Goal: Communication & Community: Answer question/provide support

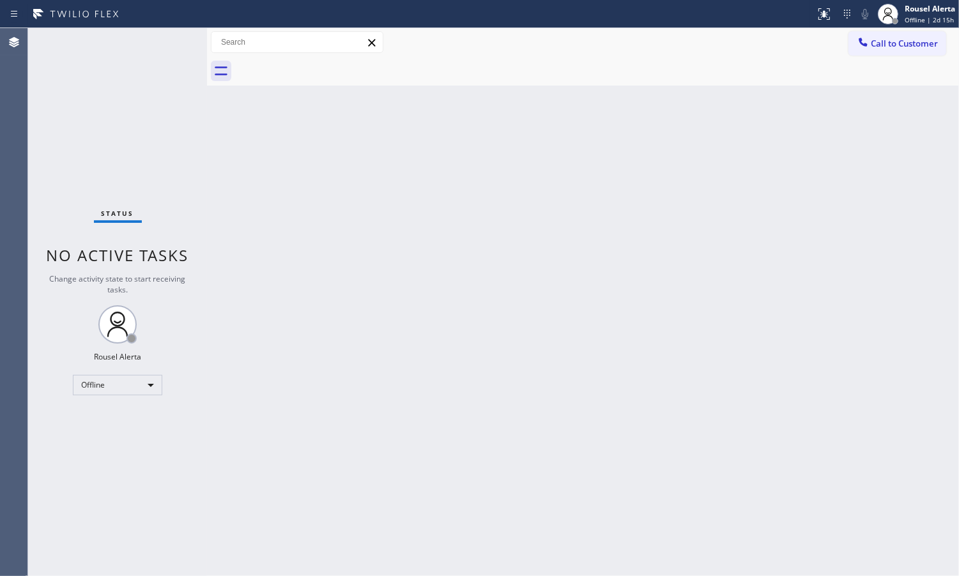
click at [293, 269] on div "Back to Dashboard Change Sender ID Customers Technicians Select a contact Outbo…" at bounding box center [583, 302] width 752 height 548
click at [144, 391] on div "Offline" at bounding box center [117, 385] width 89 height 20
click at [150, 420] on li "Available" at bounding box center [116, 418] width 87 height 15
click at [371, 474] on div "Back to Dashboard Change Sender ID Customers Technicians Select a contact Outbo…" at bounding box center [583, 302] width 752 height 548
click at [550, 396] on div "Back to Dashboard Change Sender ID Customers Technicians Select a contact Outbo…" at bounding box center [583, 302] width 752 height 548
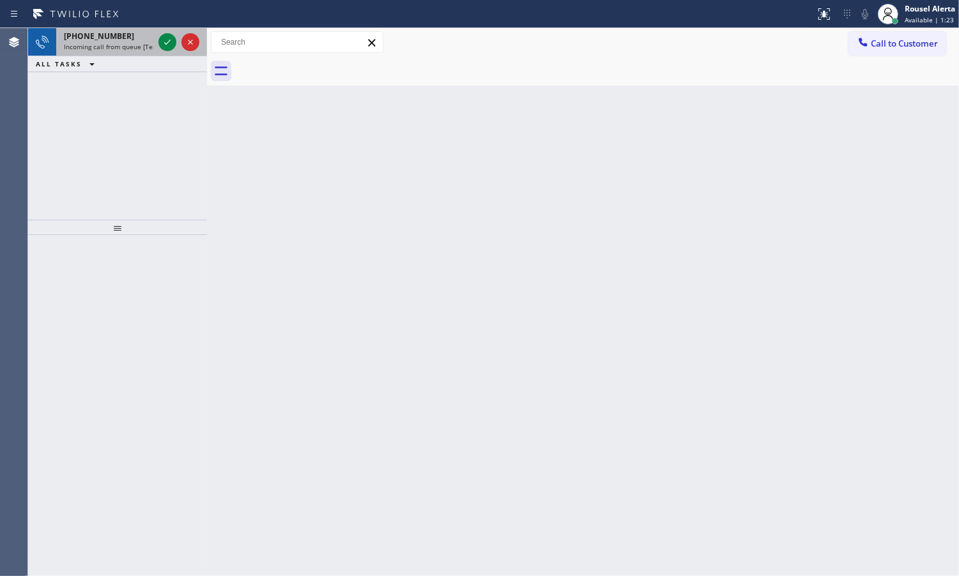
click at [134, 40] on div "[PHONE_NUMBER]" at bounding box center [108, 36] width 89 height 11
click at [128, 35] on div "[PHONE_NUMBER]" at bounding box center [108, 36] width 89 height 11
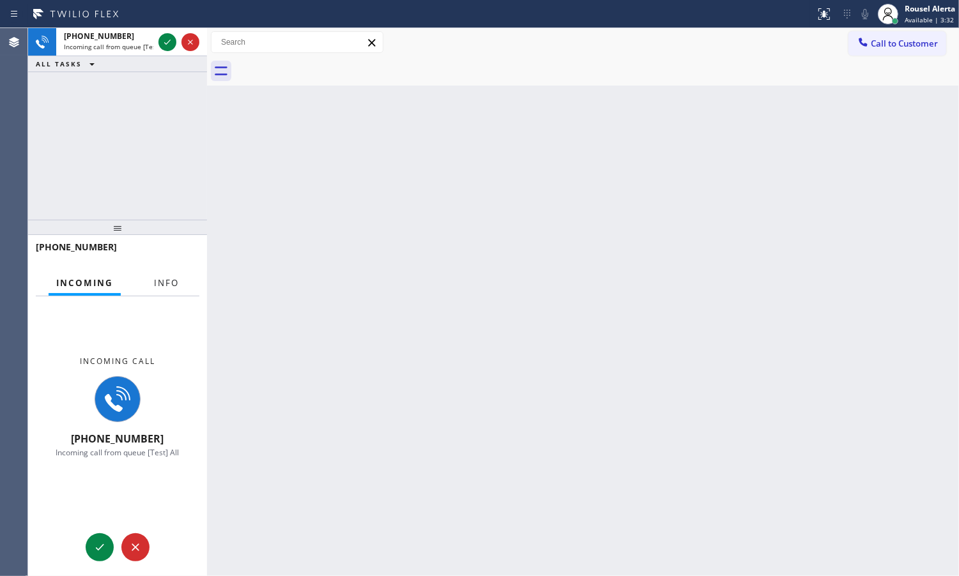
click at [160, 286] on span "Info" at bounding box center [166, 283] width 25 height 12
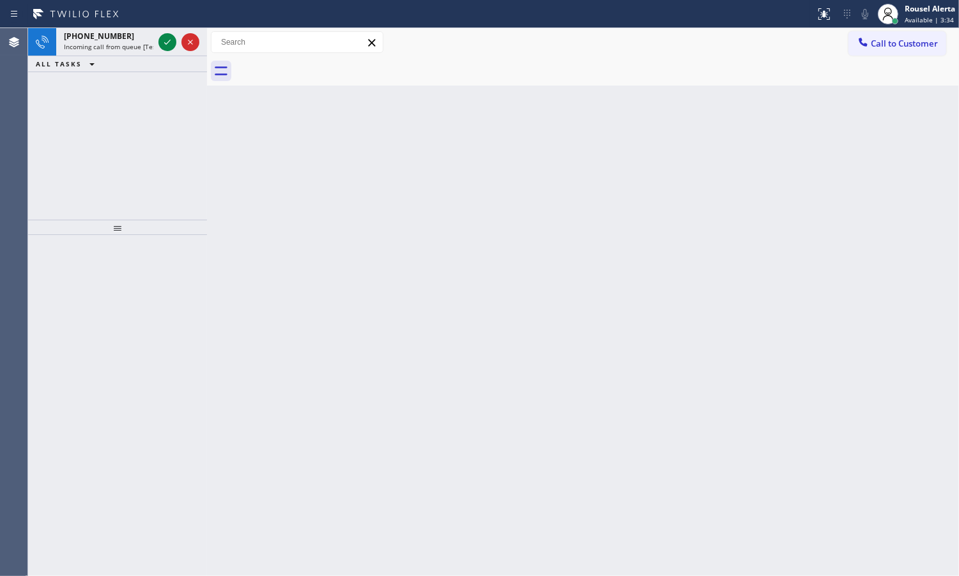
click at [272, 265] on div "Back to Dashboard Change Sender ID Customers Technicians Select a contact Outbo…" at bounding box center [583, 302] width 752 height 548
click at [123, 50] on span "Incoming call from queue [Test] All" at bounding box center [117, 46] width 106 height 9
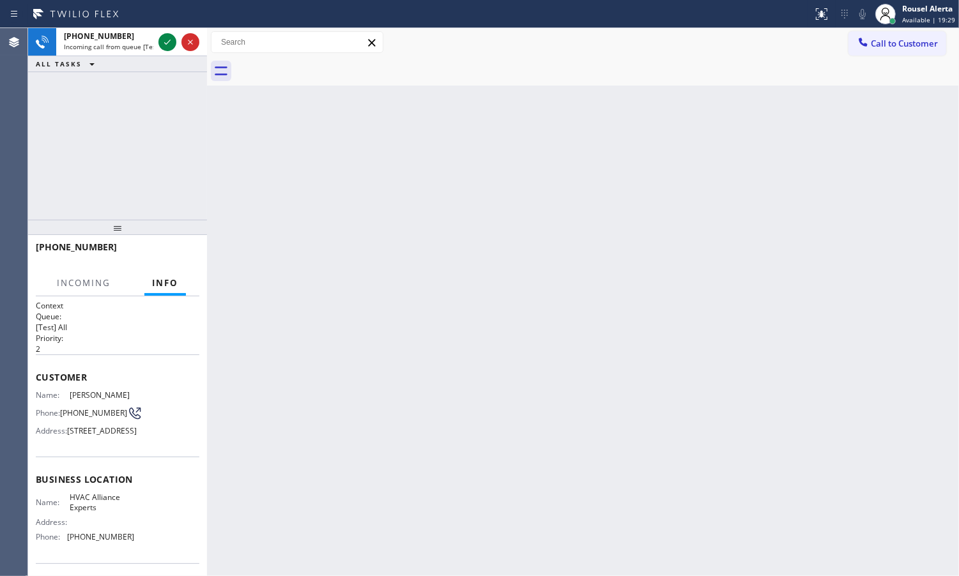
click at [372, 285] on div "Back to Dashboard Change Sender ID Customers Technicians Select a contact Outbo…" at bounding box center [583, 302] width 752 height 548
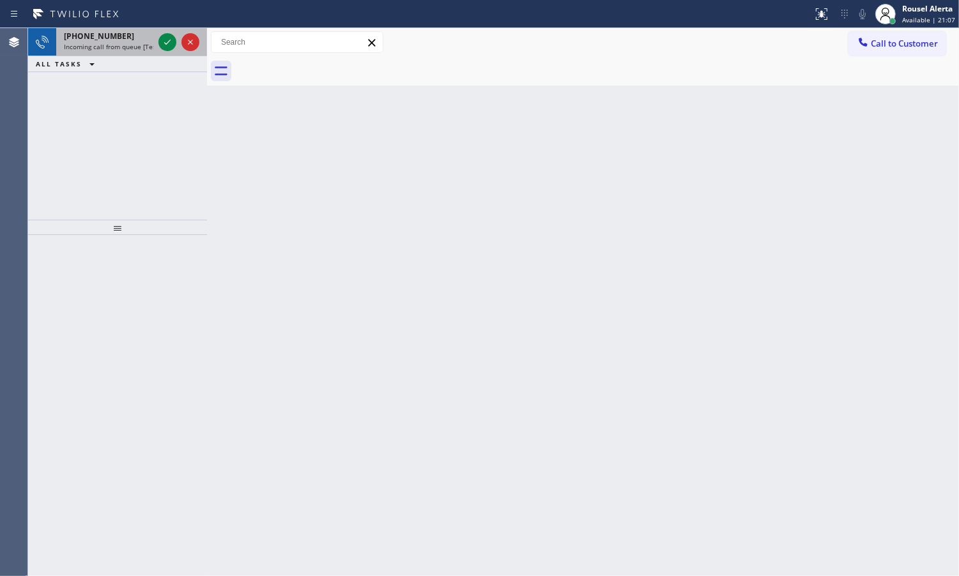
click at [110, 37] on span "[PHONE_NUMBER]" at bounding box center [99, 36] width 70 height 11
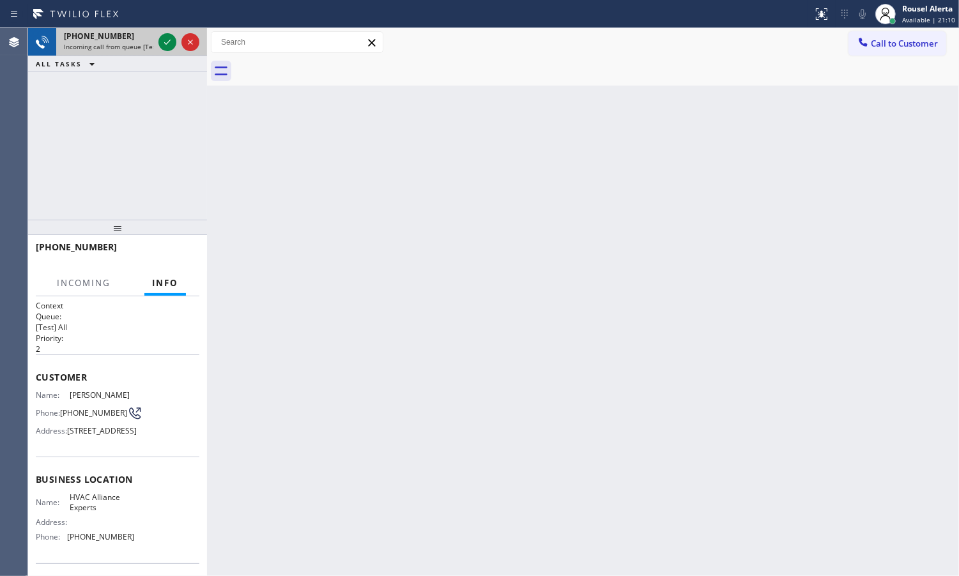
click at [126, 51] on div "[PHONE_NUMBER] Incoming call from queue [Test] All" at bounding box center [106, 42] width 100 height 28
click at [134, 48] on span "Incoming call from queue [Test] All" at bounding box center [117, 46] width 106 height 9
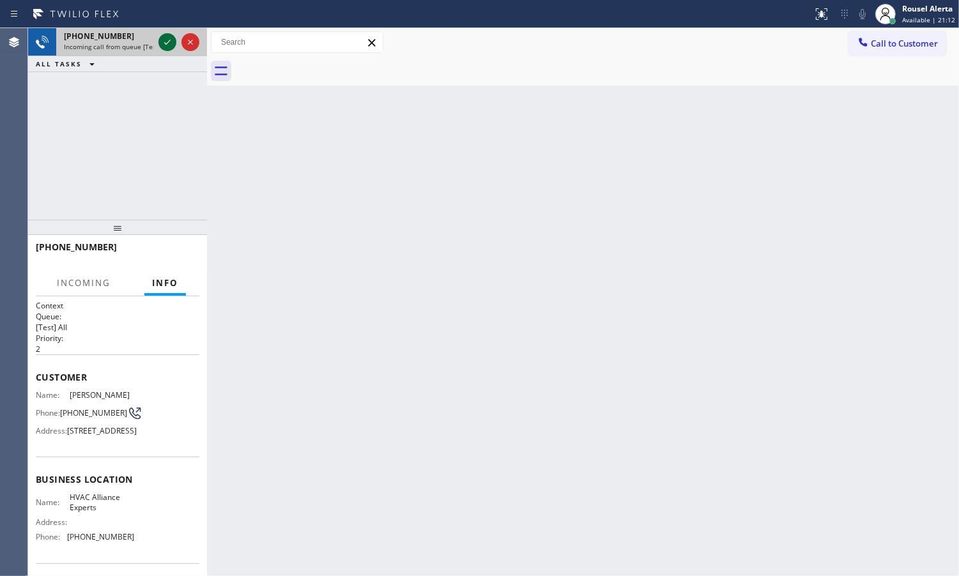
click at [160, 43] on icon at bounding box center [167, 42] width 15 height 15
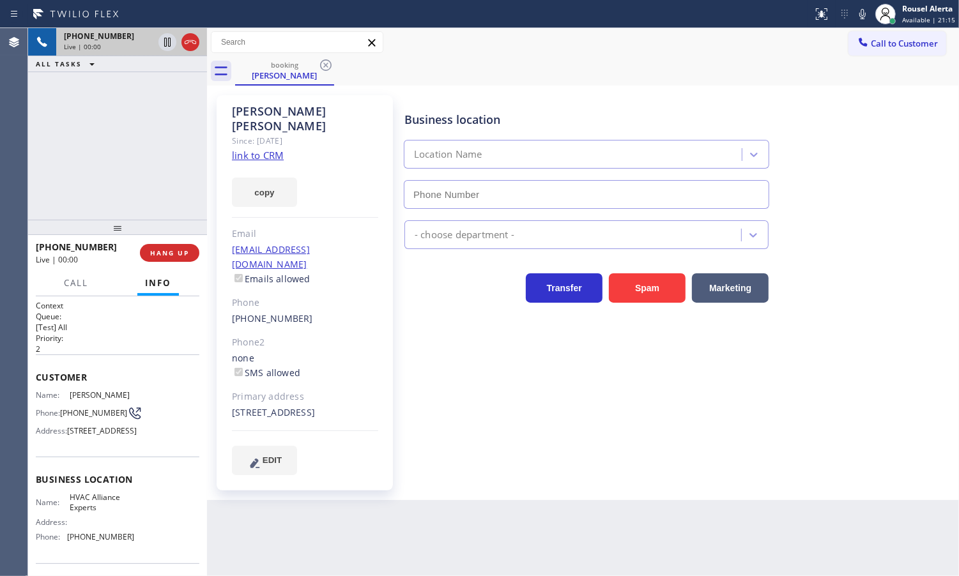
type input "[PHONE_NUMBER]"
click at [273, 149] on link "link to CRM" at bounding box center [258, 155] width 52 height 13
click at [164, 43] on icon at bounding box center [167, 42] width 6 height 9
click at [863, 10] on icon at bounding box center [862, 14] width 6 height 10
click at [168, 46] on icon at bounding box center [167, 42] width 9 height 9
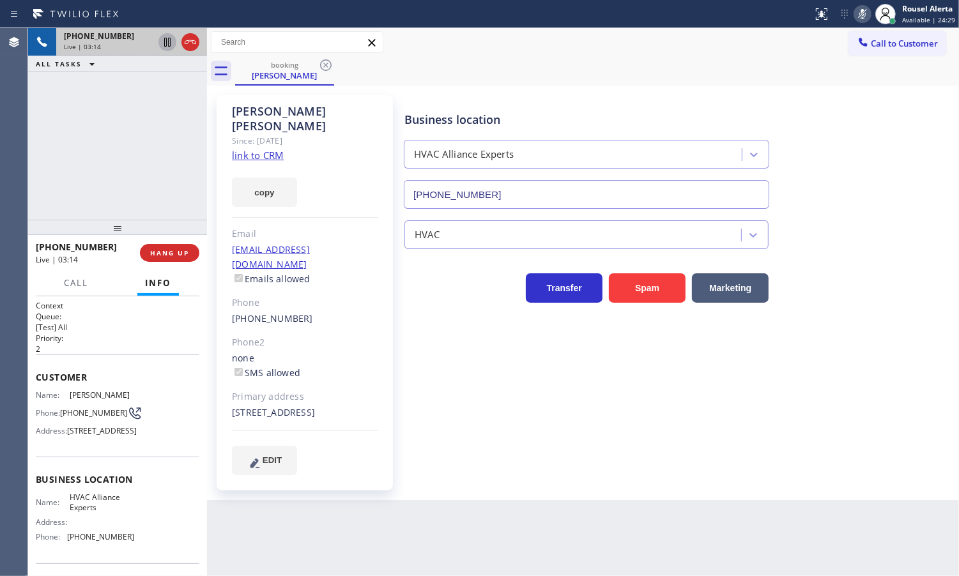
click at [870, 10] on icon at bounding box center [862, 13] width 15 height 15
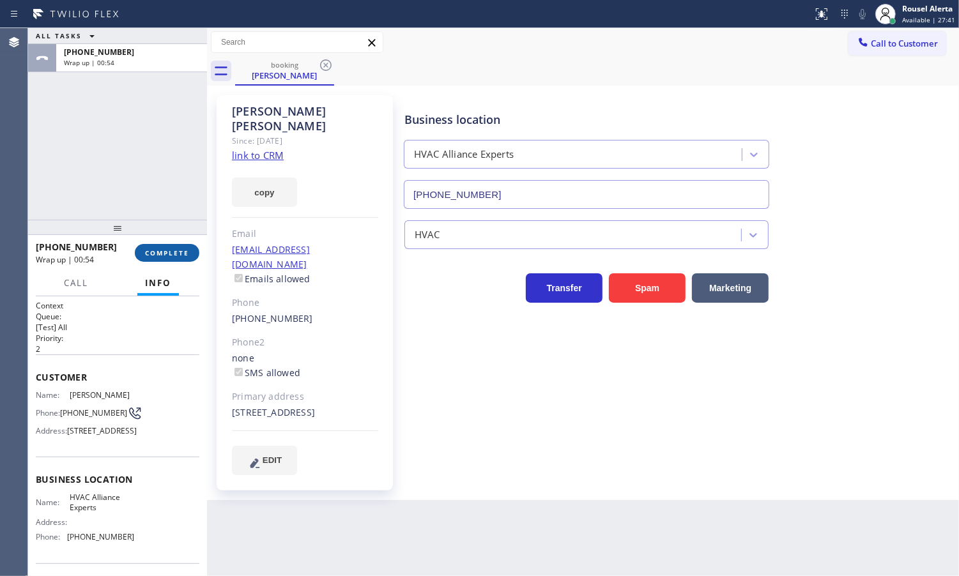
click at [158, 253] on span "COMPLETE" at bounding box center [167, 253] width 44 height 9
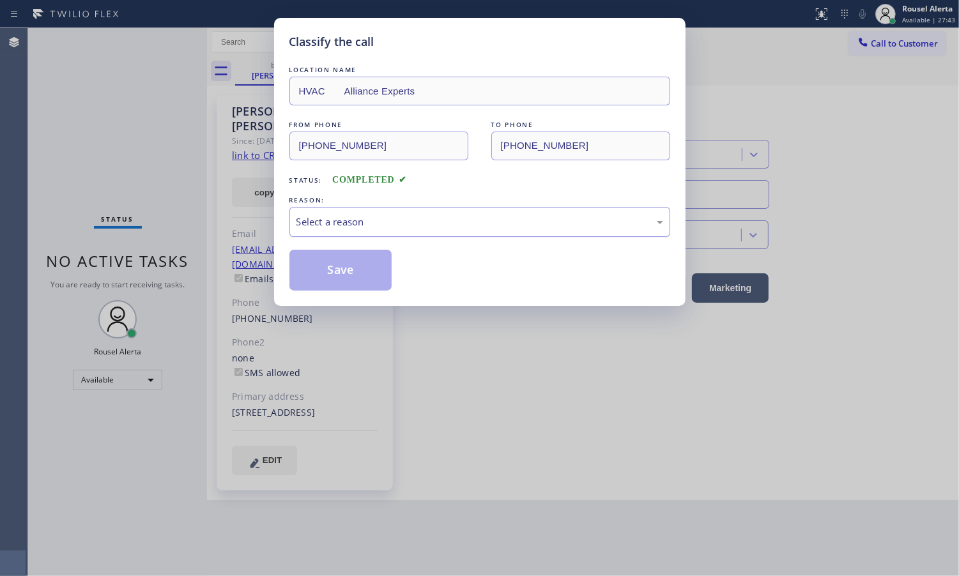
click at [413, 225] on div "Select a reason" at bounding box center [479, 222] width 367 height 15
drag, startPoint x: 388, startPoint y: 265, endPoint x: 337, endPoint y: 257, distance: 51.8
click at [387, 265] on button "Save" at bounding box center [340, 270] width 103 height 41
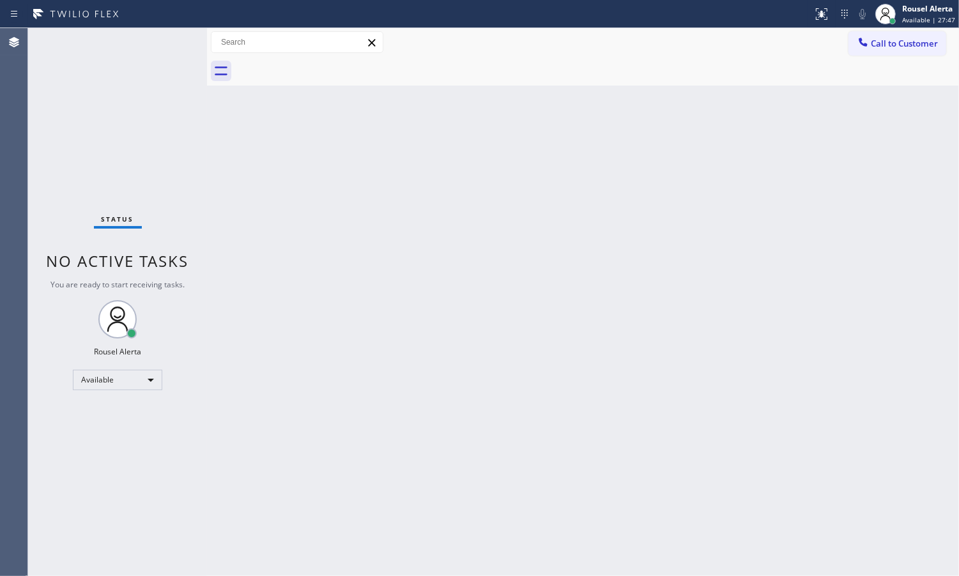
click at [231, 221] on div "Back to Dashboard Change Sender ID Customers Technicians Select a contact Outbo…" at bounding box center [583, 302] width 752 height 548
click at [356, 263] on div "Back to Dashboard Change Sender ID Customers Technicians Select a contact Outbo…" at bounding box center [583, 302] width 752 height 548
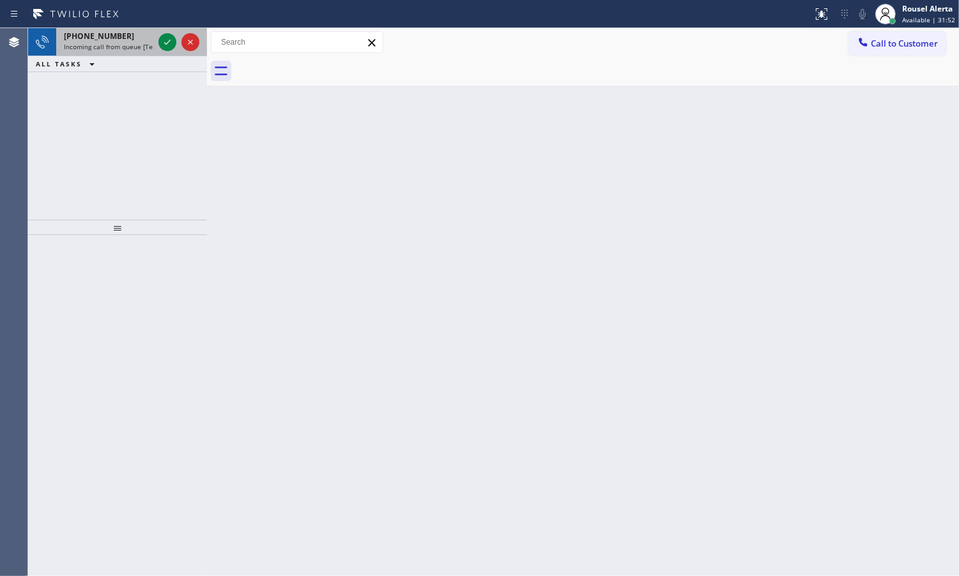
click at [134, 42] on span "Incoming call from queue [Test] All" at bounding box center [117, 46] width 106 height 9
click at [122, 40] on div "[PHONE_NUMBER]" at bounding box center [108, 36] width 89 height 11
click at [163, 49] on icon at bounding box center [167, 42] width 15 height 15
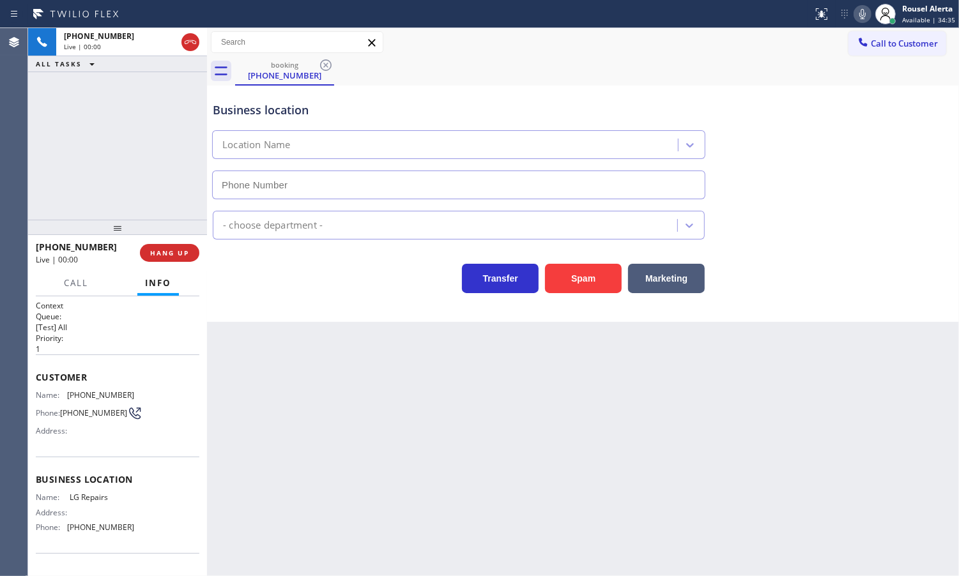
type input "[PHONE_NUMBER]"
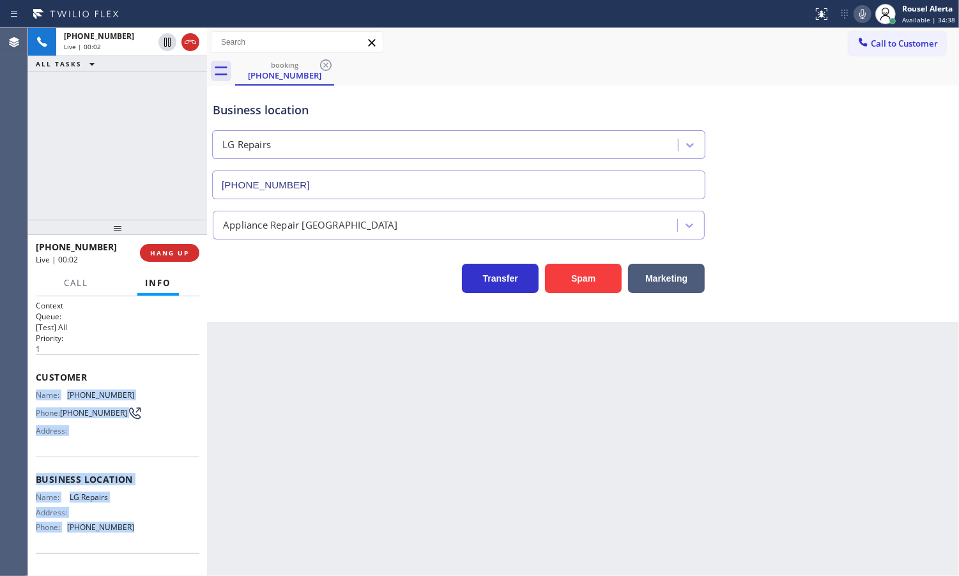
drag, startPoint x: 34, startPoint y: 394, endPoint x: 132, endPoint y: 533, distance: 171.1
click at [132, 533] on div "Context Queue: [Test] All Priority: 1 Customer Name: [PHONE_NUMBER] Phone: [PHO…" at bounding box center [117, 436] width 179 height 280
copy div "Name: [PHONE_NUMBER] Phone: [PHONE_NUMBER] Address: Business location Name: LG …"
click at [171, 519] on div "Name: LG Repairs Address: Phone: [PHONE_NUMBER]" at bounding box center [118, 515] width 164 height 45
drag, startPoint x: 142, startPoint y: 532, endPoint x: 35, endPoint y: 399, distance: 169.9
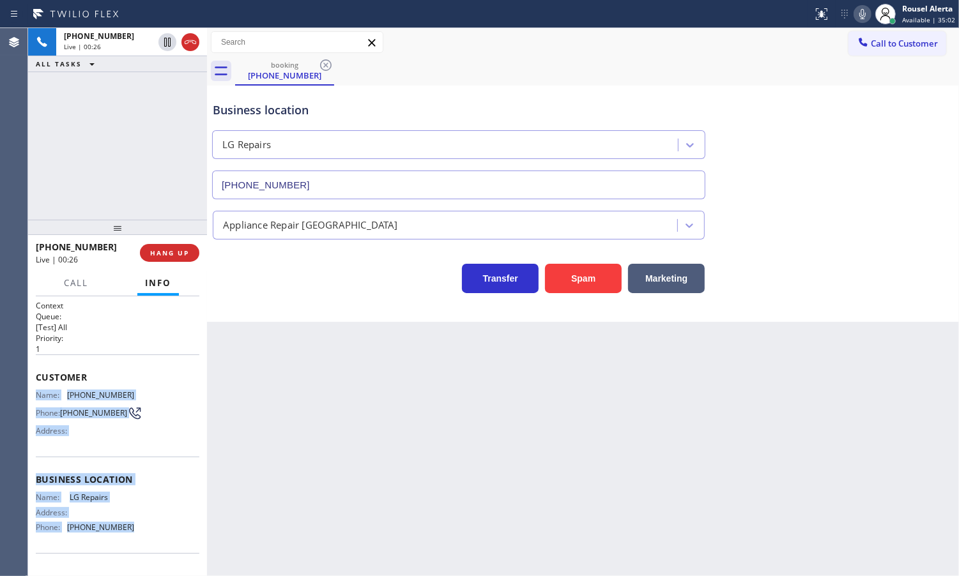
click at [36, 399] on div "Context Queue: [Test] All Priority: 1 Customer Name: [PHONE_NUMBER] Phone: [PHO…" at bounding box center [118, 475] width 164 height 350
copy div "Name: [PHONE_NUMBER] Phone: [PHONE_NUMBER] Address: Business location Name: LG …"
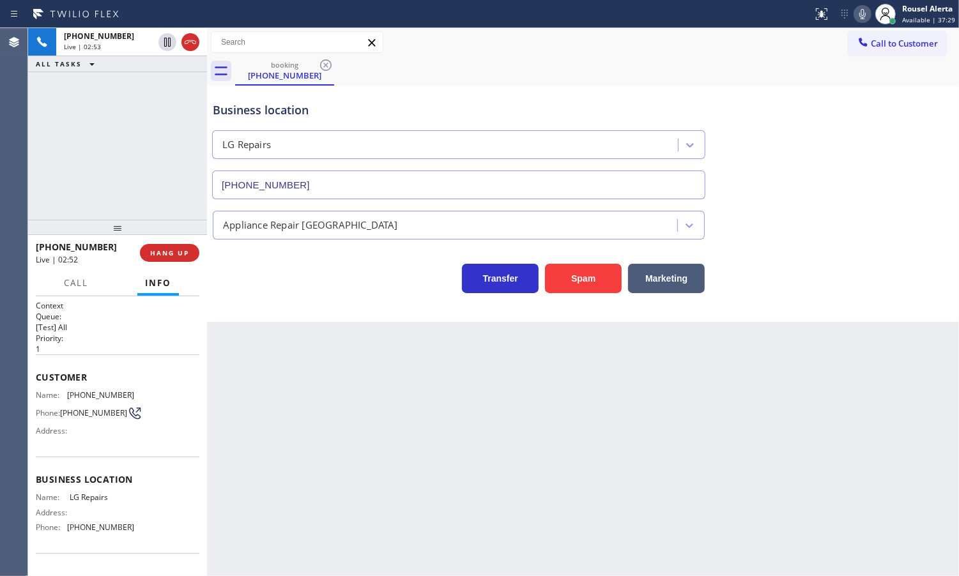
click at [326, 420] on div "Back to Dashboard Change Sender ID Customers Technicians Select a contact Outbo…" at bounding box center [583, 302] width 752 height 548
click at [138, 93] on div "[PHONE_NUMBER] Live | 02:53 ALL TASKS ALL TASKS ACTIVE TASKS TASKS IN WRAP UP" at bounding box center [117, 124] width 179 height 192
click at [157, 90] on div "[PHONE_NUMBER] Live | 03:21 ALL TASKS ALL TASKS ACTIVE TASKS TASKS IN WRAP UP" at bounding box center [117, 124] width 179 height 192
click at [164, 49] on icon at bounding box center [167, 42] width 15 height 15
click at [858, 15] on icon at bounding box center [862, 13] width 15 height 15
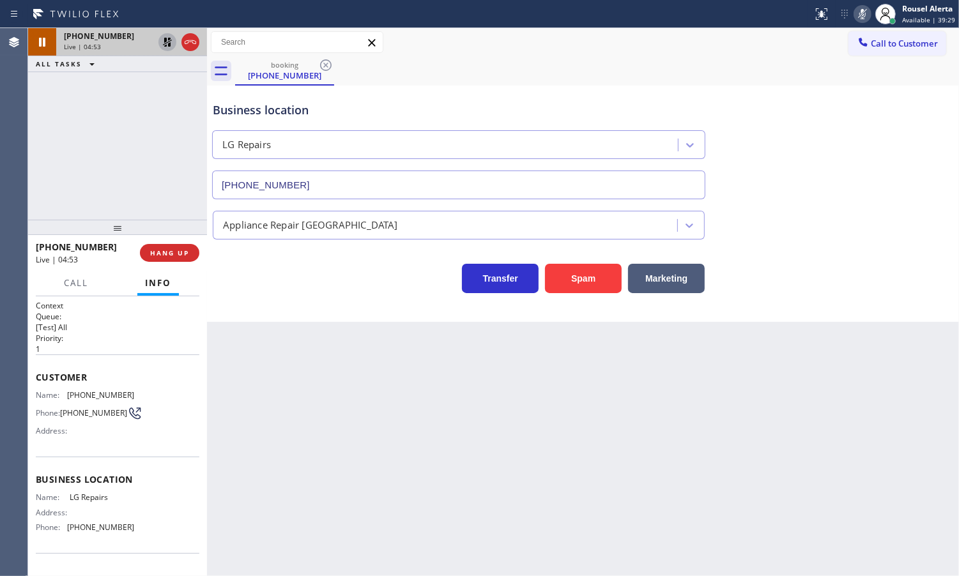
click at [164, 48] on icon at bounding box center [167, 42] width 15 height 15
drag, startPoint x: 859, startPoint y: 16, endPoint x: 943, endPoint y: 85, distance: 108.5
click at [859, 16] on icon at bounding box center [862, 13] width 15 height 15
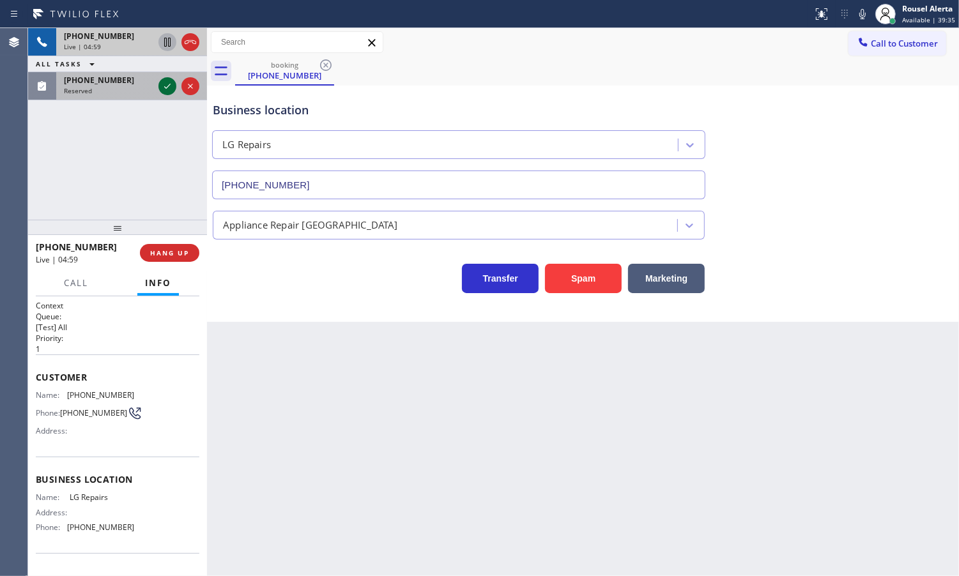
click at [163, 86] on icon at bounding box center [167, 86] width 15 height 15
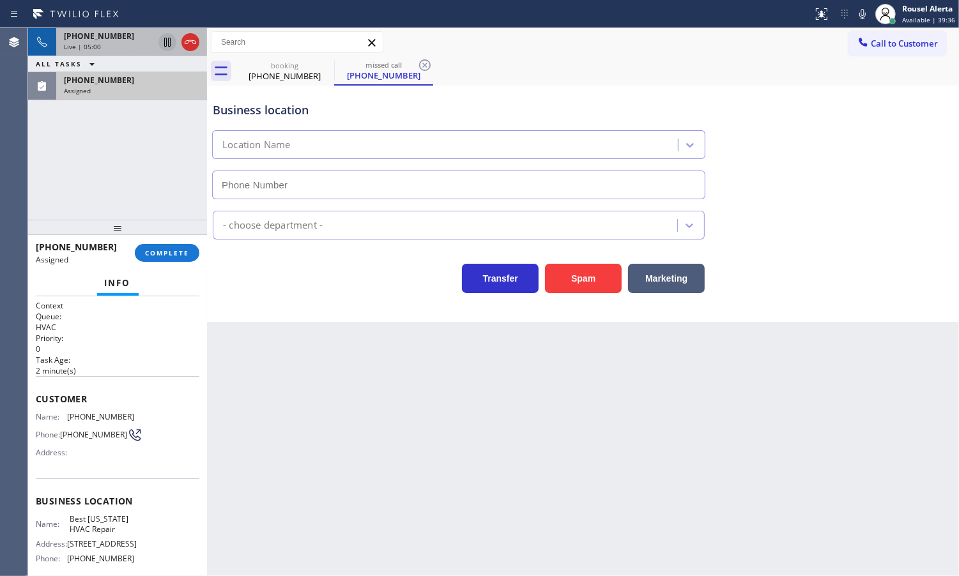
type input "[PHONE_NUMBER]"
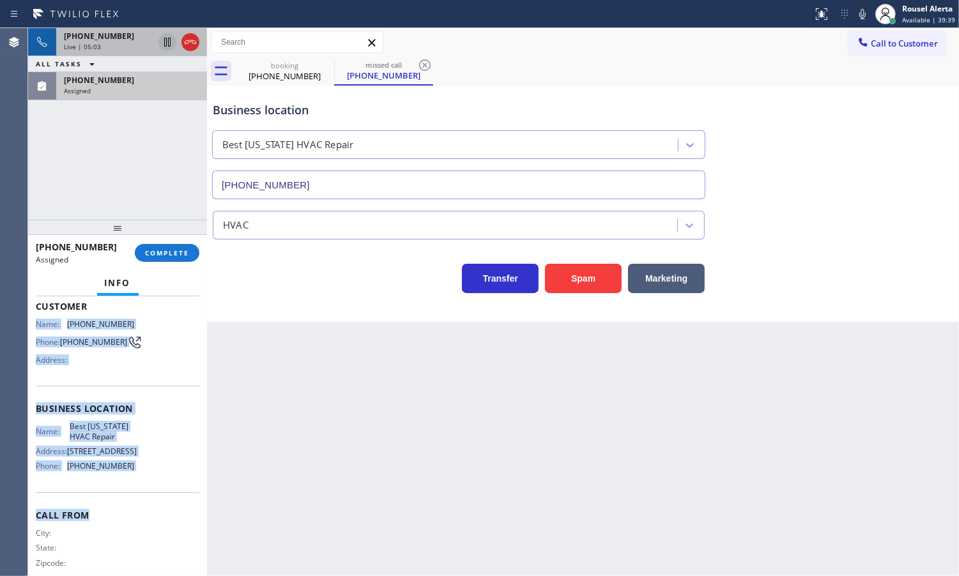
scroll to position [110, 0]
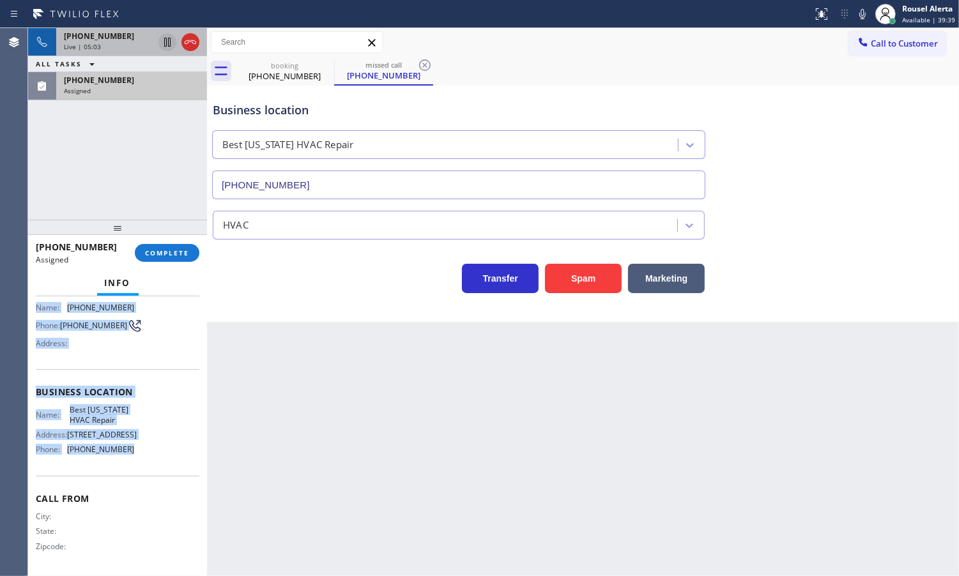
drag, startPoint x: 32, startPoint y: 413, endPoint x: 149, endPoint y: 465, distance: 128.1
click at [149, 465] on div "Context Queue: HVAC Priority: 0 Task Age: [DEMOGRAPHIC_DATA] minute(s) Customer…" at bounding box center [117, 436] width 179 height 280
copy div "Name: [PHONE_NUMBER] Phone: [PHONE_NUMBER] Address: Business location Name: Bes…"
drag, startPoint x: 154, startPoint y: 247, endPoint x: 194, endPoint y: 226, distance: 45.2
click at [154, 247] on button "COMPLETE" at bounding box center [167, 253] width 65 height 18
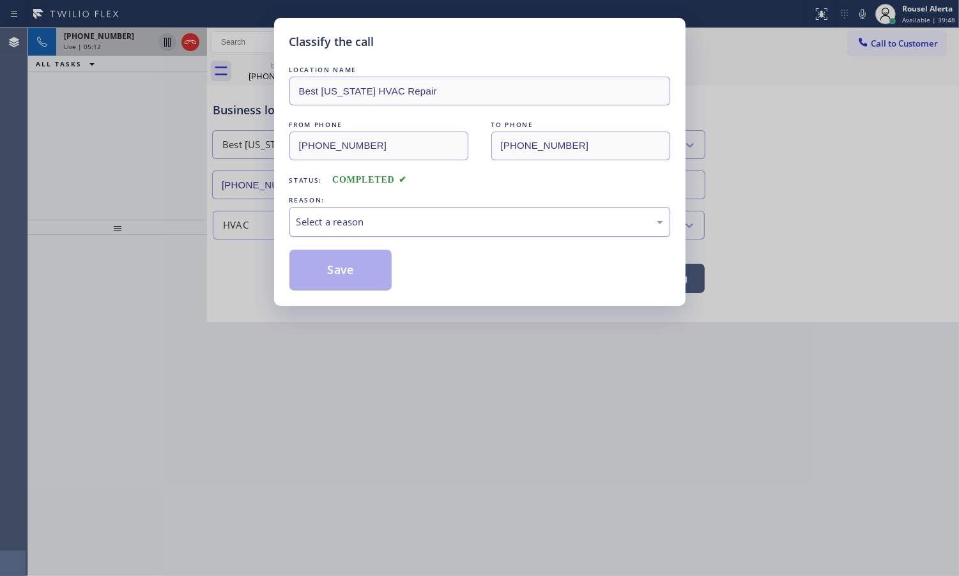
click at [376, 221] on div "Select a reason" at bounding box center [479, 222] width 367 height 15
click at [358, 272] on button "Save" at bounding box center [340, 270] width 103 height 41
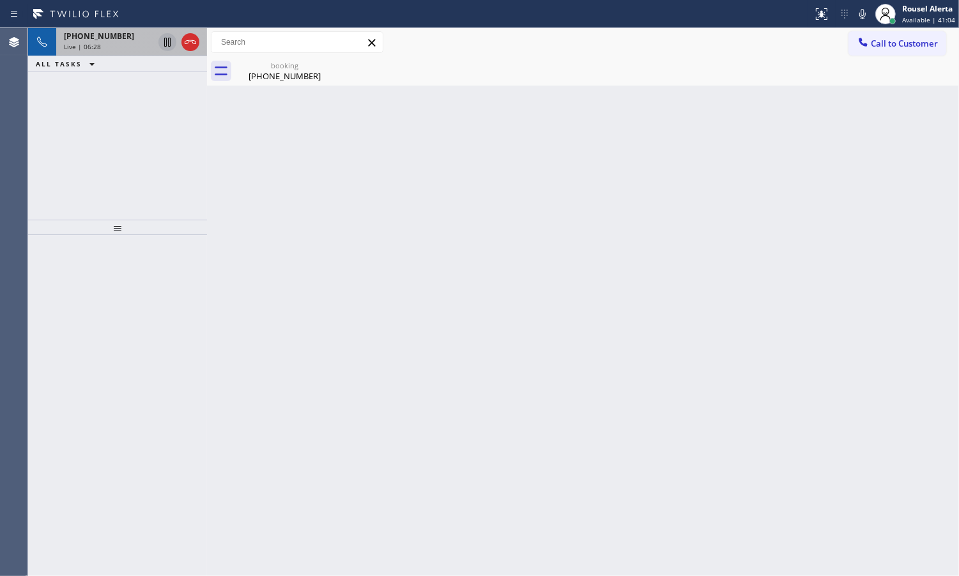
click at [139, 53] on div "[PHONE_NUMBER] Live | 06:28" at bounding box center [106, 42] width 100 height 28
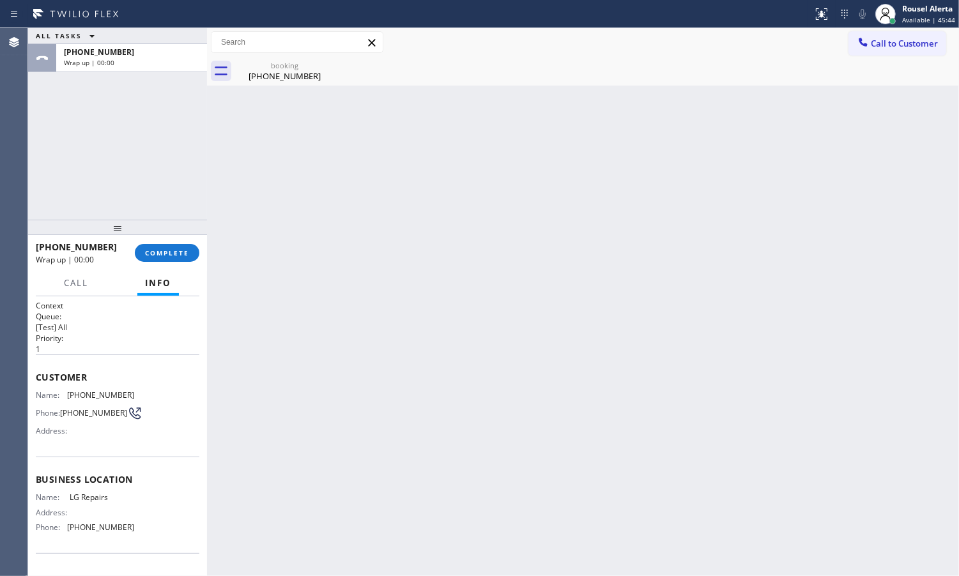
click at [394, 358] on div "Back to Dashboard Change Sender ID Customers Technicians Select a contact Outbo…" at bounding box center [583, 302] width 752 height 548
click at [179, 254] on span "COMPLETE" at bounding box center [167, 253] width 44 height 9
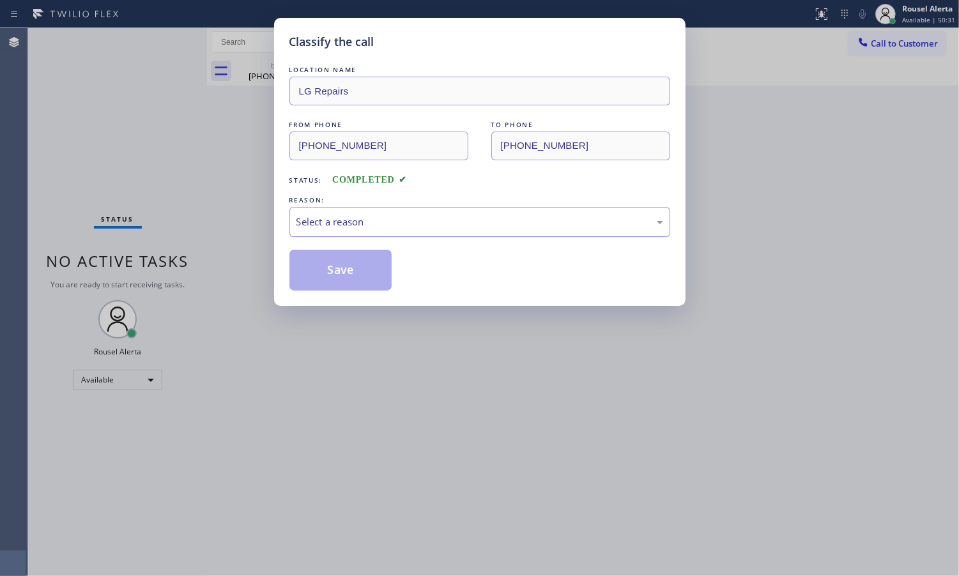
click at [510, 214] on div "Select a reason" at bounding box center [479, 222] width 381 height 30
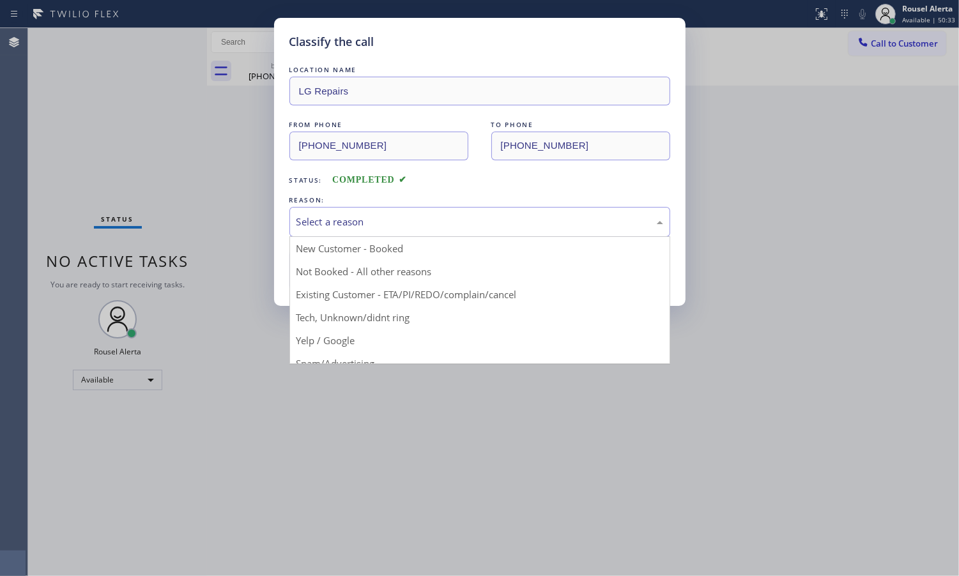
drag, startPoint x: 505, startPoint y: 279, endPoint x: 481, endPoint y: 277, distance: 23.8
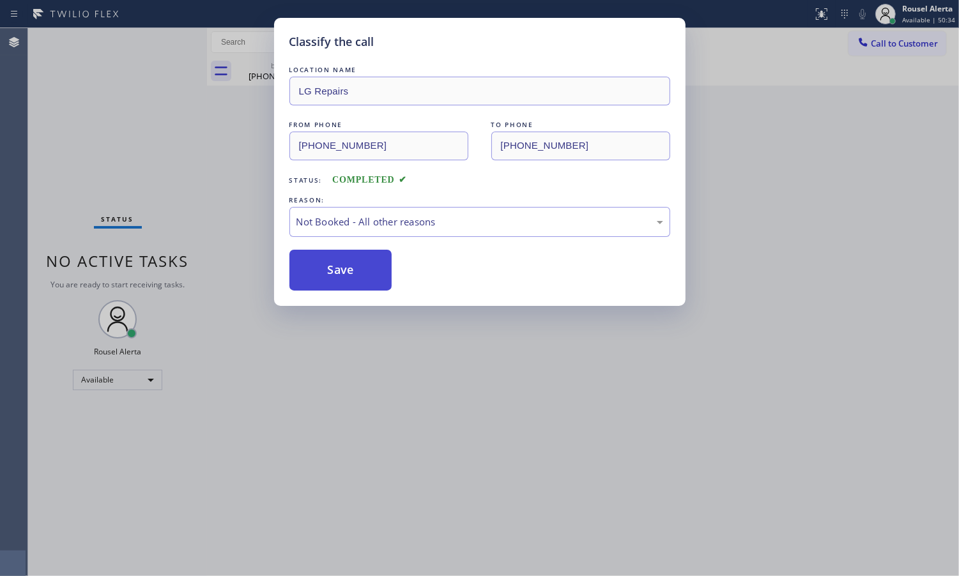
click at [367, 273] on button "Save" at bounding box center [340, 270] width 103 height 41
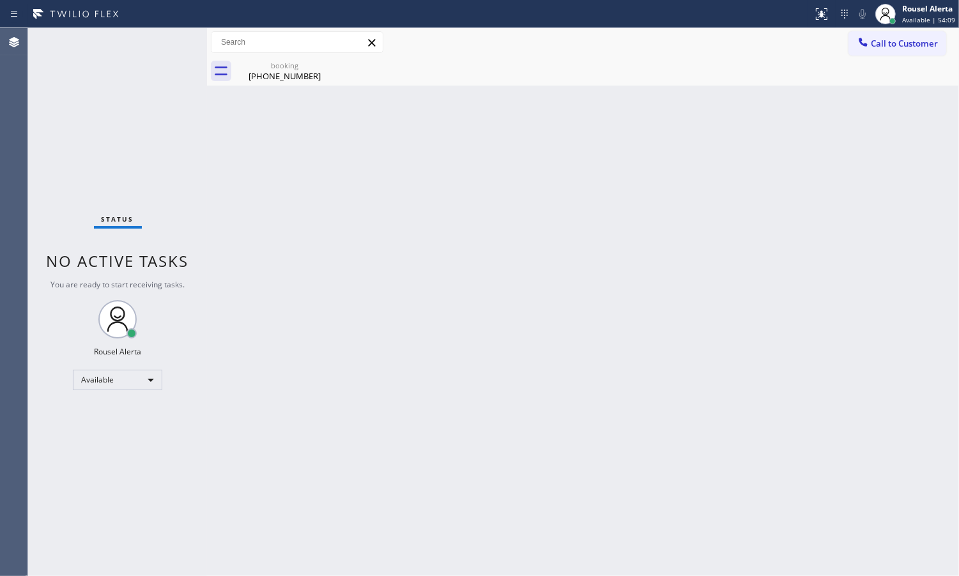
click at [305, 327] on div "Back to Dashboard Change Sender ID Customers Technicians Select a contact Outbo…" at bounding box center [583, 302] width 752 height 548
click at [323, 61] on icon at bounding box center [325, 65] width 15 height 15
click at [321, 72] on icon at bounding box center [325, 65] width 15 height 15
click at [323, 66] on icon at bounding box center [325, 65] width 15 height 15
click at [292, 74] on div "[PHONE_NUMBER]" at bounding box center [284, 76] width 96 height 12
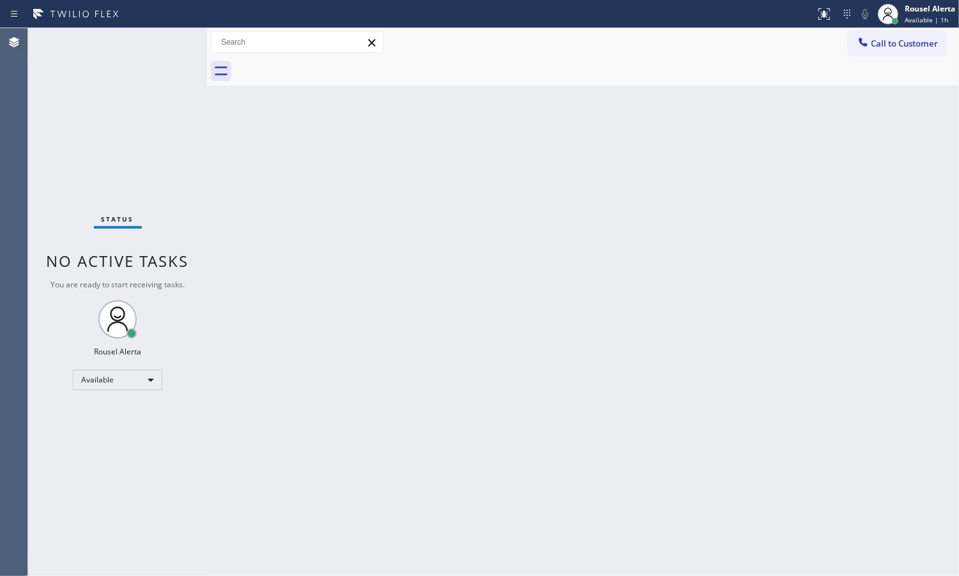
click at [307, 224] on div "Back to Dashboard Change Sender ID Customers Technicians Select a contact Outbo…" at bounding box center [583, 302] width 752 height 548
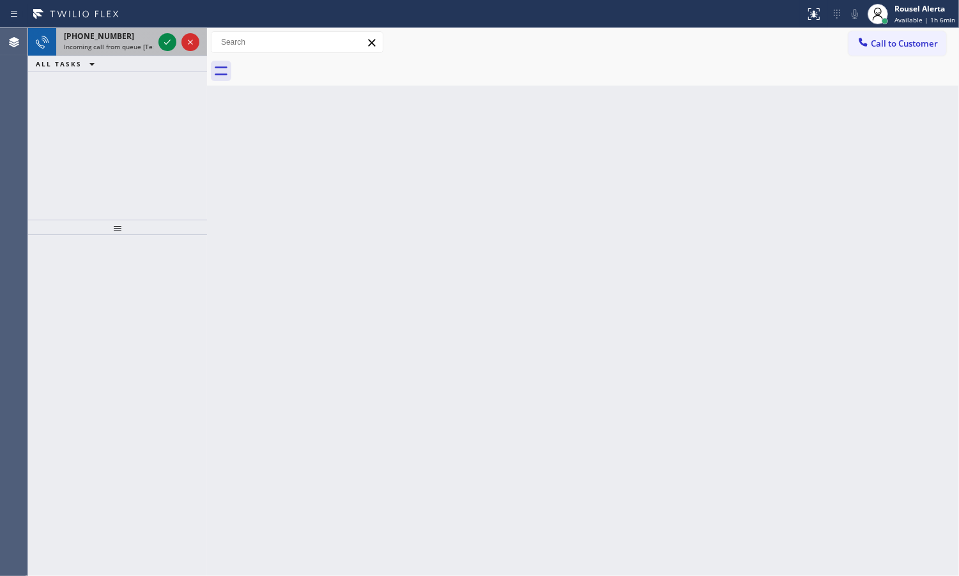
click at [126, 36] on div "[PHONE_NUMBER]" at bounding box center [108, 36] width 89 height 11
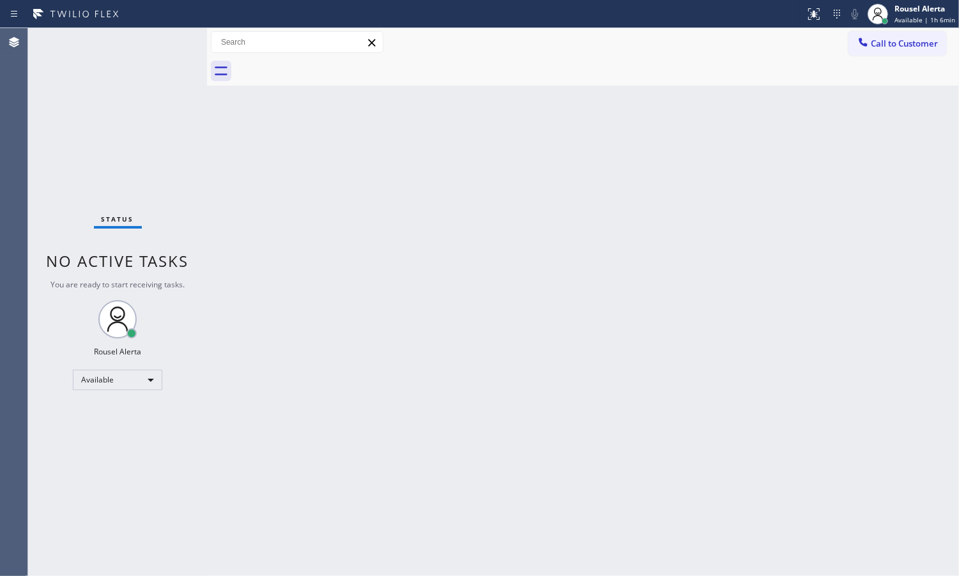
click at [307, 301] on div "Back to Dashboard Change Sender ID Customers Technicians Select a contact Outbo…" at bounding box center [583, 302] width 752 height 548
drag, startPoint x: 404, startPoint y: 376, endPoint x: 410, endPoint y: 393, distance: 18.0
click at [408, 390] on div "Back to Dashboard Change Sender ID Customers Technicians Select a contact Outbo…" at bounding box center [583, 302] width 752 height 548
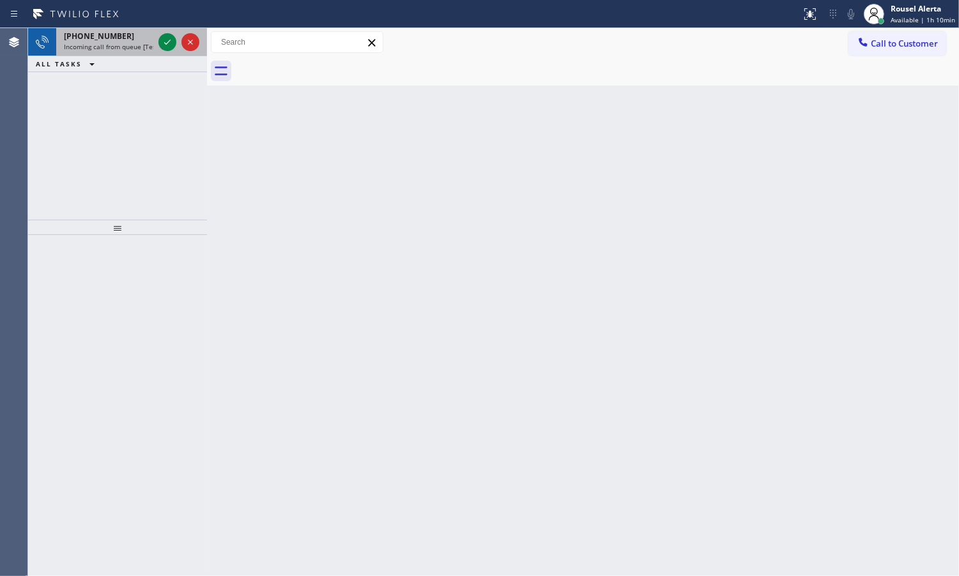
click at [118, 48] on span "Incoming call from queue [Test] All" at bounding box center [117, 46] width 106 height 9
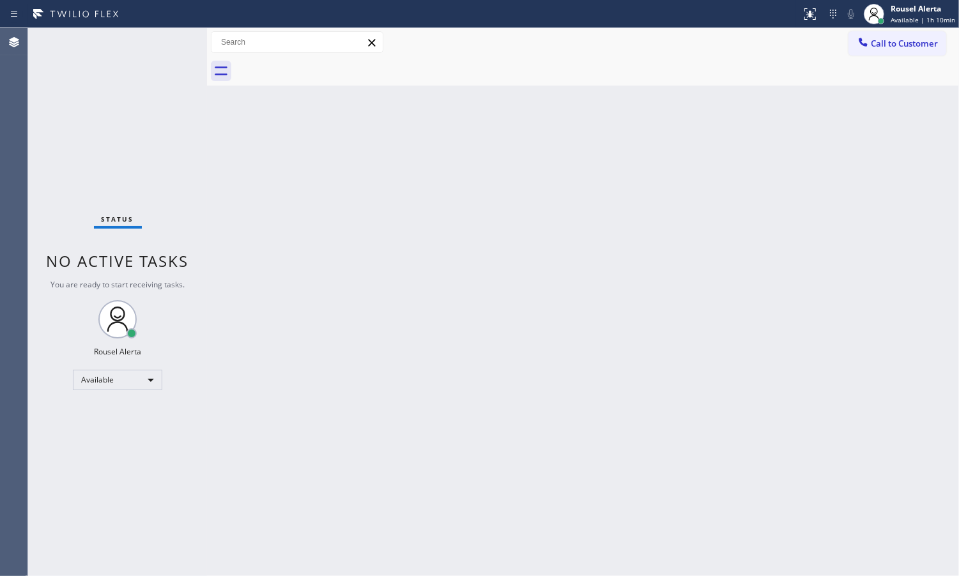
drag, startPoint x: 307, startPoint y: 417, endPoint x: 310, endPoint y: 387, distance: 29.5
click at [308, 410] on div "Back to Dashboard Change Sender ID Customers Technicians Select a contact Outbo…" at bounding box center [583, 302] width 752 height 548
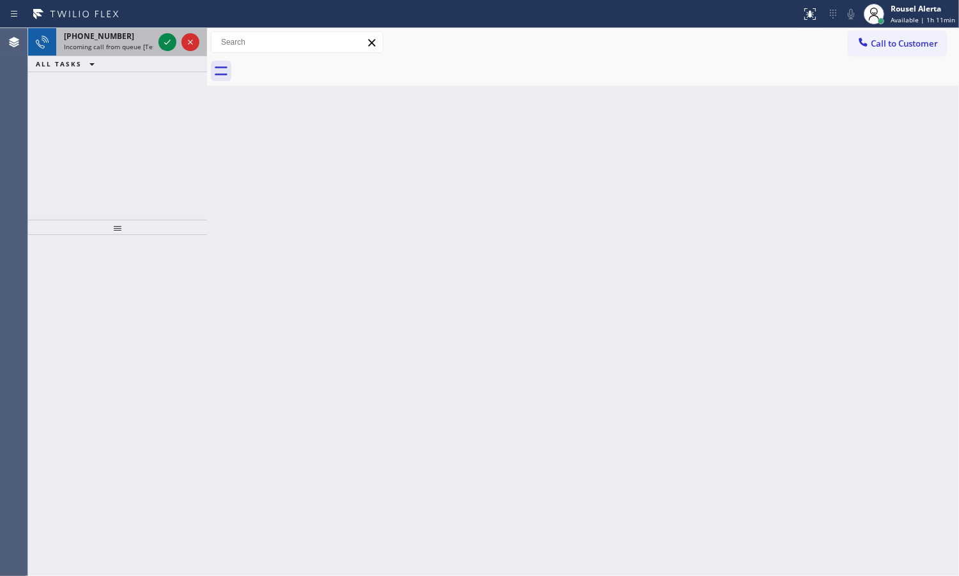
click at [123, 37] on div "[PHONE_NUMBER]" at bounding box center [108, 36] width 89 height 11
click at [122, 46] on span "Incoming call from queue [Test] All" at bounding box center [117, 46] width 106 height 9
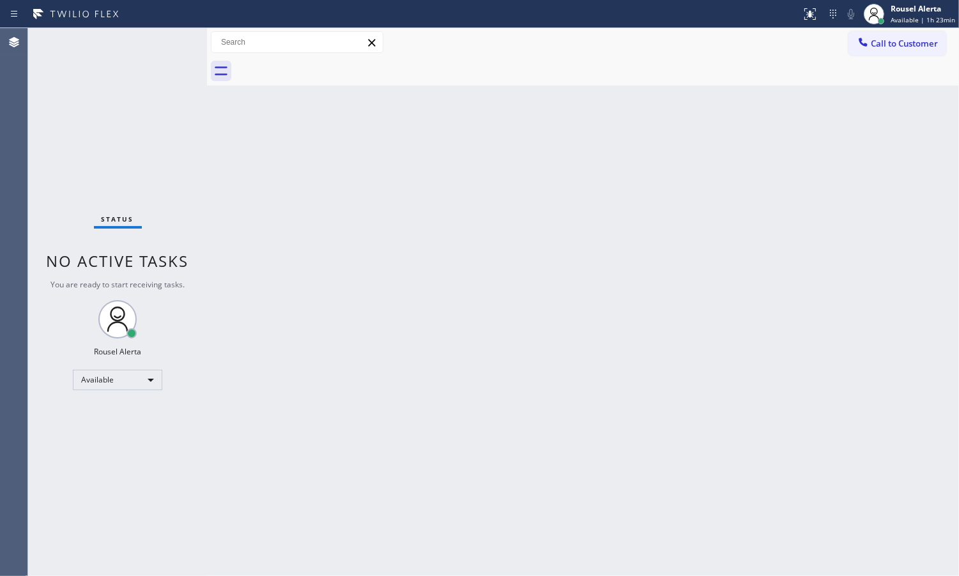
click at [107, 58] on div "Status No active tasks You are ready to start receiving tasks. Rousel Alerta Av…" at bounding box center [117, 302] width 179 height 548
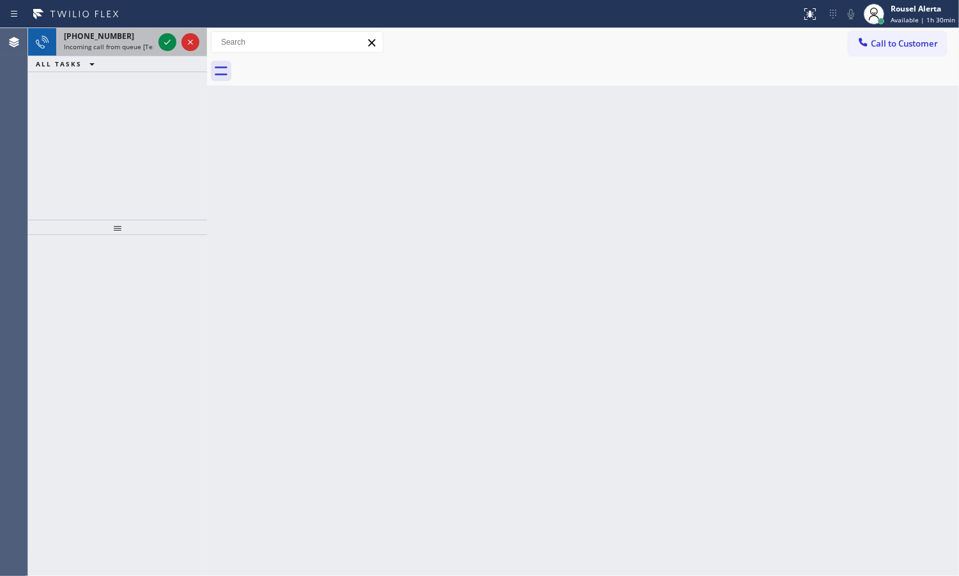
click at [116, 40] on div "[PHONE_NUMBER]" at bounding box center [108, 36] width 89 height 11
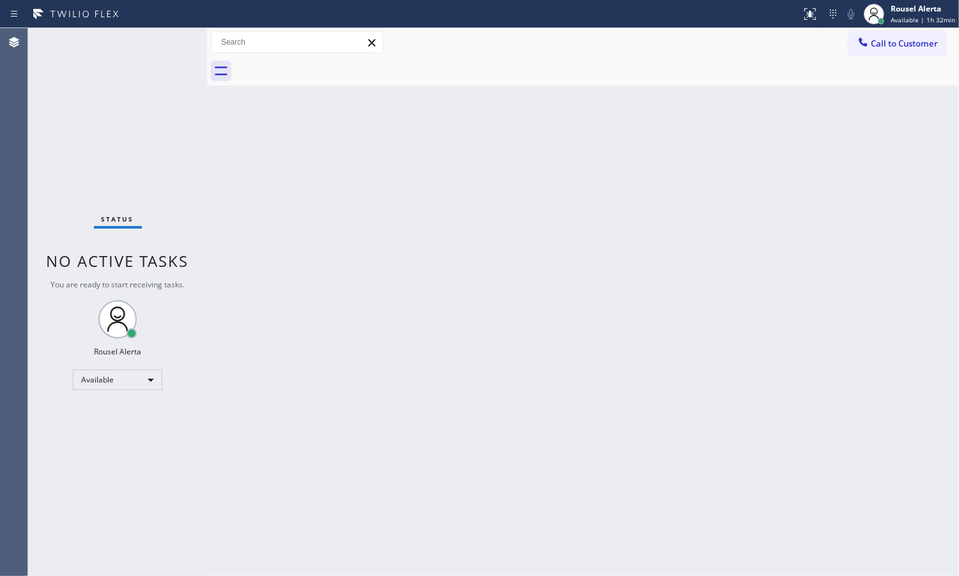
click at [150, 116] on div "Status No active tasks You are ready to start receiving tasks. Rousel Alerta Av…" at bounding box center [117, 302] width 179 height 548
click at [132, 49] on div "Status No active tasks You are ready to start receiving tasks. Rousel Alerta Av…" at bounding box center [117, 302] width 179 height 548
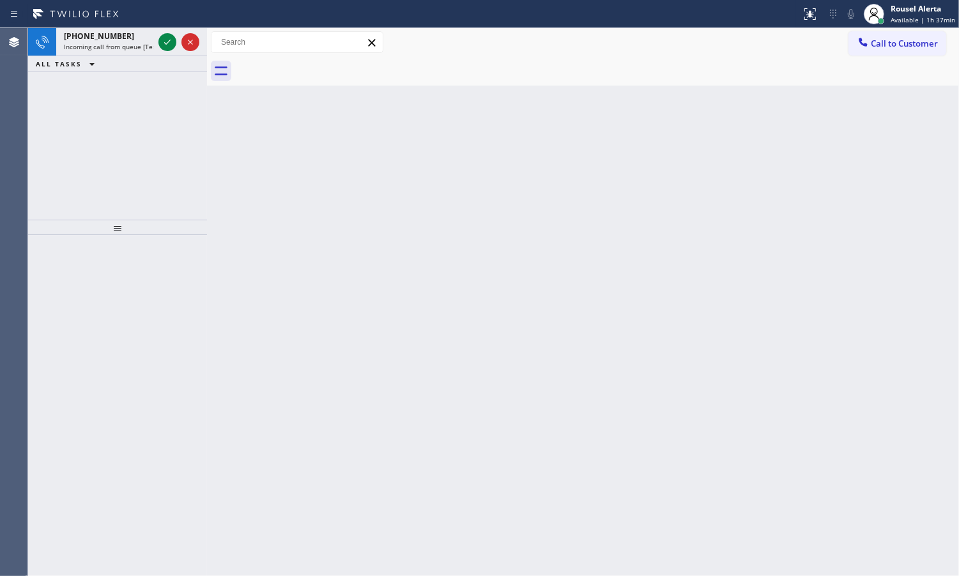
click at [110, 27] on div "Status report No issues detected If you experience an issue, please download th…" at bounding box center [479, 14] width 959 height 28
click at [112, 42] on div "[PHONE_NUMBER] Incoming call from queue [Test] All" at bounding box center [106, 42] width 100 height 28
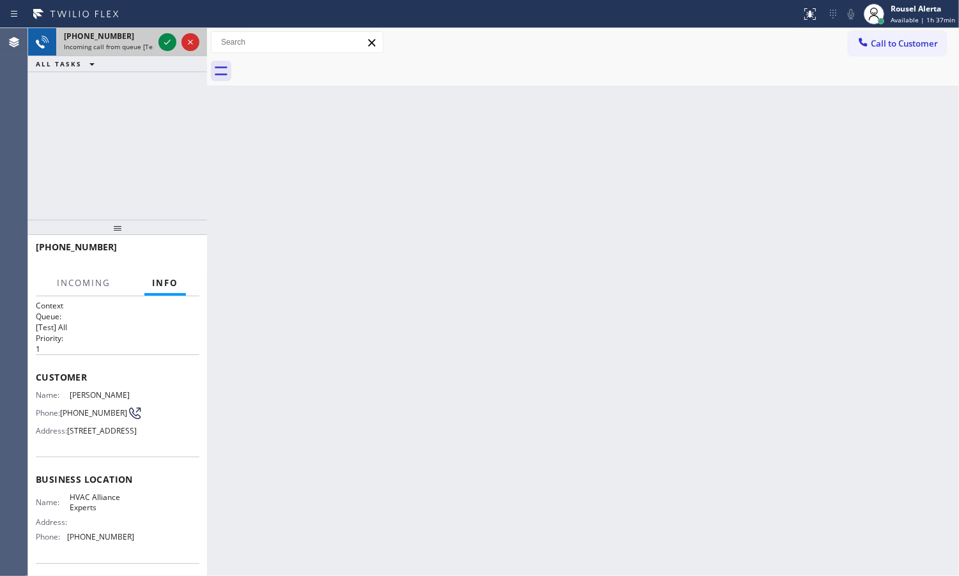
click at [114, 43] on span "Incoming call from queue [Test] All" at bounding box center [117, 46] width 106 height 9
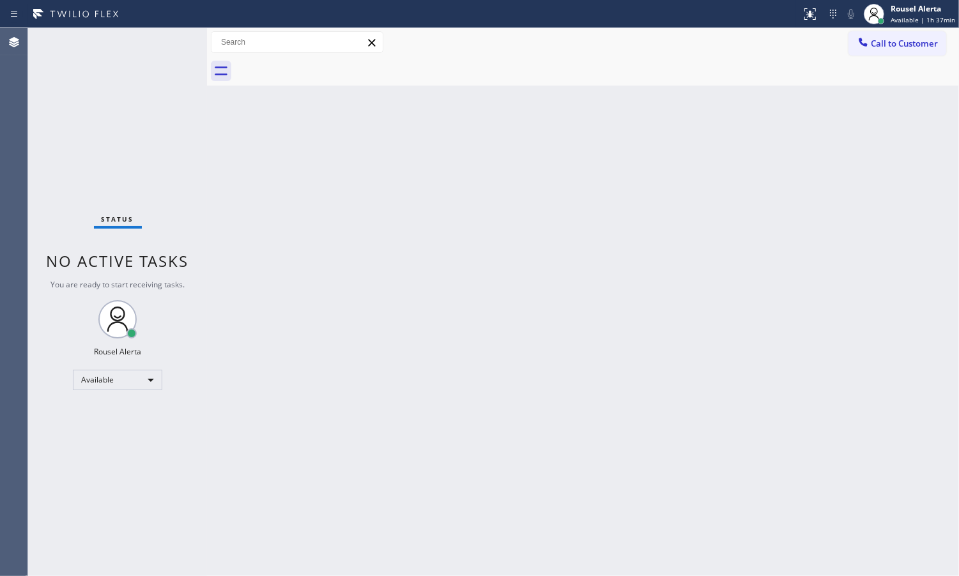
click at [114, 43] on div "Status No active tasks You are ready to start receiving tasks. Rousel Alerta Av…" at bounding box center [117, 302] width 179 height 548
drag, startPoint x: 450, startPoint y: 404, endPoint x: 518, endPoint y: 429, distance: 72.2
click at [459, 409] on div "Back to Dashboard Change Sender ID Customers Technicians Select a contact Outbo…" at bounding box center [583, 302] width 752 height 548
click at [131, 37] on div "Status No active tasks You are ready to start receiving tasks. Rousel Alerta Av…" at bounding box center [117, 302] width 179 height 548
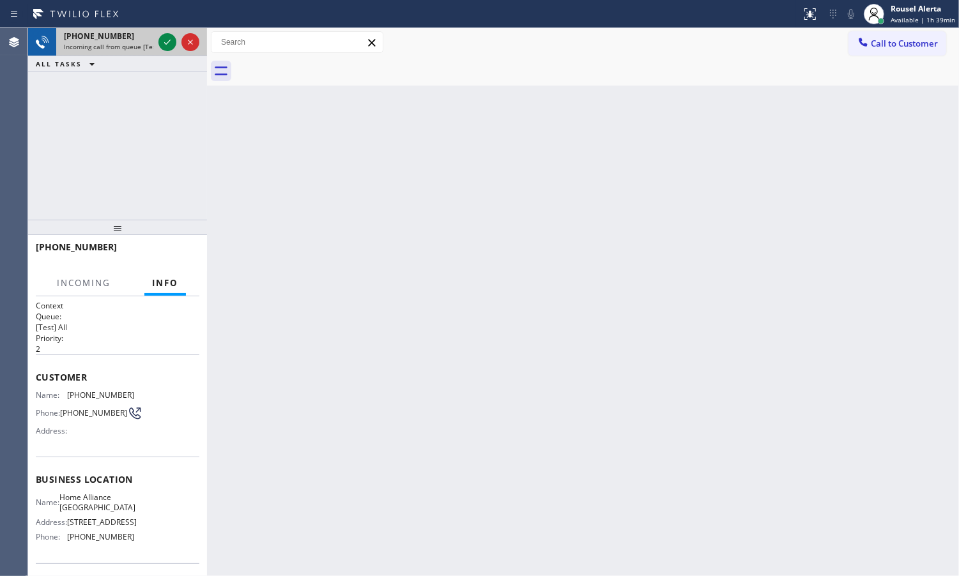
click at [141, 43] on span "Incoming call from queue [Test] All" at bounding box center [117, 46] width 106 height 9
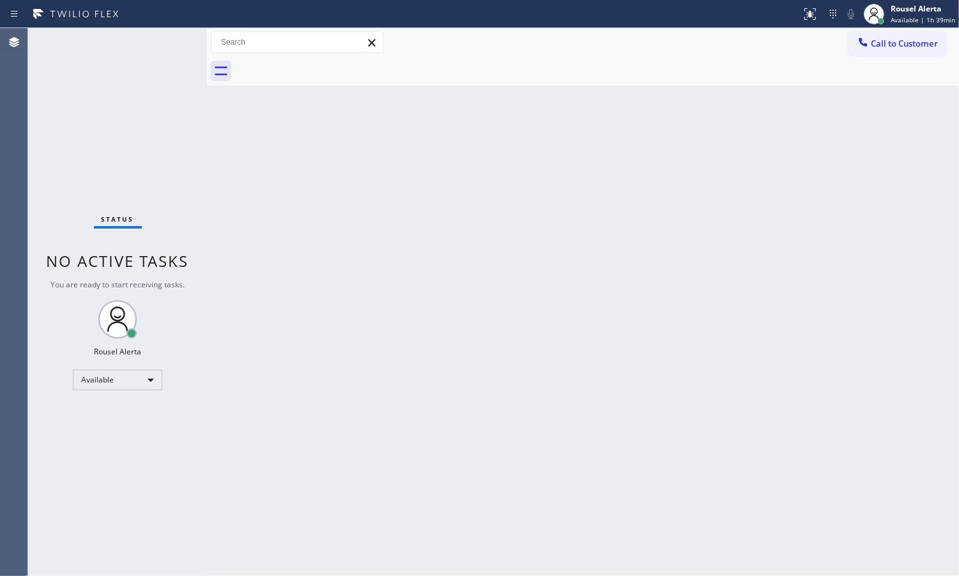
click at [164, 36] on div "Status No active tasks You are ready to start receiving tasks. Rousel Alerta Av…" at bounding box center [117, 302] width 179 height 548
click at [516, 230] on div "Back to Dashboard Change Sender ID Customers Technicians Select a contact Outbo…" at bounding box center [583, 302] width 752 height 548
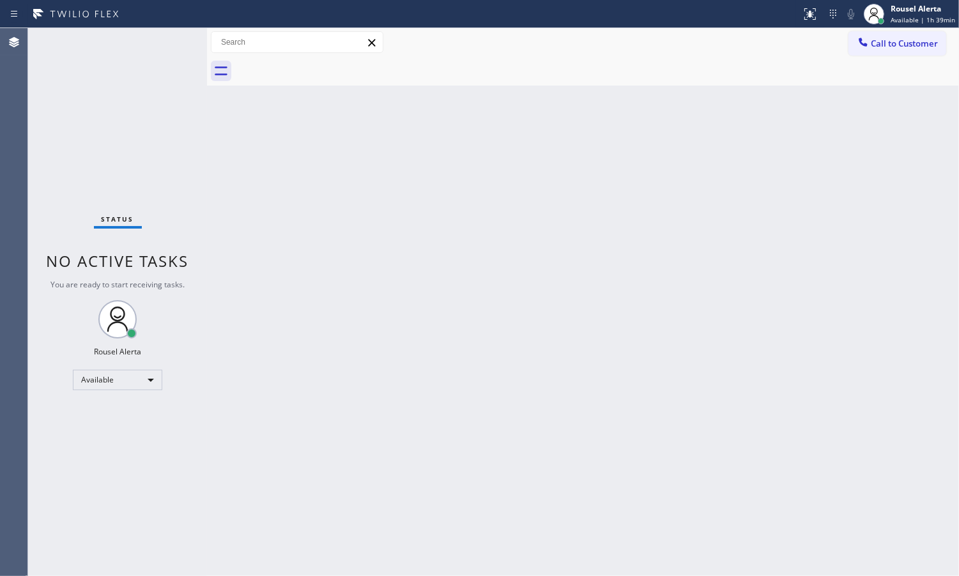
click at [170, 47] on div "Status No active tasks You are ready to start receiving tasks. Rousel Alerta Av…" at bounding box center [117, 302] width 179 height 548
click at [799, 486] on div "Back to Dashboard Change Sender ID Customers Technicians Select a contact Outbo…" at bounding box center [583, 302] width 752 height 548
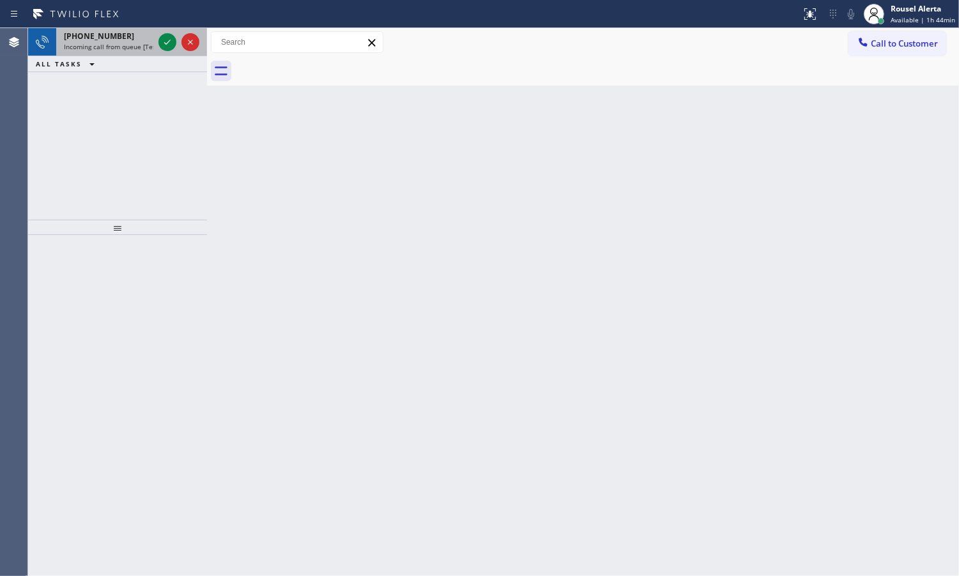
click at [116, 53] on div "[PHONE_NUMBER] Incoming call from queue [Test] All" at bounding box center [106, 42] width 100 height 28
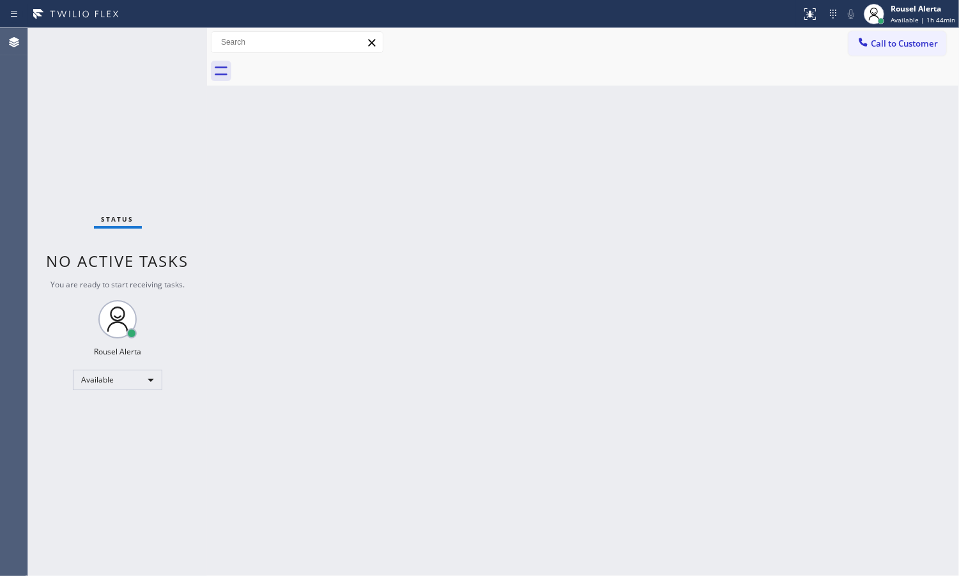
click at [162, 62] on div "Status No active tasks You are ready to start receiving tasks. Rousel Alerta Av…" at bounding box center [117, 302] width 179 height 548
click at [161, 61] on div "Status No active tasks You are ready to start receiving tasks. Rousel Alerta Av…" at bounding box center [117, 302] width 179 height 548
click at [152, 46] on div "Status No active tasks You are ready to start receiving tasks. Rousel Alerta Av…" at bounding box center [117, 302] width 179 height 548
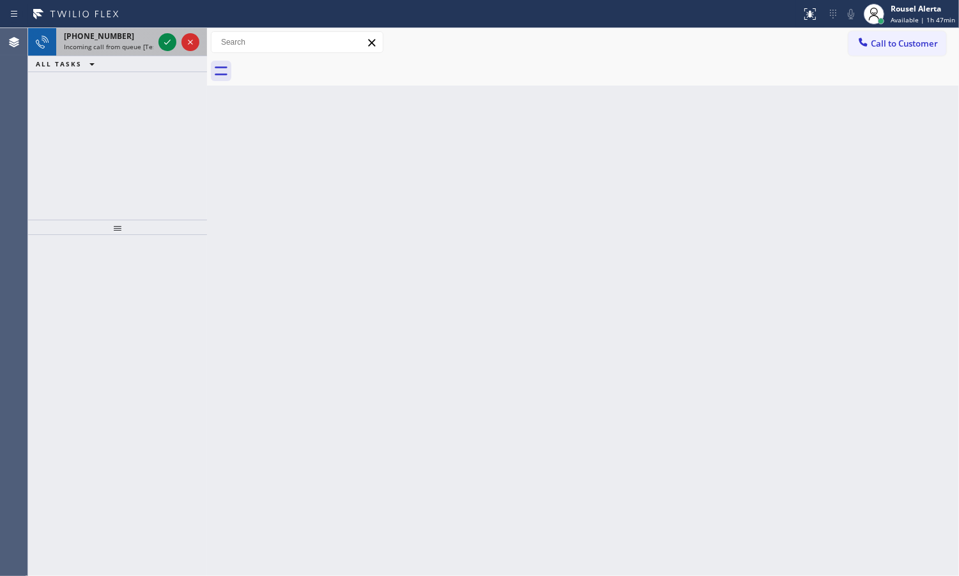
click at [142, 49] on span "Incoming call from queue [Test] All" at bounding box center [117, 46] width 106 height 9
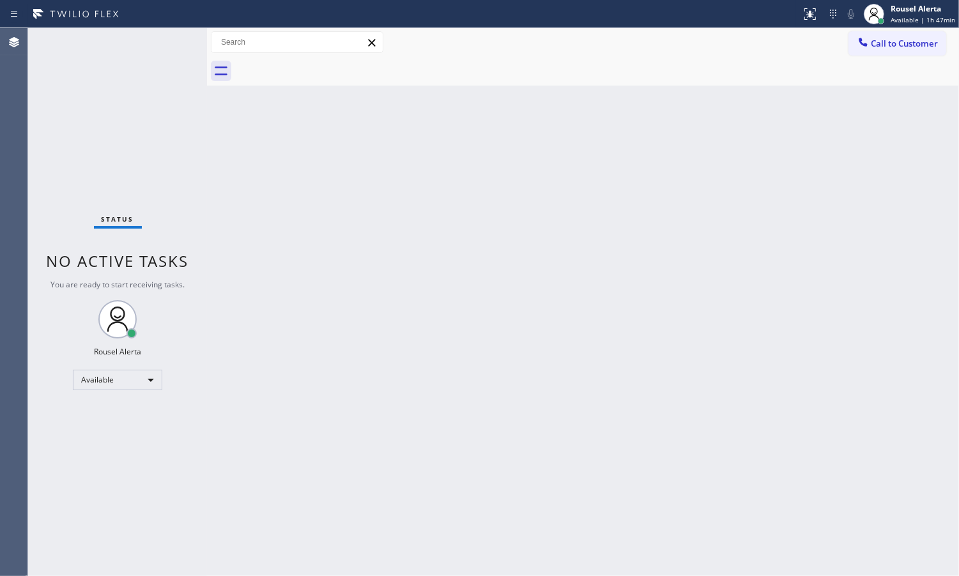
click at [155, 45] on div "Status No active tasks You are ready to start receiving tasks. Rousel Alerta Av…" at bounding box center [117, 302] width 179 height 548
click at [342, 315] on div "Back to Dashboard Change Sender ID Customers Technicians Select a contact Outbo…" at bounding box center [583, 302] width 752 height 548
click at [360, 387] on div "Back to Dashboard Change Sender ID Customers Technicians Select a contact Outbo…" at bounding box center [583, 302] width 752 height 548
click at [153, 104] on div "Status No active tasks You are ready to start receiving tasks. Rousel Alerta Av…" at bounding box center [117, 302] width 179 height 548
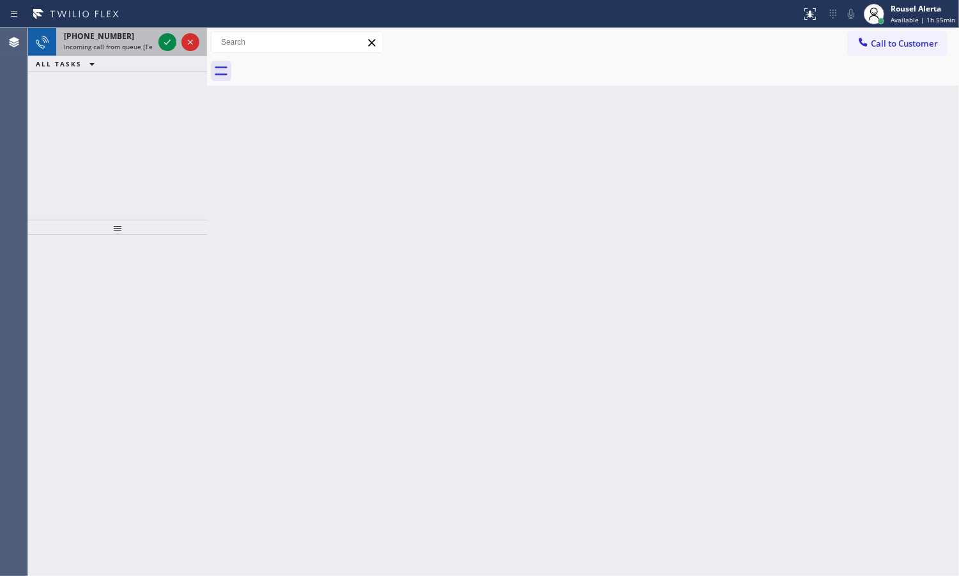
click at [142, 50] on span "Incoming call from queue [Test] All" at bounding box center [117, 46] width 106 height 9
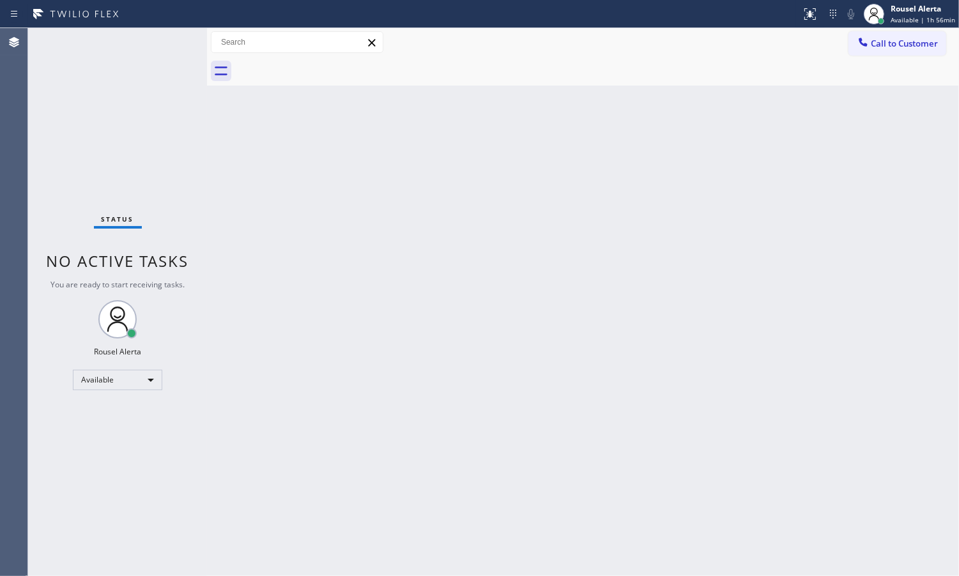
click at [171, 50] on div "Status No active tasks You are ready to start receiving tasks. Rousel Alerta Av…" at bounding box center [117, 302] width 179 height 548
click at [167, 47] on div "Status No active tasks You are ready to start receiving tasks. Rousel Alerta Av…" at bounding box center [117, 302] width 179 height 548
click at [142, 36] on div "Status No active tasks You are ready to start receiving tasks. Rousel Alerta Av…" at bounding box center [117, 302] width 179 height 548
click at [148, 40] on div "Status No active tasks You are ready to start receiving tasks. Rousel Alerta Av…" at bounding box center [117, 302] width 179 height 548
click at [165, 35] on div "Status No active tasks You are ready to start receiving tasks. Rousel Alerta Av…" at bounding box center [117, 302] width 179 height 548
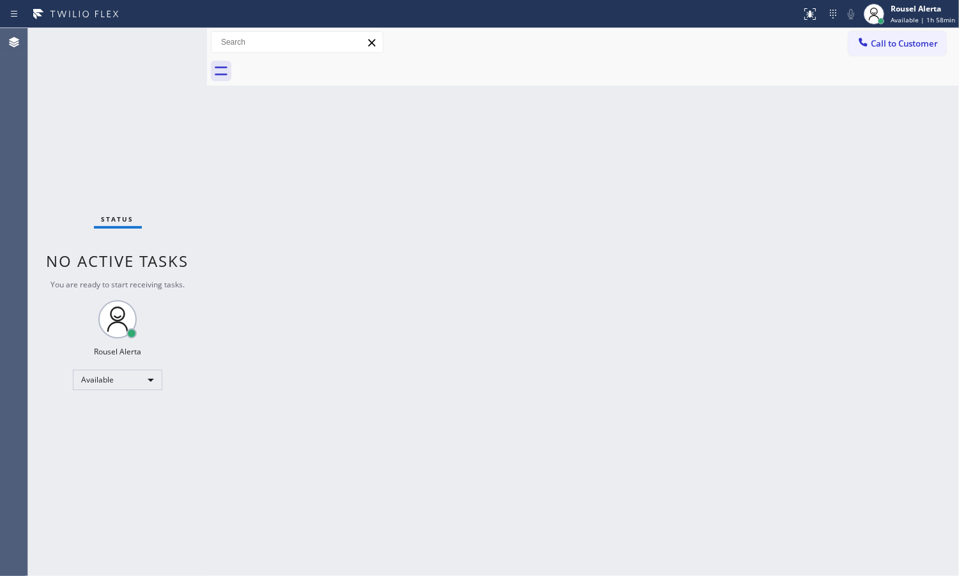
click at [165, 43] on div "Status No active tasks You are ready to start receiving tasks. Rousel Alerta Av…" at bounding box center [117, 302] width 179 height 548
drag, startPoint x: 206, startPoint y: 43, endPoint x: 214, endPoint y: 43, distance: 8.3
click at [215, 43] on div at bounding box center [215, 302] width 0 height 548
click at [362, 387] on div "Back to Dashboard Change Sender ID Customers Technicians Select a contact Outbo…" at bounding box center [587, 302] width 744 height 548
click at [171, 68] on div "Status No active tasks You are ready to start receiving tasks. Rousel Alerta Av…" at bounding box center [121, 302] width 187 height 548
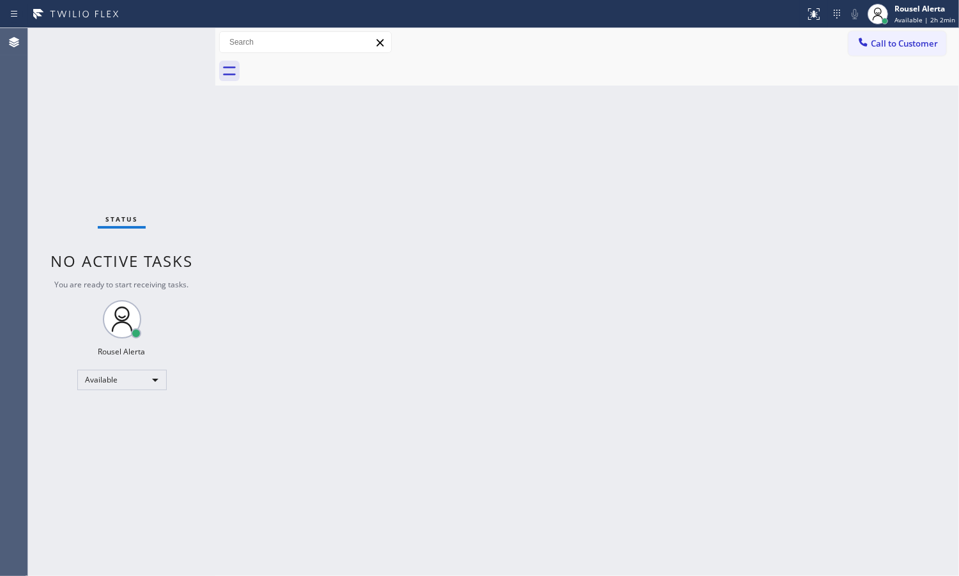
click at [182, 89] on div "Status No active tasks You are ready to start receiving tasks. Rousel Alerta Av…" at bounding box center [121, 302] width 187 height 548
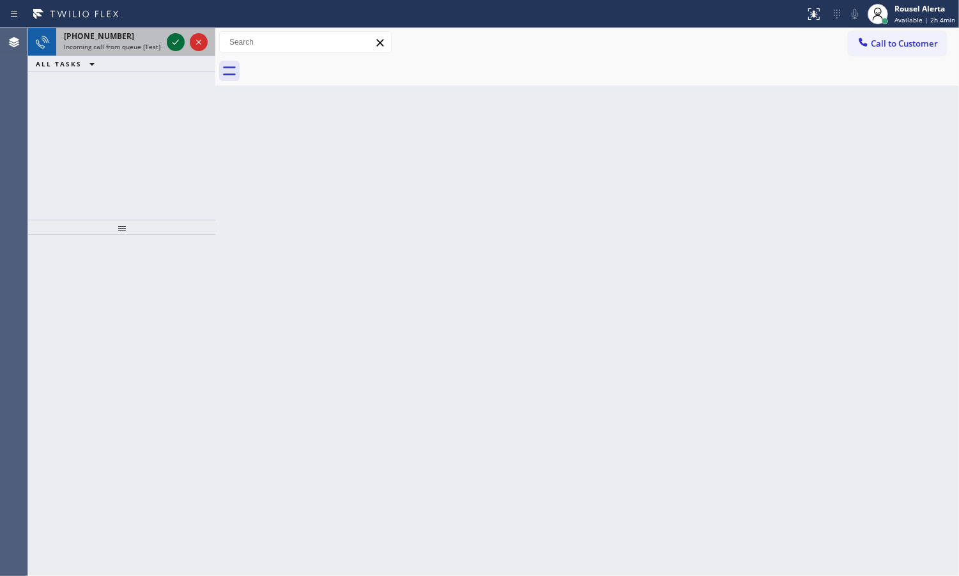
click at [167, 45] on div at bounding box center [176, 42] width 18 height 15
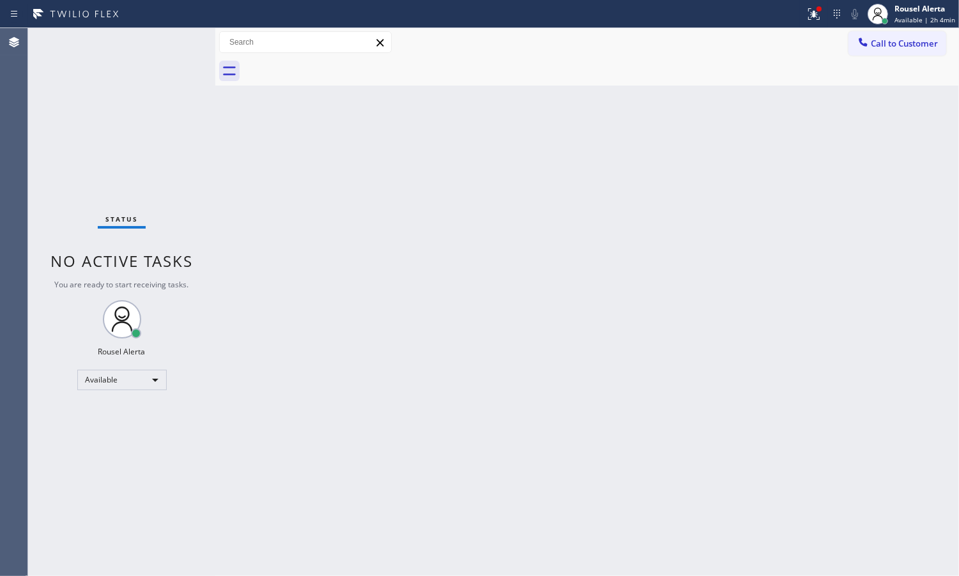
click at [168, 43] on div "Status No active tasks You are ready to start receiving tasks. Rousel Alerta Av…" at bounding box center [121, 302] width 187 height 548
click at [169, 43] on div "Status No active tasks You are ready to start receiving tasks. Rousel Alerta Av…" at bounding box center [121, 302] width 187 height 548
click at [822, 13] on icon at bounding box center [813, 13] width 15 height 15
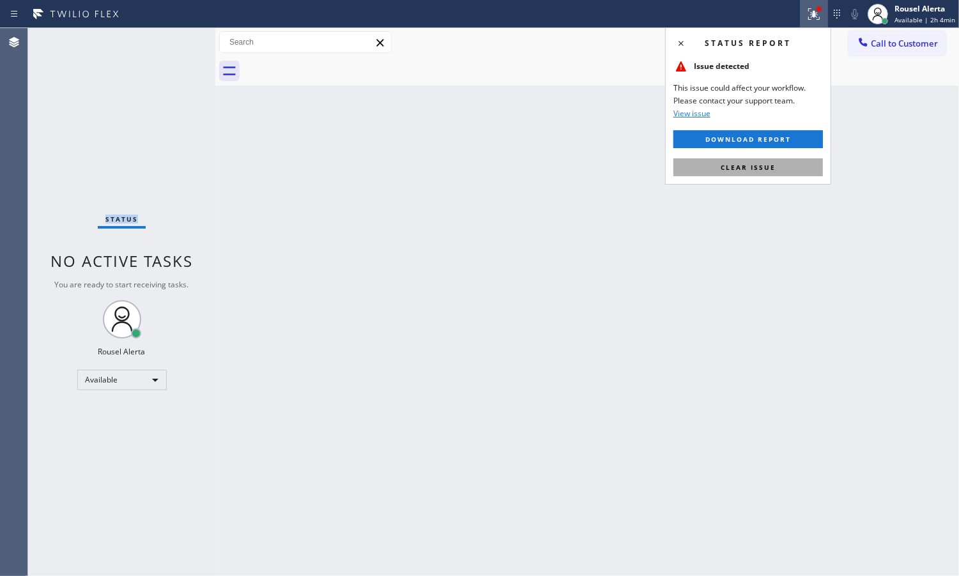
click at [787, 173] on button "Clear issue" at bounding box center [748, 167] width 150 height 18
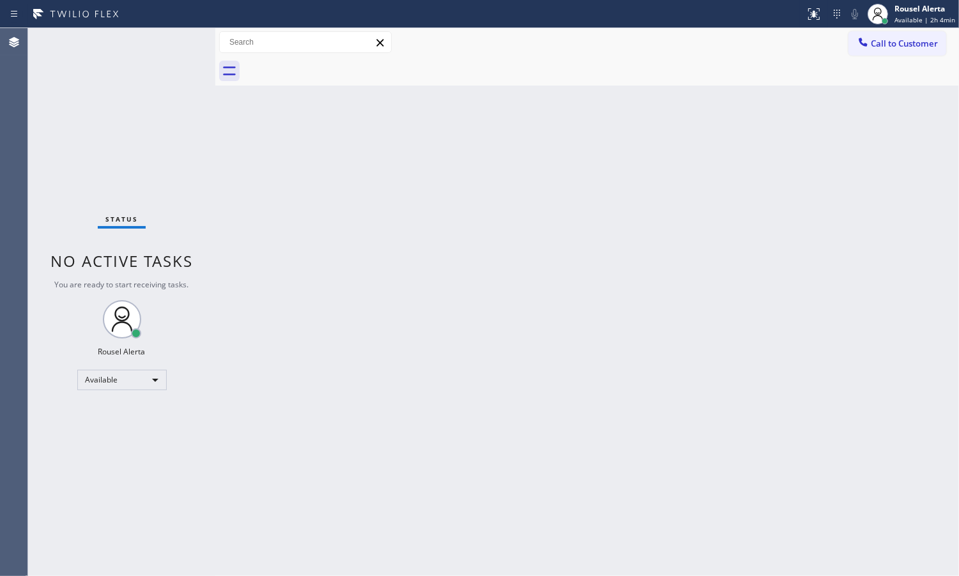
click at [707, 364] on div "Back to Dashboard Change Sender ID Customers Technicians Select a contact Outbo…" at bounding box center [587, 302] width 744 height 548
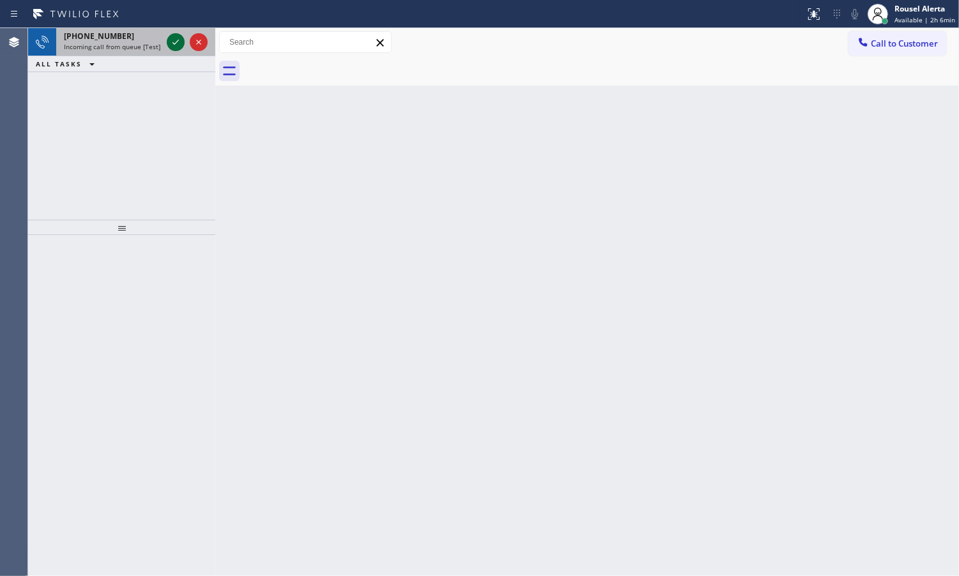
click at [180, 46] on icon at bounding box center [175, 42] width 15 height 15
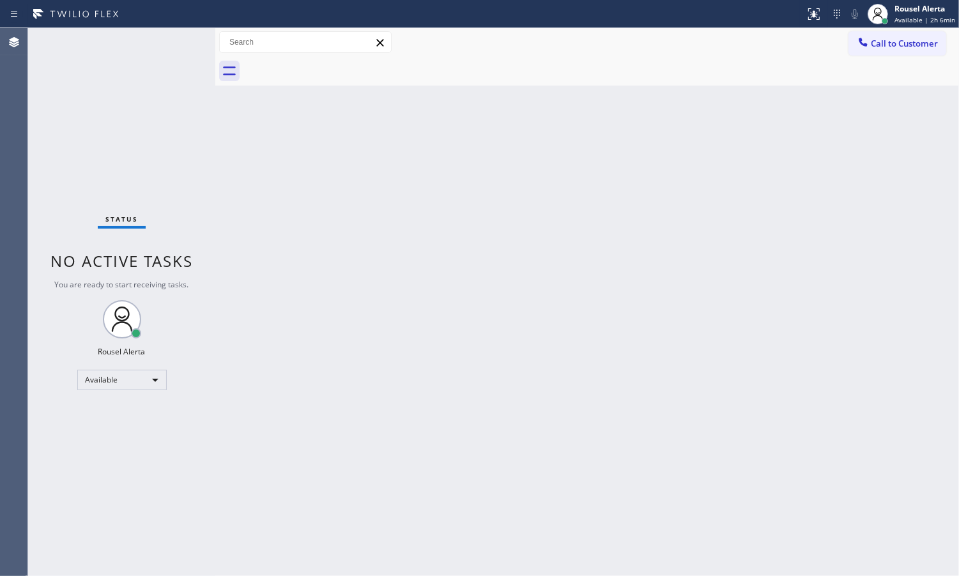
click at [180, 46] on div "Status No active tasks You are ready to start receiving tasks. Rousel Alerta Av…" at bounding box center [121, 302] width 187 height 548
click at [180, 45] on div "Status No active tasks You are ready to start receiving tasks. Rousel Alerta Av…" at bounding box center [121, 302] width 187 height 548
drag, startPoint x: 360, startPoint y: 333, endPoint x: 372, endPoint y: 334, distance: 12.2
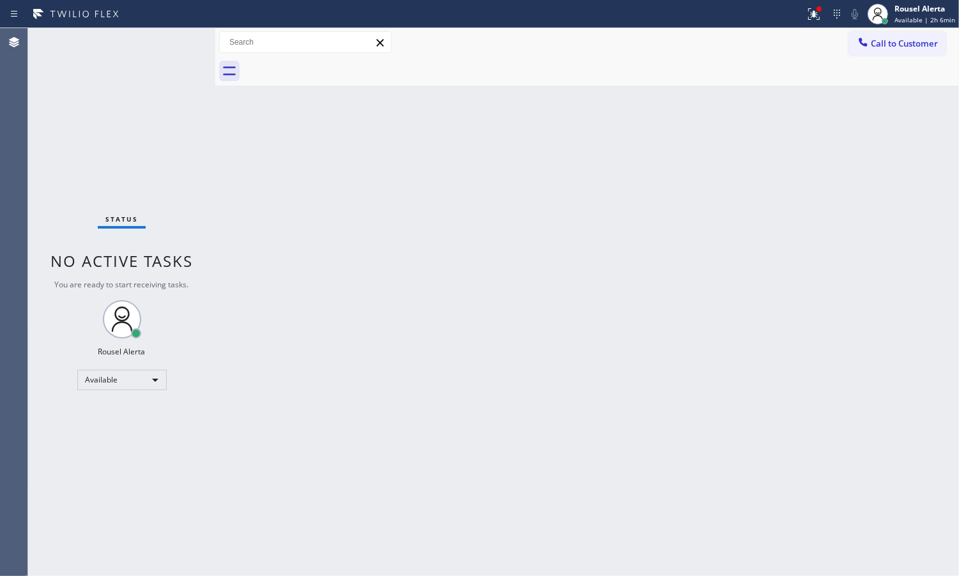
click at [372, 334] on div "Back to Dashboard Change Sender ID Customers Technicians Select a contact Outbo…" at bounding box center [587, 302] width 744 height 548
click at [817, 26] on button at bounding box center [814, 14] width 28 height 28
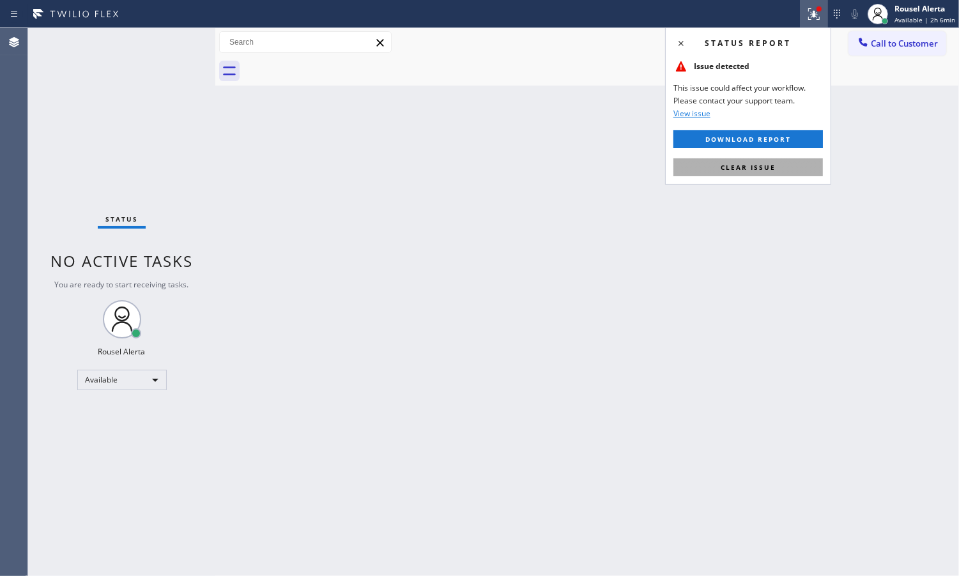
click at [756, 165] on span "Clear issue" at bounding box center [748, 167] width 55 height 9
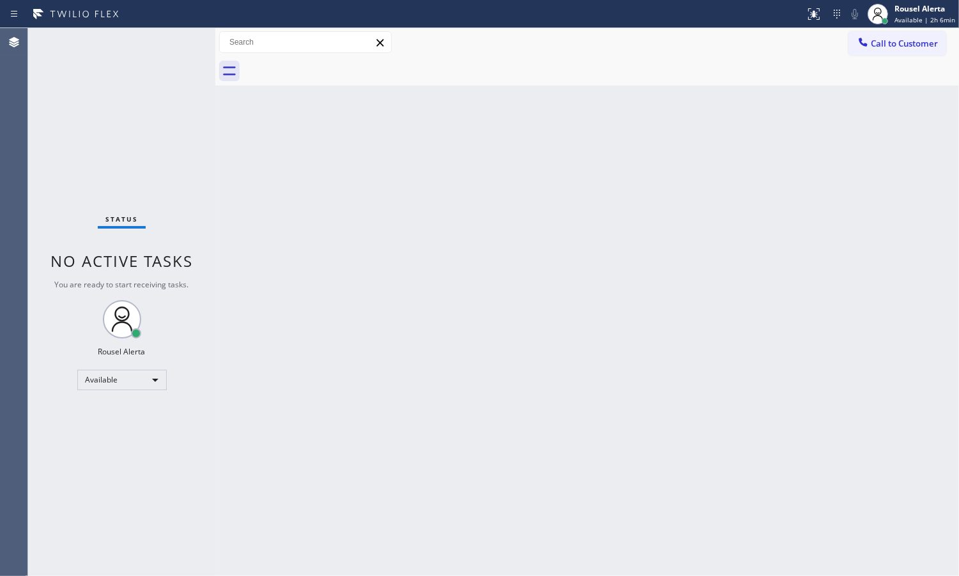
click at [647, 288] on div "Back to Dashboard Change Sender ID Customers Technicians Select a contact Outbo…" at bounding box center [587, 302] width 744 height 548
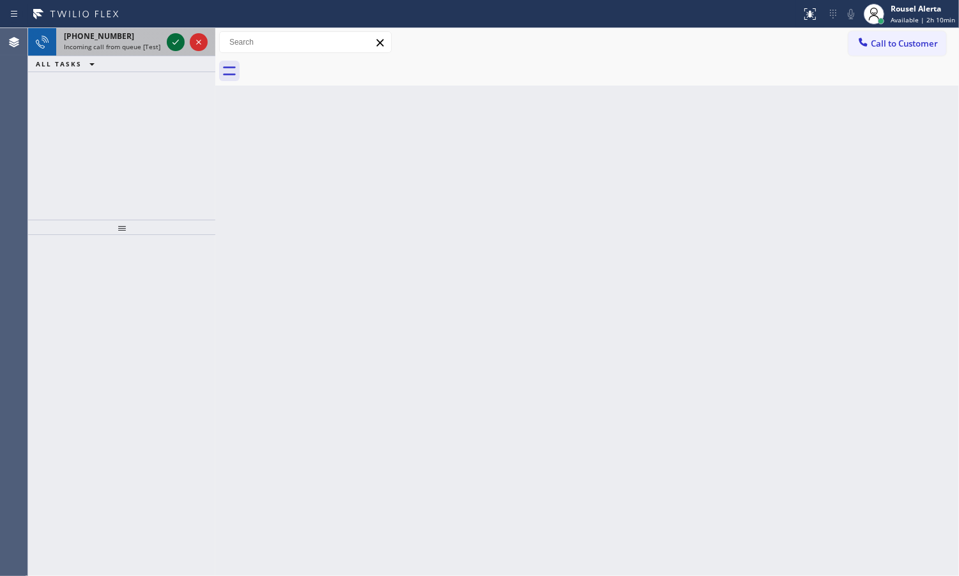
click at [171, 42] on icon at bounding box center [175, 42] width 15 height 15
click at [157, 52] on div "[PHONE_NUMBER] Incoming call from queue [Test] All" at bounding box center [110, 42] width 108 height 28
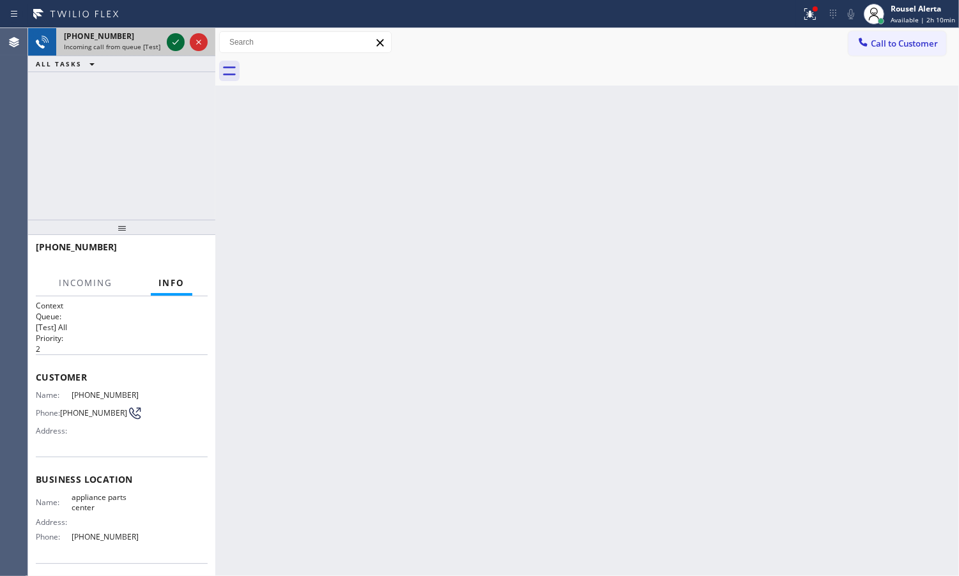
click at [180, 47] on icon at bounding box center [175, 42] width 15 height 15
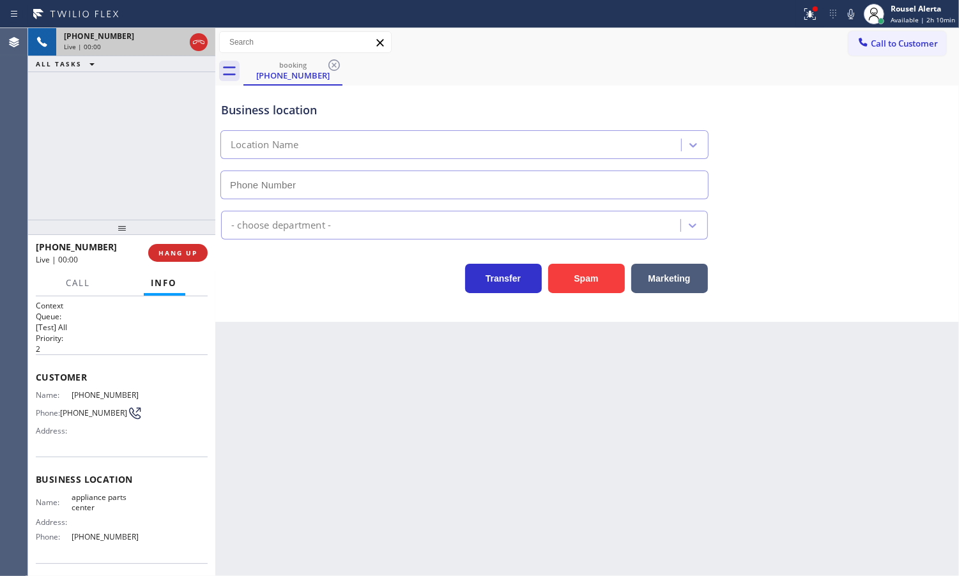
type input "[PHONE_NUMBER]"
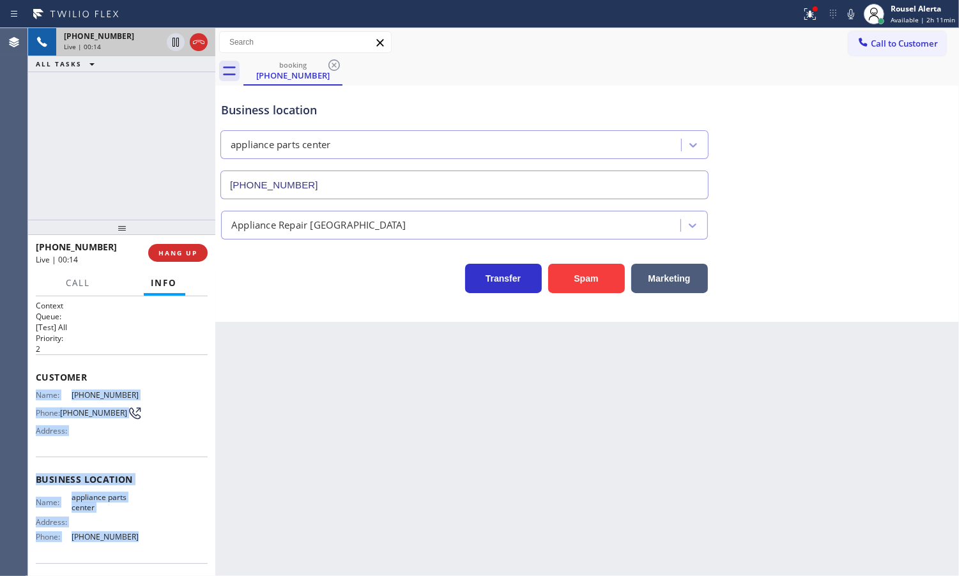
drag, startPoint x: 33, startPoint y: 388, endPoint x: 134, endPoint y: 544, distance: 186.3
click at [134, 544] on div "Context Queue: [Test] All Priority: 2 Customer Name: [PHONE_NUMBER] Phone: [PHO…" at bounding box center [121, 436] width 187 height 280
copy div "Name: [PHONE_NUMBER] Phone: [PHONE_NUMBER] Address: Business location Name: app…"
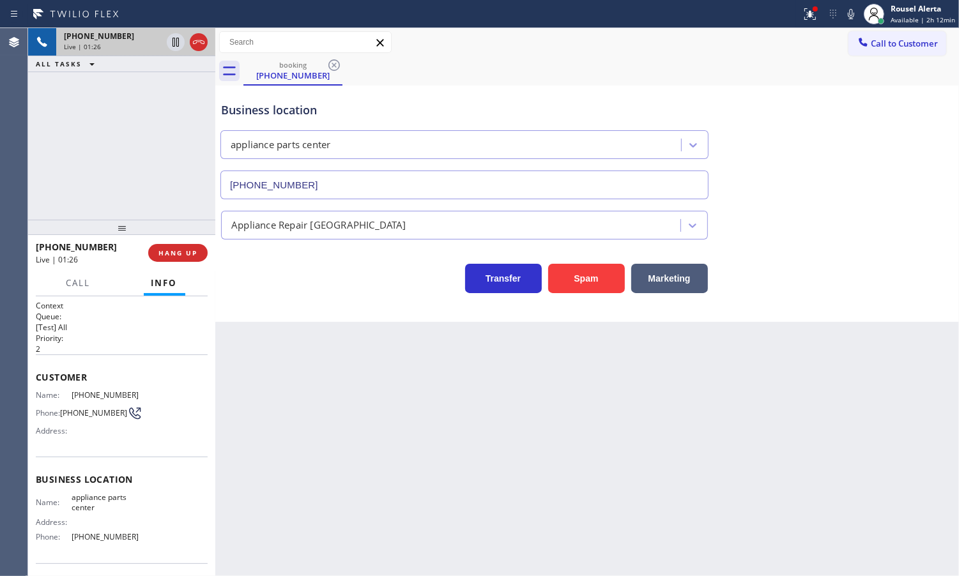
click at [150, 84] on div "[PHONE_NUMBER] Live | 01:26 ALL TASKS ALL TASKS ACTIVE TASKS TASKS IN WRAP UP" at bounding box center [121, 124] width 187 height 192
click at [168, 47] on icon at bounding box center [175, 42] width 15 height 15
click at [848, 11] on icon at bounding box center [850, 13] width 15 height 15
click at [171, 40] on icon at bounding box center [175, 42] width 15 height 15
click at [857, 11] on icon at bounding box center [850, 13] width 15 height 15
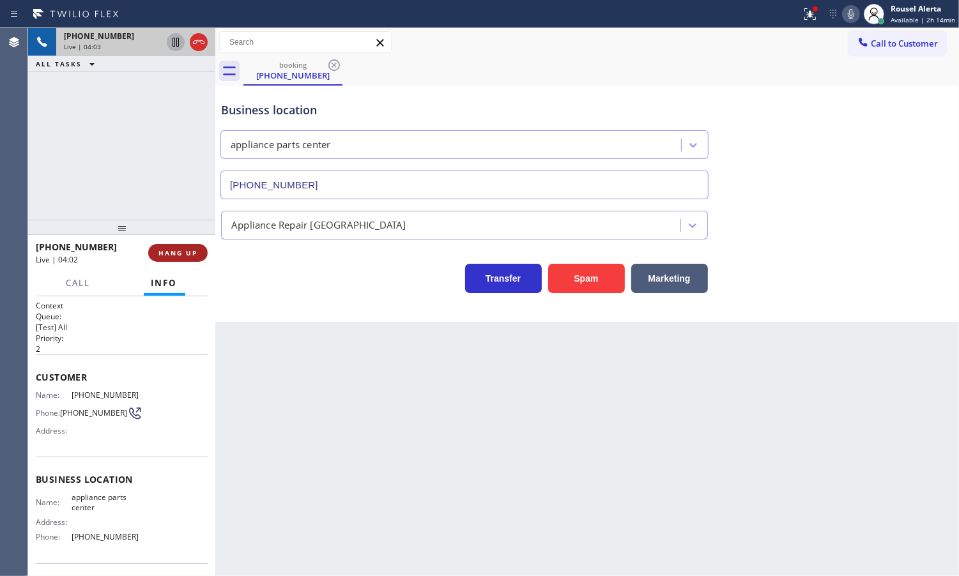
drag, startPoint x: 166, startPoint y: 260, endPoint x: 166, endPoint y: 243, distance: 16.6
click at [166, 260] on button "HANG UP" at bounding box center [177, 253] width 59 height 18
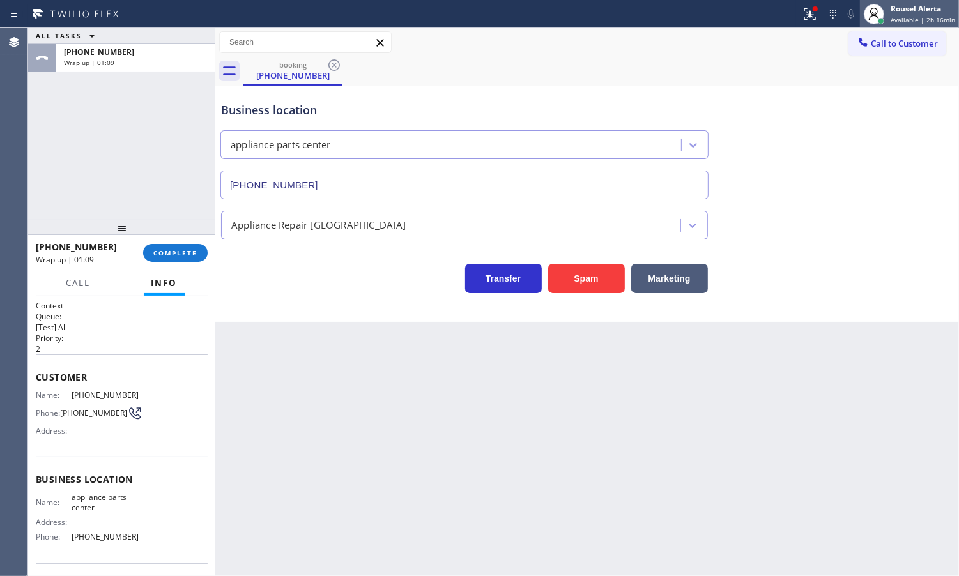
click at [924, 18] on span "Available | 2h 16min" at bounding box center [923, 19] width 65 height 9
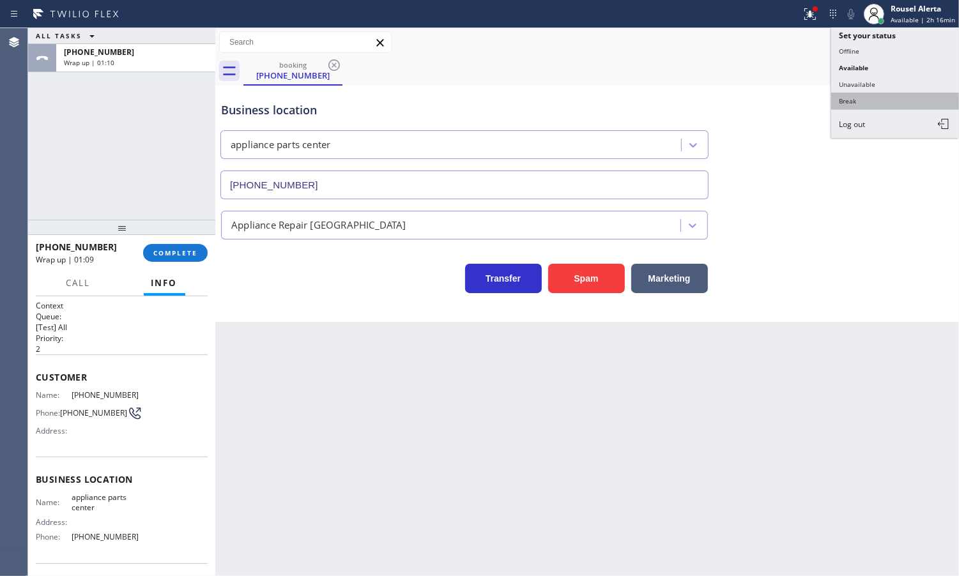
click at [911, 94] on button "Break" at bounding box center [895, 101] width 128 height 17
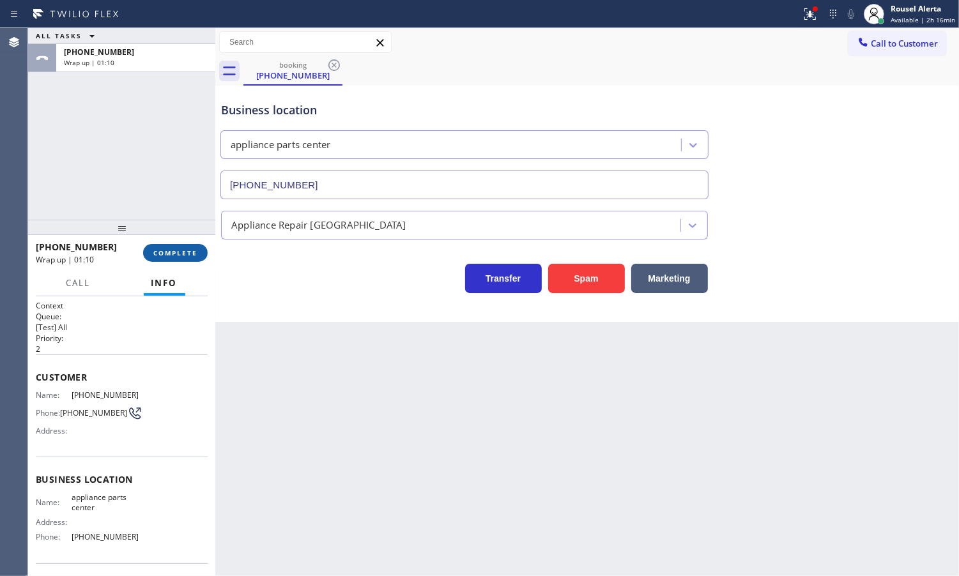
click at [187, 247] on button "COMPLETE" at bounding box center [175, 253] width 65 height 18
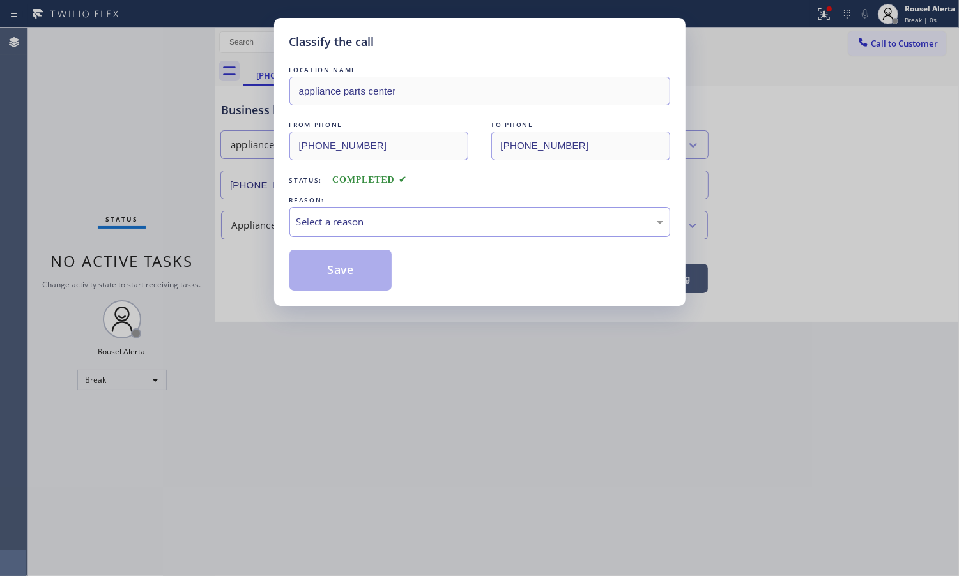
click at [382, 241] on div "LOCATION NAME appliance parts center FROM PHONE [PHONE_NUMBER] TO PHONE [PHONE_…" at bounding box center [479, 176] width 381 height 227
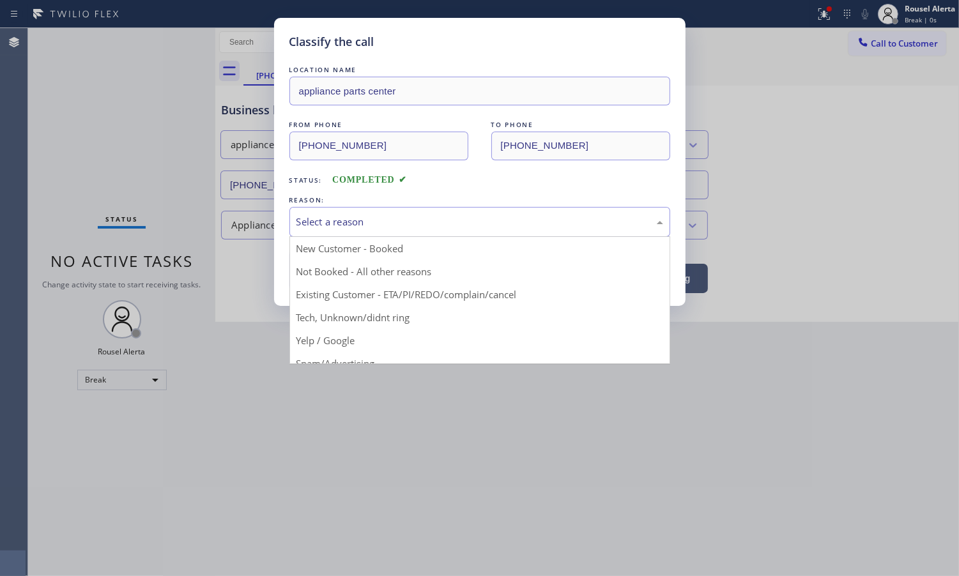
click at [390, 229] on div "Select a reason" at bounding box center [479, 222] width 367 height 15
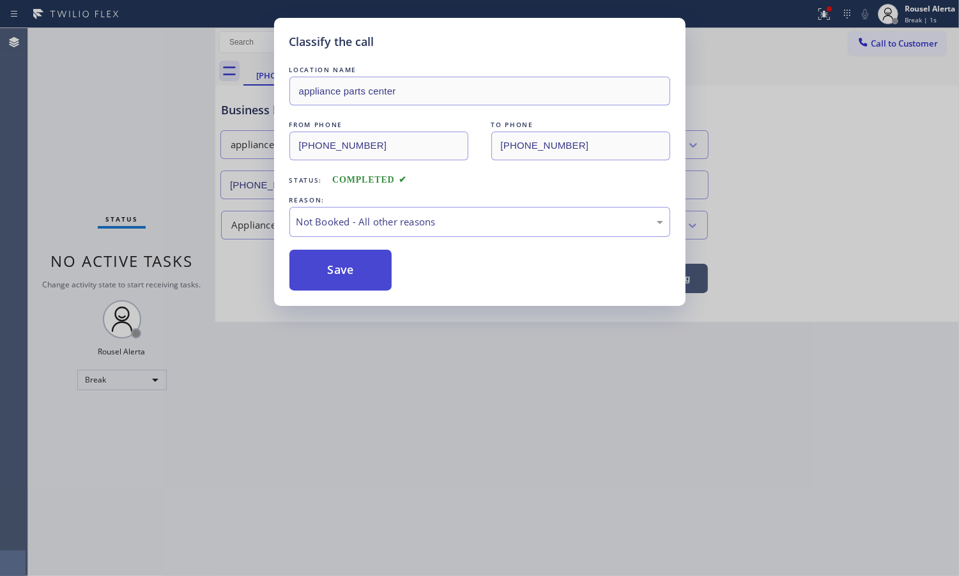
click at [336, 281] on button "Save" at bounding box center [340, 270] width 103 height 41
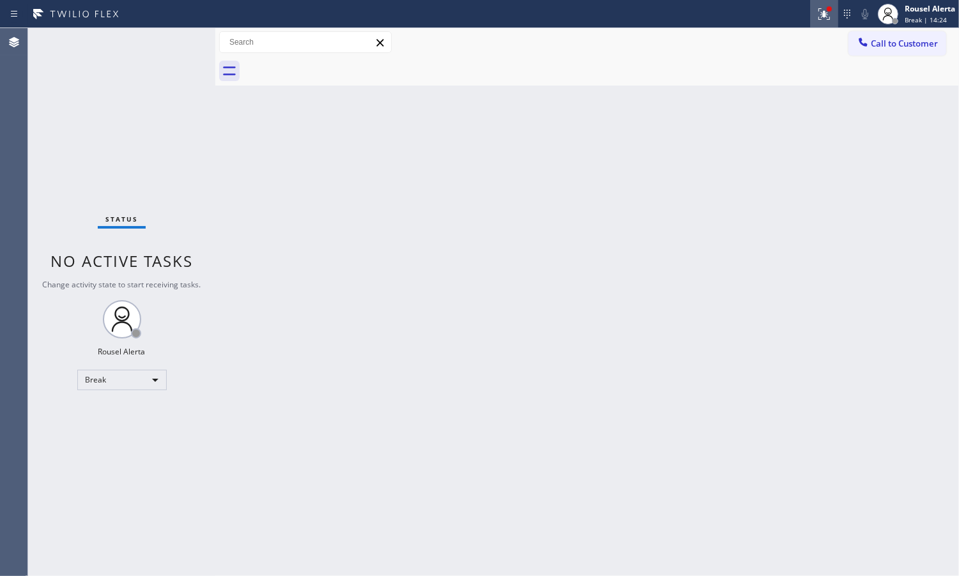
click at [824, 15] on icon at bounding box center [822, 12] width 8 height 9
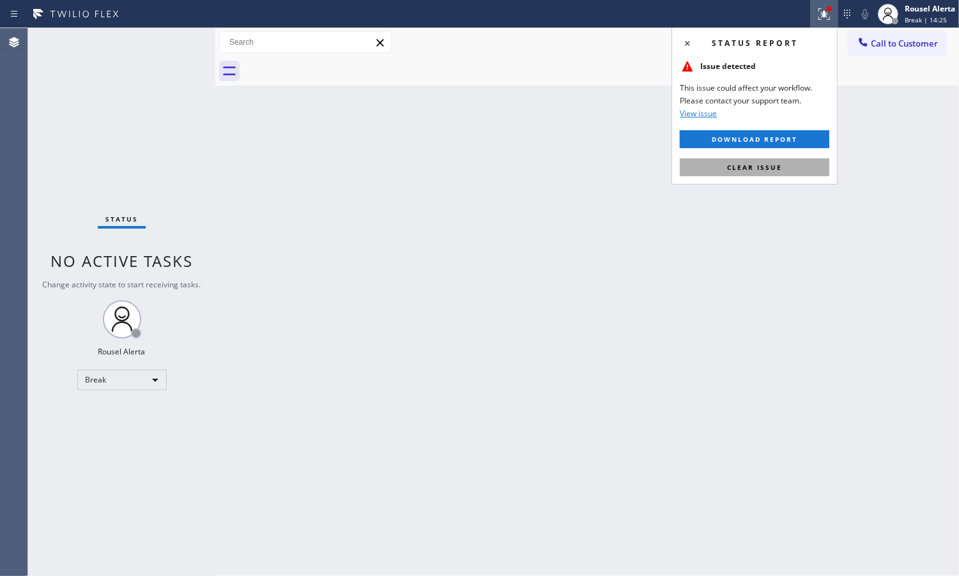
click at [809, 167] on button "Clear issue" at bounding box center [755, 167] width 150 height 18
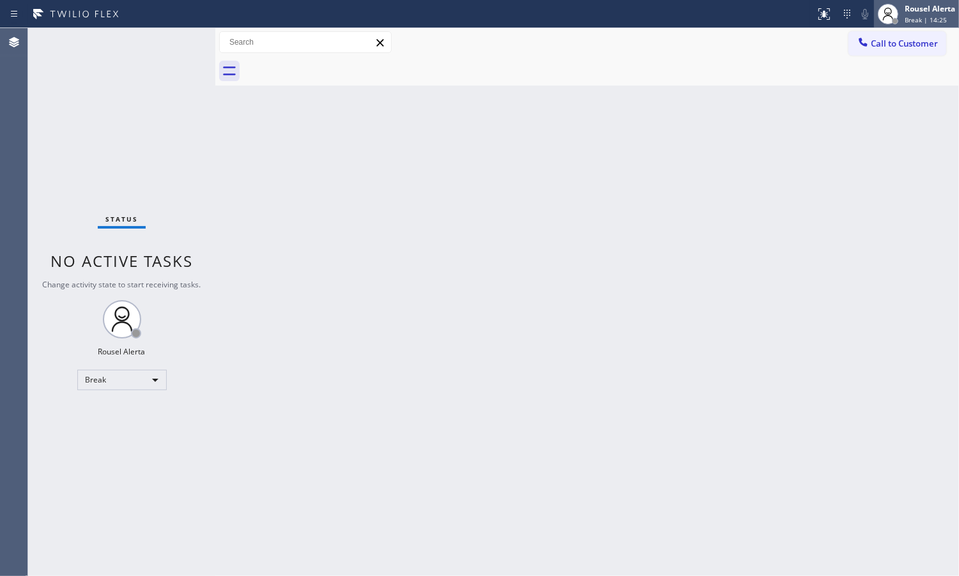
click at [909, 20] on span "Break | 14:25" at bounding box center [926, 19] width 42 height 9
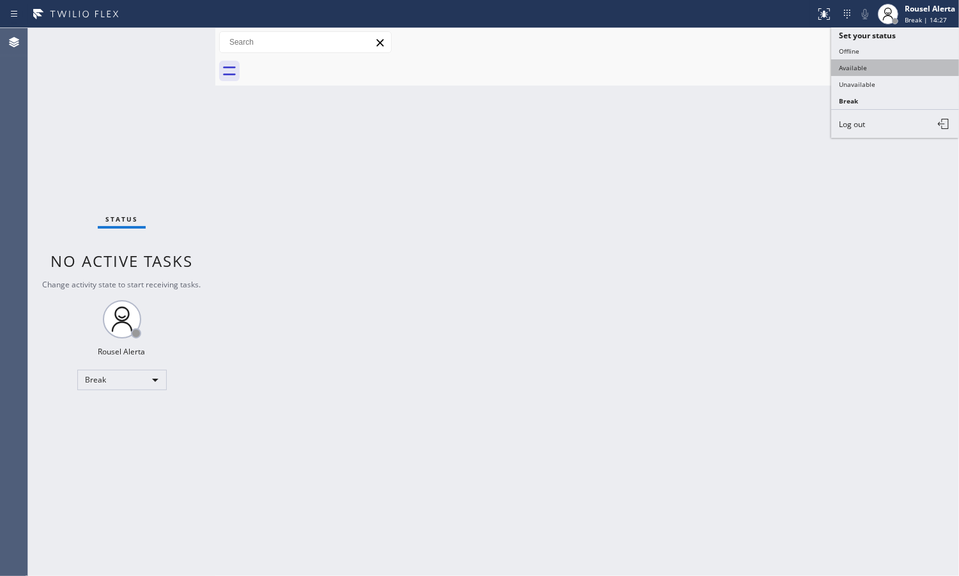
click at [905, 59] on button "Available" at bounding box center [895, 67] width 128 height 17
drag, startPoint x: 761, startPoint y: 231, endPoint x: 797, endPoint y: 246, distance: 38.9
click at [762, 231] on div "Back to Dashboard Change Sender ID Customers Technicians Select a contact Outbo…" at bounding box center [587, 302] width 744 height 548
click at [769, 513] on div "Back to Dashboard Change Sender ID Customers Technicians Select a contact Outbo…" at bounding box center [587, 302] width 744 height 548
click at [660, 492] on div "Back to Dashboard Change Sender ID Customers Technicians Select a contact Outbo…" at bounding box center [587, 302] width 744 height 548
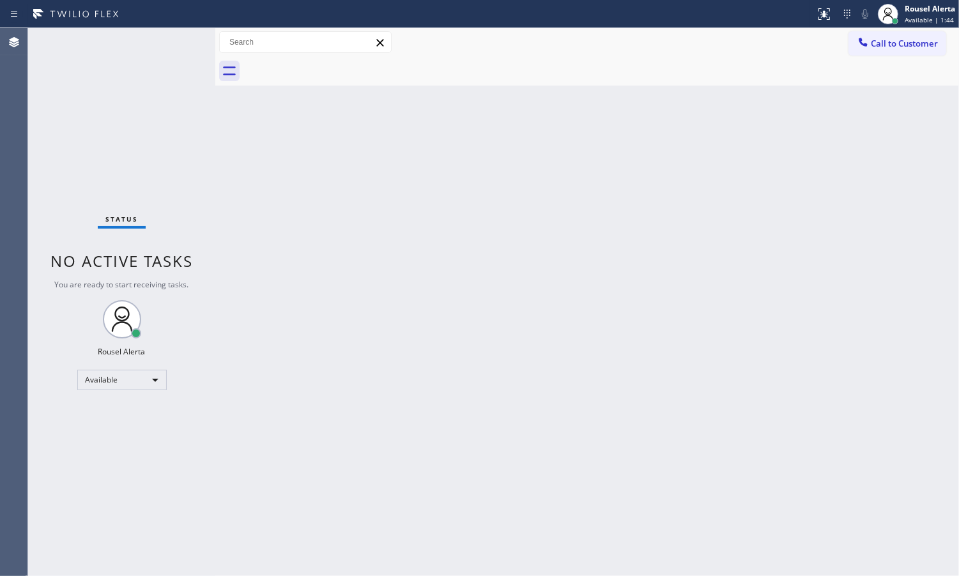
click at [624, 131] on div "Back to Dashboard Change Sender ID Customers Technicians Select a contact Outbo…" at bounding box center [587, 302] width 744 height 548
click at [739, 135] on div "Back to Dashboard Change Sender ID Customers Technicians Select a contact Outbo…" at bounding box center [587, 302] width 744 height 548
click at [180, 141] on div "Status No active tasks You are ready to start receiving tasks. Rousel Alerta Av…" at bounding box center [121, 302] width 187 height 548
click at [385, 144] on div "Back to Dashboard Change Sender ID Customers Technicians Select a contact Outbo…" at bounding box center [587, 302] width 744 height 548
click at [870, 49] on div at bounding box center [863, 43] width 15 height 15
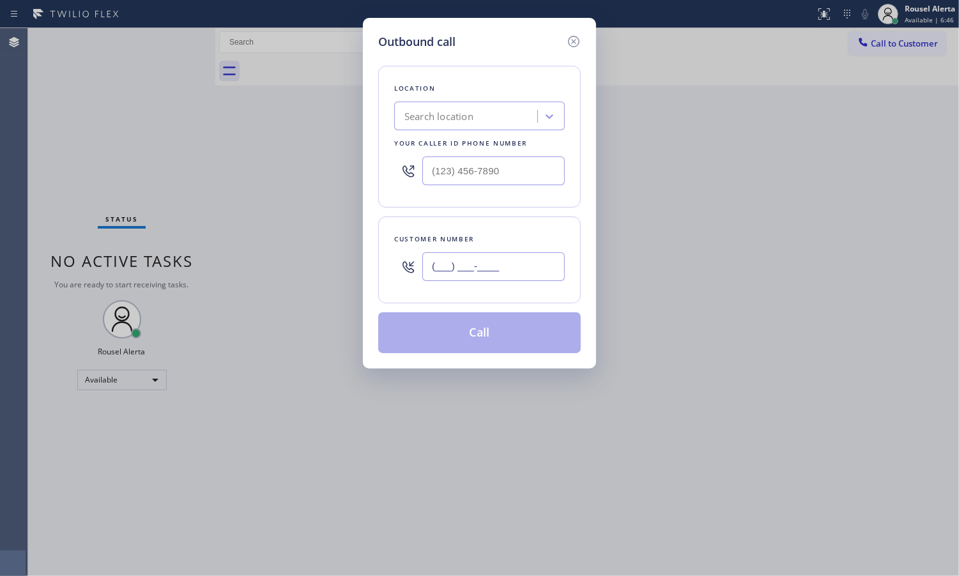
click at [506, 260] on input "(___) ___-____" at bounding box center [493, 266] width 142 height 29
paste input "225) 324-3968"
type input "[PHONE_NUMBER]"
click at [515, 168] on input "(___) ___-____" at bounding box center [493, 171] width 142 height 29
paste input "text"
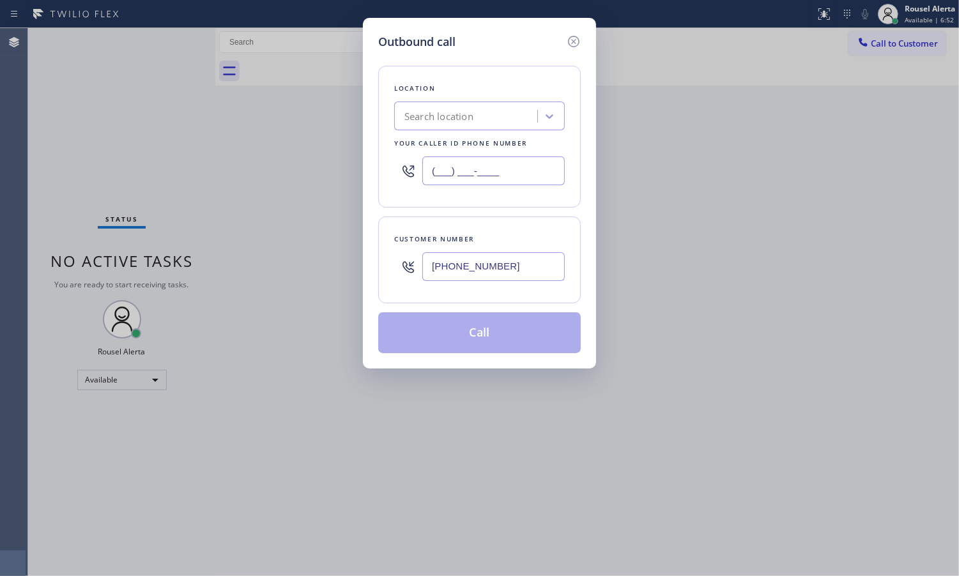
drag, startPoint x: 506, startPoint y: 168, endPoint x: 403, endPoint y: 179, distance: 104.1
click at [403, 179] on div "(___) ___-____" at bounding box center [479, 171] width 171 height 42
paste input "877) 748-5179"
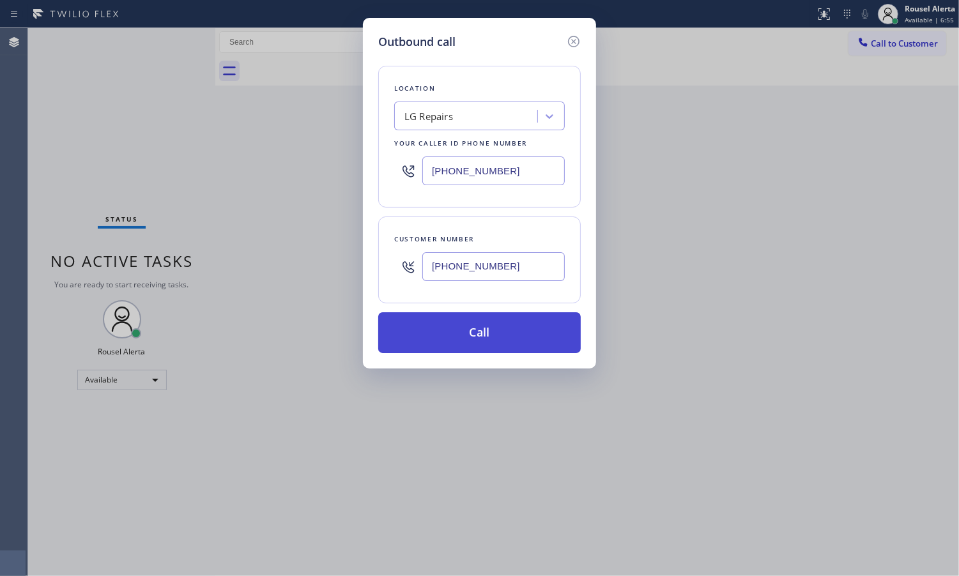
type input "[PHONE_NUMBER]"
click at [478, 342] on button "Call" at bounding box center [479, 332] width 203 height 41
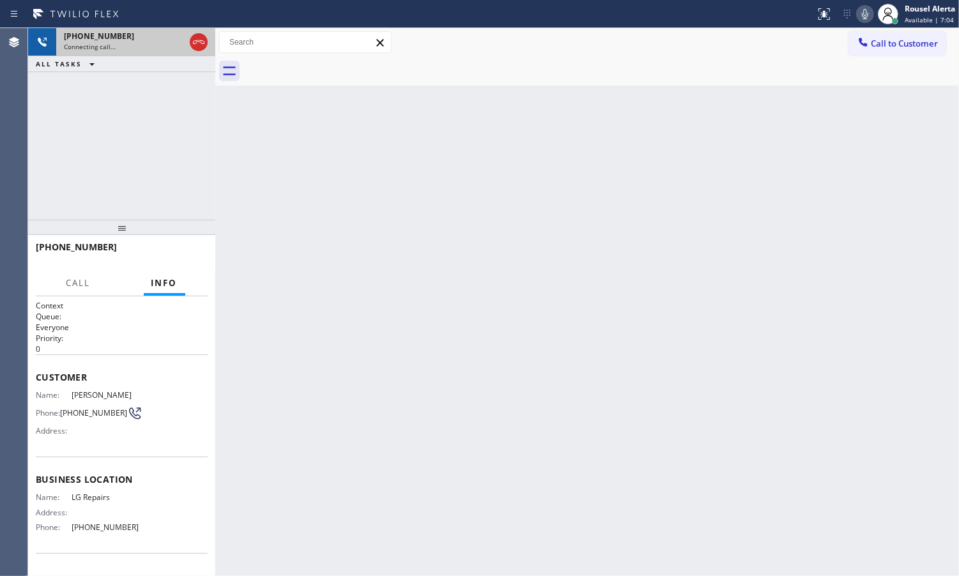
click at [118, 49] on div "Connecting call…" at bounding box center [124, 46] width 121 height 9
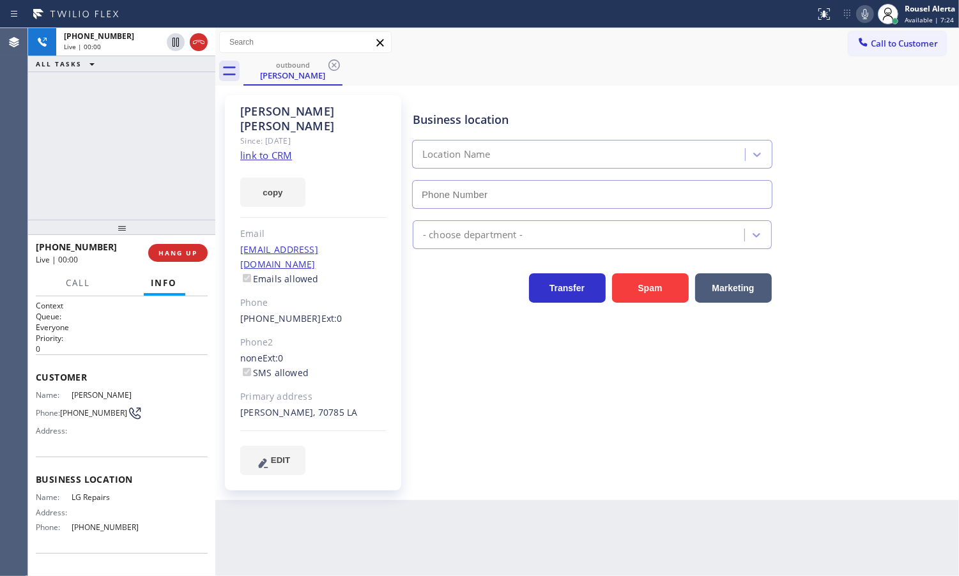
type input "[PHONE_NUMBER]"
click at [638, 502] on div "Back to Dashboard Change Sender ID Customers Technicians Select a contact Outbo…" at bounding box center [587, 302] width 744 height 548
click at [123, 181] on div "[PHONE_NUMBER] Live | 00:40 ALL TASKS ALL TASKS ACTIVE TASKS TASKS IN WRAP UP" at bounding box center [121, 124] width 187 height 192
click at [180, 247] on button "HANG UP" at bounding box center [177, 253] width 59 height 18
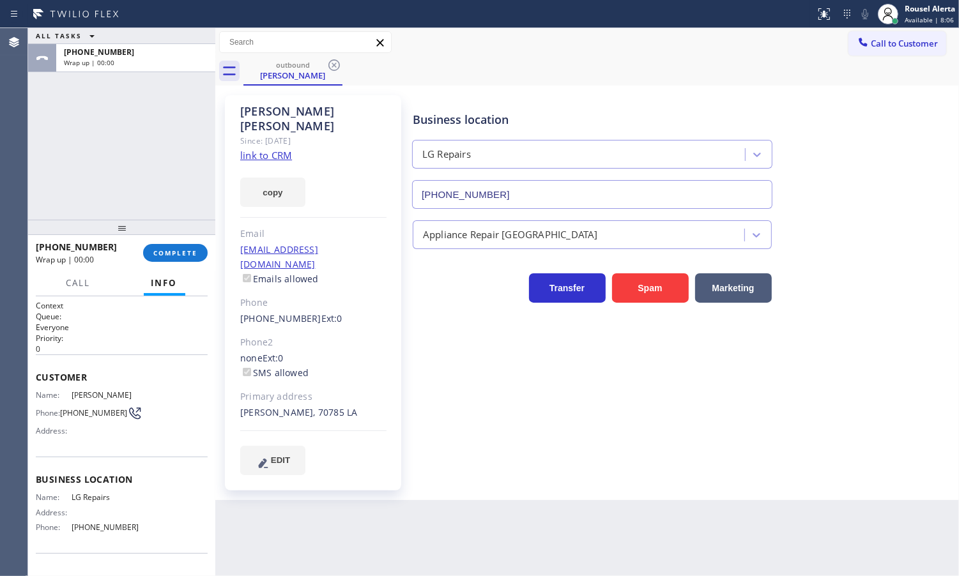
drag, startPoint x: 476, startPoint y: 541, endPoint x: 240, endPoint y: 380, distance: 285.7
click at [466, 532] on div "Back to Dashboard Change Sender ID Customers Technicians Select a contact Outbo…" at bounding box center [587, 302] width 744 height 548
click at [176, 245] on button "COMPLETE" at bounding box center [175, 253] width 65 height 18
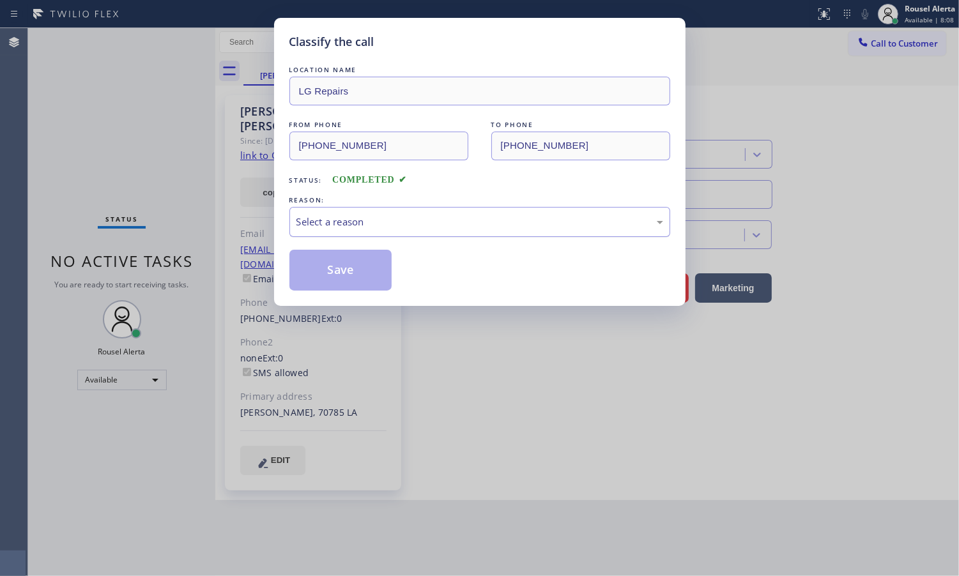
click at [369, 227] on div "Select a reason" at bounding box center [479, 222] width 367 height 15
click at [350, 268] on button "Save" at bounding box center [340, 270] width 103 height 41
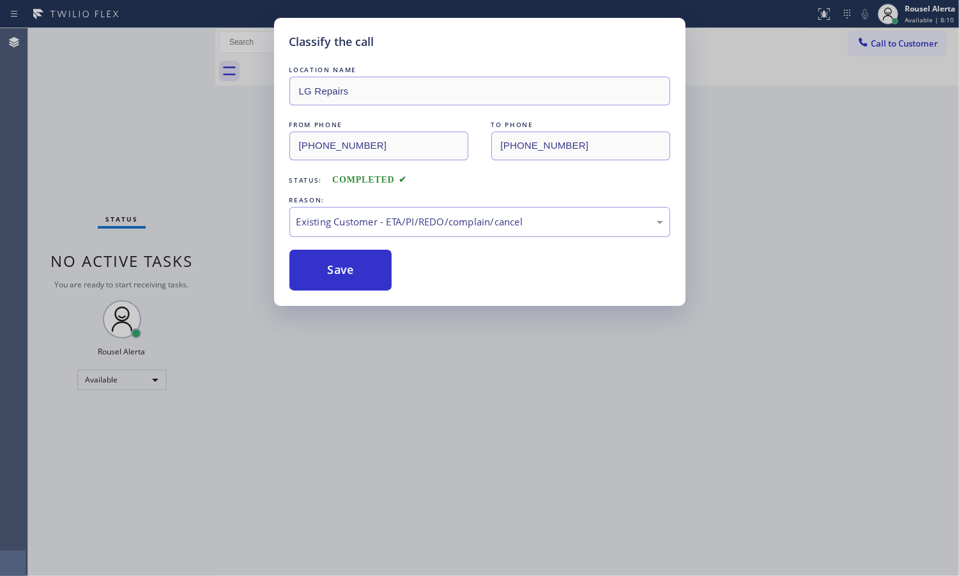
drag, startPoint x: 500, startPoint y: 472, endPoint x: 804, endPoint y: 375, distance: 318.5
click at [502, 472] on div "Classify the call LOCATION NAME LG Repairs FROM PHONE [PHONE_NUMBER] TO PHONE […" at bounding box center [479, 288] width 959 height 576
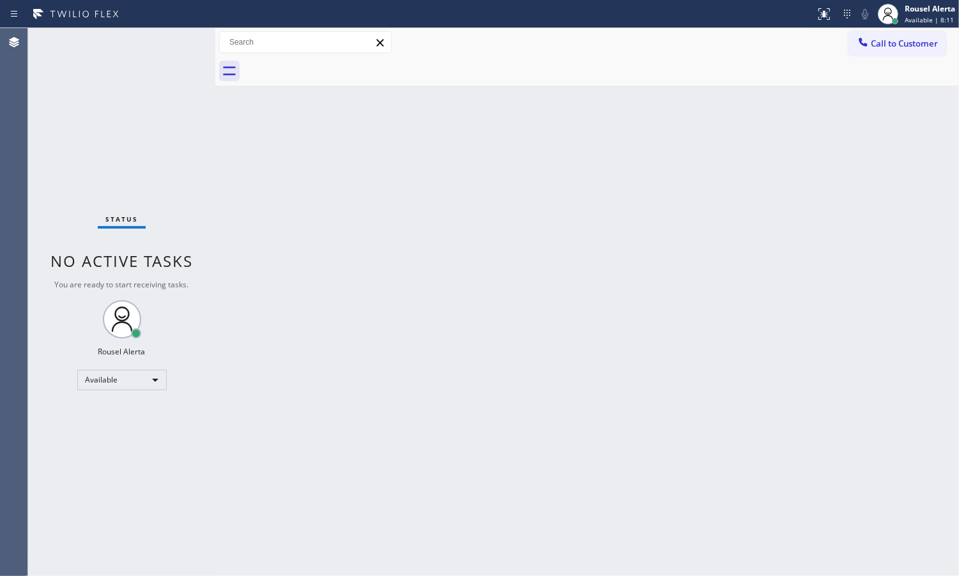
drag, startPoint x: 356, startPoint y: 256, endPoint x: 342, endPoint y: 230, distance: 28.9
click at [356, 256] on div "Back to Dashboard Change Sender ID Customers Technicians Select a contact Outbo…" at bounding box center [587, 302] width 744 height 548
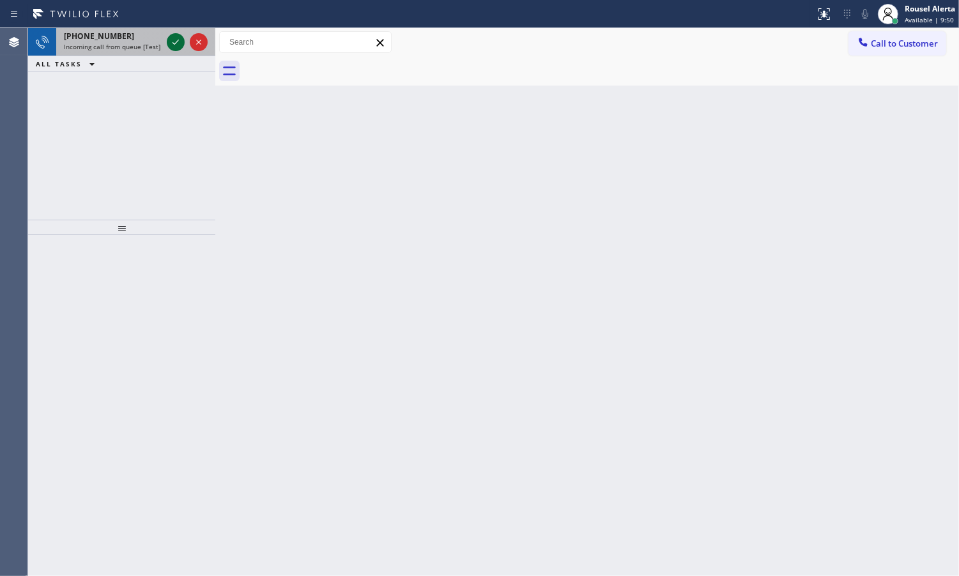
click at [176, 45] on icon at bounding box center [175, 42] width 15 height 15
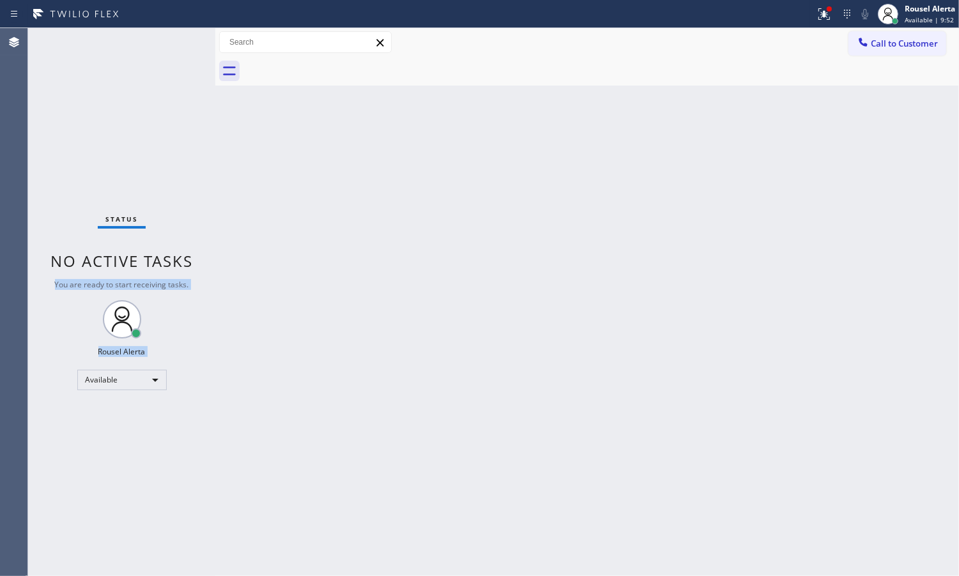
drag, startPoint x: 215, startPoint y: 203, endPoint x: 480, endPoint y: 26, distance: 319.0
click at [226, 203] on div "Status No active tasks You are ready to start receiving tasks. Rousel Alerta Av…" at bounding box center [493, 302] width 931 height 548
click at [825, 17] on icon at bounding box center [824, 13] width 15 height 15
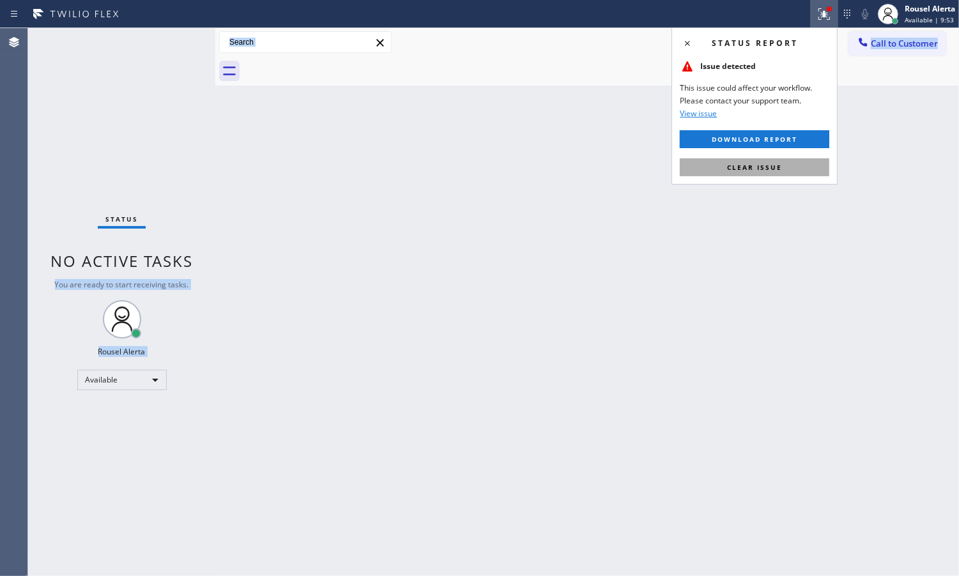
click at [790, 171] on button "Clear issue" at bounding box center [755, 167] width 150 height 18
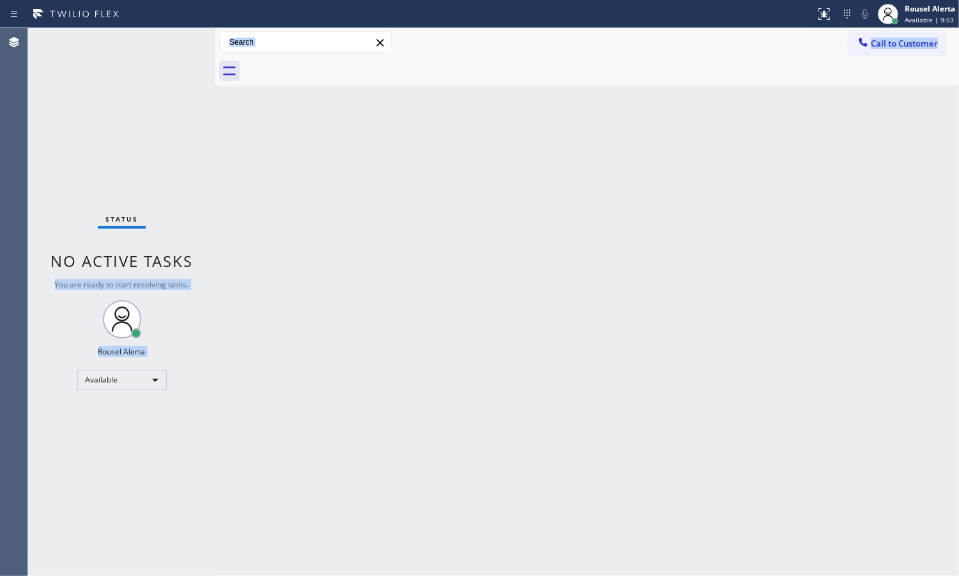
click at [803, 286] on div "Back to Dashboard Change Sender ID Customers Technicians Select a contact Outbo…" at bounding box center [587, 302] width 744 height 548
click at [560, 342] on div "Back to Dashboard Change Sender ID Customers Technicians Select a contact Outbo…" at bounding box center [587, 302] width 744 height 548
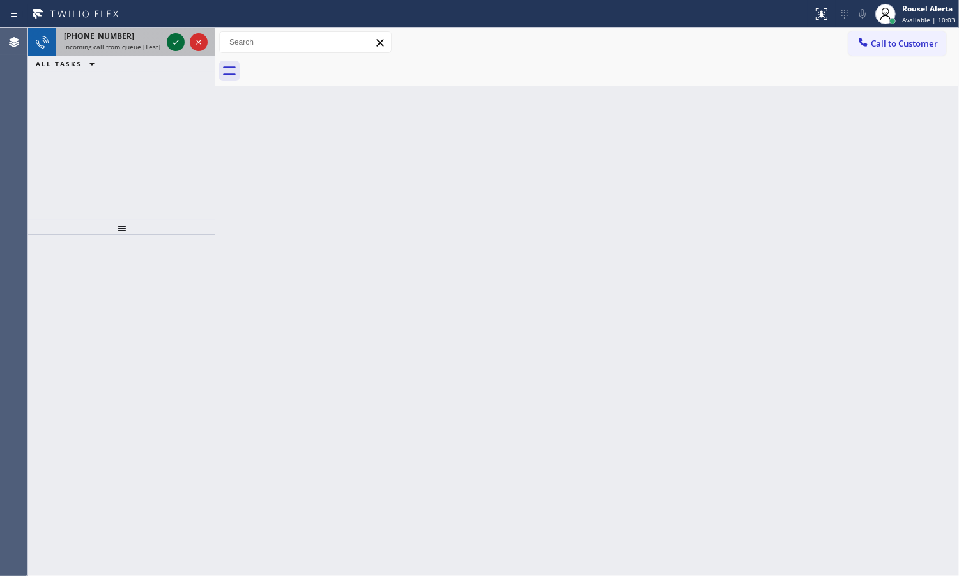
click at [168, 38] on icon at bounding box center [175, 42] width 15 height 15
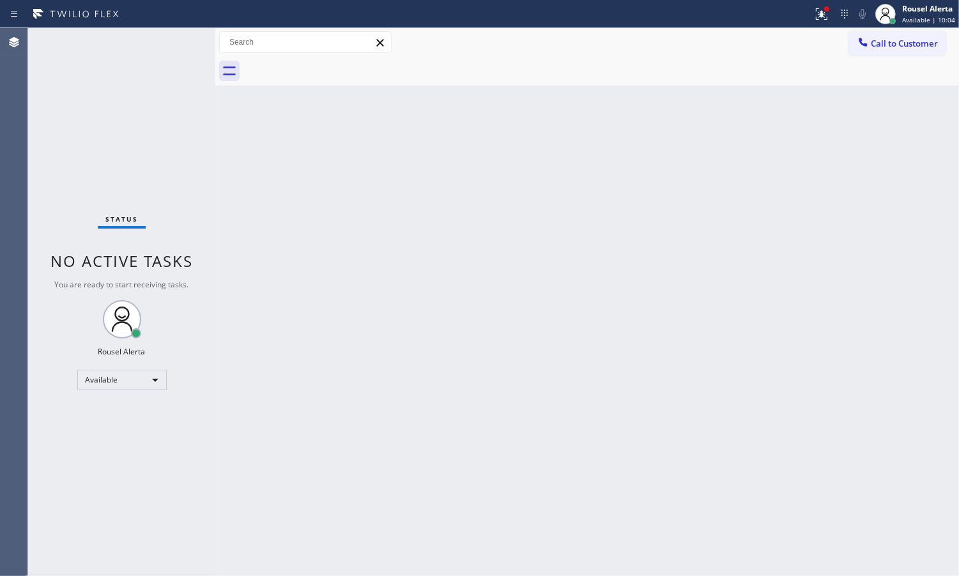
click at [167, 38] on div "Status No active tasks You are ready to start receiving tasks. Rousel Alerta Av…" at bounding box center [121, 302] width 187 height 548
click at [168, 40] on div "Status No active tasks You are ready to start receiving tasks. Rousel Alerta Av…" at bounding box center [121, 302] width 187 height 548
drag, startPoint x: 406, startPoint y: 394, endPoint x: 449, endPoint y: 363, distance: 53.2
click at [432, 376] on div "Back to Dashboard Change Sender ID Customers Technicians Select a contact Outbo…" at bounding box center [587, 302] width 744 height 548
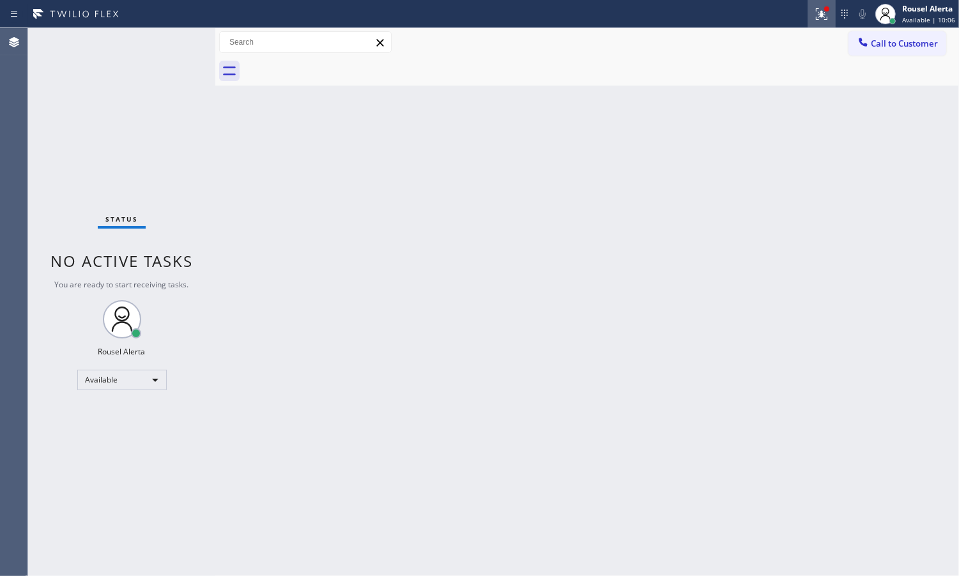
click at [829, 15] on icon at bounding box center [821, 13] width 15 height 15
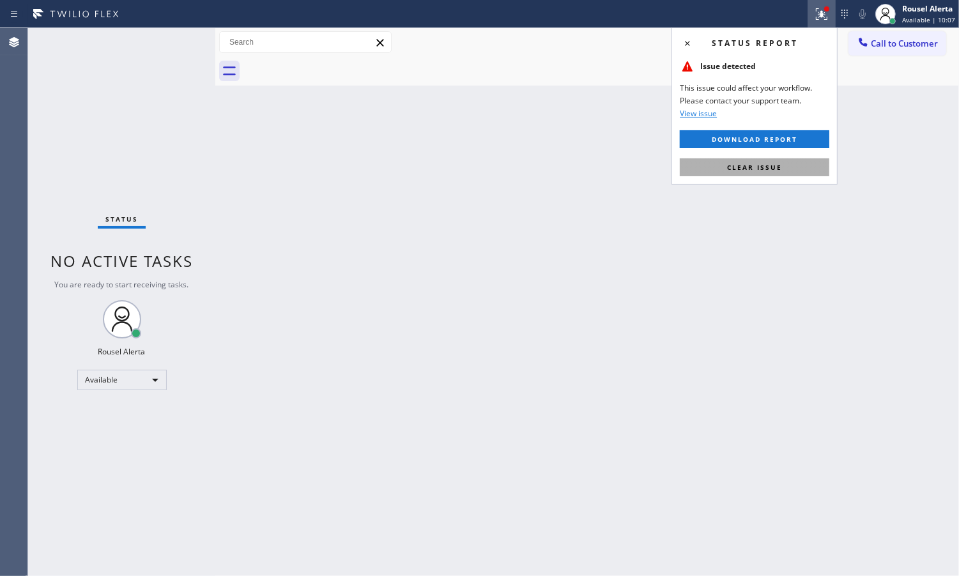
click at [792, 174] on button "Clear issue" at bounding box center [755, 167] width 150 height 18
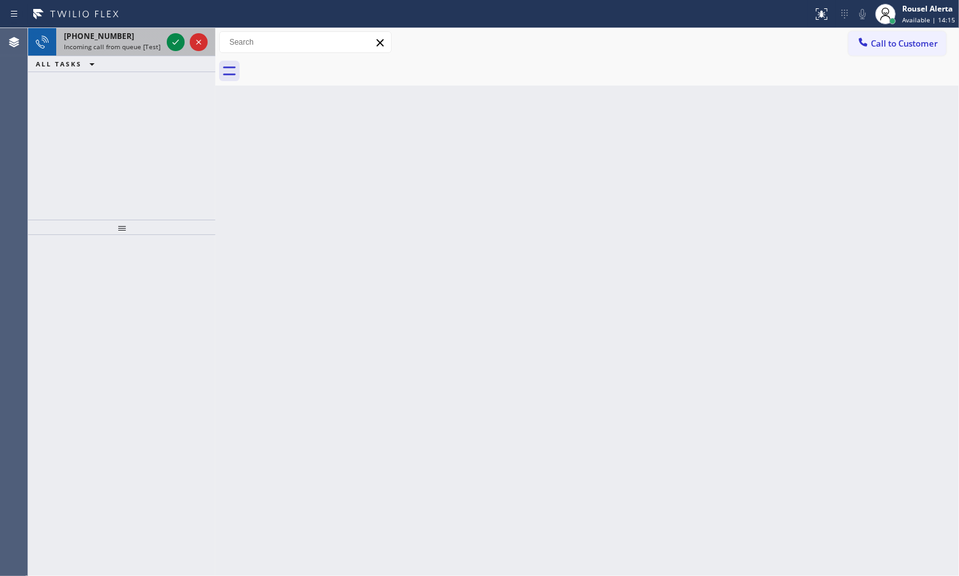
click at [144, 38] on div "[PHONE_NUMBER]" at bounding box center [113, 36] width 98 height 11
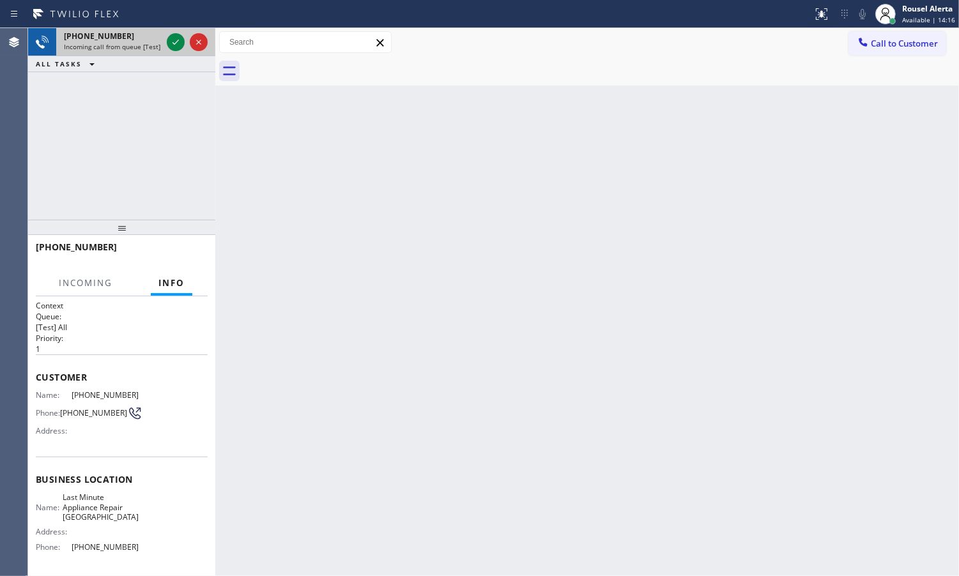
click at [186, 45] on div at bounding box center [187, 42] width 46 height 28
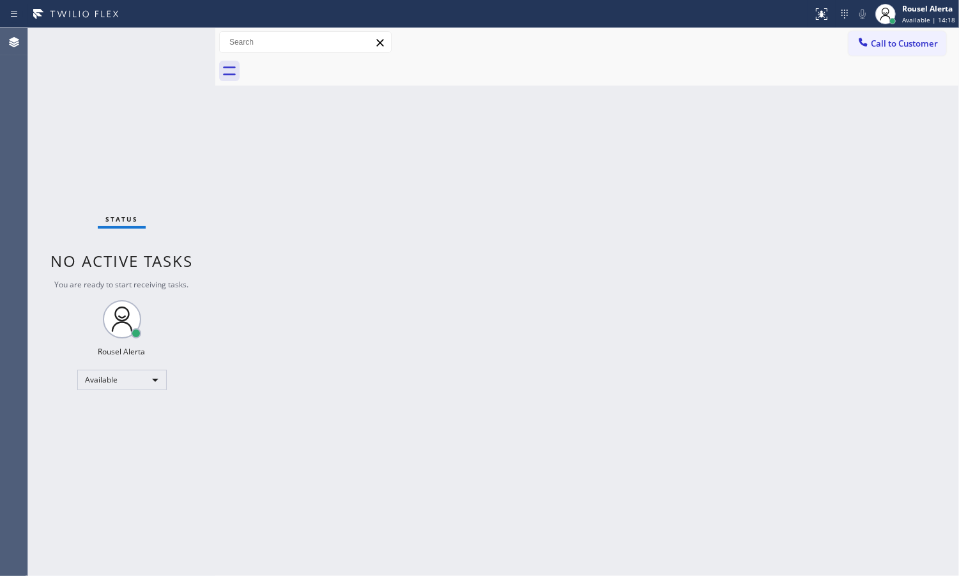
click at [171, 45] on div "Status No active tasks You are ready to start receiving tasks. Rousel Alerta Av…" at bounding box center [121, 302] width 187 height 548
drag, startPoint x: 167, startPoint y: 45, endPoint x: 295, endPoint y: 103, distance: 141.0
click at [168, 45] on div "Status No active tasks You are ready to start receiving tasks. Rousel Alerta Av…" at bounding box center [121, 302] width 187 height 548
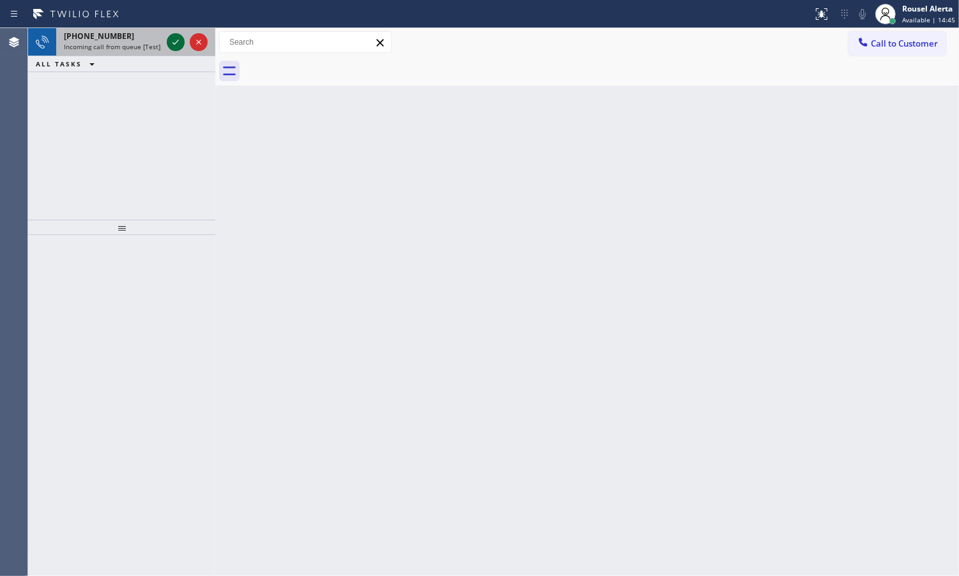
click at [177, 40] on icon at bounding box center [175, 42] width 15 height 15
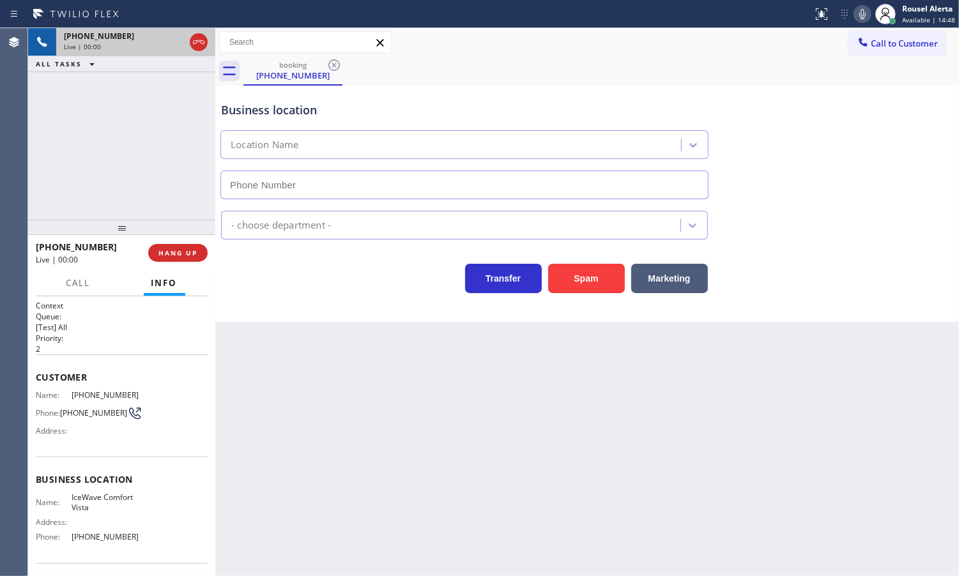
type input "[PHONE_NUMBER]"
click at [107, 96] on div "[PHONE_NUMBER] Live | 00:06 ALL TASKS ALL TASKS ACTIVE TASKS TASKS IN WRAP UP" at bounding box center [121, 124] width 187 height 192
click at [381, 473] on div "Back to Dashboard Change Sender ID Customers Technicians Select a contact Outbo…" at bounding box center [587, 302] width 744 height 548
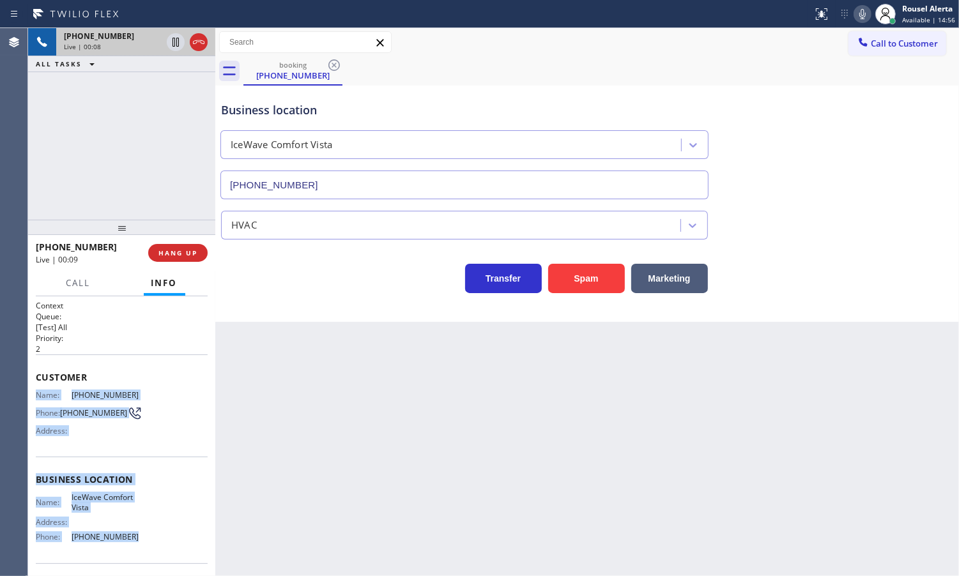
drag, startPoint x: 30, startPoint y: 388, endPoint x: 136, endPoint y: 535, distance: 181.2
click at [136, 535] on div "Context Queue: [Test] All Priority: 2 Customer Name: [PHONE_NUMBER] Phone: [PHO…" at bounding box center [121, 436] width 187 height 280
copy div "Name: [PHONE_NUMBER] Phone: [PHONE_NUMBER] Address: Business location Name: Ice…"
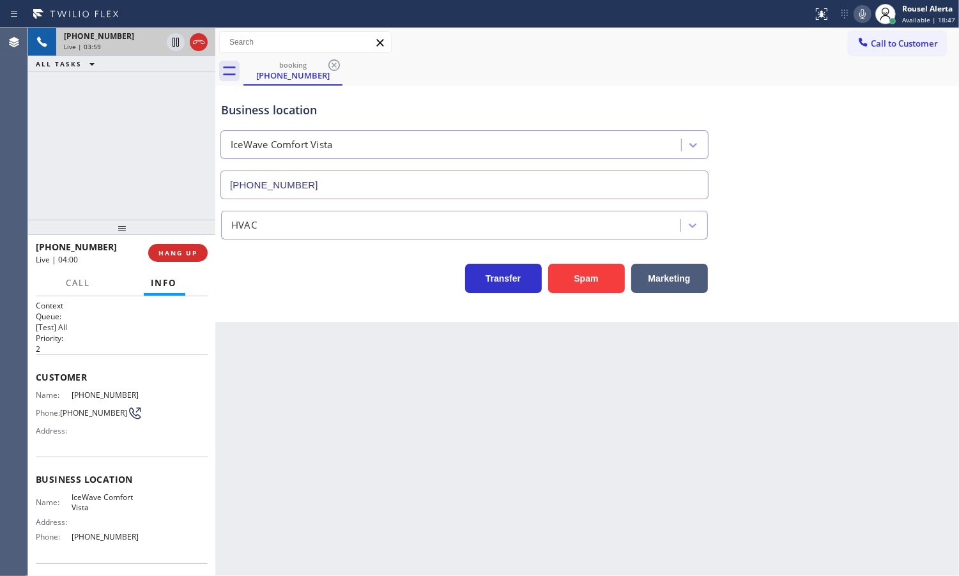
click at [347, 434] on div "Back to Dashboard Change Sender ID Customers Technicians Select a contact Outbo…" at bounding box center [587, 302] width 744 height 548
click at [87, 104] on div "[PHONE_NUMBER] Live | 04:08 ALL TASKS ALL TASKS ACTIVE TASKS TASKS IN WRAP UP" at bounding box center [121, 124] width 187 height 192
click at [176, 46] on icon at bounding box center [175, 42] width 15 height 15
drag, startPoint x: 861, startPoint y: 15, endPoint x: 842, endPoint y: 61, distance: 49.6
click at [861, 15] on icon at bounding box center [862, 13] width 15 height 15
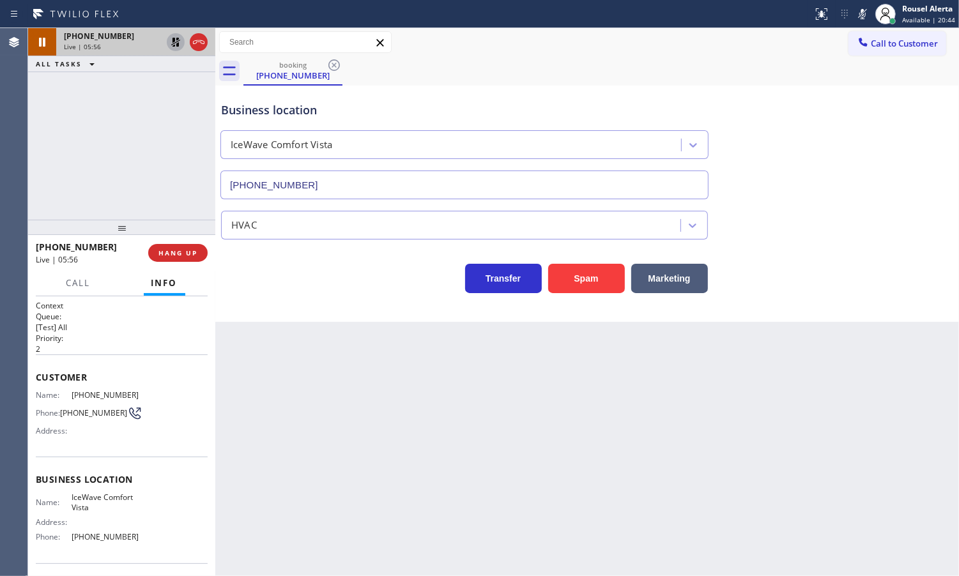
click at [170, 42] on icon at bounding box center [175, 42] width 15 height 15
click at [860, 13] on icon at bounding box center [862, 13] width 15 height 15
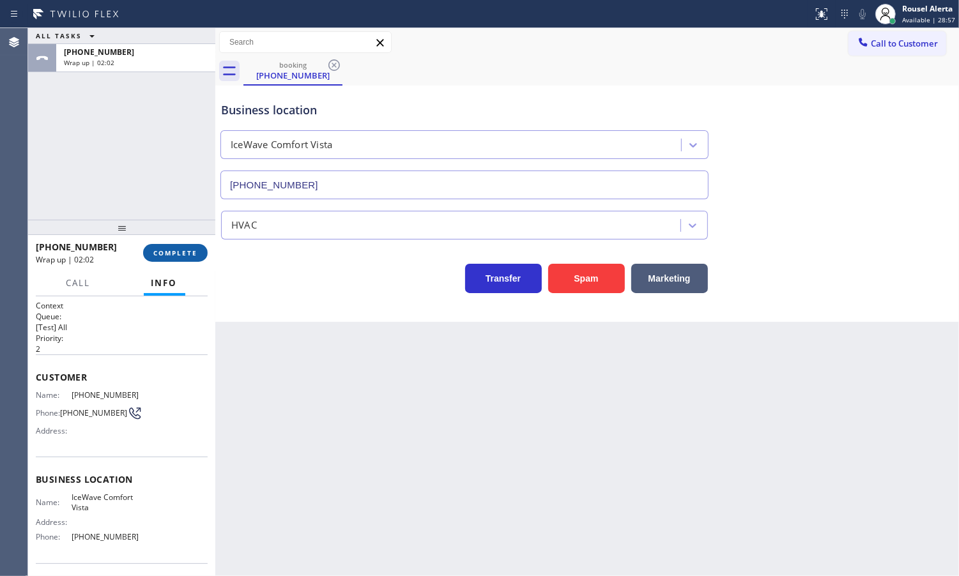
click at [170, 259] on button "COMPLETE" at bounding box center [175, 253] width 65 height 18
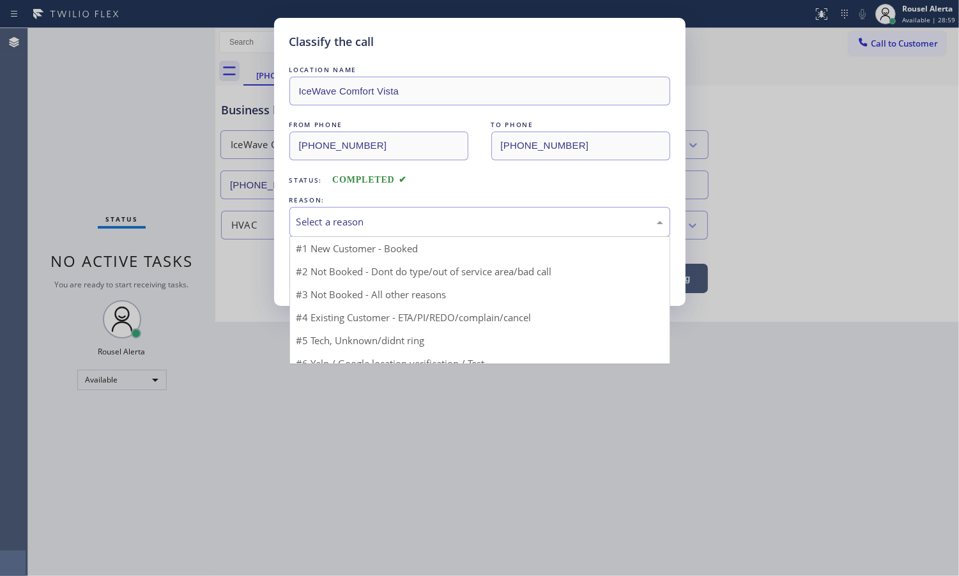
click at [399, 229] on div "Select a reason" at bounding box center [479, 222] width 367 height 15
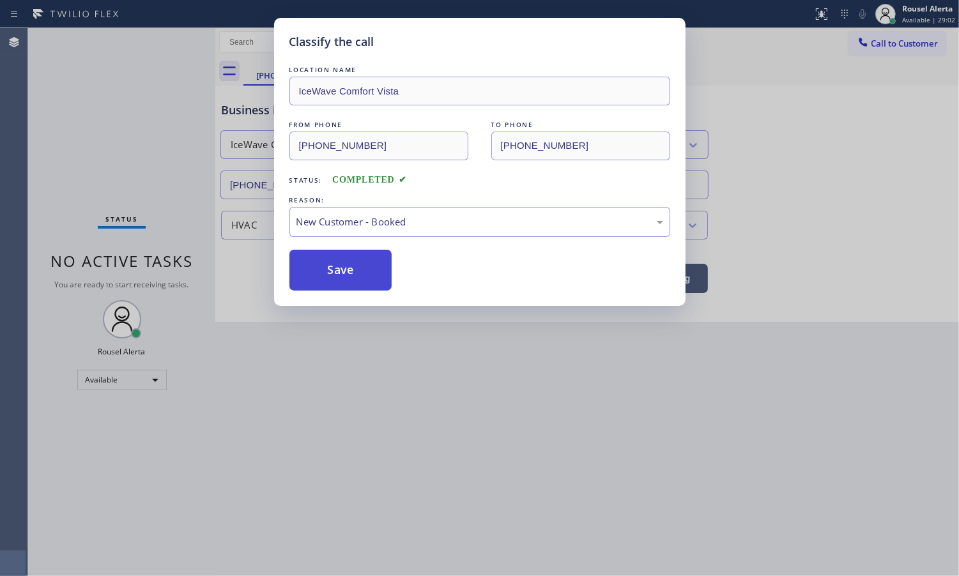
click at [349, 266] on button "Save" at bounding box center [340, 270] width 103 height 41
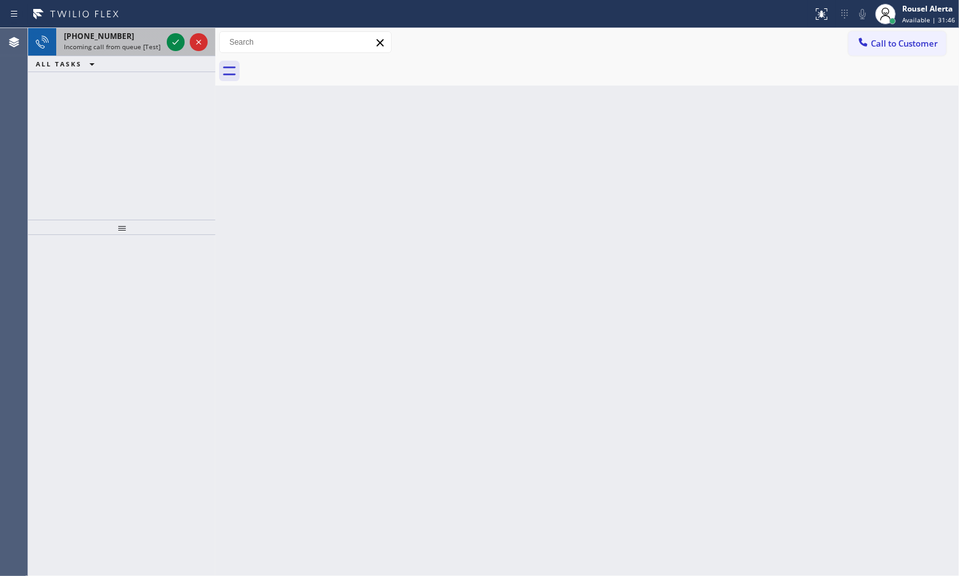
click at [144, 48] on span "Incoming call from queue [Test] All" at bounding box center [117, 46] width 106 height 9
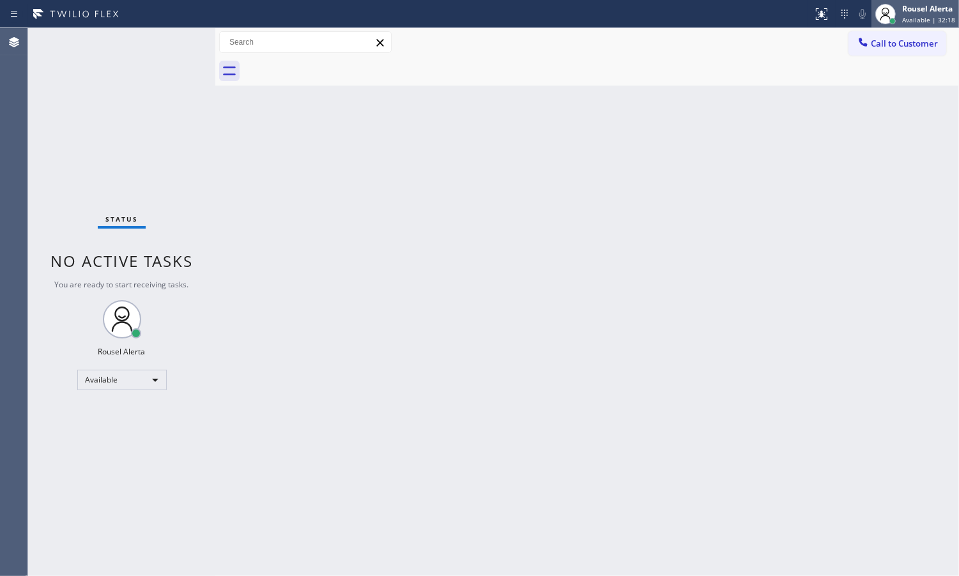
click at [932, 11] on div "Rousel Alerta" at bounding box center [928, 8] width 53 height 11
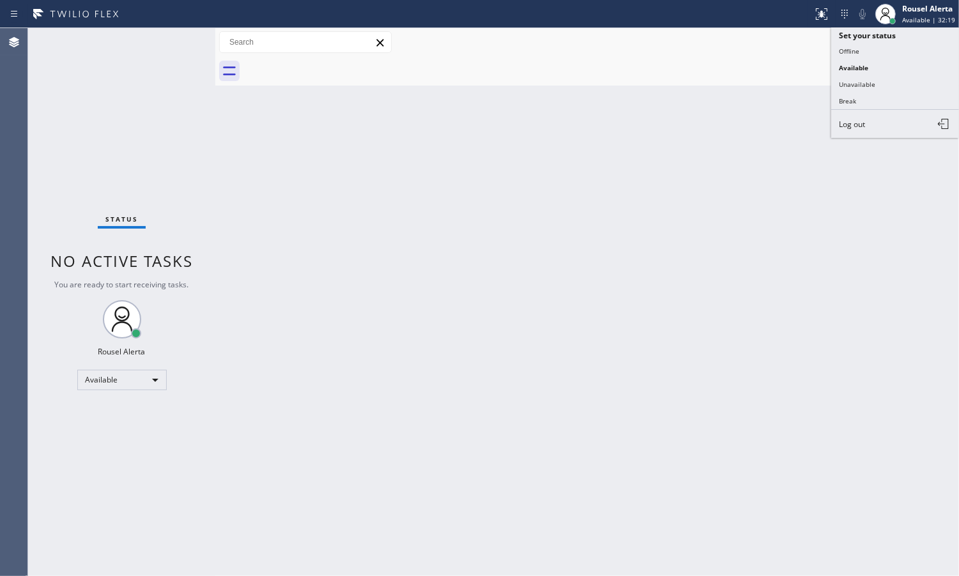
drag, startPoint x: 909, startPoint y: 75, endPoint x: 873, endPoint y: 116, distance: 54.3
click at [909, 77] on button "Unavailable" at bounding box center [895, 84] width 128 height 17
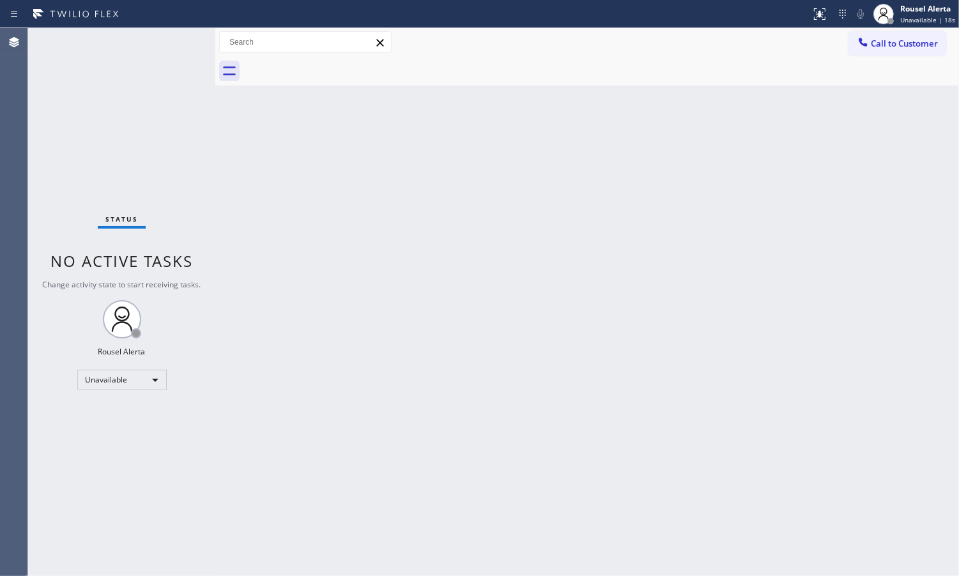
click at [446, 139] on div "Back to Dashboard Change Sender ID Customers Technicians Select a contact Outbo…" at bounding box center [587, 302] width 744 height 548
drag, startPoint x: 886, startPoint y: 43, endPoint x: 953, endPoint y: 93, distance: 83.2
click at [888, 43] on span "Call to Customer" at bounding box center [904, 44] width 67 height 12
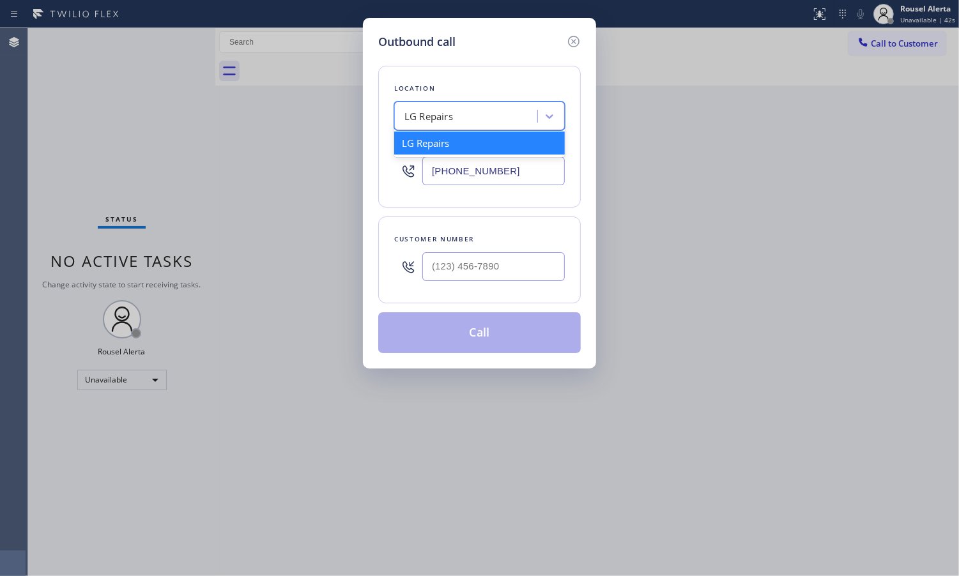
click at [498, 116] on div "LG Repairs" at bounding box center [467, 116] width 139 height 22
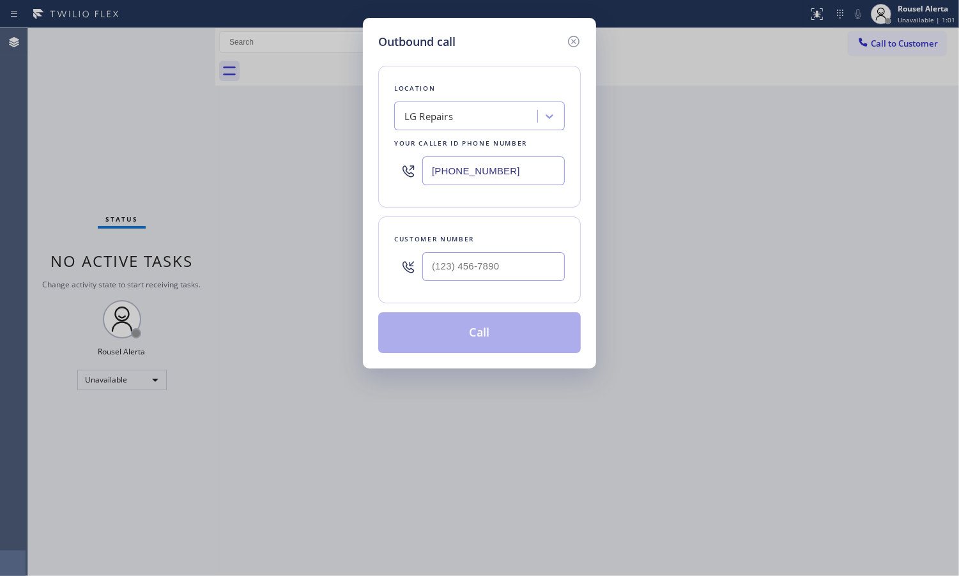
click at [503, 110] on div "LG Repairs" at bounding box center [467, 116] width 139 height 22
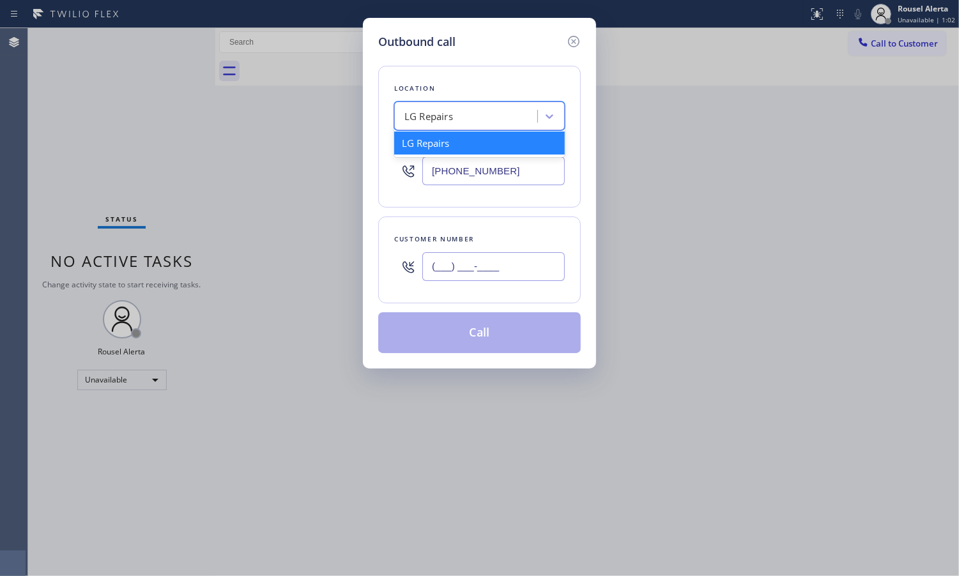
click at [470, 262] on input "(___) ___-____" at bounding box center [493, 266] width 142 height 29
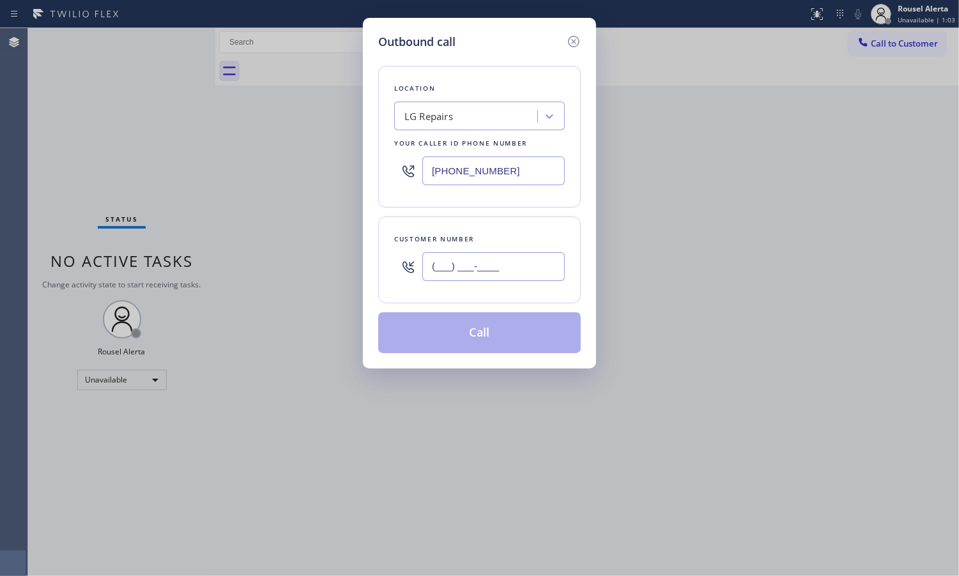
paste input "225) 324-3968"
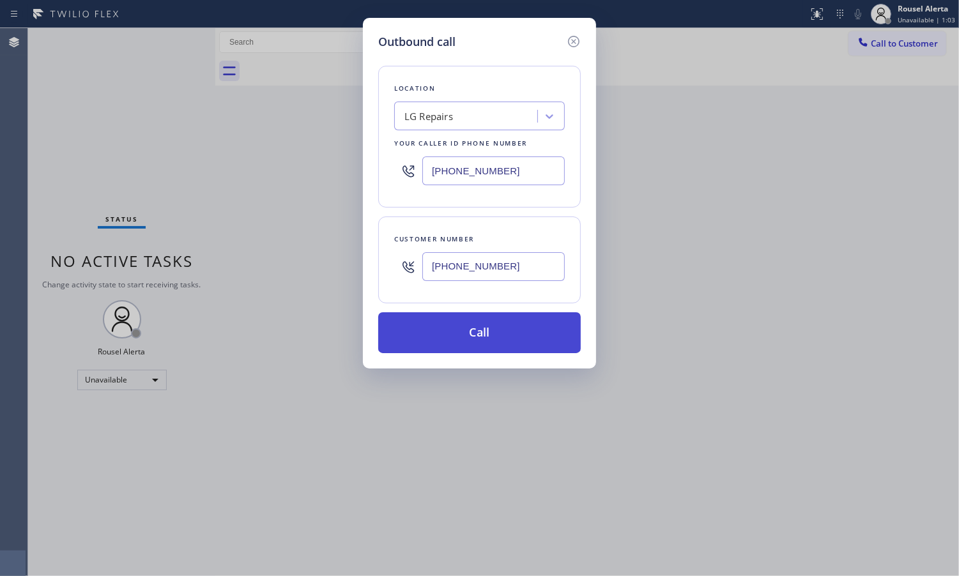
type input "[PHONE_NUMBER]"
click at [466, 342] on button "Call" at bounding box center [479, 332] width 203 height 41
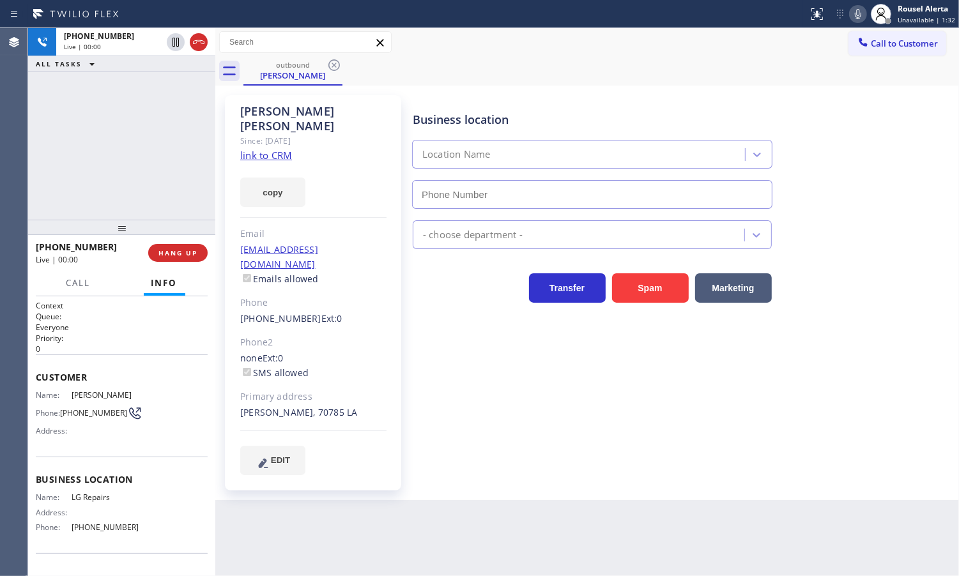
type input "[PHONE_NUMBER]"
click at [490, 561] on div "Back to Dashboard Change Sender ID Customers Technicians Select a contact Outbo…" at bounding box center [587, 302] width 744 height 548
click at [164, 257] on span "HANG UP" at bounding box center [177, 253] width 39 height 9
click at [369, 515] on div "Back to Dashboard Change Sender ID Customers Technicians Select a contact Outbo…" at bounding box center [587, 302] width 744 height 548
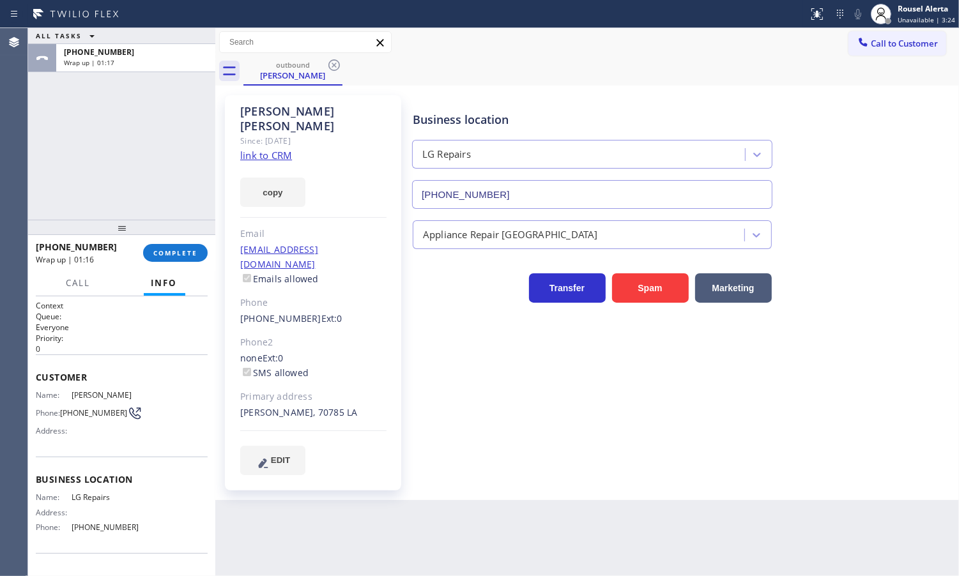
click at [167, 123] on div "ALL TASKS ALL TASKS ACTIVE TASKS TASKS IN WRAP UP [PHONE_NUMBER] Wrap up | 01:17" at bounding box center [121, 124] width 187 height 192
click at [192, 246] on button "COMPLETE" at bounding box center [175, 253] width 65 height 18
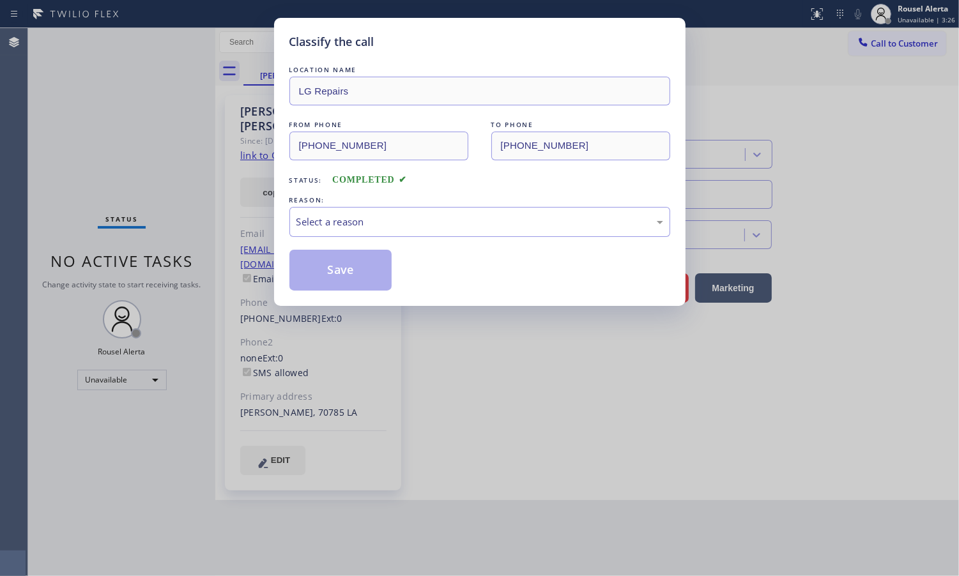
click at [565, 231] on div "Select a reason" at bounding box center [479, 222] width 381 height 30
click at [382, 276] on button "Save" at bounding box center [340, 270] width 103 height 41
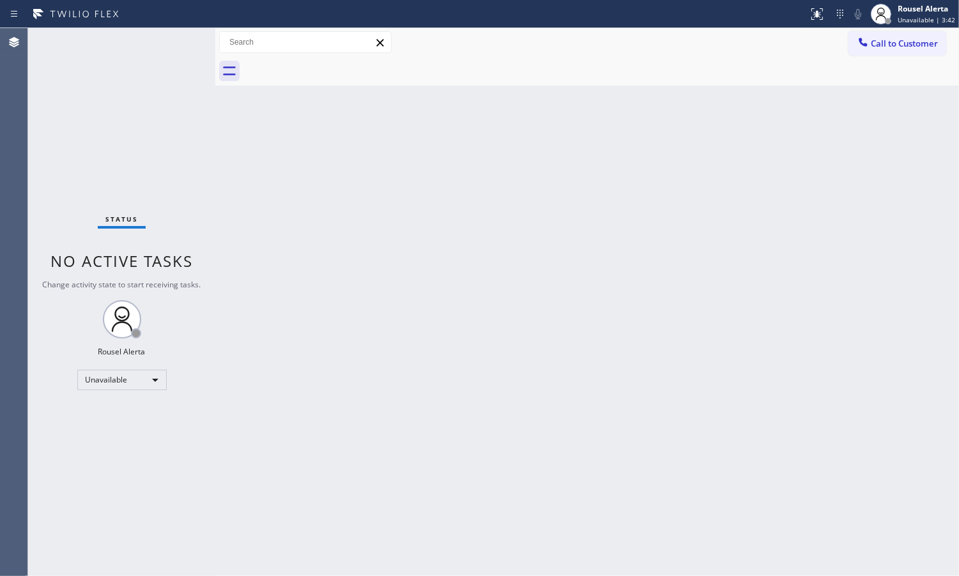
click at [724, 176] on div "Back to Dashboard Change Sender ID Customers Technicians Select a contact Outbo…" at bounding box center [587, 302] width 744 height 548
click at [942, 13] on div "Rousel Alerta" at bounding box center [927, 8] width 58 height 11
click at [919, 70] on button "Available" at bounding box center [895, 67] width 128 height 17
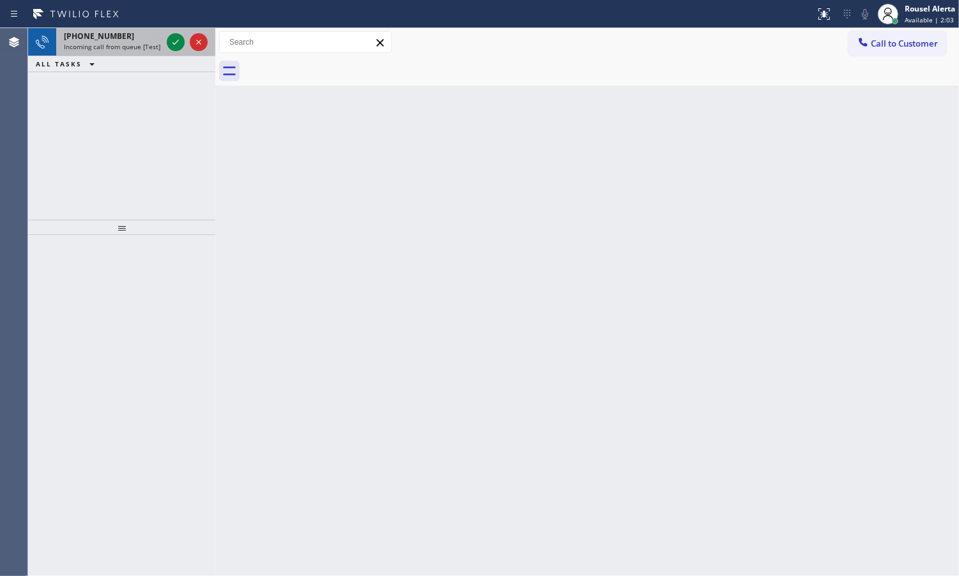
drag, startPoint x: 137, startPoint y: 49, endPoint x: 158, endPoint y: 46, distance: 21.2
click at [137, 49] on span "Incoming call from queue [Test] All" at bounding box center [117, 46] width 106 height 9
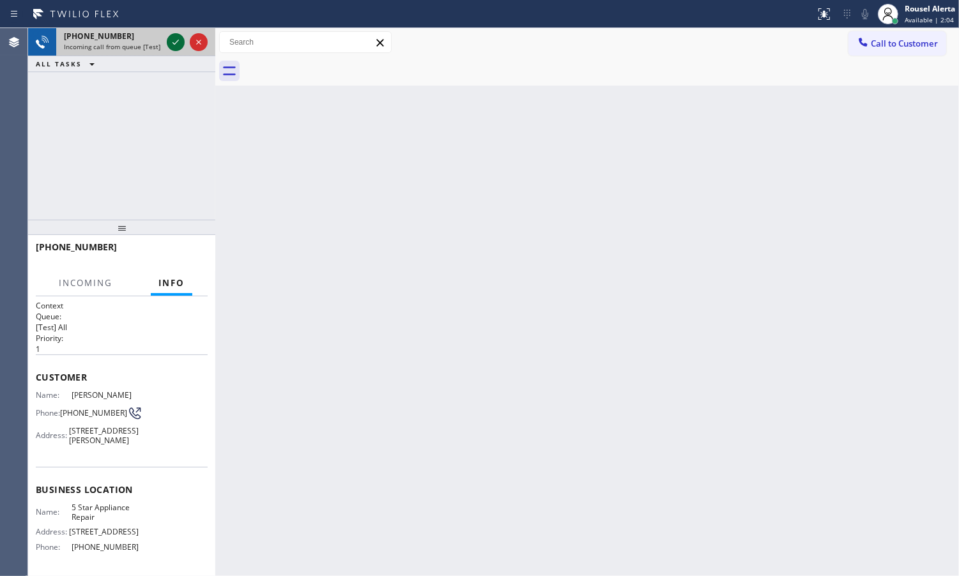
click at [171, 36] on icon at bounding box center [175, 42] width 15 height 15
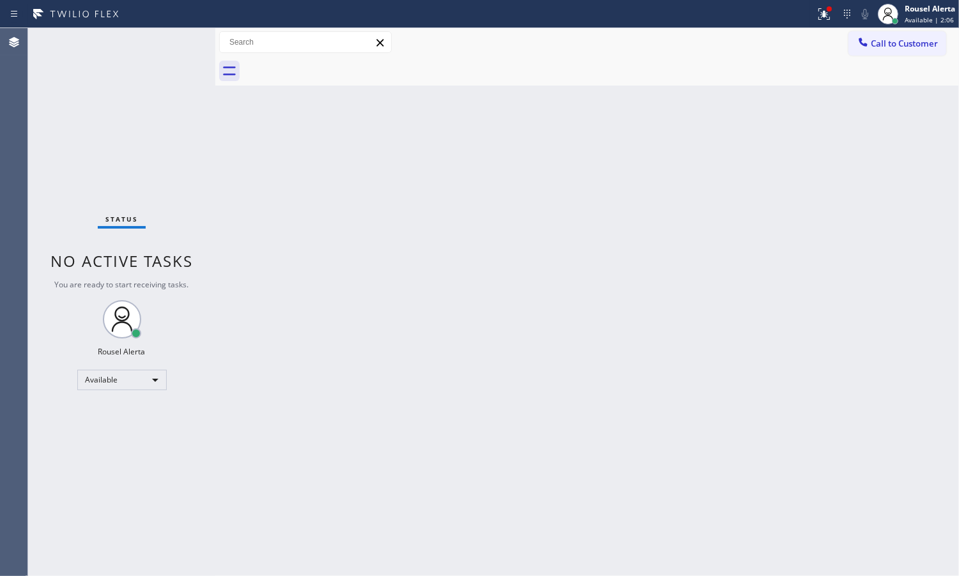
drag, startPoint x: 353, startPoint y: 314, endPoint x: 333, endPoint y: 525, distance: 211.1
click at [353, 317] on div "Back to Dashboard Change Sender ID Customers Technicians Select a contact Outbo…" at bounding box center [587, 302] width 744 height 548
click at [819, 6] on icon at bounding box center [824, 13] width 15 height 15
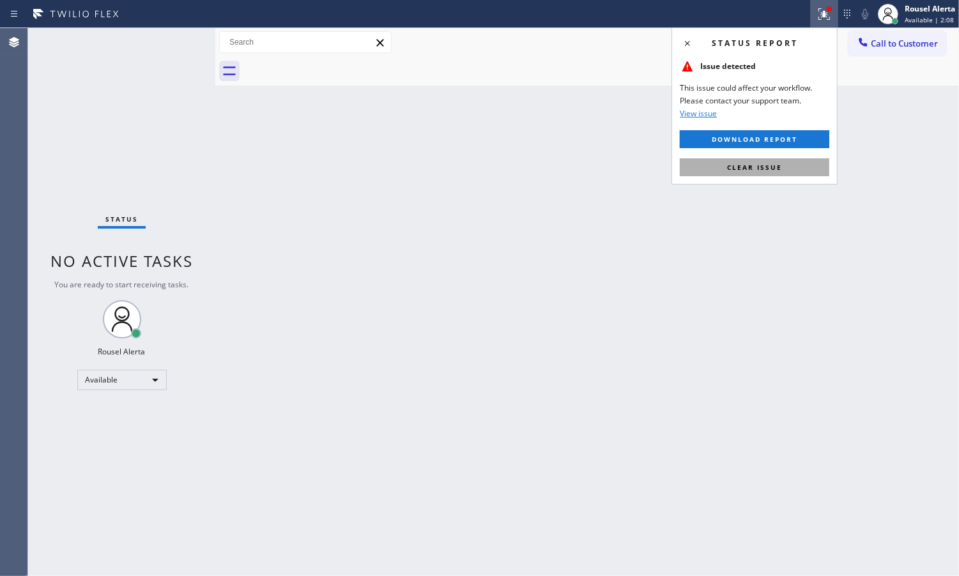
click at [794, 161] on button "Clear issue" at bounding box center [755, 167] width 150 height 18
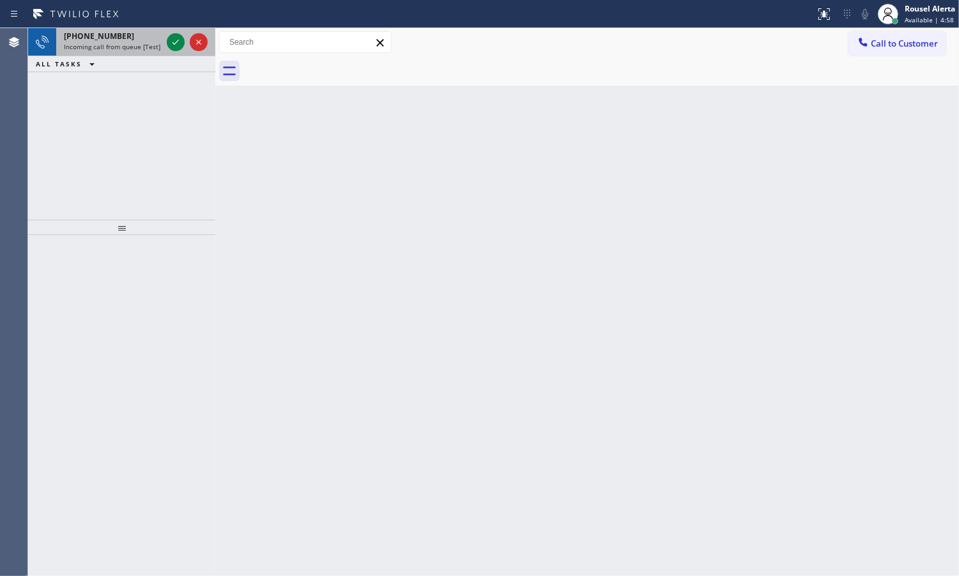
click at [125, 35] on div "[PHONE_NUMBER]" at bounding box center [113, 36] width 98 height 11
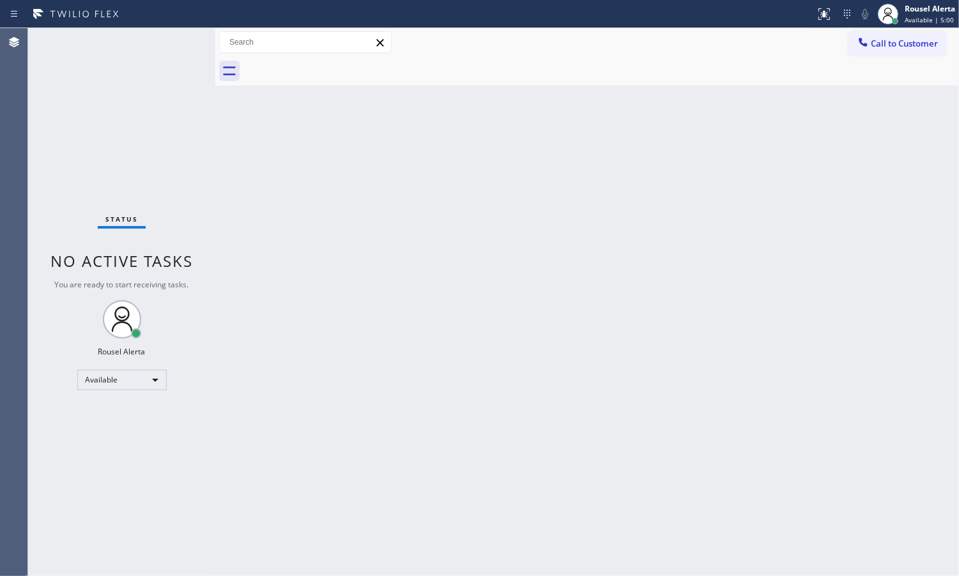
click at [151, 45] on div "Status No active tasks You are ready to start receiving tasks. Rousel Alerta Av…" at bounding box center [121, 302] width 187 height 548
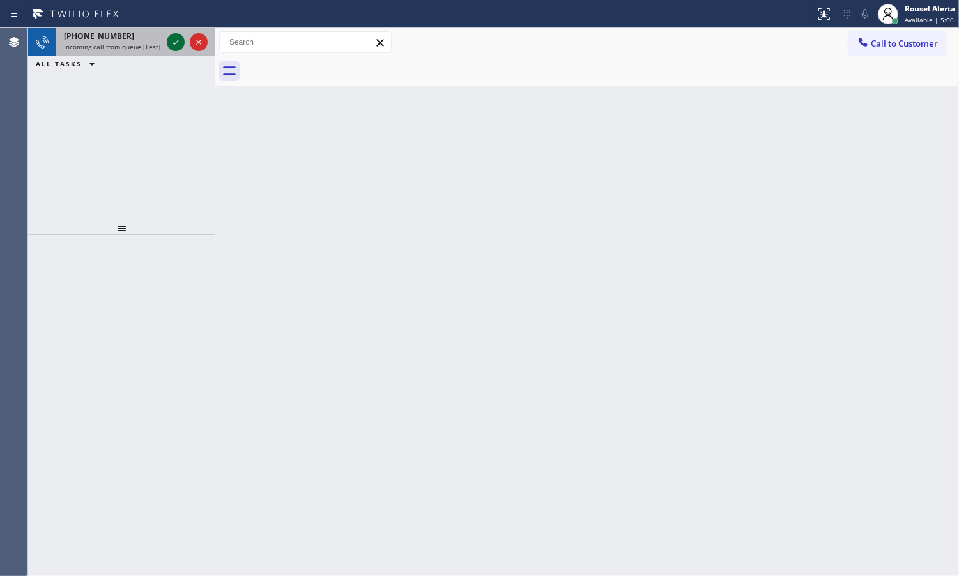
click at [173, 43] on icon at bounding box center [175, 42] width 15 height 15
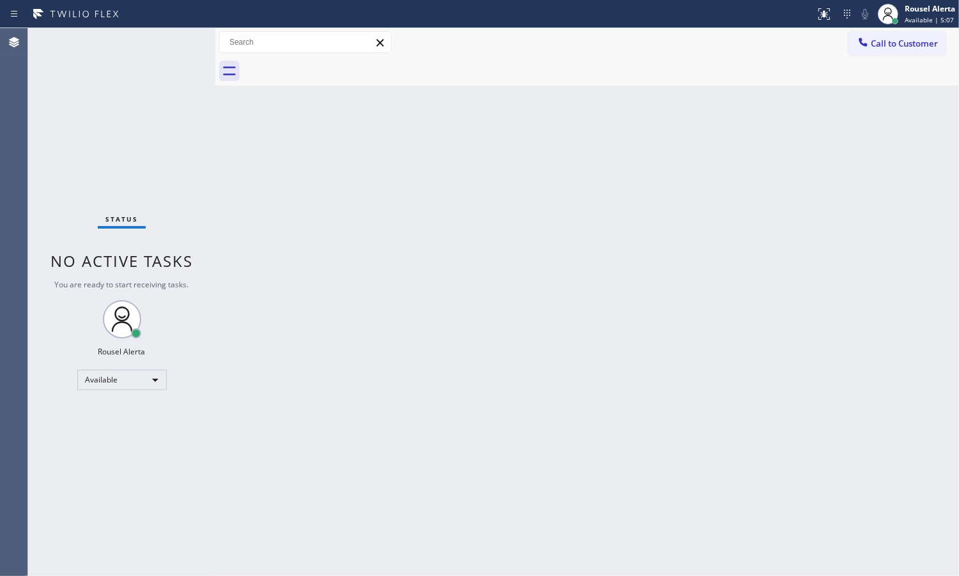
click at [173, 43] on div "Status No active tasks You are ready to start receiving tasks. Rousel Alerta Av…" at bounding box center [121, 302] width 187 height 548
drag, startPoint x: 424, startPoint y: 311, endPoint x: 441, endPoint y: 298, distance: 22.0
click at [426, 311] on div "Back to Dashboard Change Sender ID Customers Technicians Select a contact Outbo…" at bounding box center [587, 302] width 744 height 548
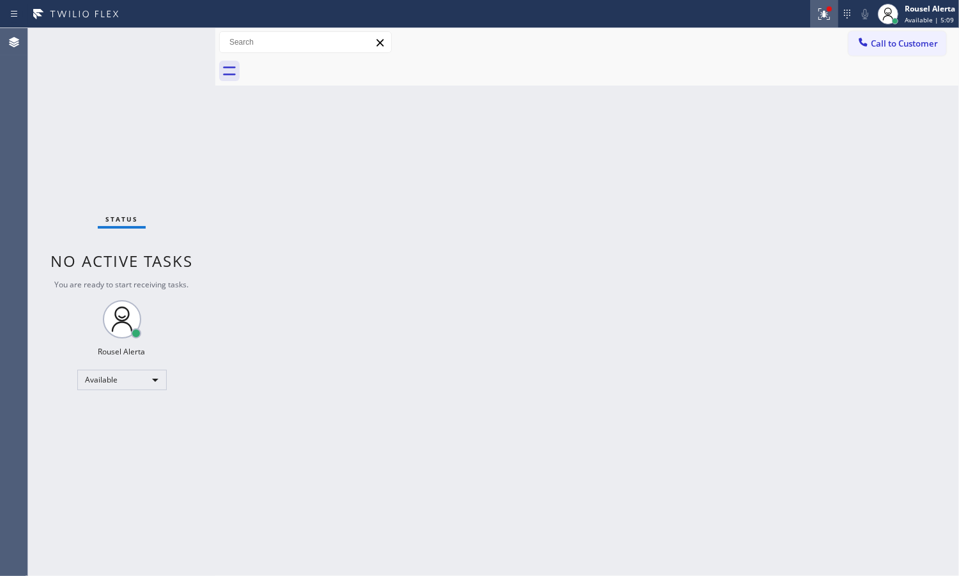
click at [815, 18] on div at bounding box center [824, 13] width 28 height 15
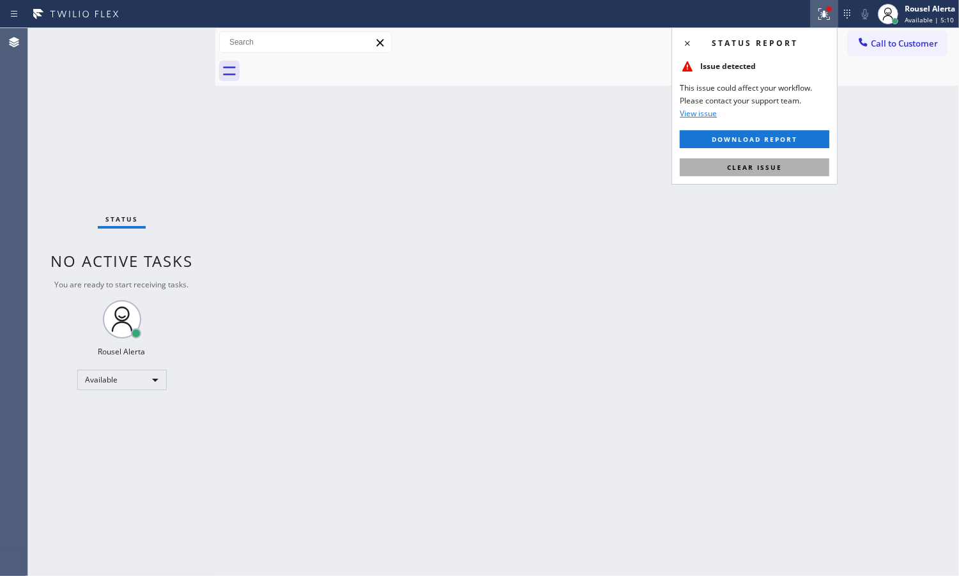
click at [787, 167] on button "Clear issue" at bounding box center [755, 167] width 150 height 18
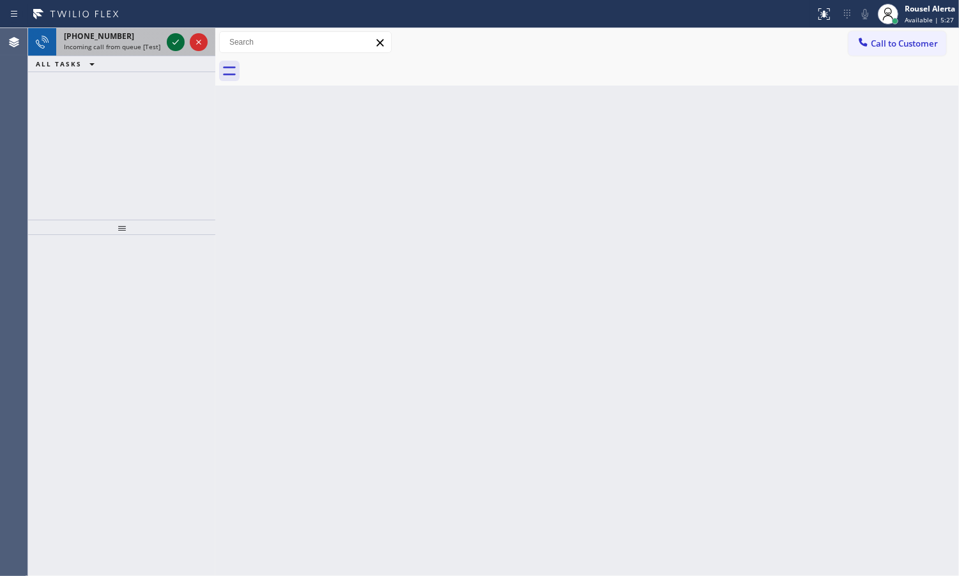
click at [171, 42] on icon at bounding box center [175, 42] width 15 height 15
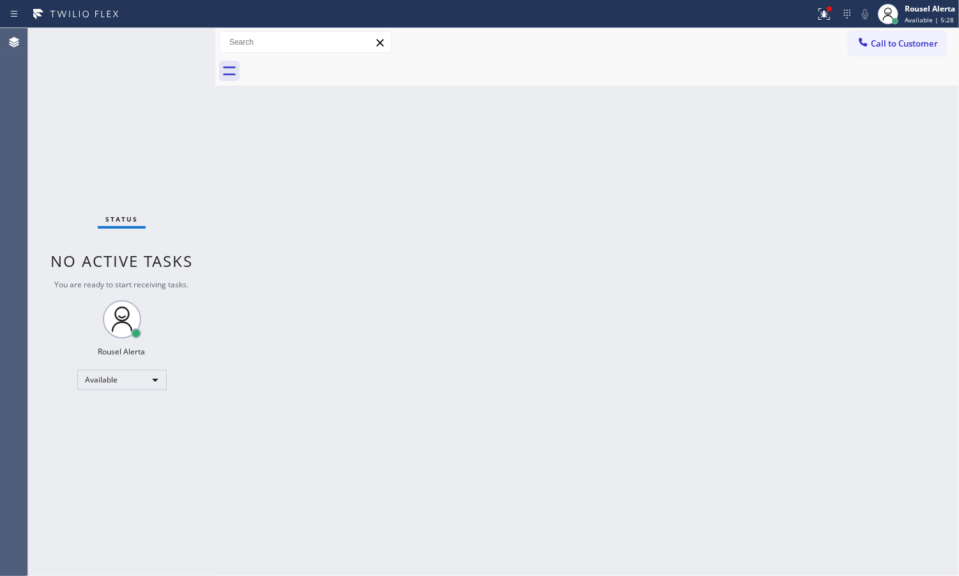
click at [350, 400] on div "Back to Dashboard Change Sender ID Customers Technicians Select a contact Outbo…" at bounding box center [587, 302] width 744 height 548
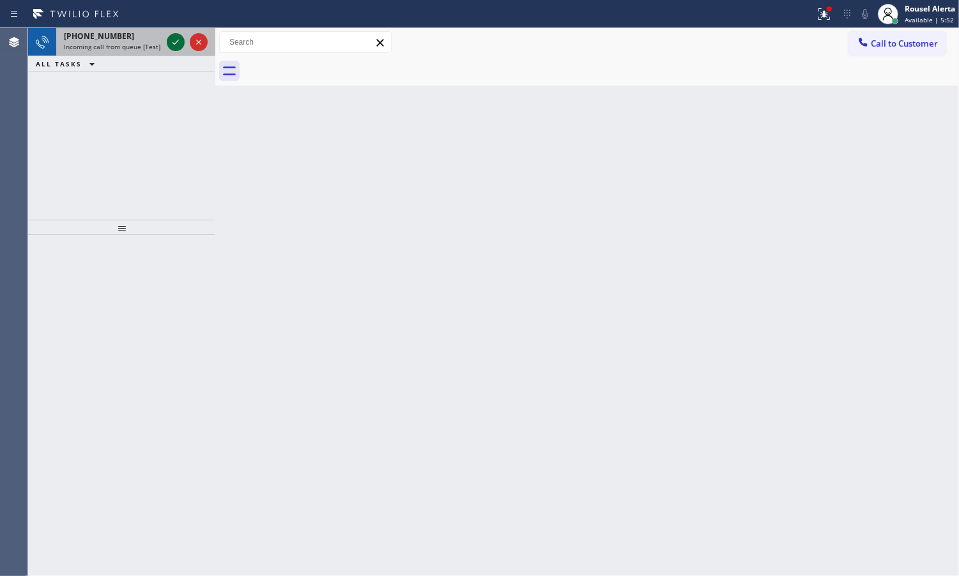
click at [168, 40] on icon at bounding box center [175, 42] width 15 height 15
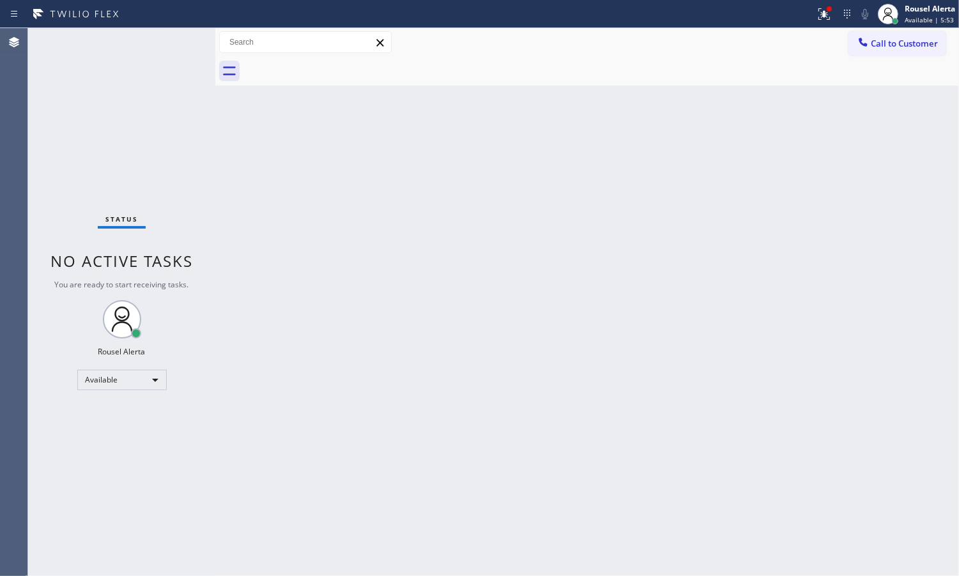
drag, startPoint x: 342, startPoint y: 243, endPoint x: 355, endPoint y: 246, distance: 13.8
click at [342, 243] on div "Back to Dashboard Change Sender ID Customers Technicians Select a contact Outbo…" at bounding box center [587, 302] width 744 height 548
click at [813, 10] on div at bounding box center [824, 13] width 28 height 15
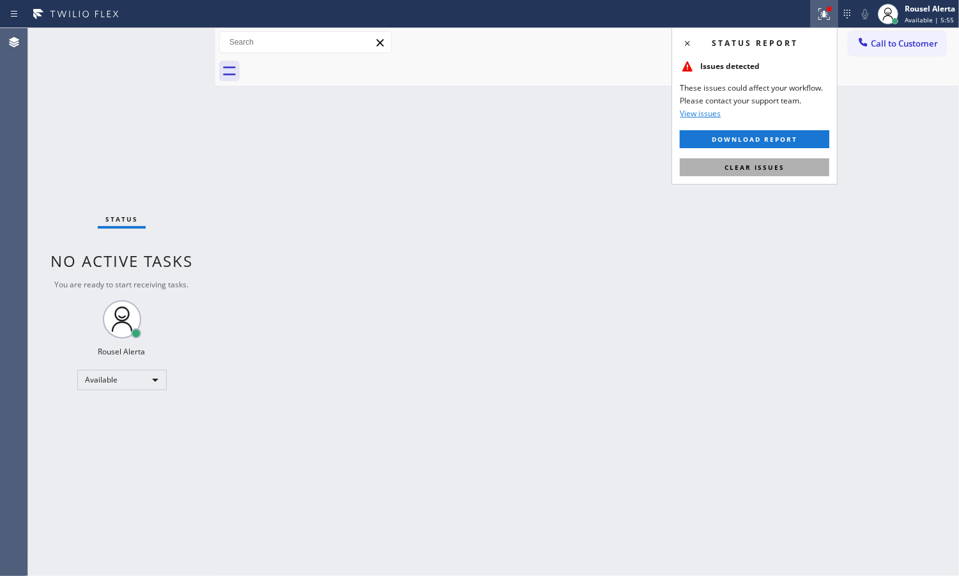
click at [776, 174] on button "Clear issues" at bounding box center [755, 167] width 150 height 18
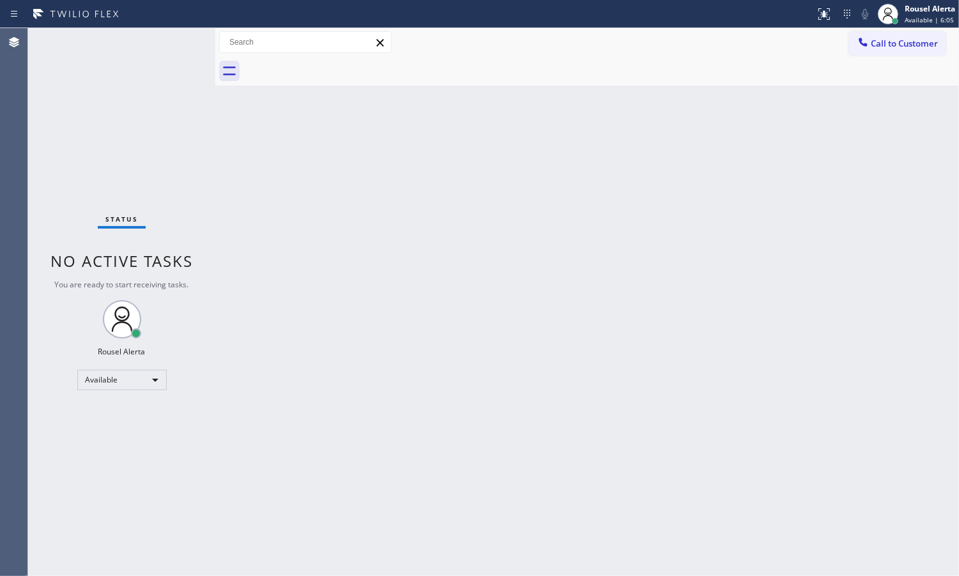
click at [114, 79] on div "Status No active tasks You are ready to start receiving tasks. Rousel Alerta Av…" at bounding box center [121, 302] width 187 height 548
click at [180, 49] on div "Status No active tasks You are ready to start receiving tasks. Rousel Alerta Av…" at bounding box center [121, 302] width 187 height 548
click at [166, 40] on div "Status No active tasks You are ready to start receiving tasks. Rousel Alerta Av…" at bounding box center [121, 302] width 187 height 548
click at [180, 43] on div "Status No active tasks You are ready to start receiving tasks. Rousel Alerta Av…" at bounding box center [121, 302] width 187 height 548
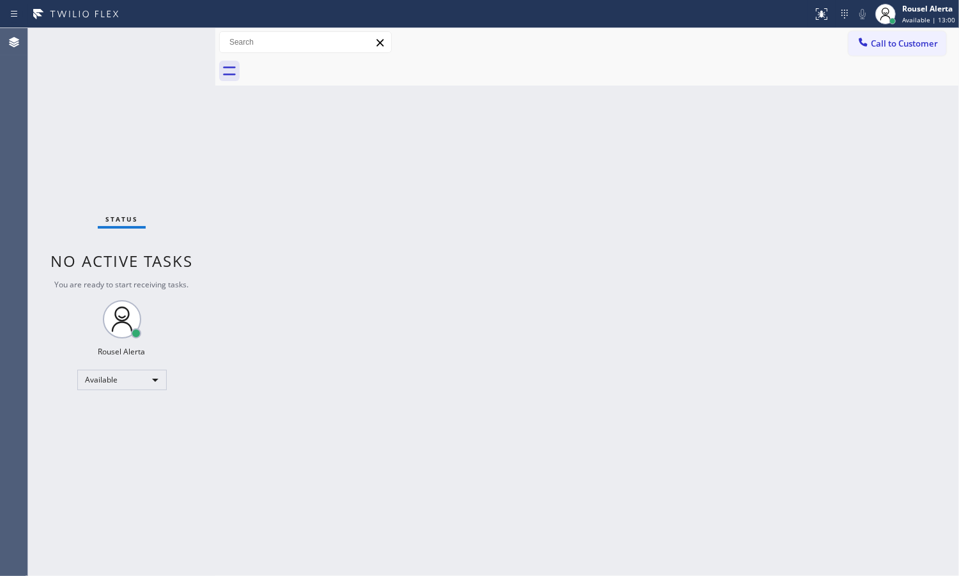
click at [173, 43] on div "Status No active tasks You are ready to start receiving tasks. Rousel Alerta Av…" at bounding box center [121, 302] width 187 height 548
click at [174, 43] on div "Status No active tasks You are ready to start receiving tasks. Rousel Alerta Av…" at bounding box center [121, 302] width 187 height 548
click at [278, 221] on div "Back to Dashboard Change Sender ID Customers Technicians Select a contact Outbo…" at bounding box center [587, 302] width 744 height 548
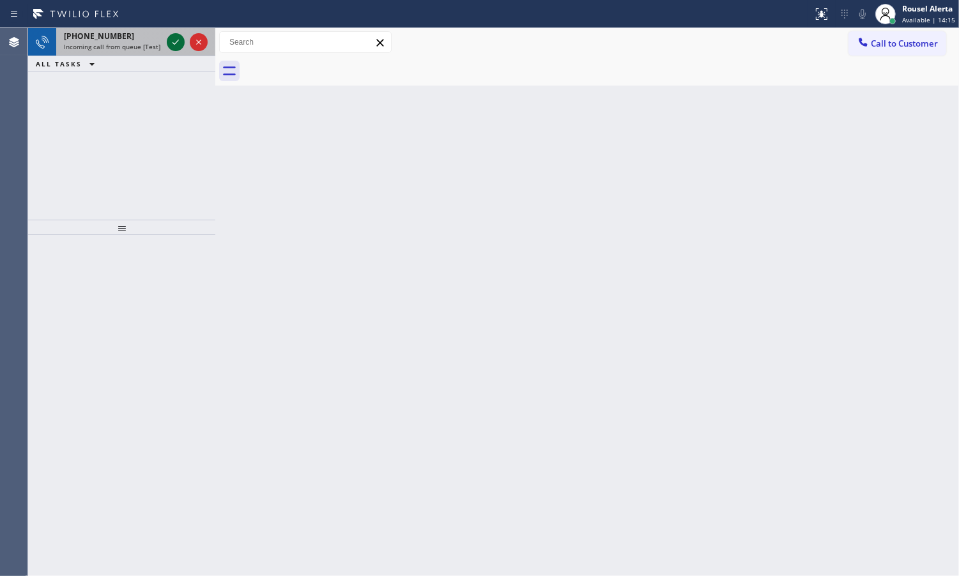
click at [174, 42] on icon at bounding box center [175, 42] width 15 height 15
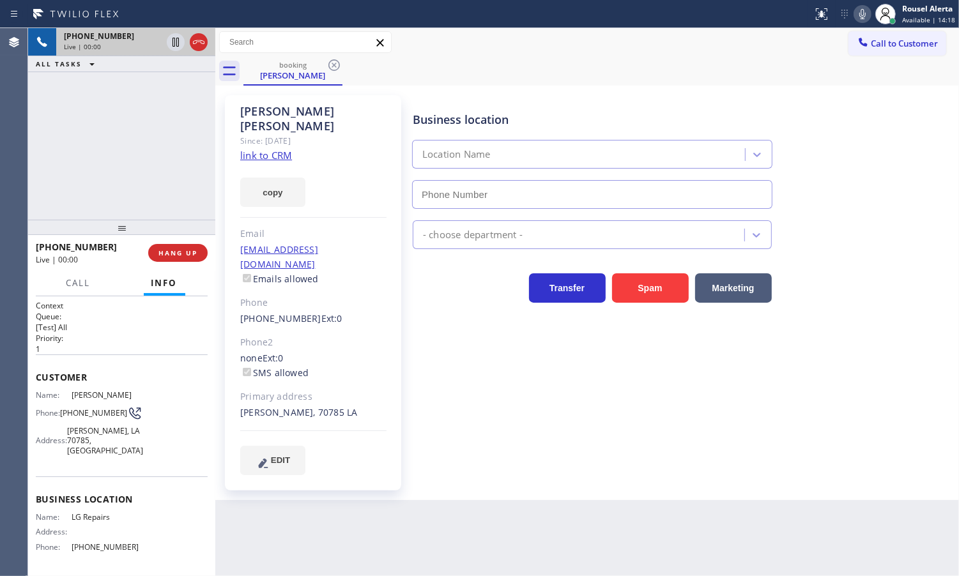
type input "[PHONE_NUMBER]"
click at [273, 149] on link "link to CRM" at bounding box center [266, 155] width 52 height 13
click at [433, 528] on div "Back to Dashboard Change Sender ID Customers Technicians Select a contact Outbo…" at bounding box center [587, 302] width 744 height 548
click at [180, 257] on button "HANG UP" at bounding box center [177, 253] width 59 height 18
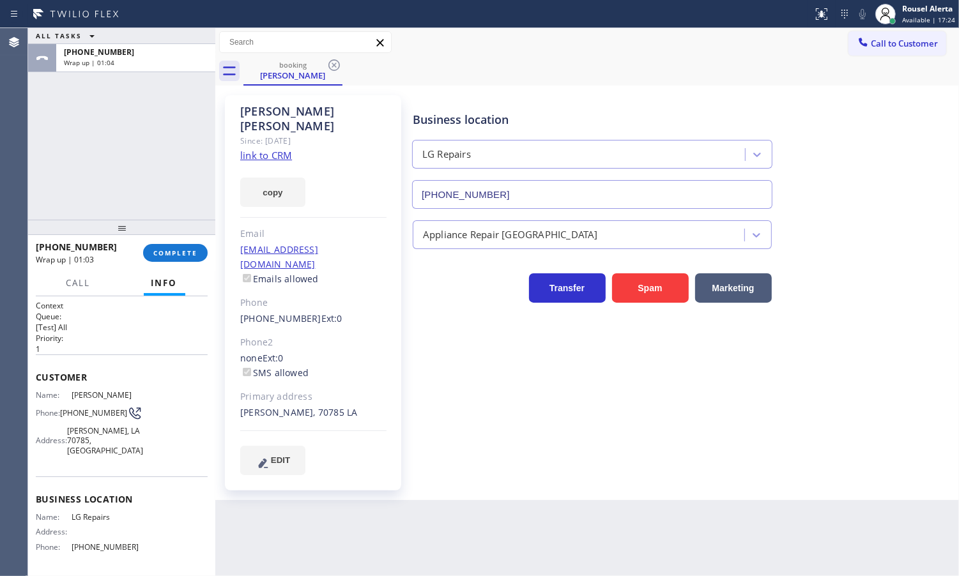
click at [174, 125] on div "ALL TASKS ALL TASKS ACTIVE TASKS TASKS IN WRAP UP [PHONE_NUMBER] Wrap up | 01:04" at bounding box center [121, 124] width 187 height 192
click at [155, 256] on span "COMPLETE" at bounding box center [175, 253] width 44 height 9
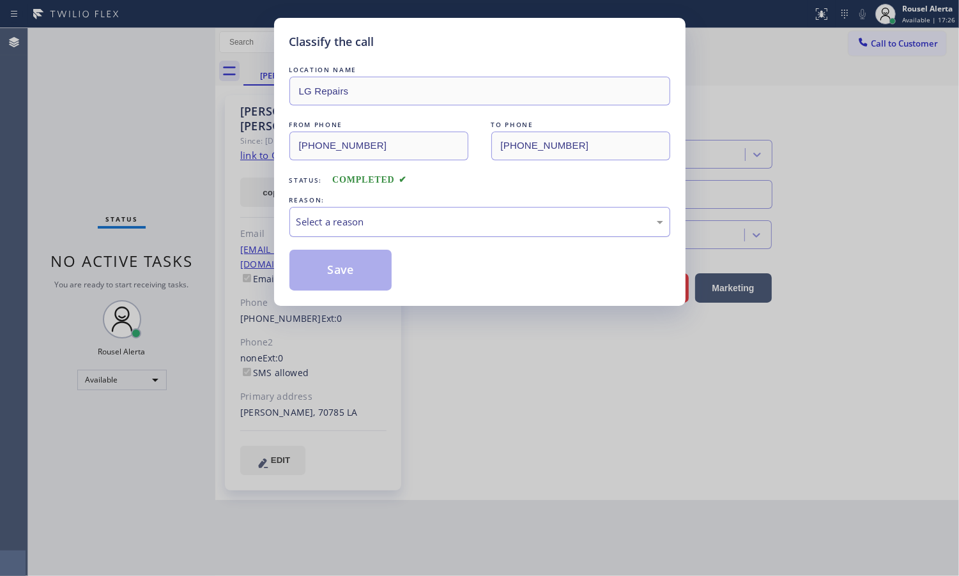
drag, startPoint x: 425, startPoint y: 236, endPoint x: 426, endPoint y: 227, distance: 9.7
click at [425, 234] on div "Select a reason" at bounding box center [479, 222] width 381 height 30
click at [355, 278] on button "Save" at bounding box center [340, 270] width 103 height 41
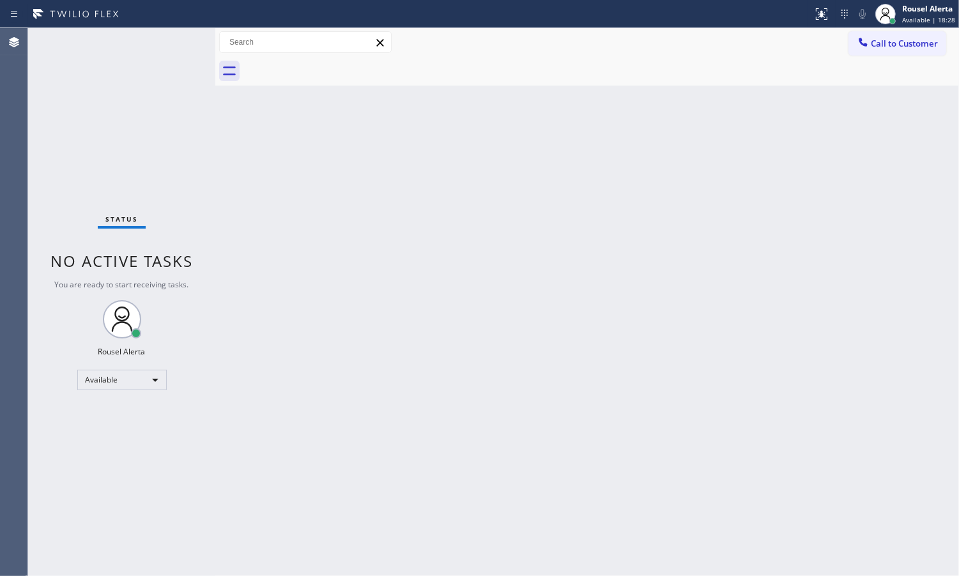
click at [160, 97] on div "Status No active tasks You are ready to start receiving tasks. Rousel Alerta Av…" at bounding box center [121, 302] width 187 height 548
click at [253, 210] on div "Back to Dashboard Change Sender ID Customers Technicians Select a contact Outbo…" at bounding box center [587, 302] width 744 height 548
drag, startPoint x: 569, startPoint y: 123, endPoint x: 589, endPoint y: 75, distance: 52.1
click at [569, 121] on div "Back to Dashboard Change Sender ID Customers Technicians Select a contact Outbo…" at bounding box center [587, 302] width 744 height 548
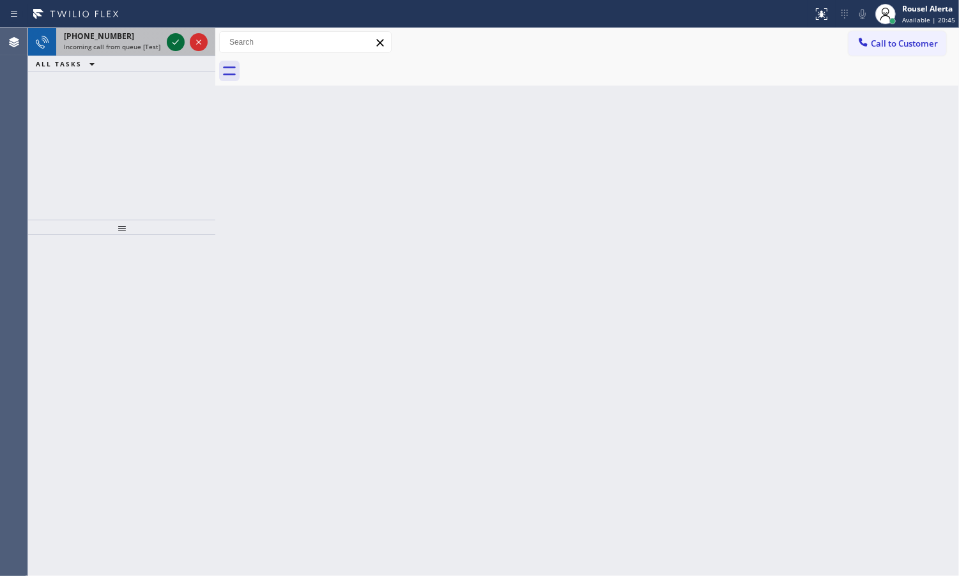
click at [174, 43] on icon at bounding box center [176, 42] width 6 height 5
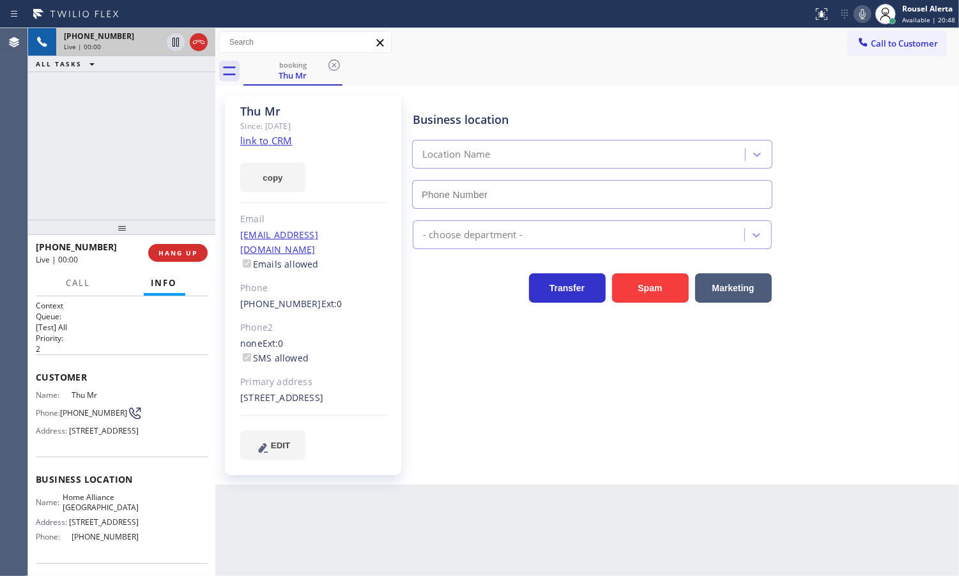
type input "[PHONE_NUMBER]"
click at [269, 136] on link "link to CRM" at bounding box center [266, 140] width 52 height 13
click at [527, 556] on div "Back to Dashboard Change Sender ID Customers Technicians Select a contact Outbo…" at bounding box center [587, 302] width 744 height 548
click at [72, 282] on span "Call" at bounding box center [78, 283] width 24 height 12
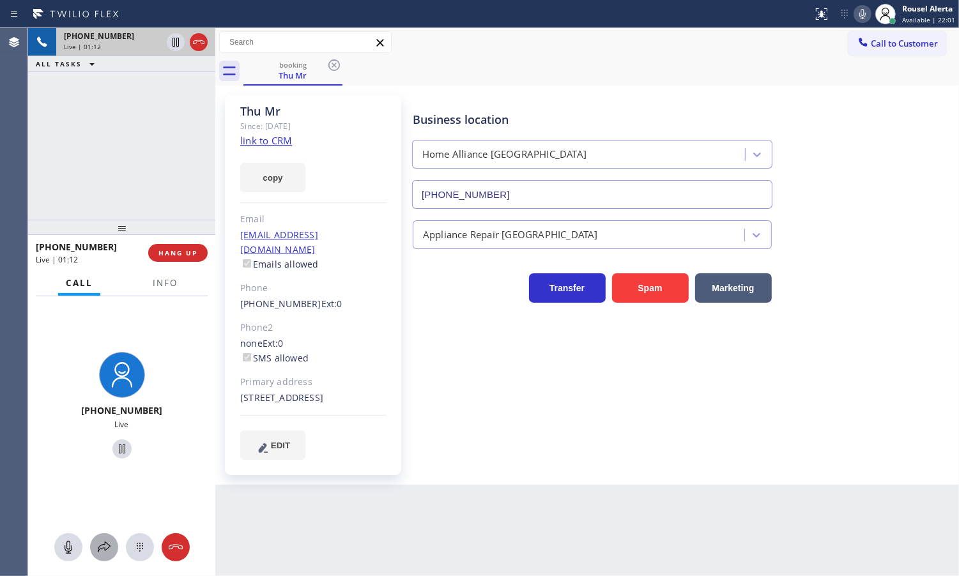
click at [104, 545] on icon at bounding box center [103, 547] width 15 height 15
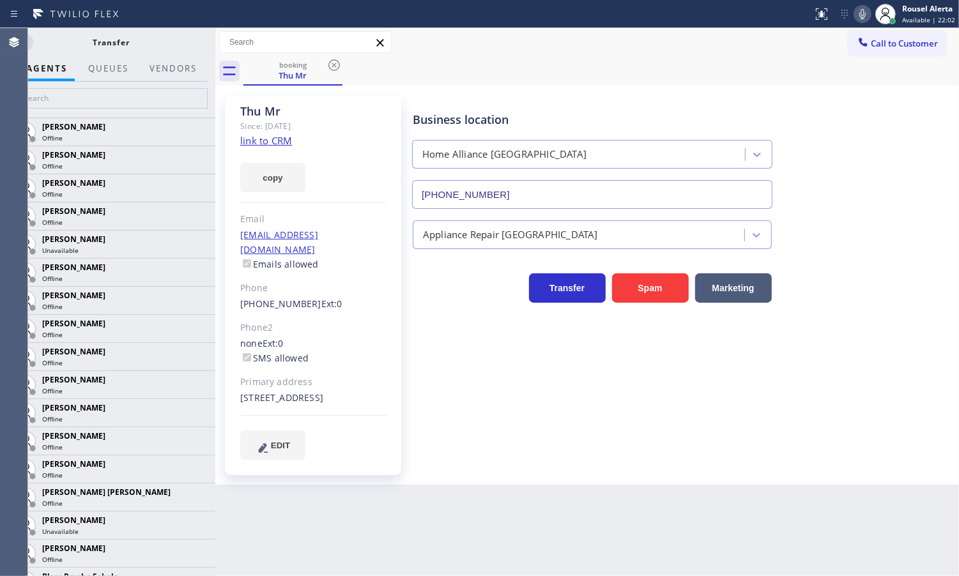
click at [171, 81] on div at bounding box center [173, 80] width 63 height 3
click at [169, 68] on button "Vendors" at bounding box center [173, 68] width 63 height 25
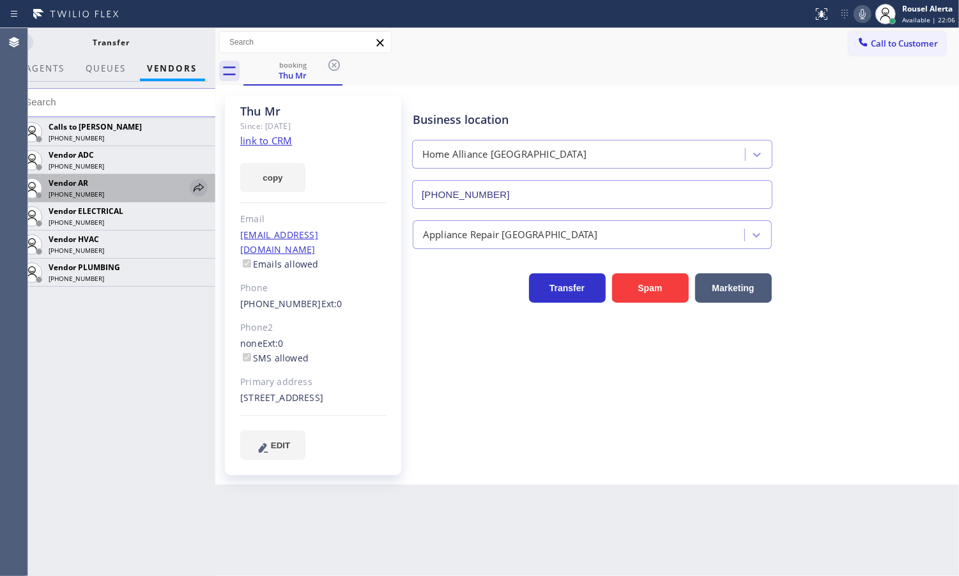
click at [196, 190] on icon at bounding box center [198, 187] width 15 height 15
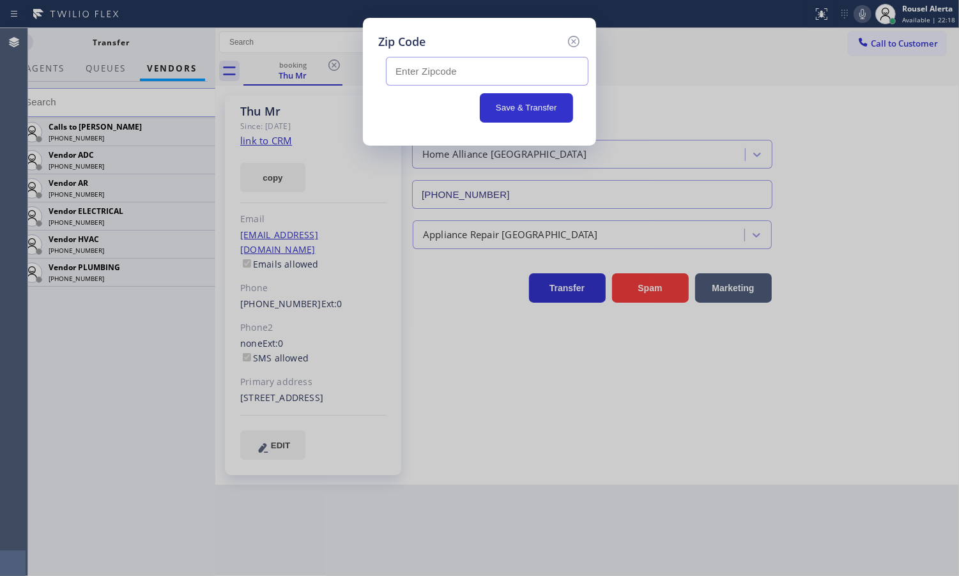
click at [431, 77] on input "text" at bounding box center [487, 71] width 203 height 29
paste input "94606"
type input "94606"
click at [518, 114] on button "Save & Transfer" at bounding box center [527, 107] width 94 height 29
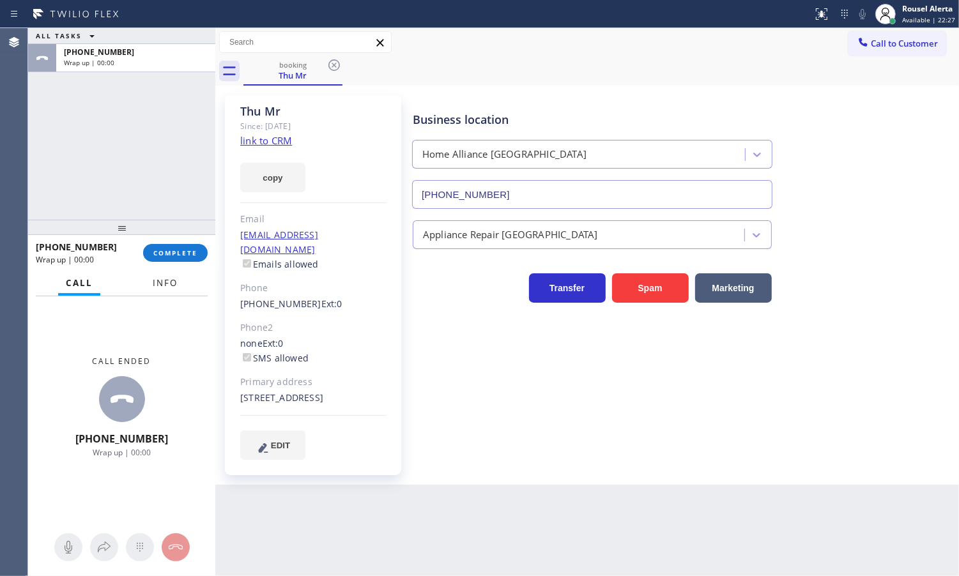
click at [181, 283] on button "Info" at bounding box center [165, 283] width 40 height 25
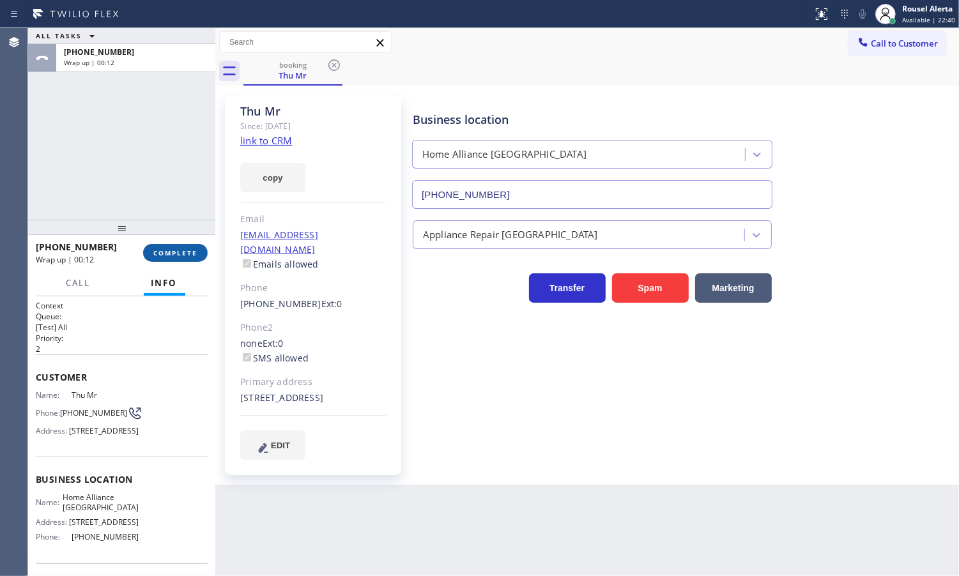
click at [180, 250] on span "COMPLETE" at bounding box center [175, 253] width 44 height 9
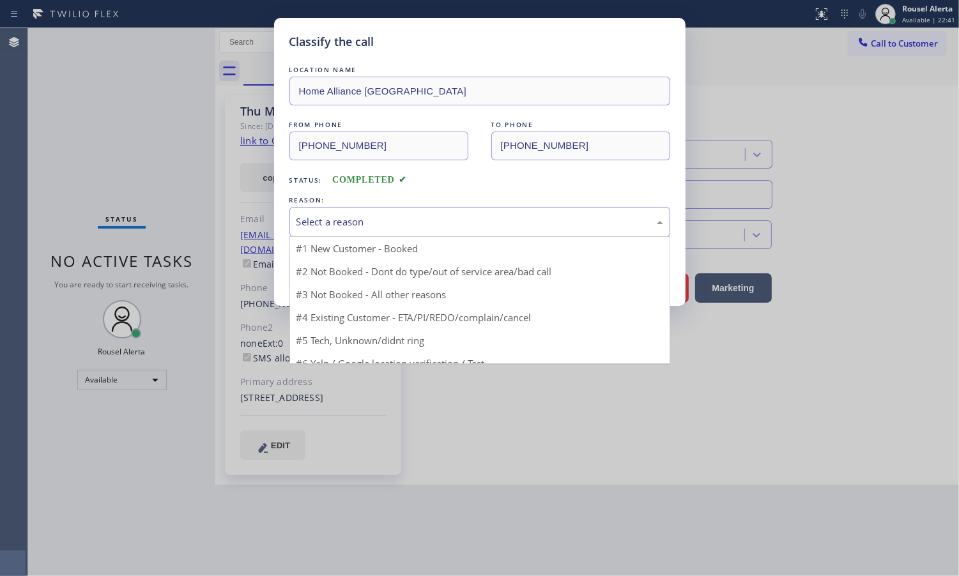
click at [339, 218] on div "Select a reason" at bounding box center [479, 222] width 367 height 15
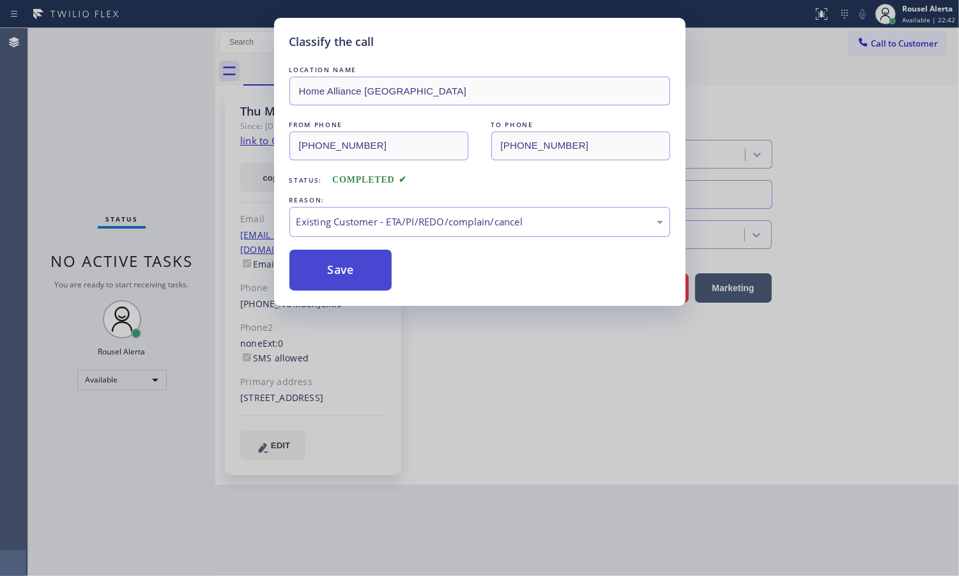
click at [318, 273] on button "Save" at bounding box center [340, 270] width 103 height 41
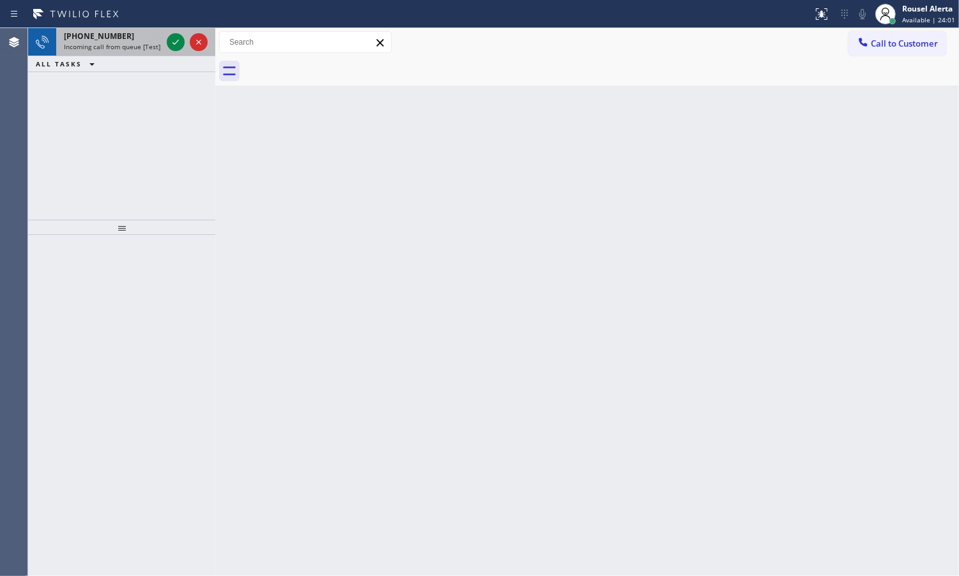
click at [168, 31] on div at bounding box center [187, 42] width 46 height 28
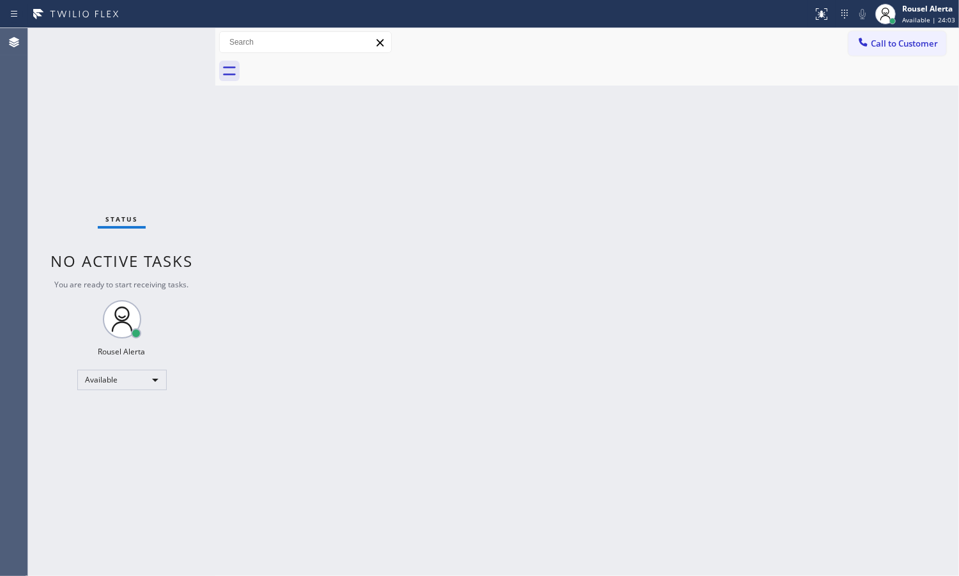
click at [171, 38] on div "Status No active tasks You are ready to start receiving tasks. Rousel Alerta Av…" at bounding box center [121, 302] width 187 height 548
drag, startPoint x: 339, startPoint y: 261, endPoint x: 394, endPoint y: 273, distance: 57.0
click at [377, 273] on div "Back to Dashboard Change Sender ID Customers Technicians Select a contact Outbo…" at bounding box center [587, 302] width 744 height 548
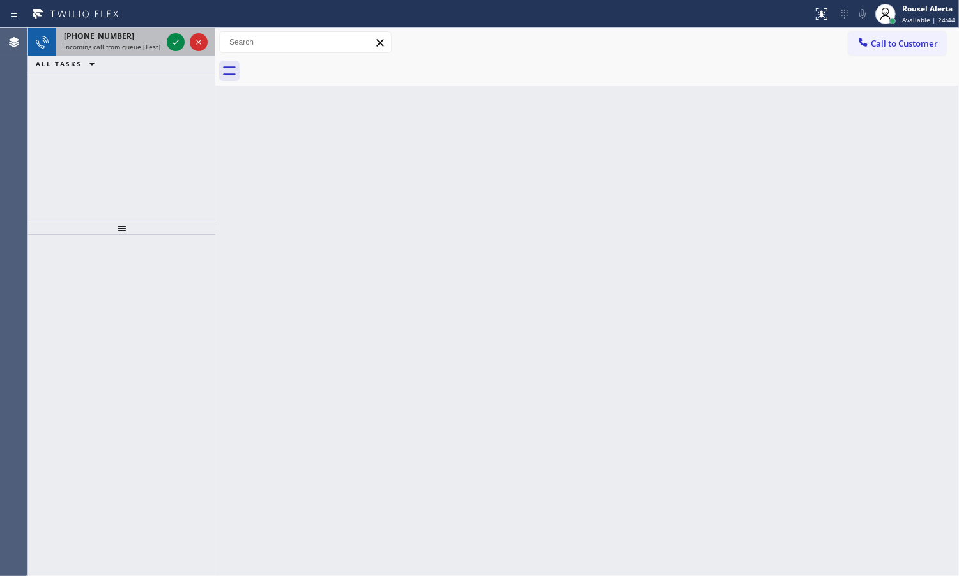
click at [147, 33] on div "[PHONE_NUMBER]" at bounding box center [113, 36] width 98 height 11
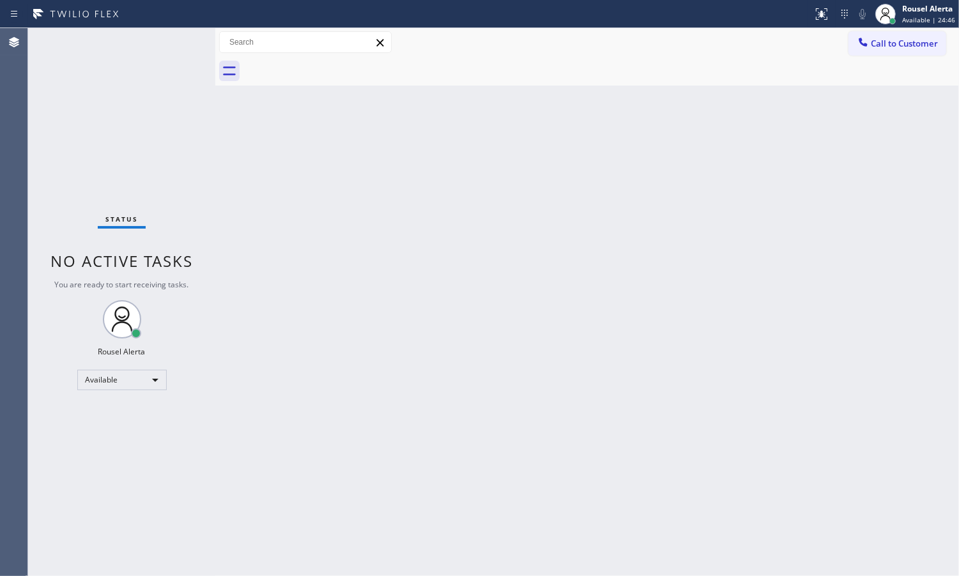
click at [167, 38] on div "Status No active tasks You are ready to start receiving tasks. Rousel Alerta Av…" at bounding box center [121, 302] width 187 height 548
click at [169, 38] on div "Status No active tasks You are ready to start receiving tasks. Rousel Alerta Av…" at bounding box center [121, 302] width 187 height 548
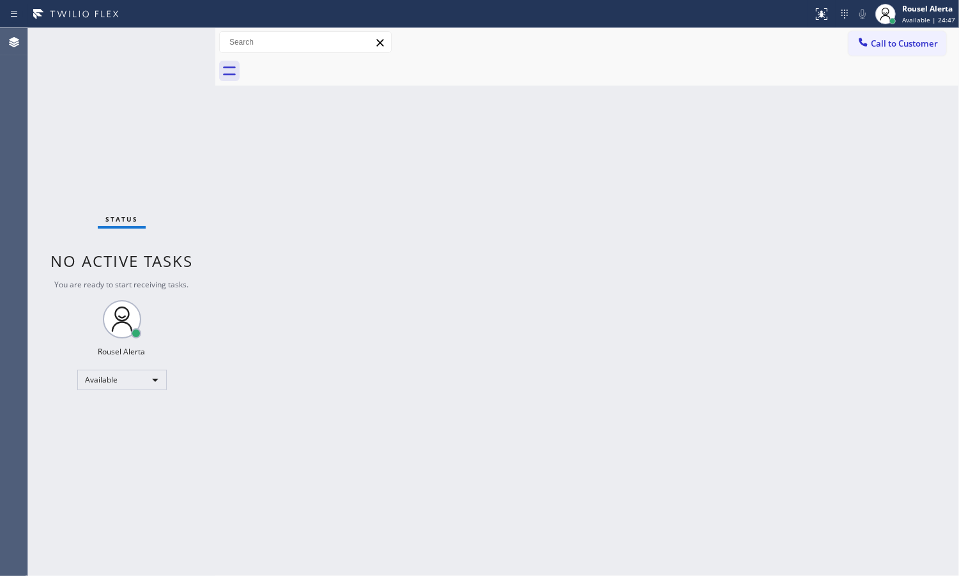
click at [394, 296] on div "Back to Dashboard Change Sender ID Customers Technicians Select a contact Outbo…" at bounding box center [587, 302] width 744 height 548
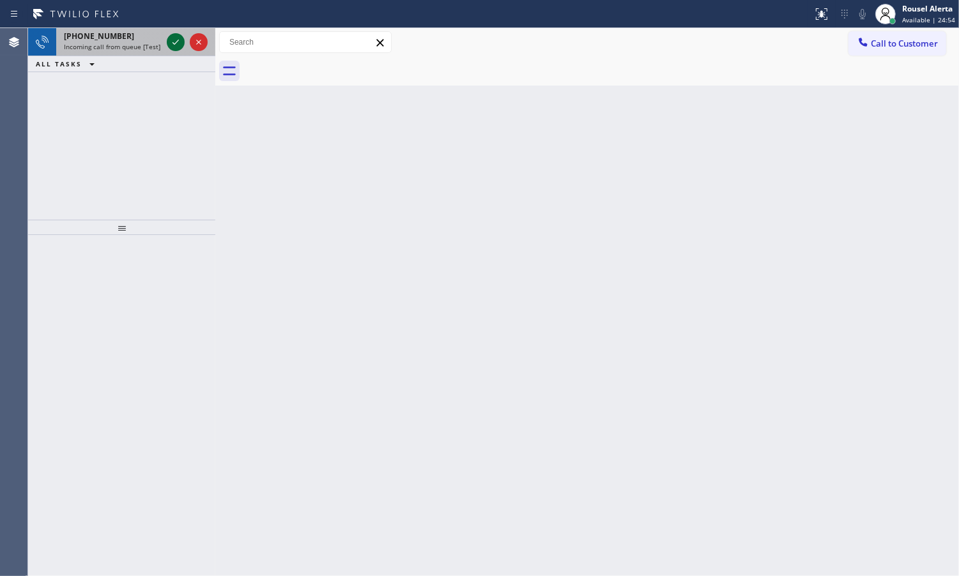
click at [176, 42] on icon at bounding box center [175, 42] width 15 height 15
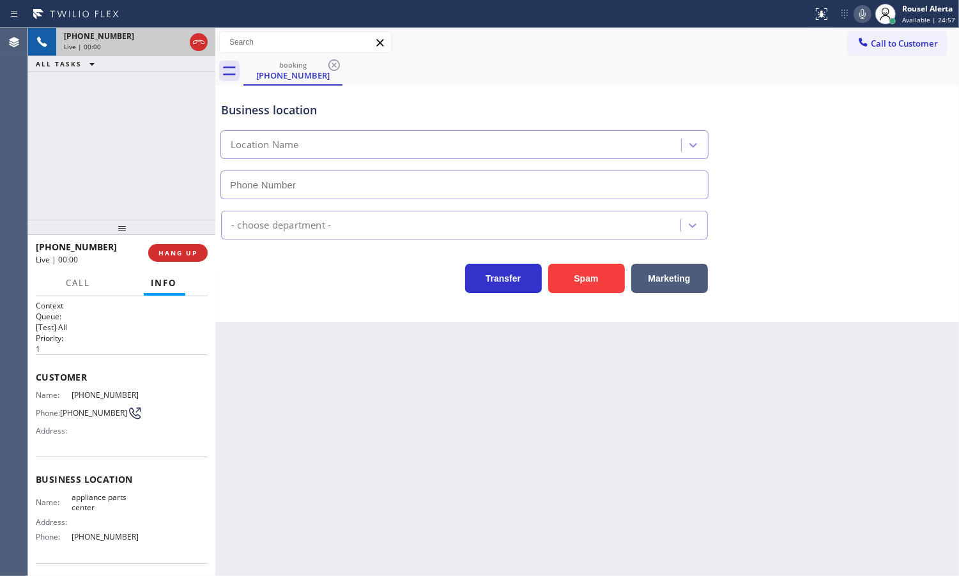
type input "[PHONE_NUMBER]"
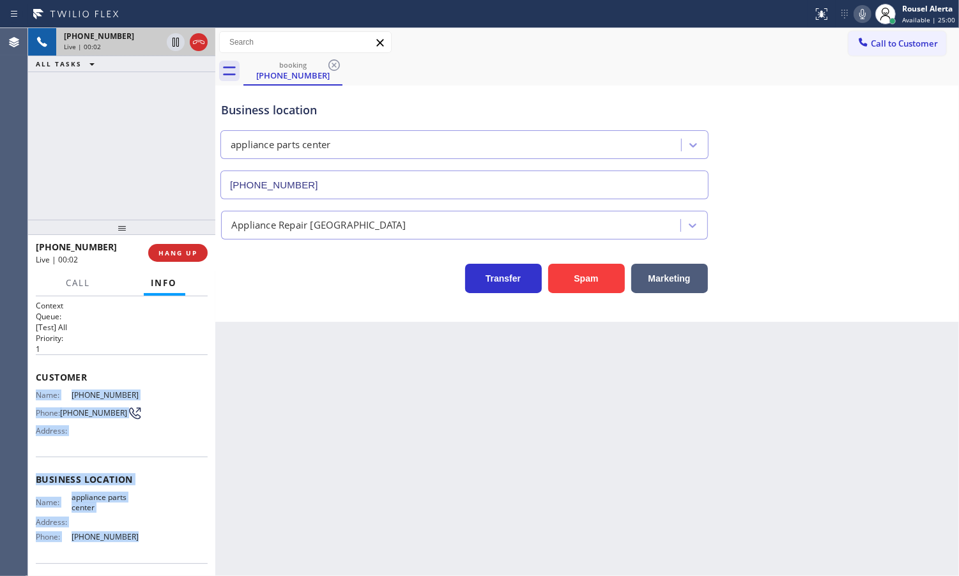
drag, startPoint x: 36, startPoint y: 390, endPoint x: 161, endPoint y: 550, distance: 203.5
click at [161, 550] on div "Context Queue: [Test] All Priority: 1 Customer Name: [PHONE_NUMBER] Phone: [PHO…" at bounding box center [122, 480] width 172 height 360
copy div "Name: [PHONE_NUMBER] Phone: [PHONE_NUMBER] Address: Business location Name: app…"
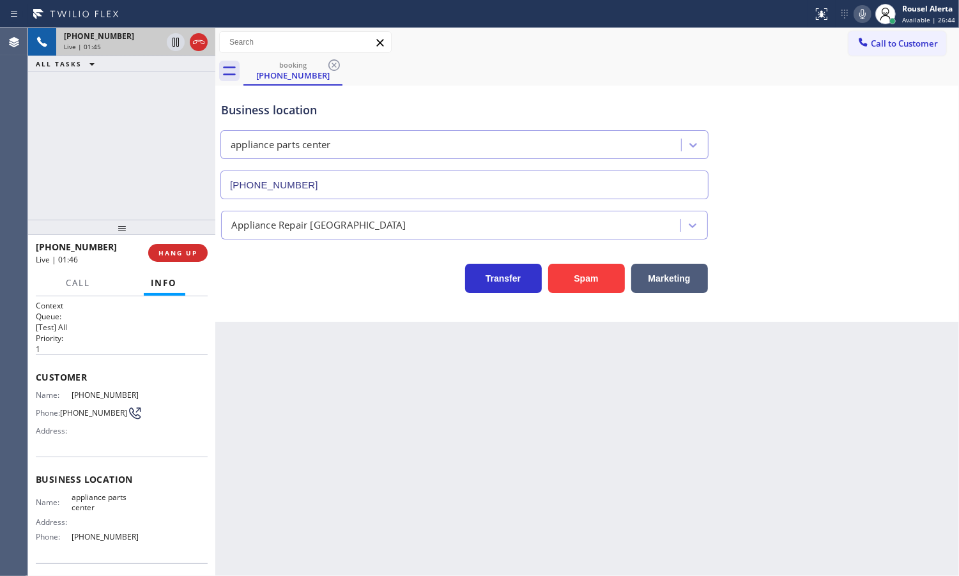
drag, startPoint x: 167, startPoint y: 107, endPoint x: 167, endPoint y: 98, distance: 8.9
click at [167, 107] on div "[PHONE_NUMBER] Live | 01:45 ALL TASKS ALL TASKS ACTIVE TASKS TASKS IN WRAP UP" at bounding box center [121, 124] width 187 height 192
click at [174, 48] on icon at bounding box center [175, 42] width 15 height 15
click at [866, 13] on icon at bounding box center [862, 14] width 6 height 10
click at [168, 42] on icon at bounding box center [175, 42] width 15 height 15
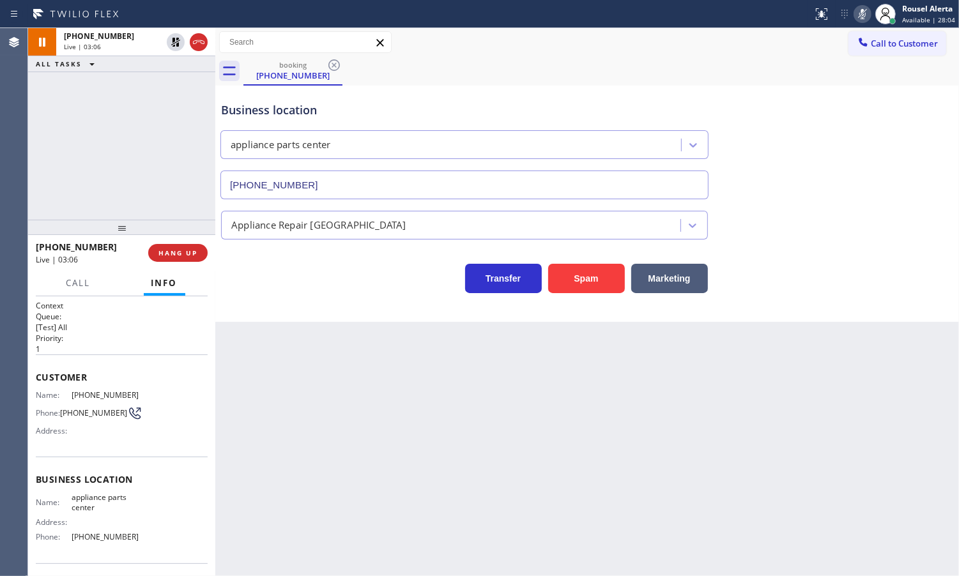
click at [863, 15] on icon at bounding box center [862, 13] width 15 height 15
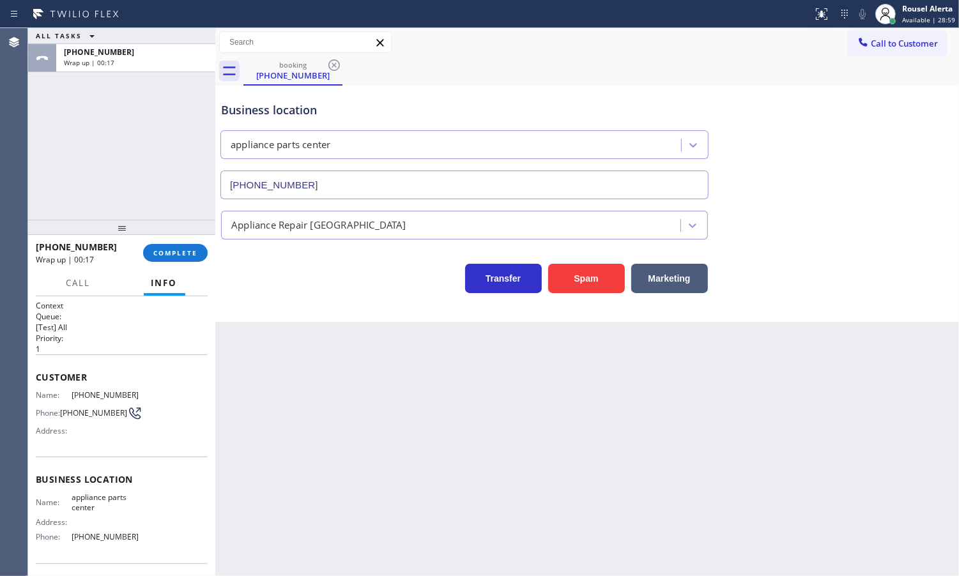
click at [183, 273] on button "Info" at bounding box center [165, 283] width 42 height 25
click at [180, 253] on span "COMPLETE" at bounding box center [175, 253] width 44 height 9
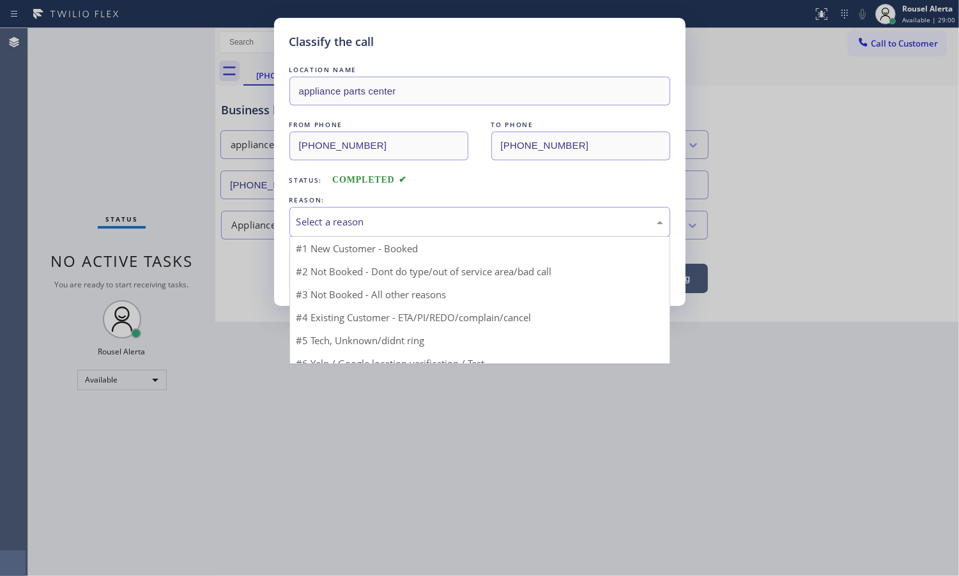
click at [387, 221] on div "Select a reason" at bounding box center [479, 222] width 367 height 15
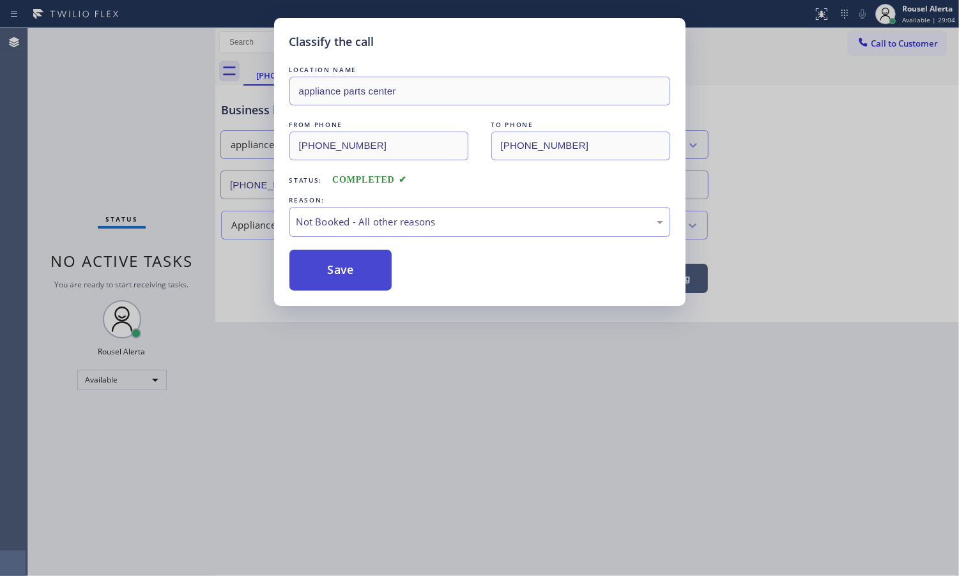
click at [349, 272] on button "Save" at bounding box center [340, 270] width 103 height 41
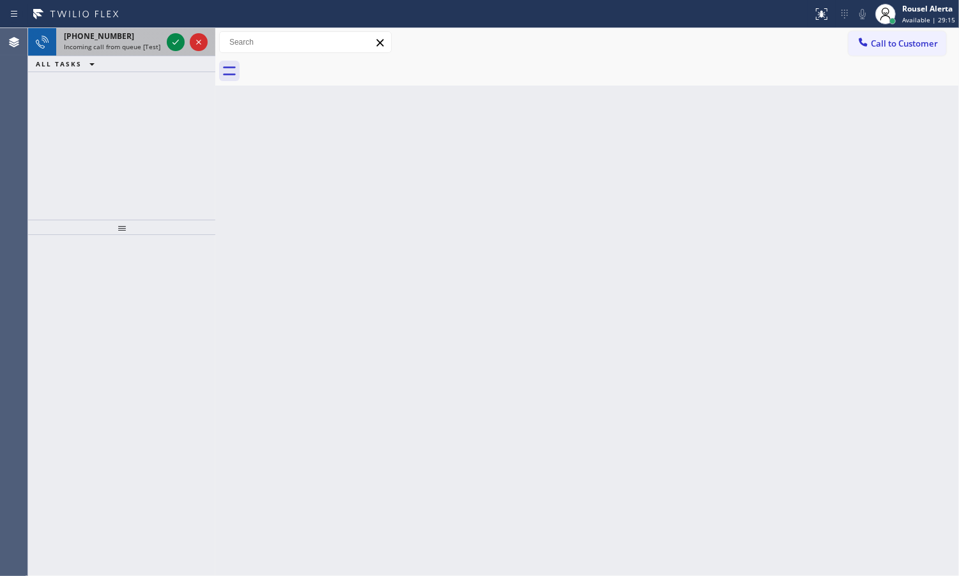
click at [147, 42] on span "Incoming call from queue [Test] All" at bounding box center [117, 46] width 106 height 9
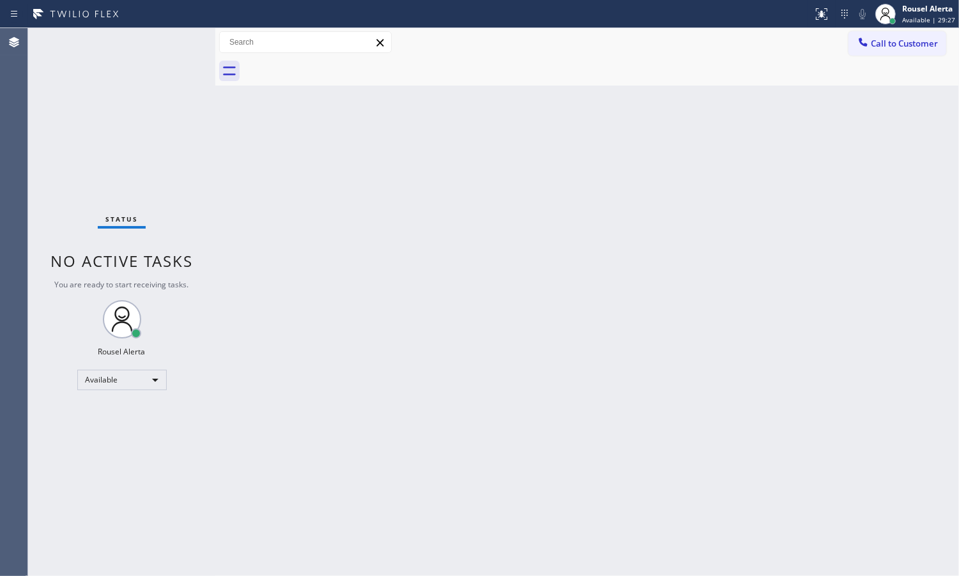
click at [160, 32] on div "Status No active tasks You are ready to start receiving tasks. Rousel Alerta Av…" at bounding box center [121, 302] width 187 height 548
click at [158, 33] on div "Status No active tasks You are ready to start receiving tasks. Rousel Alerta Av…" at bounding box center [121, 302] width 187 height 548
click at [104, 96] on div "Status No active tasks You are ready to start receiving tasks. Rousel Alerta Av…" at bounding box center [121, 302] width 187 height 548
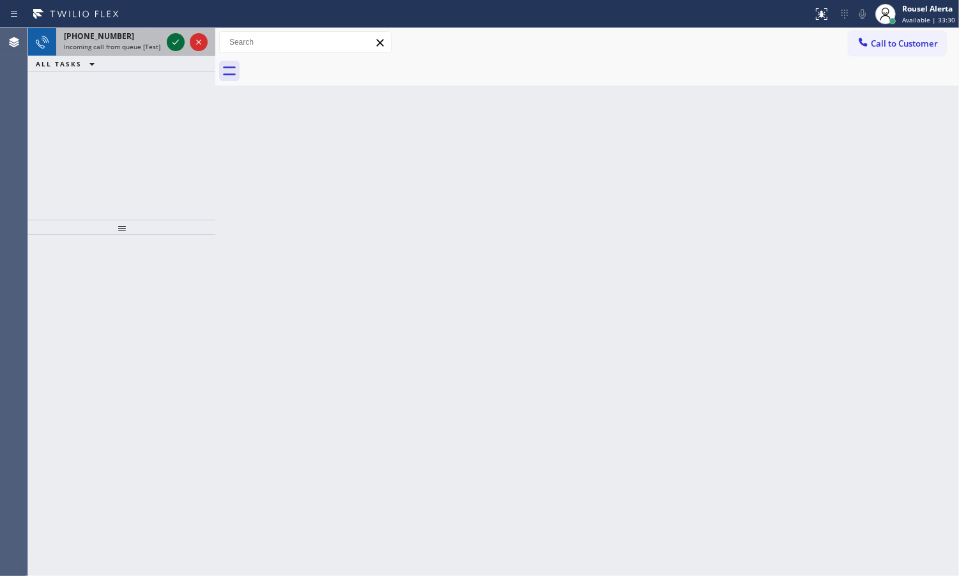
click at [168, 48] on icon at bounding box center [175, 42] width 15 height 15
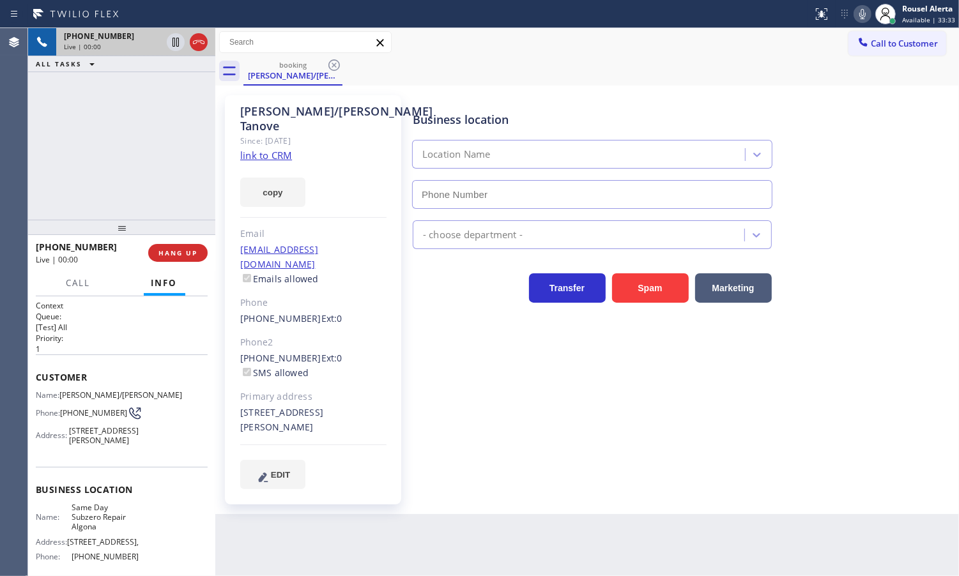
type input "[PHONE_NUMBER]"
click at [267, 149] on link "link to CRM" at bounding box center [266, 155] width 52 height 13
click at [137, 136] on div "[PHONE_NUMBER] Live | 02:17 ALL TASKS ALL TASKS ACTIVE TASKS TASKS IN WRAP UP" at bounding box center [121, 124] width 187 height 192
click at [170, 46] on icon at bounding box center [175, 42] width 15 height 15
drag, startPoint x: 861, startPoint y: 19, endPoint x: 852, endPoint y: 32, distance: 16.0
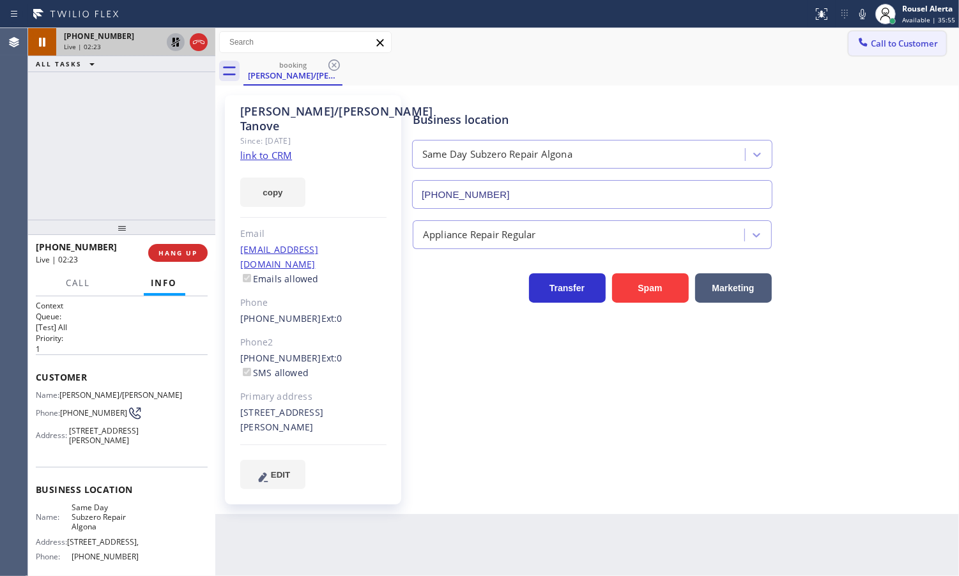
click at [861, 19] on icon at bounding box center [862, 13] width 15 height 15
drag, startPoint x: 174, startPoint y: 43, endPoint x: 180, endPoint y: 27, distance: 16.2
click at [176, 43] on icon at bounding box center [175, 42] width 15 height 15
click at [867, 7] on icon at bounding box center [862, 13] width 15 height 15
click at [170, 113] on div "[PHONE_NUMBER] Live | 06:50 ALL TASKS ALL TASKS ACTIVE TASKS TASKS IN WRAP UP" at bounding box center [121, 124] width 187 height 192
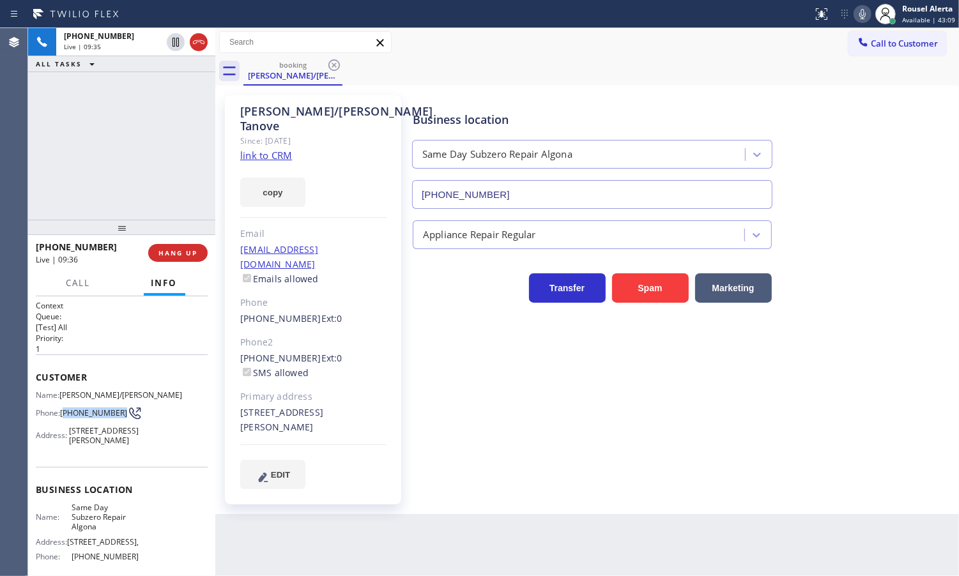
drag, startPoint x: 93, startPoint y: 431, endPoint x: 67, endPoint y: 419, distance: 28.3
click at [67, 418] on span "[PHONE_NUMBER]" at bounding box center [93, 413] width 67 height 10
copy span "206) 715-3319"
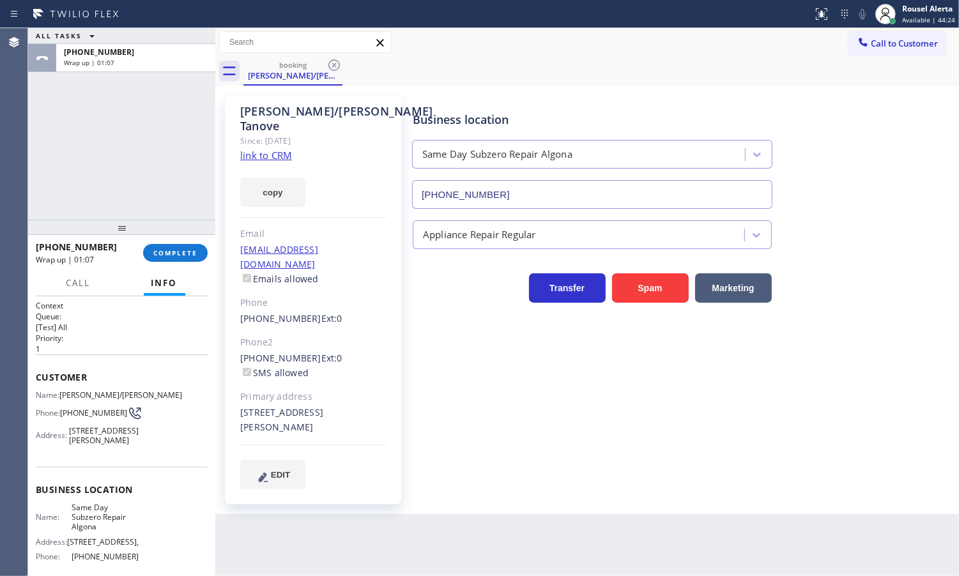
drag, startPoint x: 141, startPoint y: 154, endPoint x: 162, endPoint y: 152, distance: 21.2
click at [141, 154] on div "ALL TASKS ALL TASKS ACTIVE TASKS TASKS IN WRAP UP [PHONE_NUMBER] Wrap up | 01:07" at bounding box center [121, 124] width 187 height 192
click at [176, 250] on span "COMPLETE" at bounding box center [175, 253] width 44 height 9
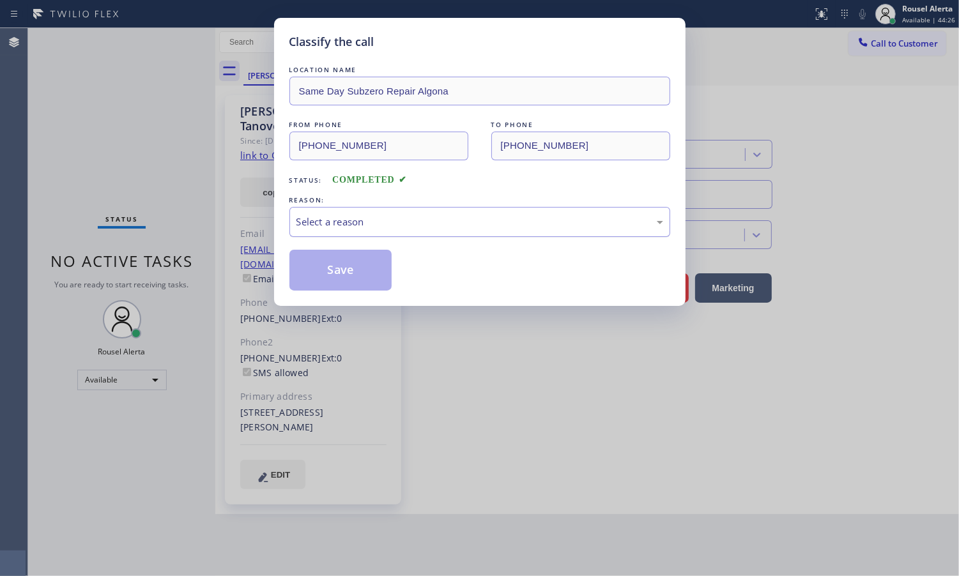
click at [316, 233] on div "Select a reason" at bounding box center [479, 222] width 381 height 30
click at [352, 283] on button "Save" at bounding box center [340, 270] width 103 height 41
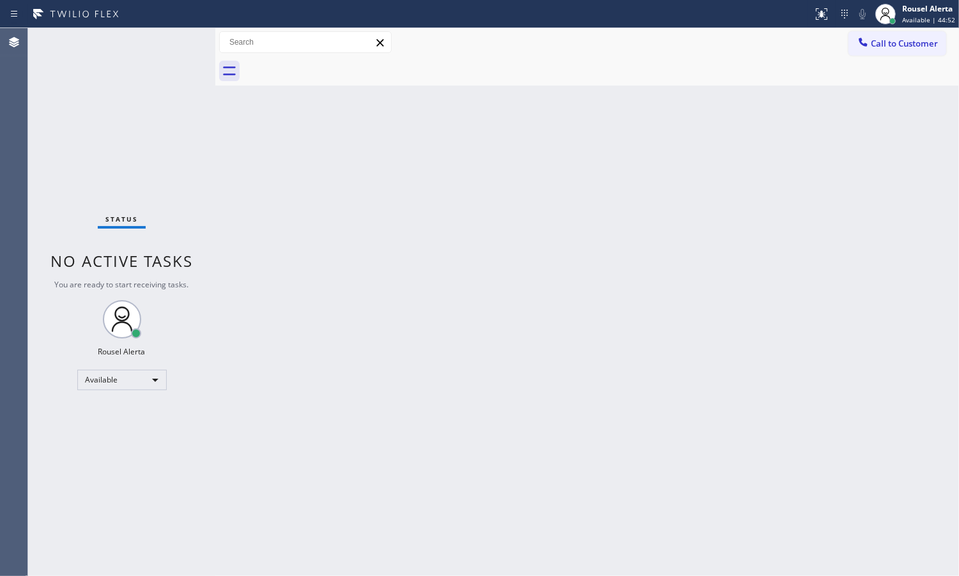
click at [111, 112] on div "Status No active tasks You are ready to start receiving tasks. Rousel Alerta Av…" at bounding box center [121, 302] width 187 height 548
click at [148, 58] on div "Status No active tasks You are ready to start receiving tasks. Rousel Alerta Av…" at bounding box center [121, 302] width 187 height 548
click at [446, 314] on div "Back to Dashboard Change Sender ID Customers Technicians Select a contact Outbo…" at bounding box center [587, 302] width 744 height 548
click at [311, 438] on div "Back to Dashboard Change Sender ID Customers Technicians Select a contact Outbo…" at bounding box center [587, 302] width 744 height 548
click at [639, 388] on div "Back to Dashboard Change Sender ID Customers Technicians Select a contact Outbo…" at bounding box center [587, 302] width 744 height 548
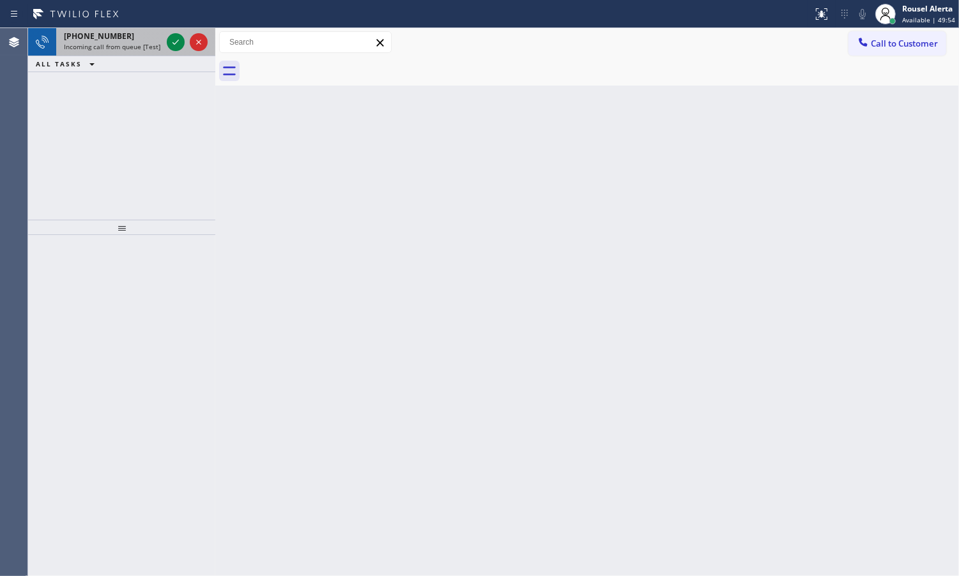
click at [147, 40] on div "[PHONE_NUMBER]" at bounding box center [113, 36] width 98 height 11
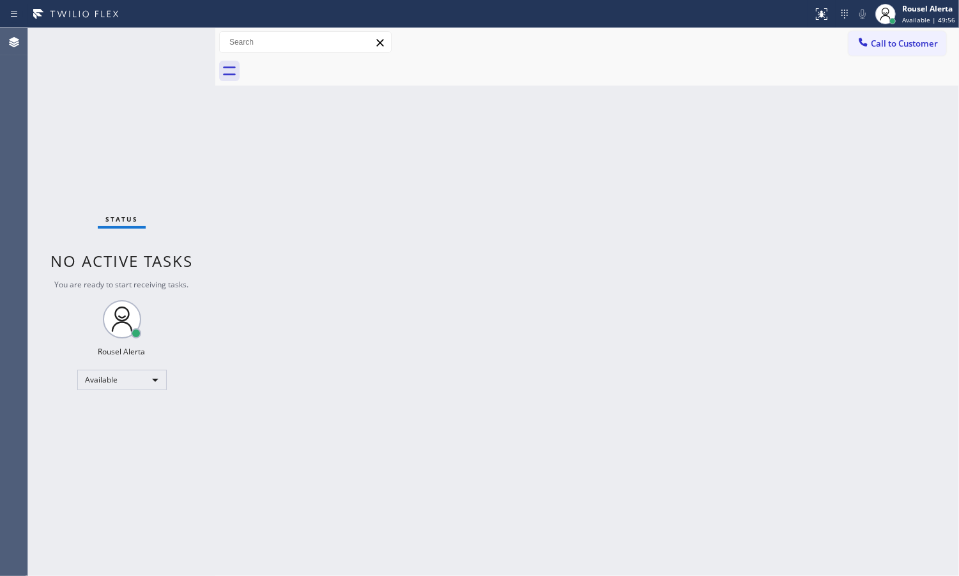
click at [164, 45] on div "Status No active tasks You are ready to start receiving tasks. Rousel Alerta Av…" at bounding box center [121, 302] width 187 height 548
click at [167, 45] on div "Status No active tasks You are ready to start receiving tasks. Rousel Alerta Av…" at bounding box center [121, 302] width 187 height 548
click at [168, 43] on div "Status No active tasks You are ready to start receiving tasks. Rousel Alerta Av…" at bounding box center [121, 302] width 187 height 548
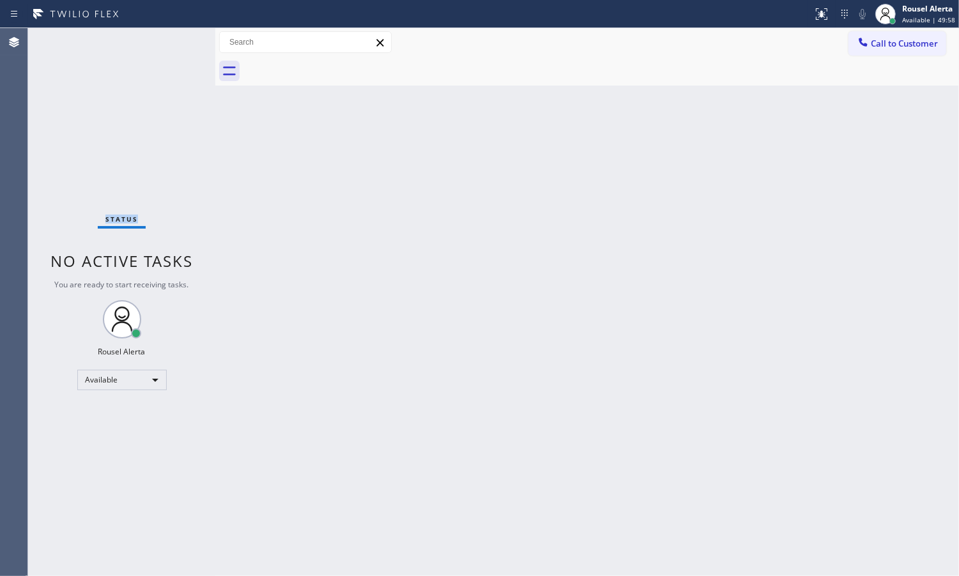
click at [168, 43] on div "Status No active tasks You are ready to start receiving tasks. Rousel Alerta Av…" at bounding box center [121, 302] width 187 height 548
click at [135, 62] on div "Status No active tasks You are ready to start receiving tasks. Rousel Alerta Av…" at bounding box center [121, 302] width 187 height 548
click at [926, 13] on div "Rousel Alerta" at bounding box center [928, 8] width 53 height 11
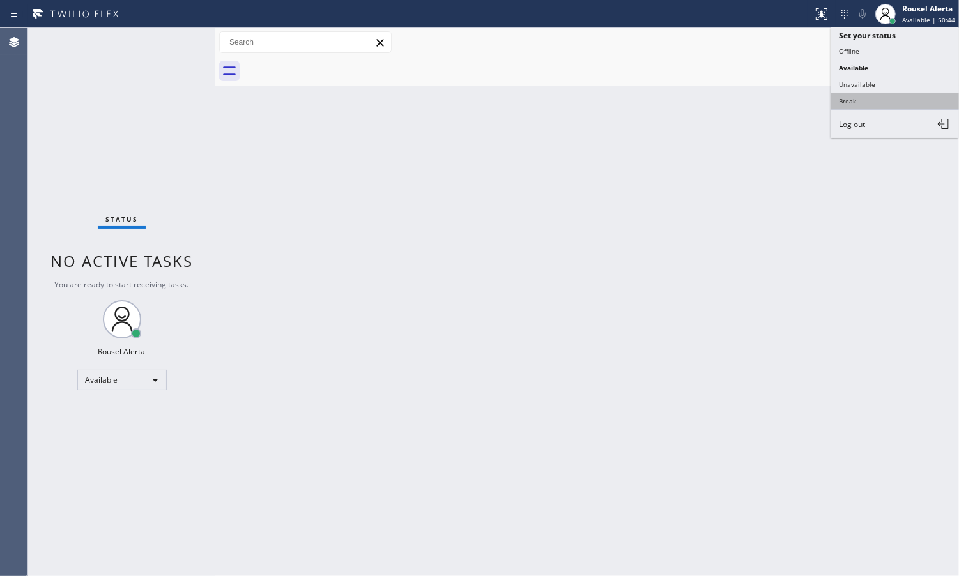
click at [893, 107] on button "Break" at bounding box center [895, 101] width 128 height 17
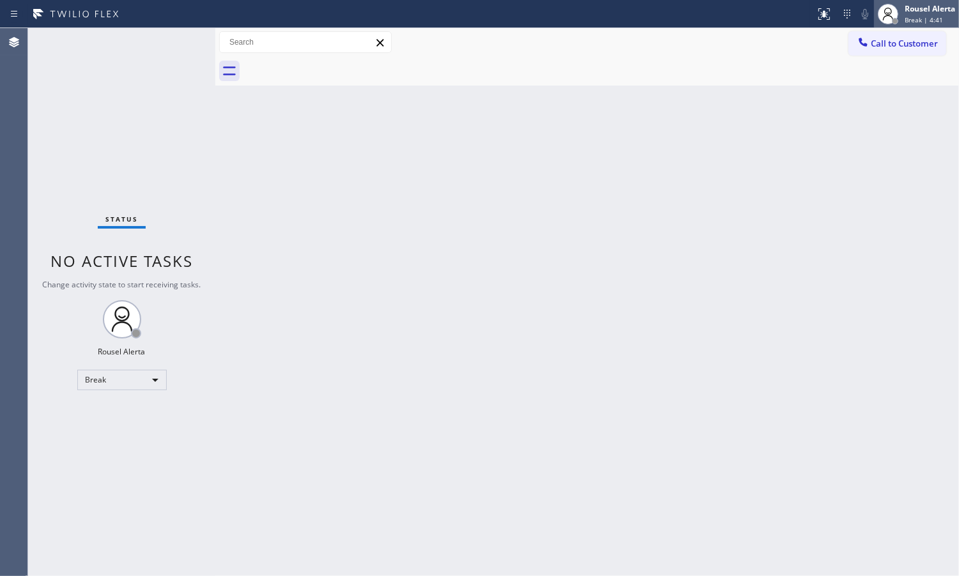
click at [917, 3] on div "Rousel Alerta Break | 4:41" at bounding box center [930, 14] width 57 height 22
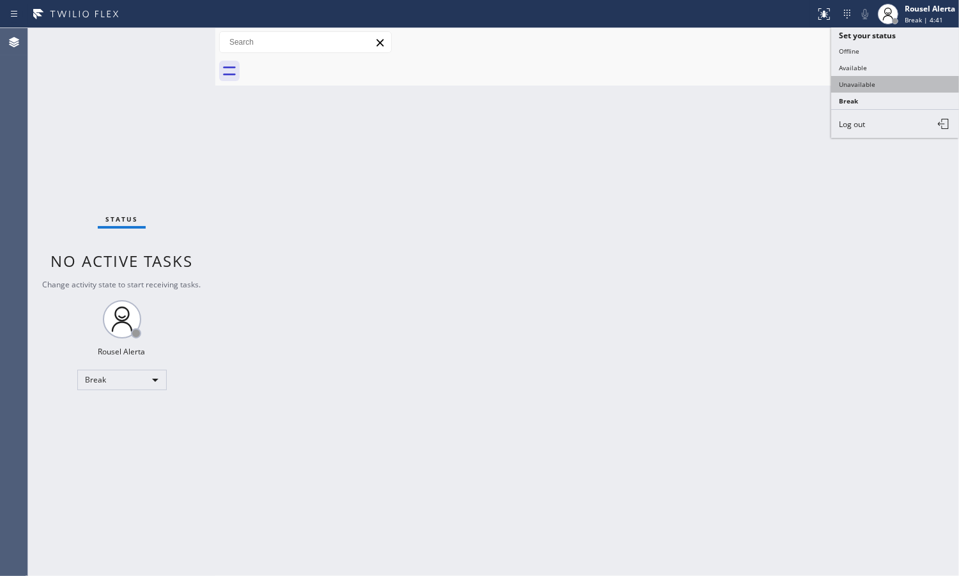
click at [910, 77] on button "Unavailable" at bounding box center [895, 84] width 128 height 17
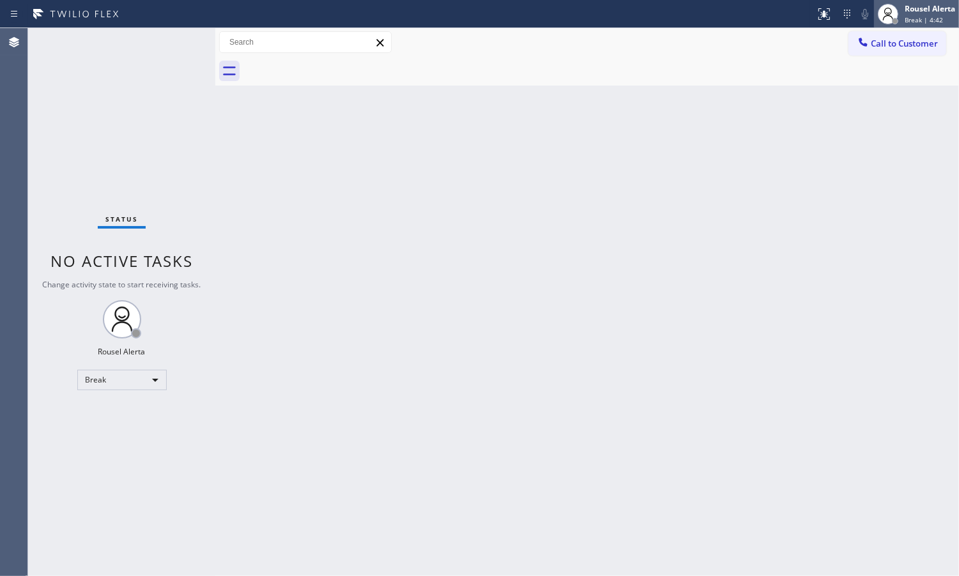
click at [930, 15] on span "Break | 4:42" at bounding box center [924, 19] width 38 height 9
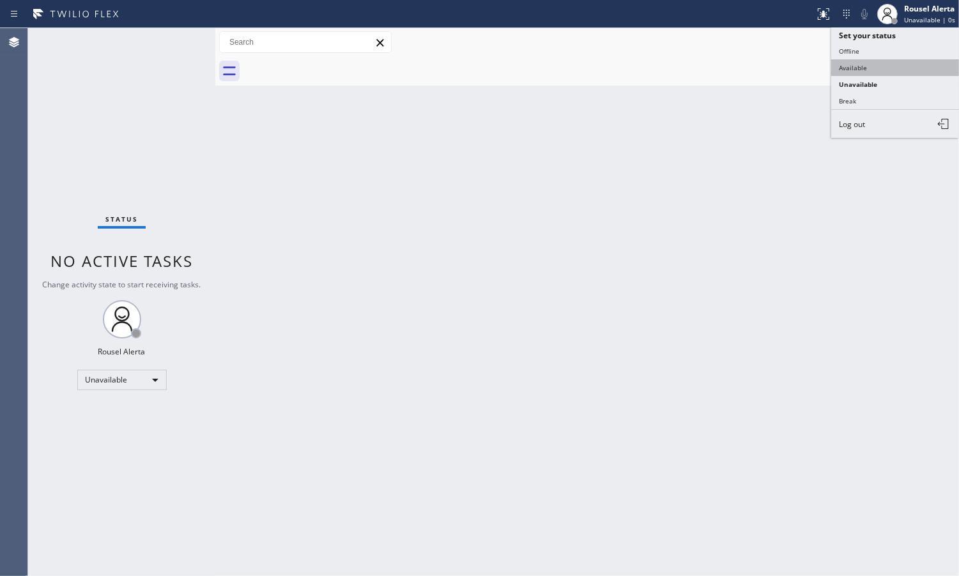
click at [893, 66] on button "Available" at bounding box center [895, 67] width 128 height 17
click at [843, 153] on div "Back to Dashboard Change Sender ID Customers Technicians Select a contact Outbo…" at bounding box center [587, 302] width 744 height 548
click at [174, 45] on div "Status No active tasks You are ready to start receiving tasks. Rousel Alerta Av…" at bounding box center [121, 302] width 187 height 548
click at [167, 36] on div "Status No active tasks You are ready to start receiving tasks. Rousel Alerta Av…" at bounding box center [121, 302] width 187 height 548
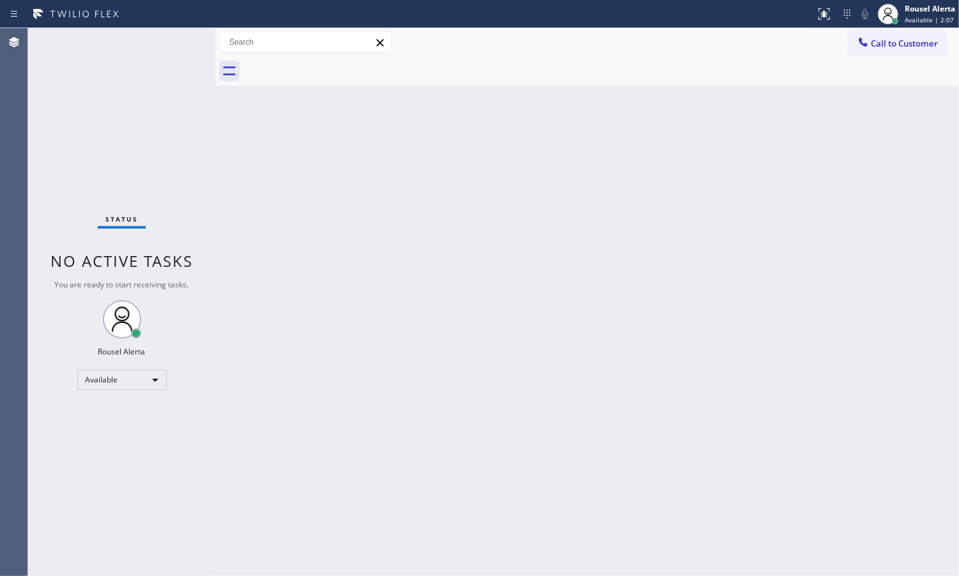
click at [167, 36] on div "Status No active tasks You are ready to start receiving tasks. Rousel Alerta Av…" at bounding box center [121, 302] width 187 height 548
click at [166, 36] on div "Status No active tasks You are ready to start receiving tasks. Rousel Alerta Av…" at bounding box center [121, 302] width 187 height 548
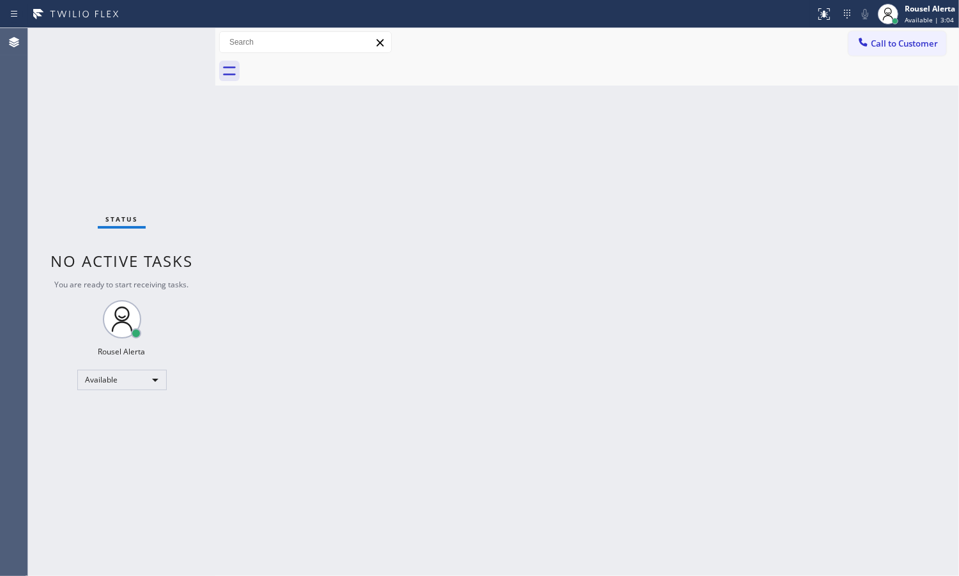
click at [133, 84] on div "Status No active tasks You are ready to start receiving tasks. Rousel Alerta Av…" at bounding box center [121, 302] width 187 height 548
click at [320, 291] on div "Back to Dashboard Change Sender ID Customers Technicians Select a contact Outbo…" at bounding box center [587, 302] width 744 height 548
drag, startPoint x: 429, startPoint y: 351, endPoint x: 431, endPoint y: 358, distance: 6.9
click at [430, 357] on div "Back to Dashboard Change Sender ID Customers Technicians Select a contact Outbo…" at bounding box center [587, 302] width 744 height 548
click at [125, 29] on div "Status No active tasks You are ready to start receiving tasks. Rousel Alerta Av…" at bounding box center [121, 302] width 187 height 548
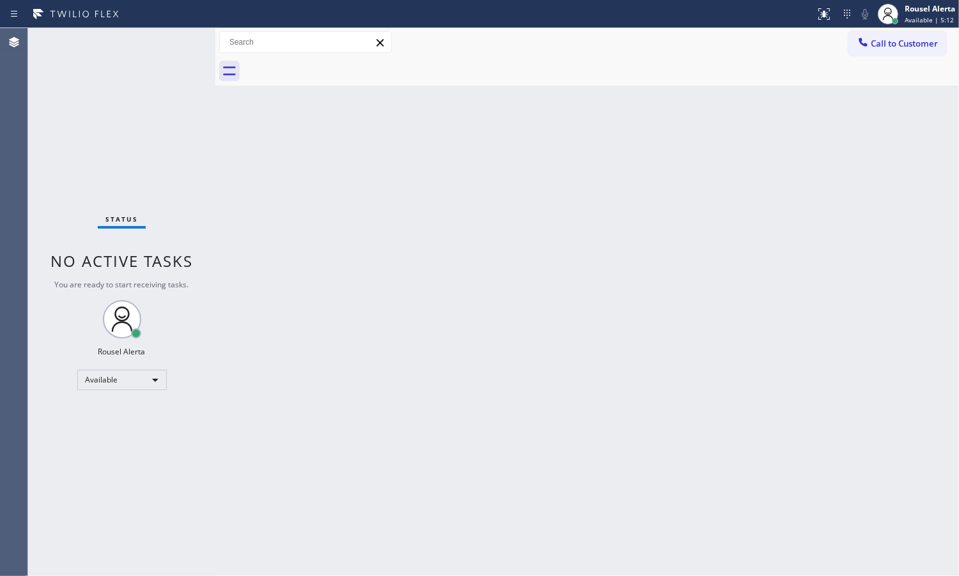
click at [160, 43] on div "Status No active tasks You are ready to start receiving tasks. Rousel Alerta Av…" at bounding box center [121, 302] width 187 height 548
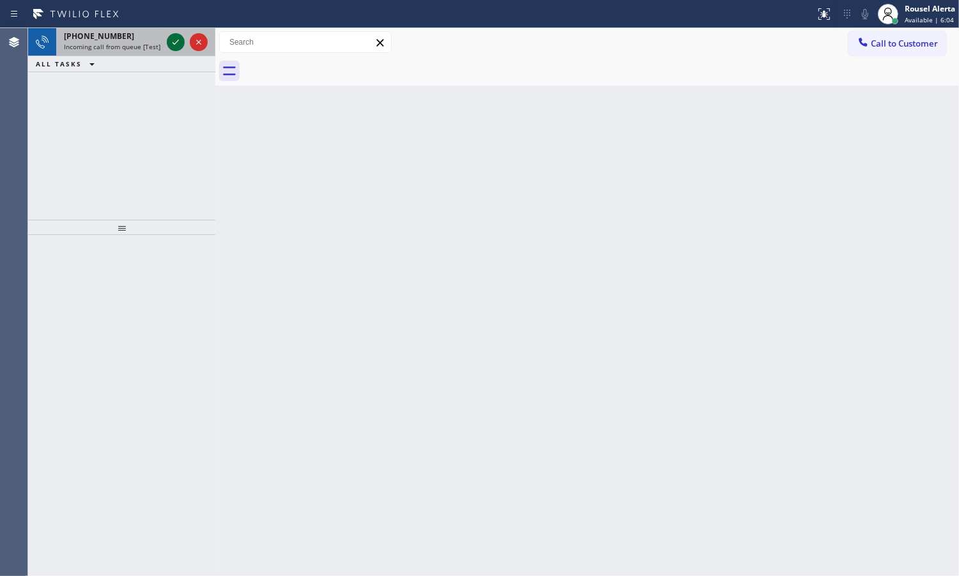
click at [169, 39] on icon at bounding box center [175, 42] width 15 height 15
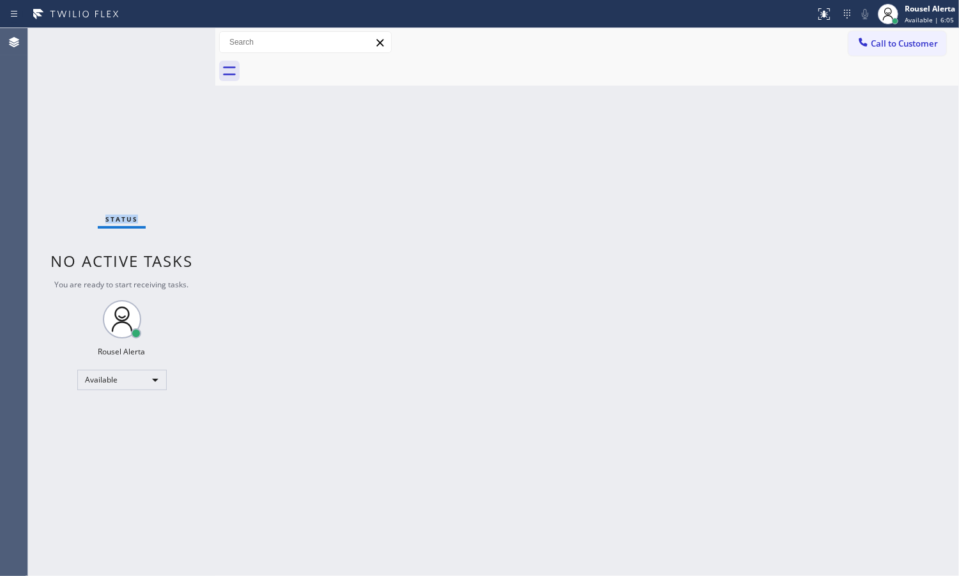
click at [169, 39] on div "Status No active tasks You are ready to start receiving tasks. Rousel Alerta Av…" at bounding box center [121, 302] width 187 height 548
click at [171, 40] on div "Status No active tasks You are ready to start receiving tasks. Rousel Alerta Av…" at bounding box center [121, 302] width 187 height 548
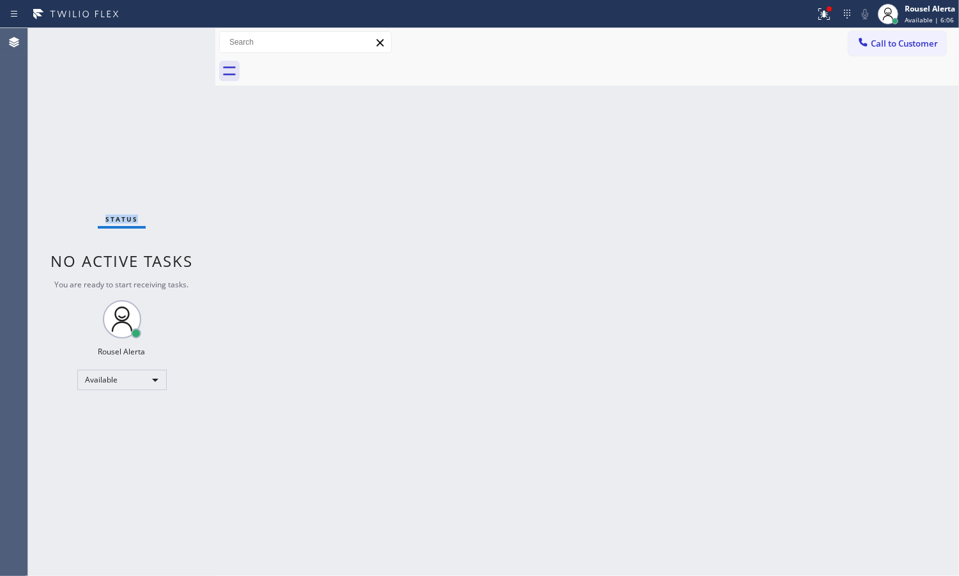
click at [171, 40] on div "Status No active tasks You are ready to start receiving tasks. Rousel Alerta Av…" at bounding box center [121, 302] width 187 height 548
click at [173, 42] on div "Status No active tasks You are ready to start receiving tasks. Rousel Alerta Av…" at bounding box center [121, 302] width 187 height 548
click at [818, 10] on icon at bounding box center [824, 13] width 15 height 15
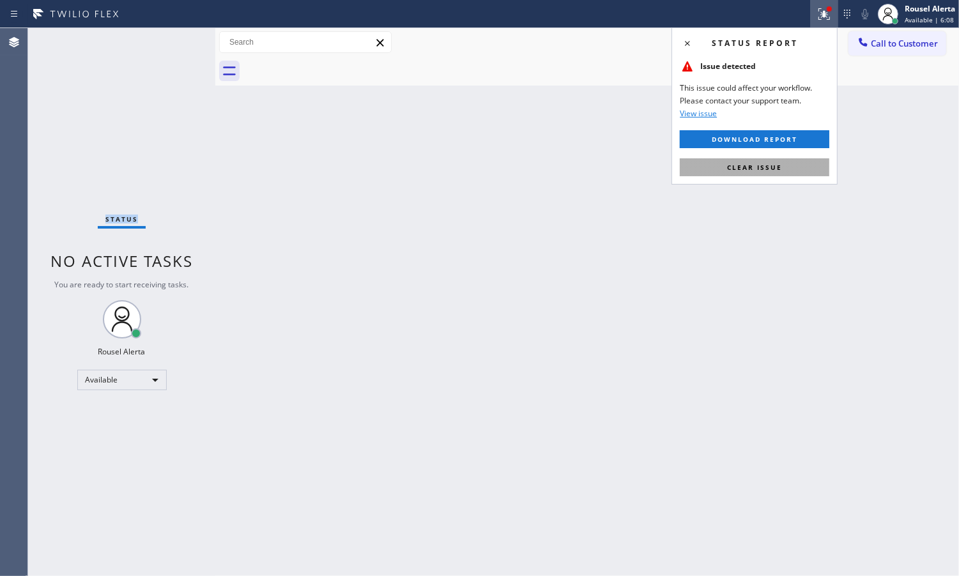
click at [756, 167] on span "Clear issue" at bounding box center [754, 167] width 55 height 9
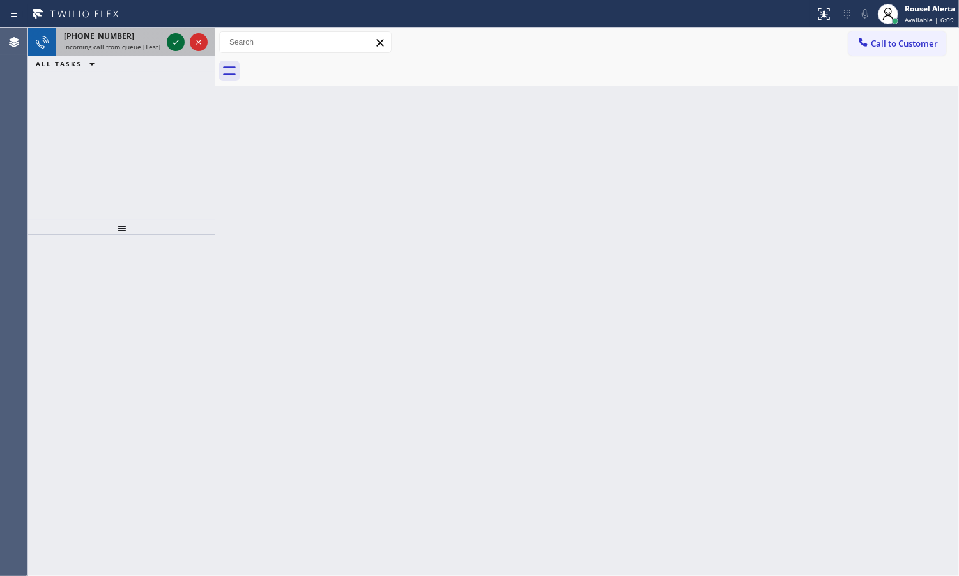
click at [179, 36] on icon at bounding box center [175, 42] width 15 height 15
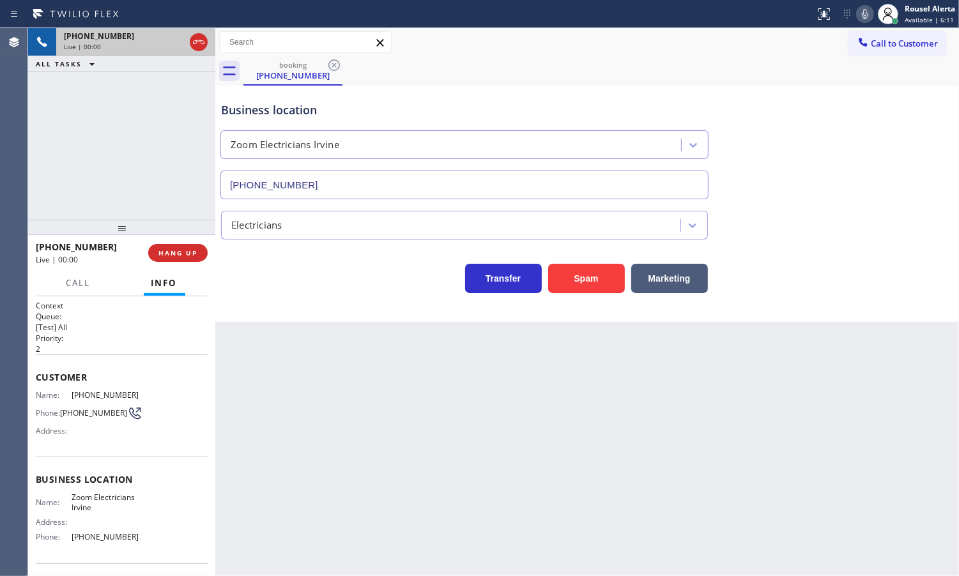
type input "[PHONE_NUMBER]"
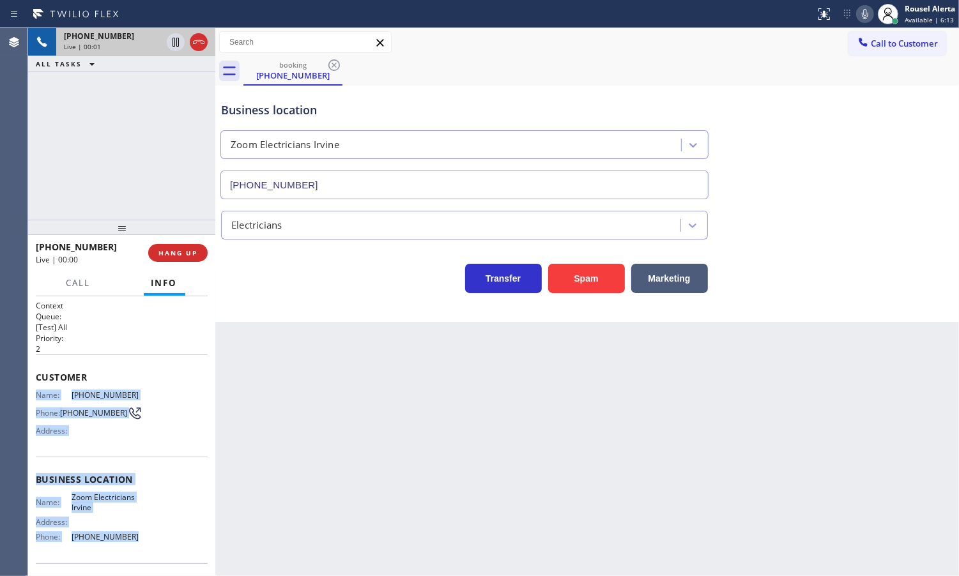
drag, startPoint x: 32, startPoint y: 395, endPoint x: 133, endPoint y: 543, distance: 179.3
click at [133, 543] on div "Context Queue: [Test] All Priority: 2 Customer Name: [PHONE_NUMBER] Phone: [PHO…" at bounding box center [121, 436] width 187 height 280
copy div "Name: [PHONE_NUMBER] Phone: [PHONE_NUMBER] Address: Business location Name: Zoo…"
click at [176, 40] on icon at bounding box center [175, 42] width 15 height 15
click at [860, 8] on icon at bounding box center [864, 13] width 15 height 15
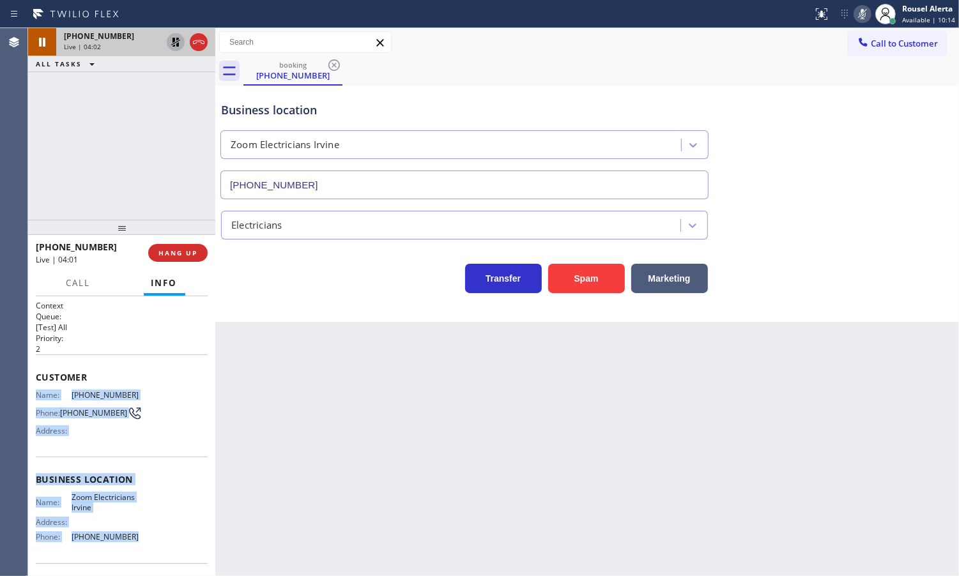
click at [174, 40] on icon at bounding box center [175, 42] width 9 height 9
click at [863, 8] on icon at bounding box center [862, 13] width 15 height 15
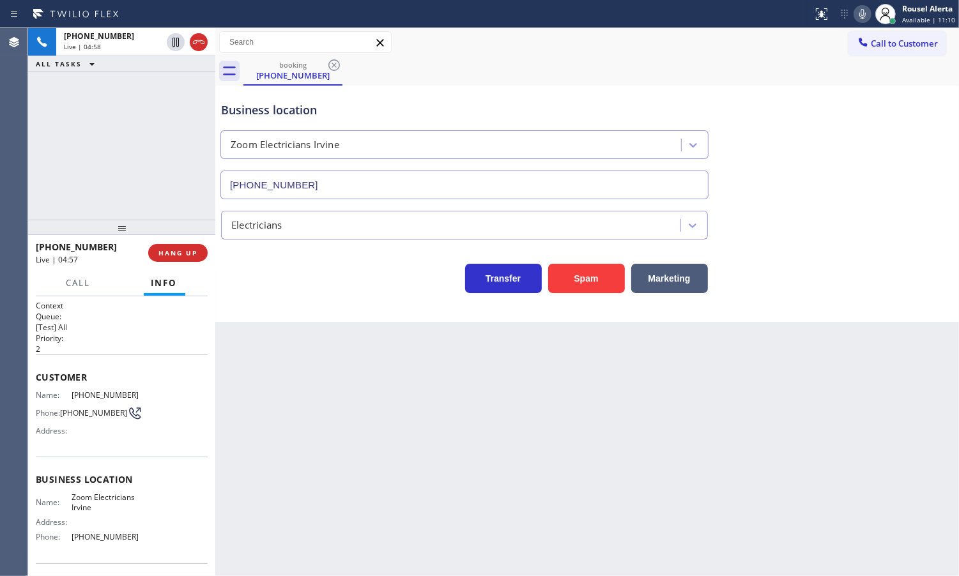
click at [164, 110] on div "[PHONE_NUMBER] Live | 04:58 ALL TASKS ALL TASKS ACTIVE TASKS TASKS IN WRAP UP" at bounding box center [121, 124] width 187 height 192
click at [324, 499] on div "Back to Dashboard Change Sender ID Customers Technicians Select a contact Outbo…" at bounding box center [587, 302] width 744 height 548
click at [69, 268] on div "[PHONE_NUMBER] Live | 04:58" at bounding box center [92, 252] width 112 height 33
click at [70, 273] on button "Call" at bounding box center [79, 283] width 40 height 25
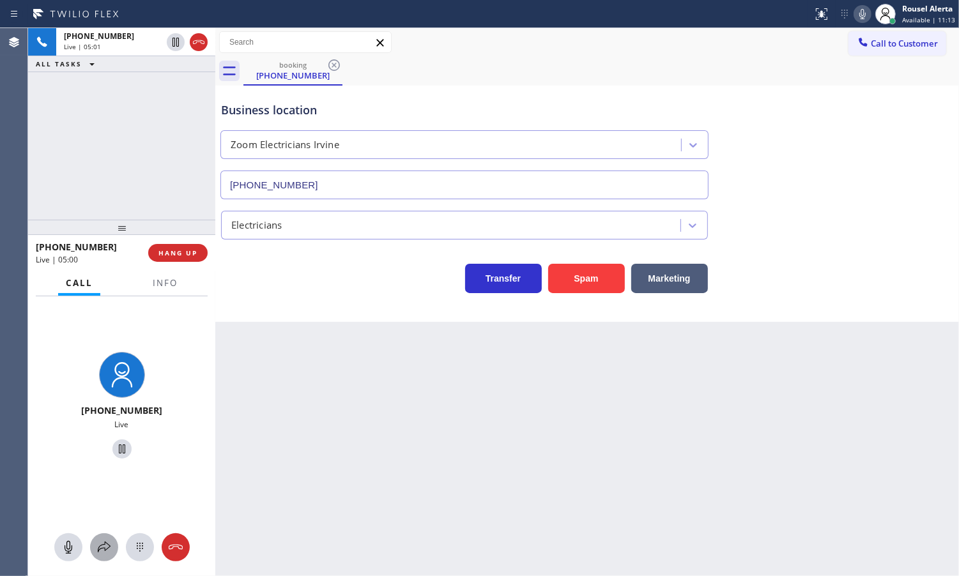
click at [93, 553] on div at bounding box center [104, 547] width 28 height 15
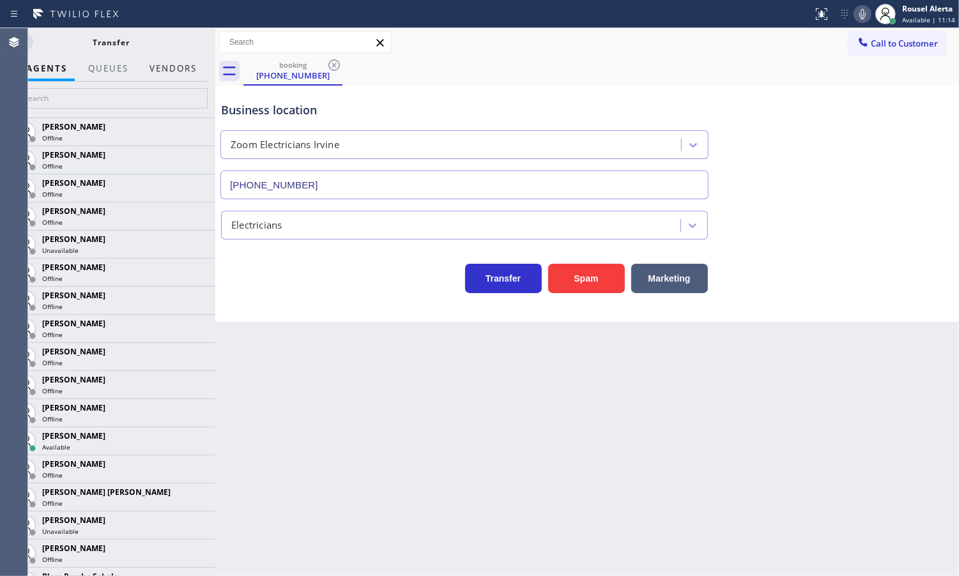
click at [190, 75] on button "Vendors" at bounding box center [173, 68] width 63 height 25
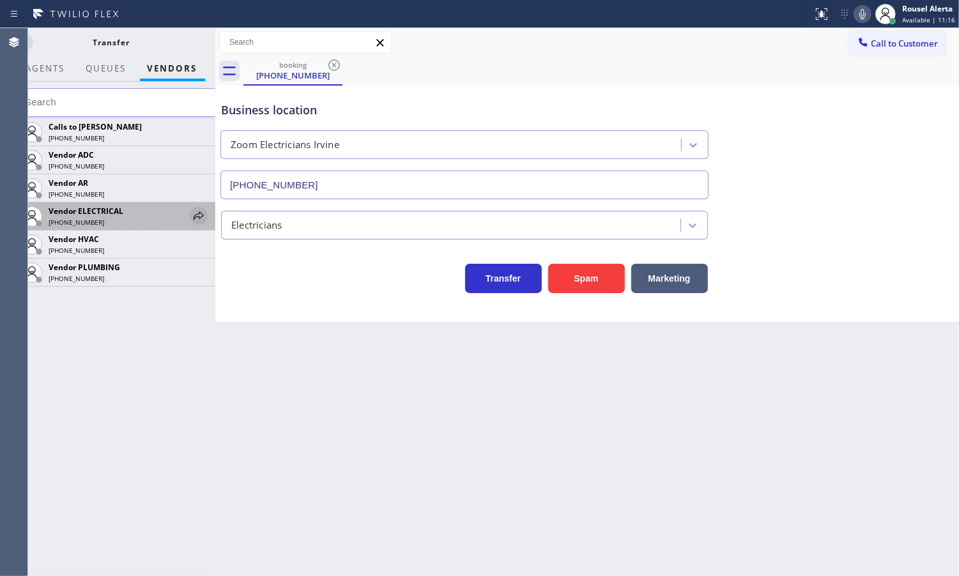
click at [191, 216] on icon at bounding box center [198, 215] width 15 height 15
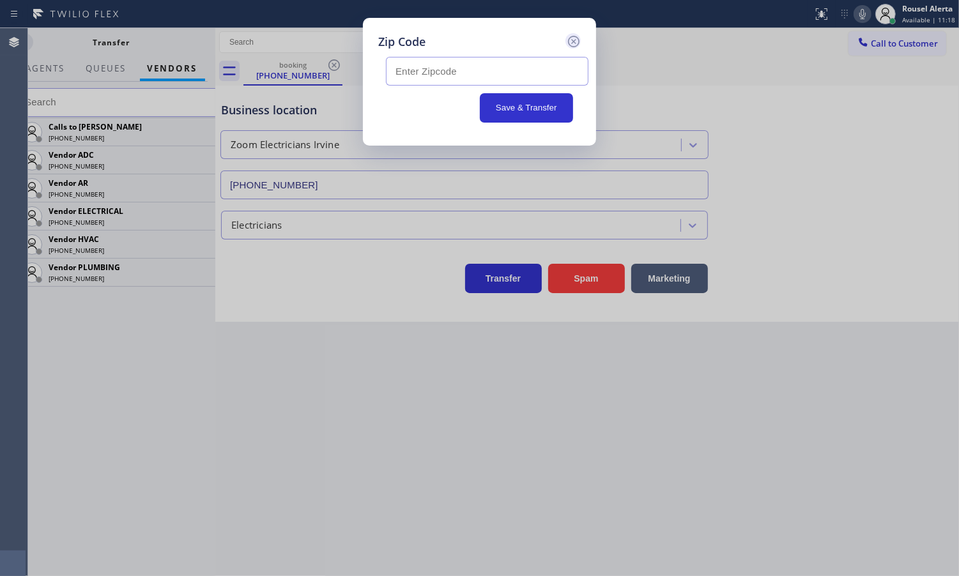
click at [570, 36] on icon at bounding box center [573, 41] width 15 height 15
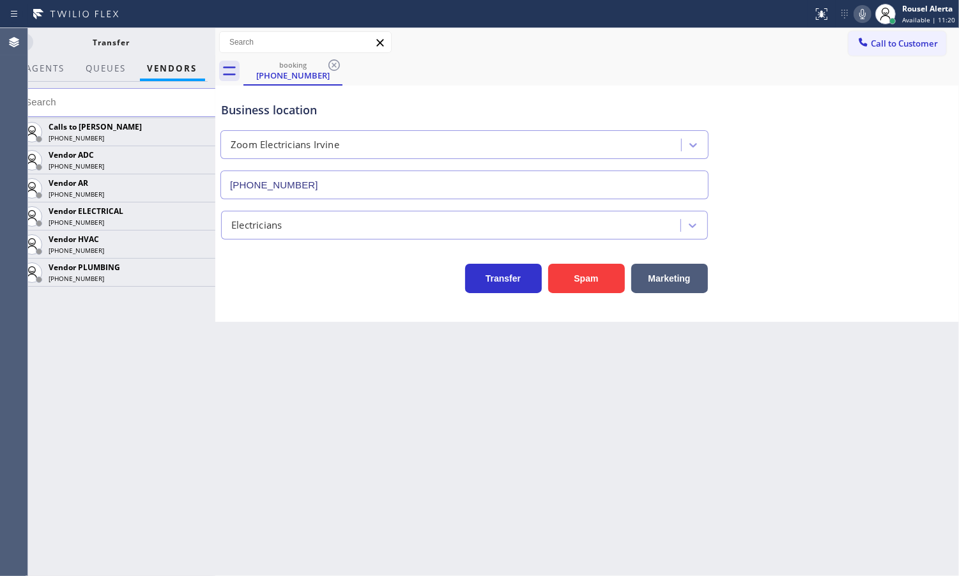
click at [215, 40] on div "[PHONE_NUMBER] Live | 05:07 ALL TASKS ALL TASKS ACTIVE TASKS TASKS IN WRAP UP […" at bounding box center [493, 302] width 931 height 548
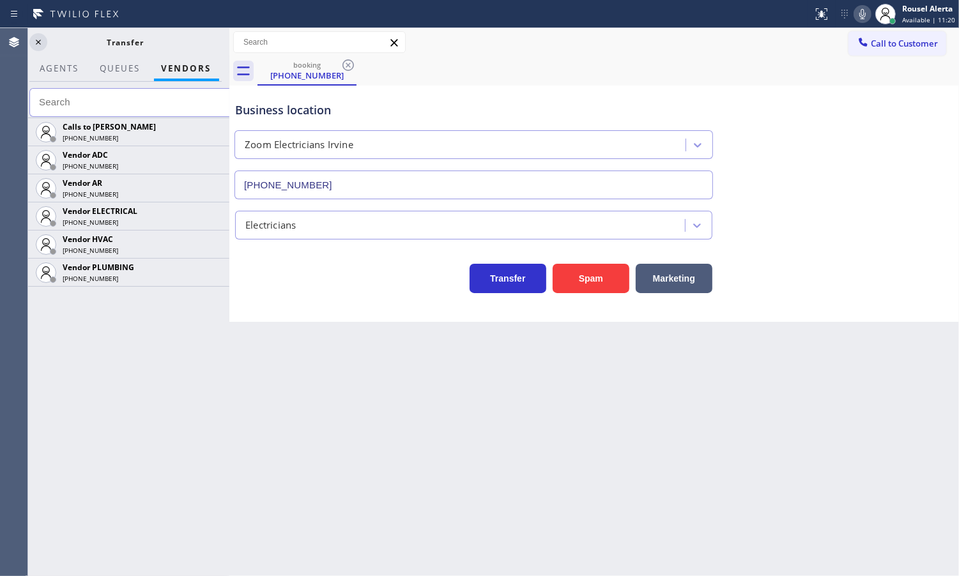
drag, startPoint x: 216, startPoint y: 40, endPoint x: 228, endPoint y: 42, distance: 12.3
click at [229, 42] on div at bounding box center [229, 302] width 0 height 548
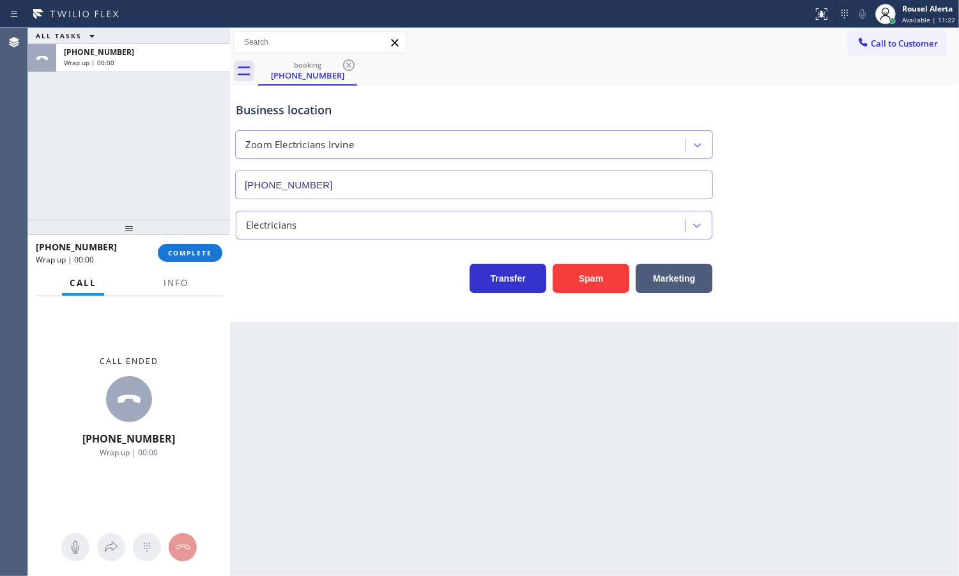
click at [171, 293] on div at bounding box center [176, 294] width 40 height 3
click at [201, 286] on div "Call Info" at bounding box center [129, 284] width 187 height 26
click at [183, 289] on button "Info" at bounding box center [176, 283] width 40 height 25
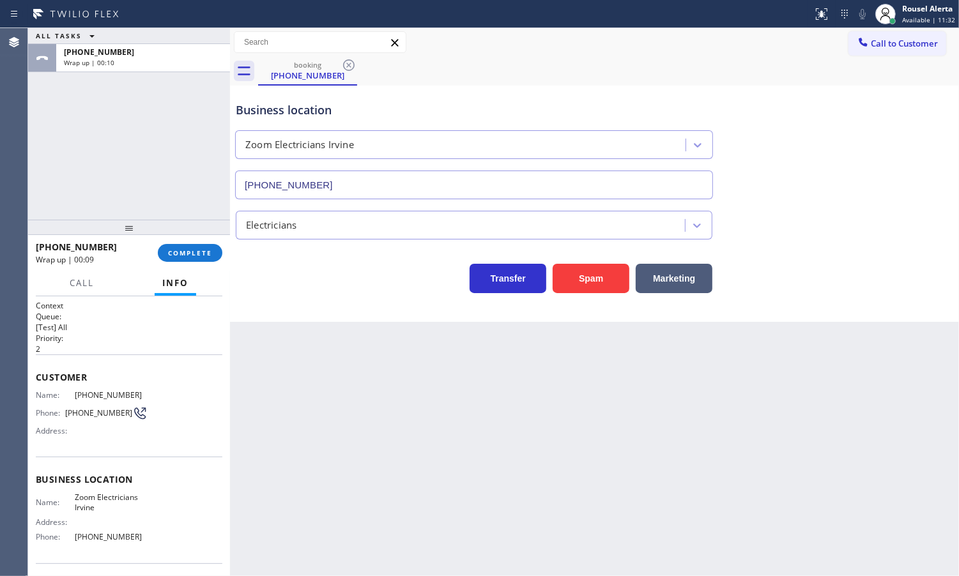
drag, startPoint x: 147, startPoint y: 128, endPoint x: 157, endPoint y: 128, distance: 9.6
click at [147, 128] on div "ALL TASKS ALL TASKS ACTIVE TASKS TASKS IN WRAP UP [PHONE_NUMBER] Wrap up | 00:10" at bounding box center [129, 124] width 202 height 192
click at [190, 235] on div at bounding box center [129, 227] width 202 height 15
click at [190, 247] on button "COMPLETE" at bounding box center [190, 253] width 65 height 18
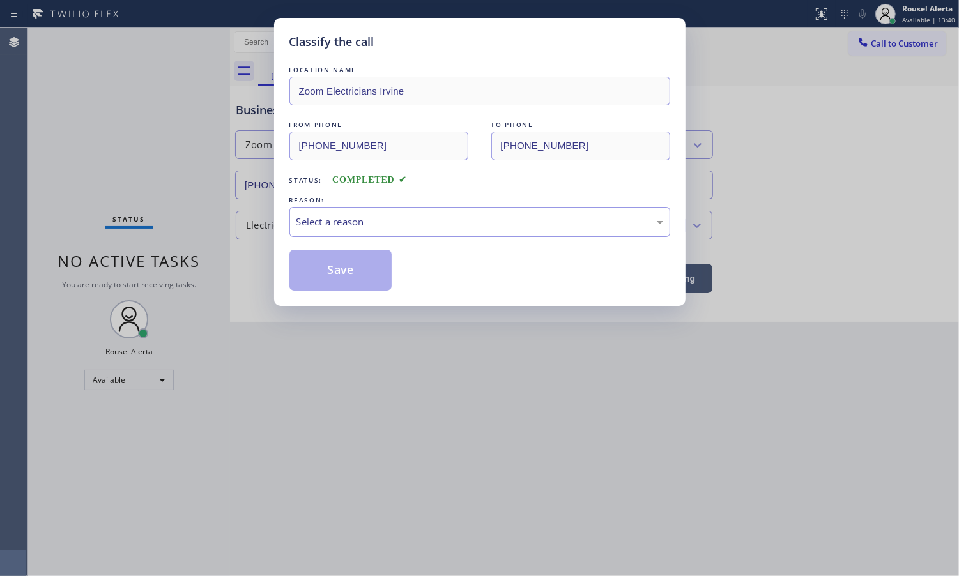
click at [390, 231] on div "Select a reason" at bounding box center [479, 222] width 381 height 30
drag, startPoint x: 357, startPoint y: 278, endPoint x: 383, endPoint y: 297, distance: 33.0
click at [356, 278] on button "Save" at bounding box center [340, 270] width 103 height 41
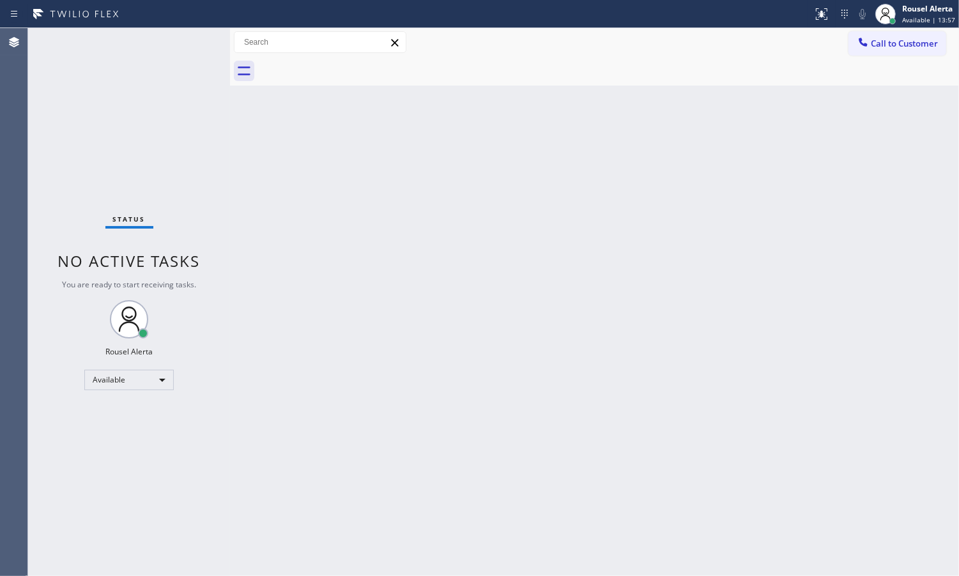
click at [141, 75] on div "Status No active tasks You are ready to start receiving tasks. Rousel Alerta Av…" at bounding box center [129, 302] width 202 height 548
click at [311, 187] on div "Back to Dashboard Change Sender ID Customers Technicians Select a contact Outbo…" at bounding box center [594, 302] width 729 height 548
click at [190, 100] on div "Status No active tasks You are ready to start receiving tasks. Rousel Alerta Av…" at bounding box center [129, 302] width 202 height 548
drag, startPoint x: 575, startPoint y: 321, endPoint x: 505, endPoint y: 289, distance: 77.5
click at [574, 320] on div "Back to Dashboard Change Sender ID Customers Technicians Select a contact Outbo…" at bounding box center [594, 302] width 729 height 548
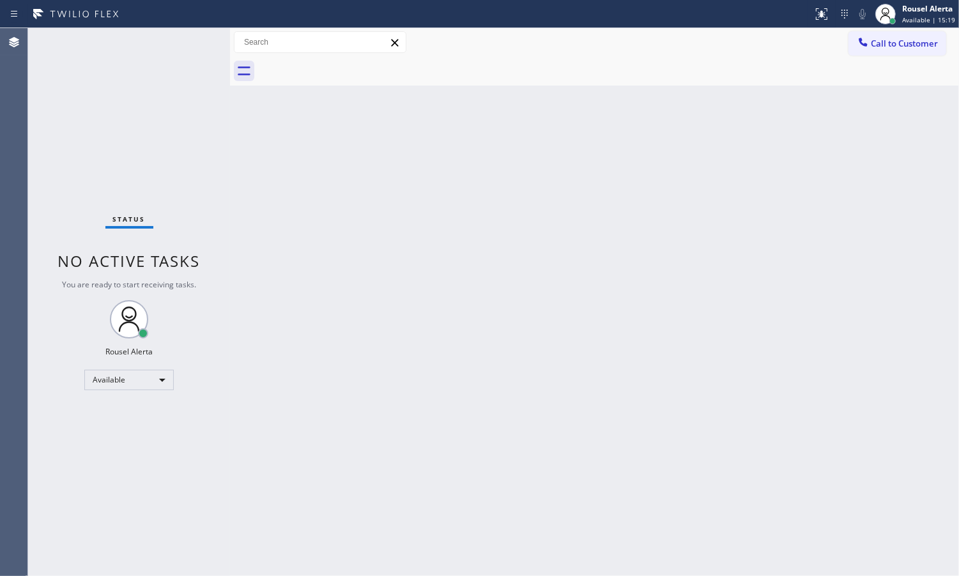
click at [266, 189] on div "Back to Dashboard Change Sender ID Customers Technicians Select a contact Outbo…" at bounding box center [594, 302] width 729 height 548
click at [141, 49] on div "Status No active tasks You are ready to start receiving tasks. Rousel Alerta Av…" at bounding box center [129, 302] width 202 height 548
click at [146, 59] on div "Status No active tasks You are ready to start receiving tasks. Rousel Alerta Av…" at bounding box center [129, 302] width 202 height 548
click at [173, 46] on div "Status No active tasks You are ready to start receiving tasks. Rousel Alerta Av…" at bounding box center [129, 302] width 202 height 548
click at [176, 64] on div "Status No active tasks You are ready to start receiving tasks. Rousel Alerta Av…" at bounding box center [129, 302] width 202 height 548
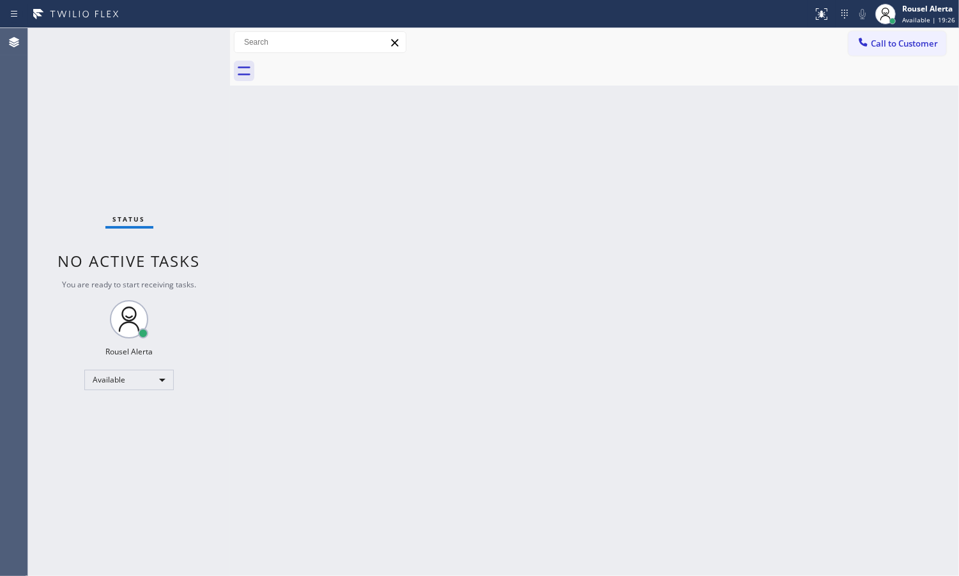
click at [192, 42] on div "Status No active tasks You are ready to start receiving tasks. Rousel Alerta Av…" at bounding box center [129, 302] width 202 height 548
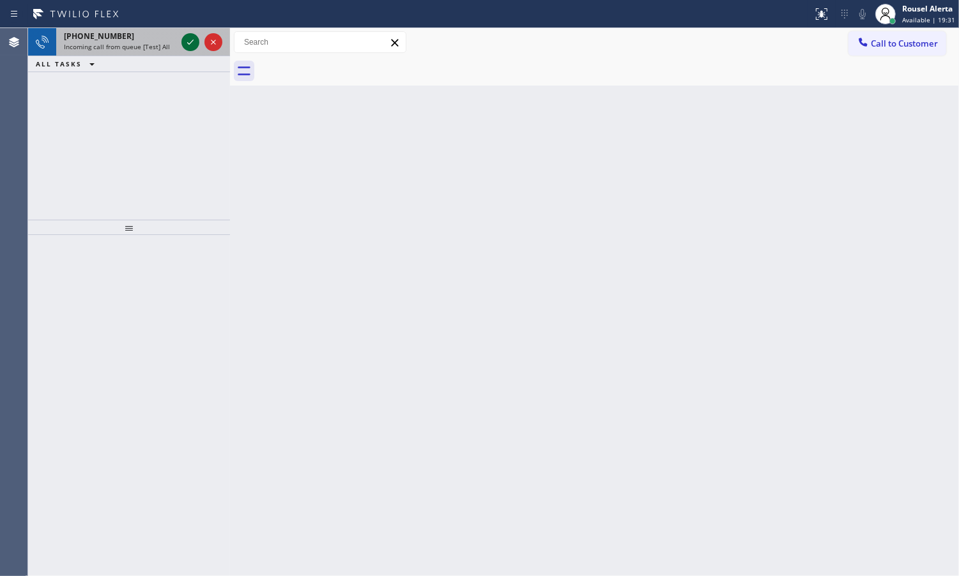
click at [192, 36] on icon at bounding box center [190, 42] width 15 height 15
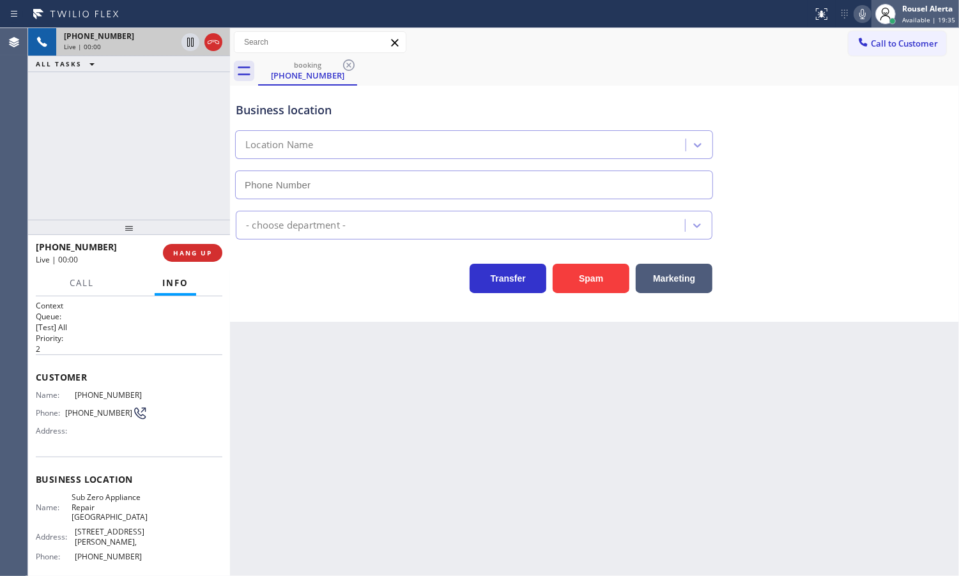
type input "[PHONE_NUMBER]"
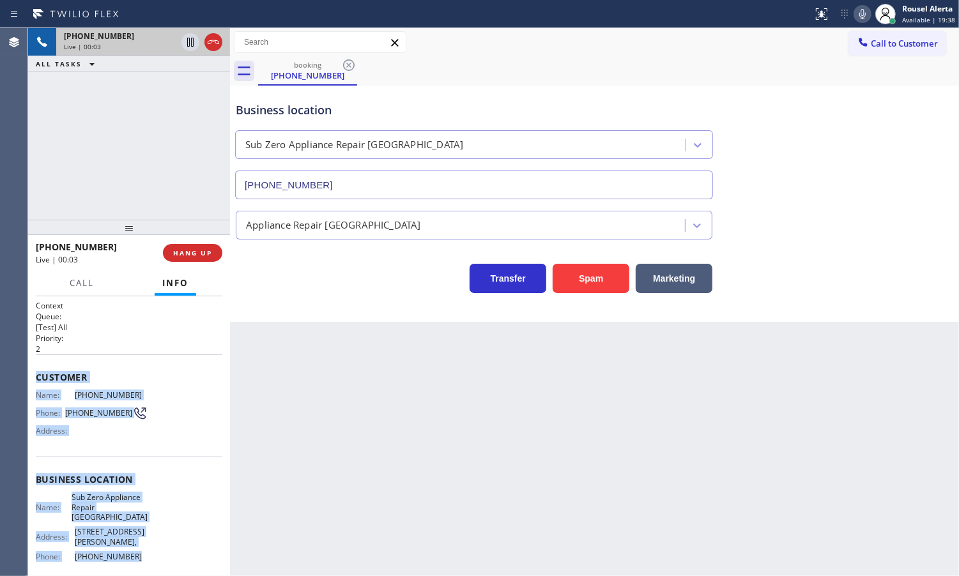
drag, startPoint x: 36, startPoint y: 374, endPoint x: 144, endPoint y: 547, distance: 204.4
click at [144, 547] on div "Context Queue: [Test] All Priority: 2 Customer Name: [PHONE_NUMBER] Phone: [PHO…" at bounding box center [129, 490] width 187 height 380
copy div "Customer Name: [PHONE_NUMBER] Phone: [PHONE_NUMBER] Address: Business location …"
click at [187, 43] on icon at bounding box center [190, 42] width 15 height 15
drag, startPoint x: 859, startPoint y: 11, endPoint x: 889, endPoint y: 34, distance: 37.3
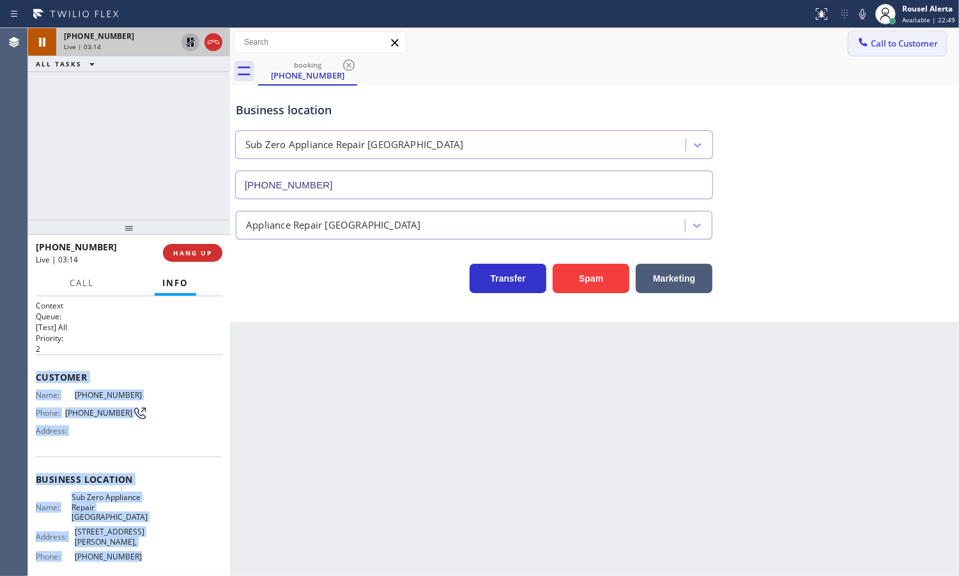
click at [859, 11] on icon at bounding box center [862, 13] width 15 height 15
click at [185, 45] on icon at bounding box center [190, 42] width 15 height 15
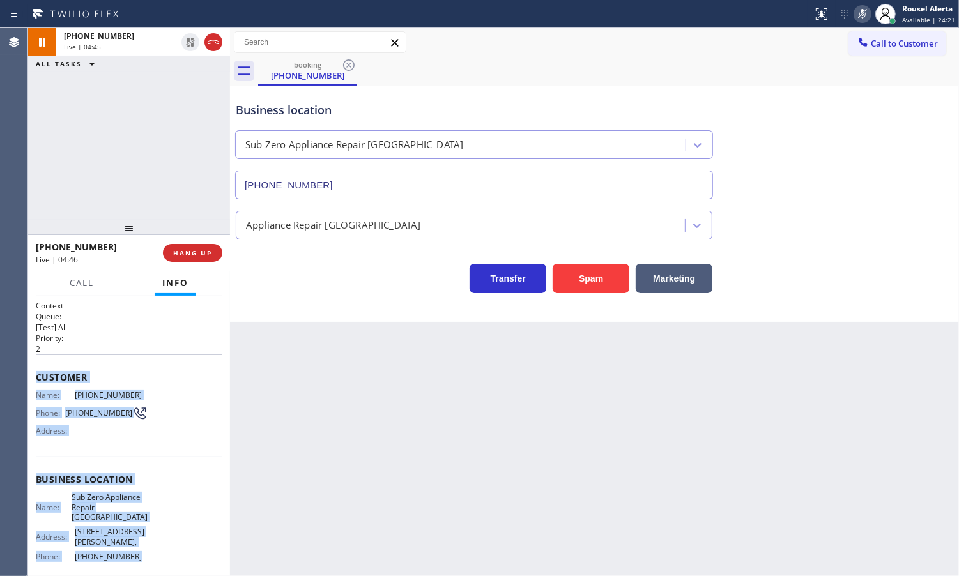
click at [859, 15] on icon at bounding box center [862, 13] width 15 height 15
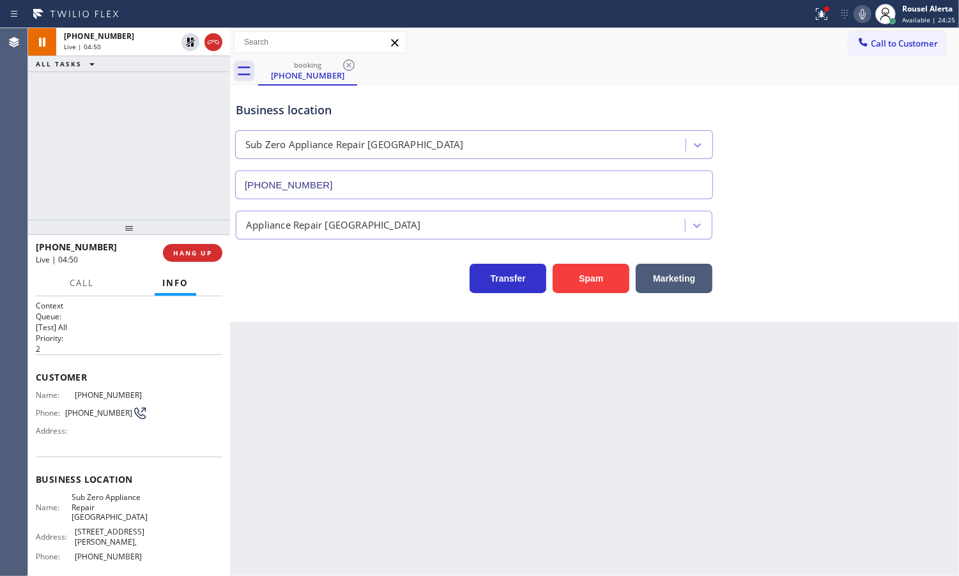
click at [157, 104] on div "[PHONE_NUMBER] Live | 04:50 ALL TASKS ALL TASKS ACTIVE TASKS TASKS IN WRAP UP" at bounding box center [129, 124] width 202 height 192
click at [188, 42] on icon at bounding box center [190, 42] width 15 height 15
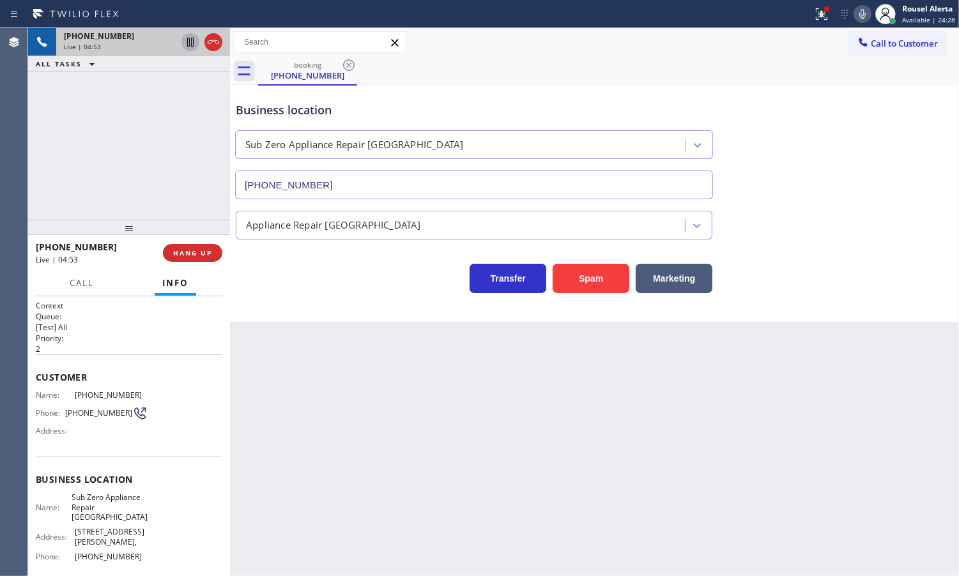
drag, startPoint x: 822, startPoint y: 13, endPoint x: 821, endPoint y: 29, distance: 16.0
click at [821, 13] on icon at bounding box center [821, 13] width 15 height 15
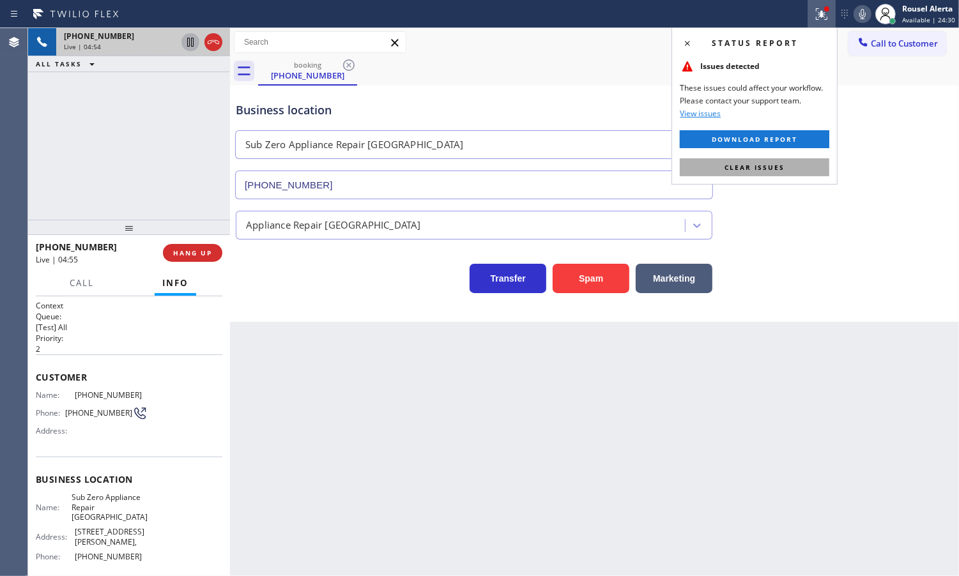
click at [813, 171] on button "Clear issues" at bounding box center [755, 167] width 150 height 18
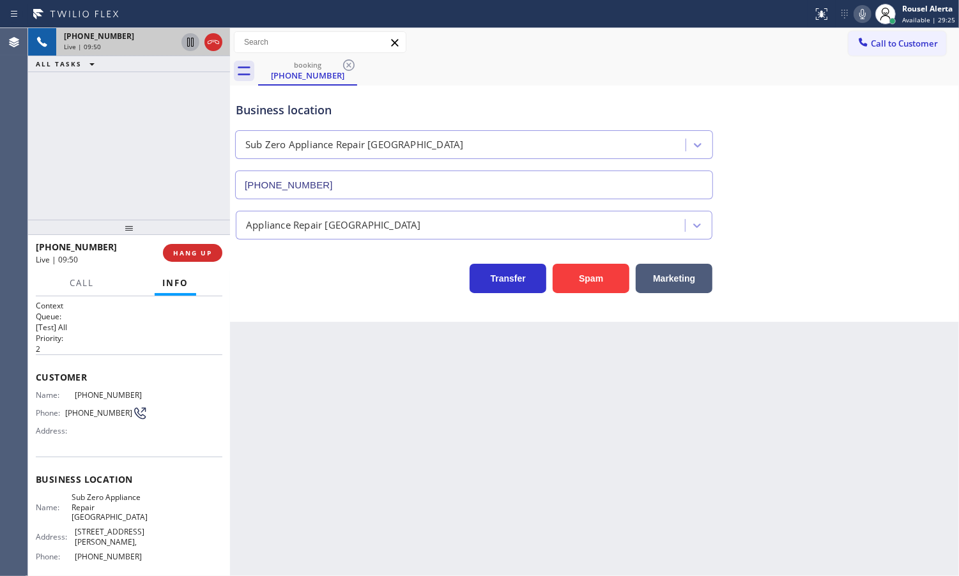
click at [128, 104] on div "[PHONE_NUMBER] Live | 09:50 ALL TASKS ALL TASKS ACTIVE TASKS TASKS IN WRAP UP" at bounding box center [129, 124] width 202 height 192
drag, startPoint x: 185, startPoint y: 43, endPoint x: 214, endPoint y: 42, distance: 28.8
click at [185, 43] on icon at bounding box center [190, 42] width 15 height 15
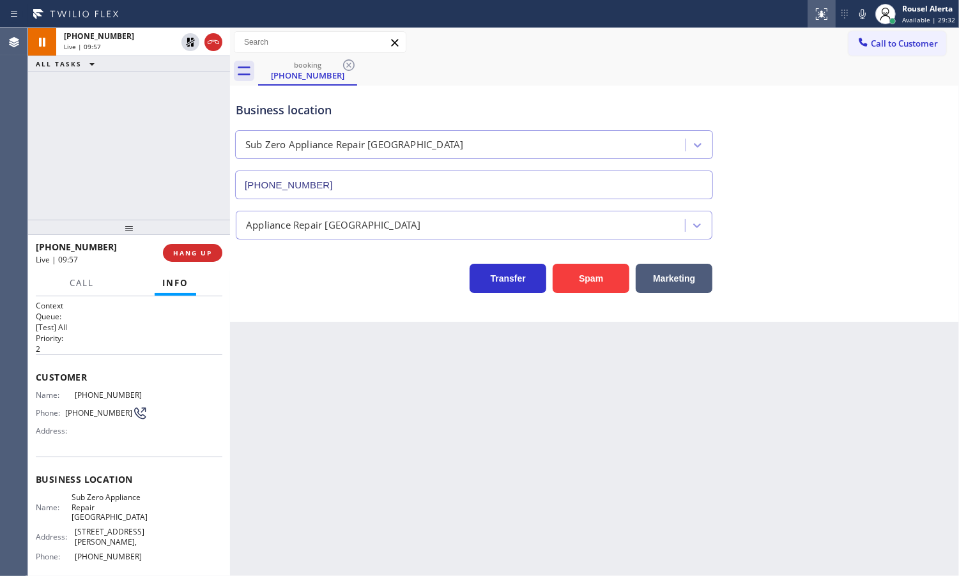
drag, startPoint x: 864, startPoint y: 17, endPoint x: 815, endPoint y: 15, distance: 49.9
click at [864, 17] on icon at bounding box center [862, 14] width 6 height 10
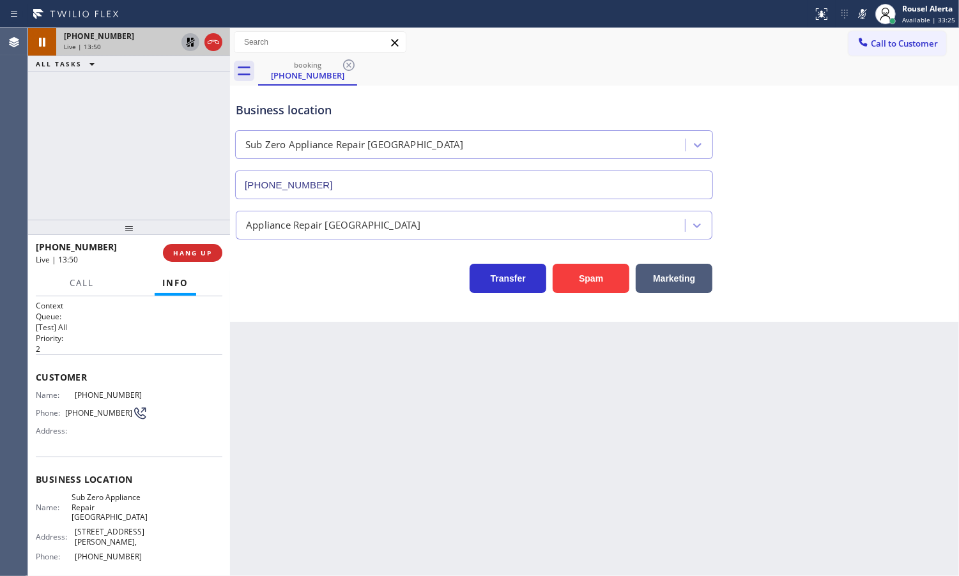
click at [189, 45] on icon at bounding box center [190, 42] width 9 height 9
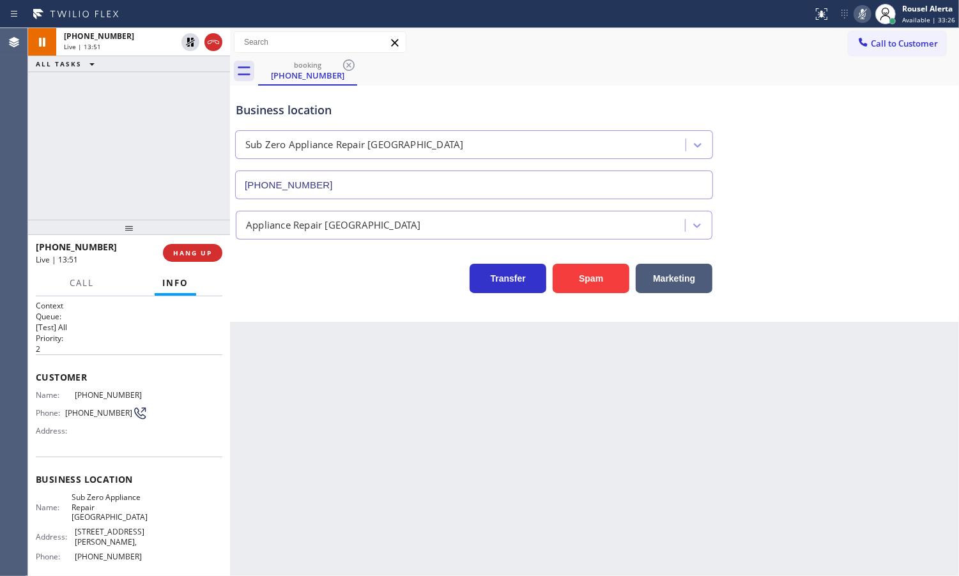
click at [861, 10] on icon at bounding box center [862, 13] width 15 height 15
click at [530, 407] on div "Back to Dashboard Change Sender ID Customers Technicians Select a contact Outbo…" at bounding box center [594, 302] width 729 height 548
click at [398, 456] on div "Back to Dashboard Change Sender ID Customers Technicians Select a contact Outbo…" at bounding box center [594, 302] width 729 height 548
click at [198, 259] on button "HANG UP" at bounding box center [192, 253] width 59 height 18
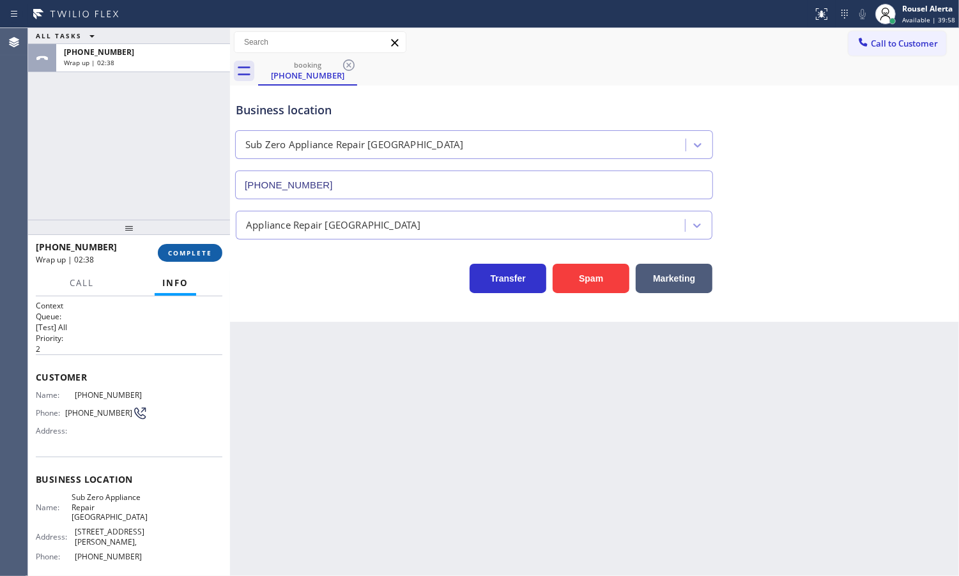
click at [177, 260] on button "COMPLETE" at bounding box center [190, 253] width 65 height 18
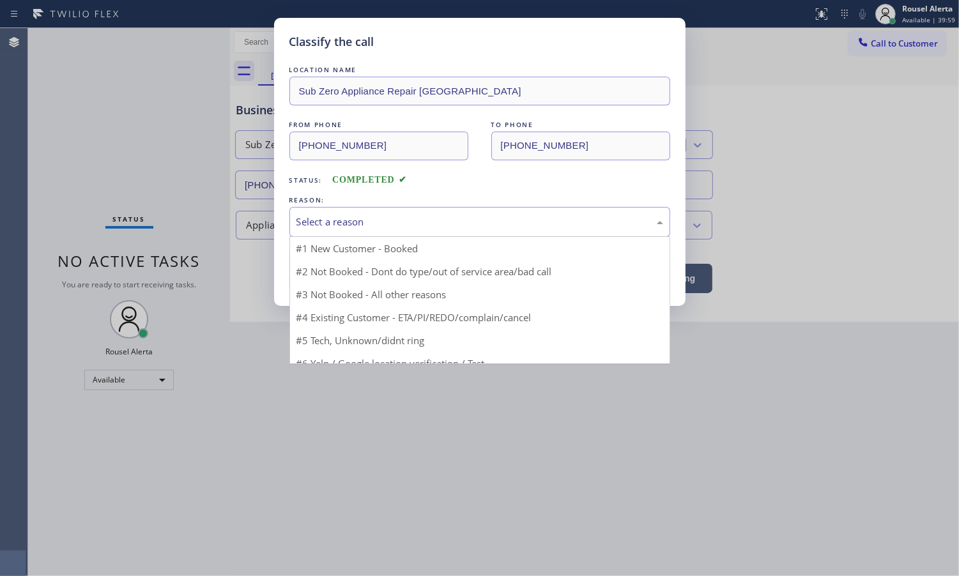
click at [378, 229] on div "Select a reason" at bounding box center [479, 222] width 367 height 15
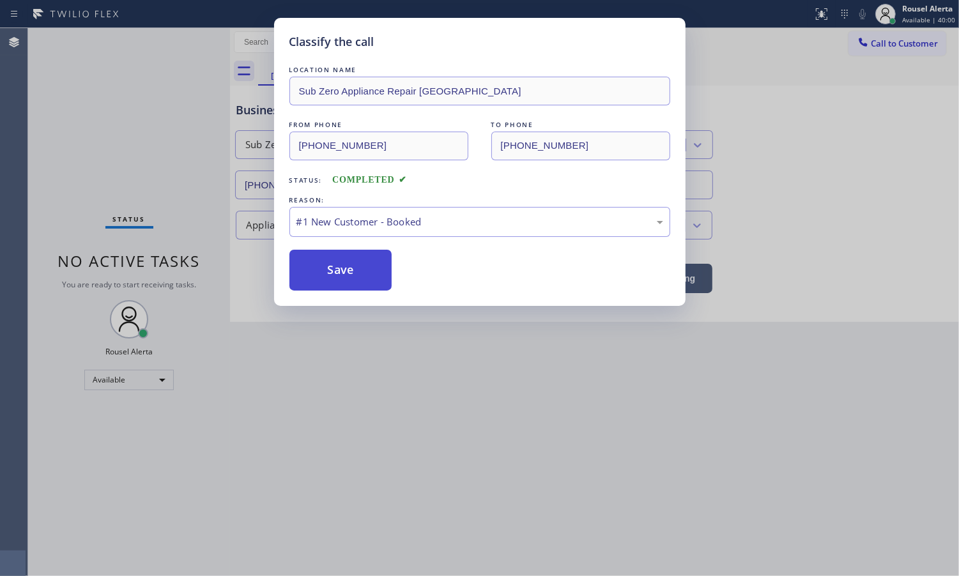
click at [342, 272] on button "Save" at bounding box center [340, 270] width 103 height 41
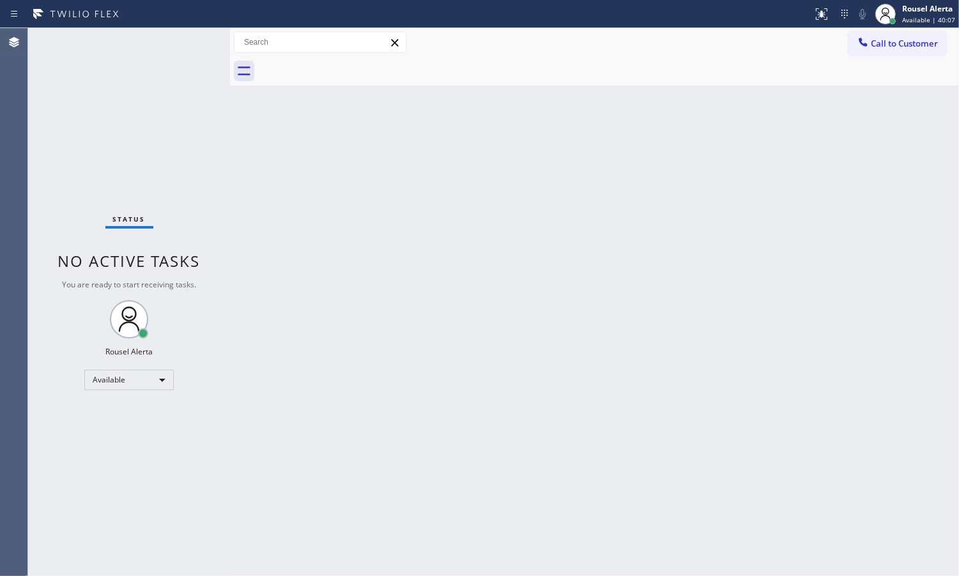
click at [160, 38] on div "Status No active tasks You are ready to start receiving tasks. Rousel Alerta Av…" at bounding box center [129, 302] width 202 height 548
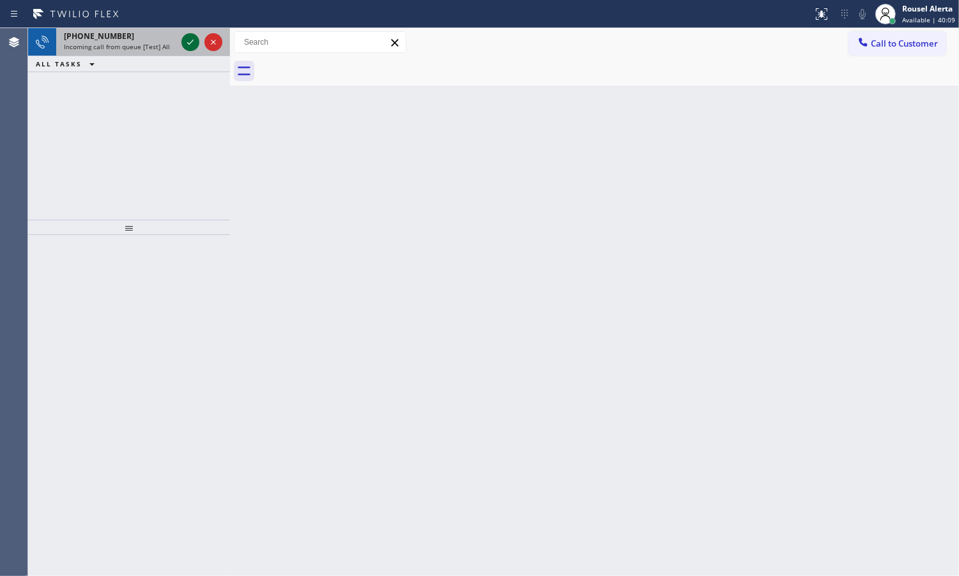
click at [189, 45] on icon at bounding box center [190, 42] width 15 height 15
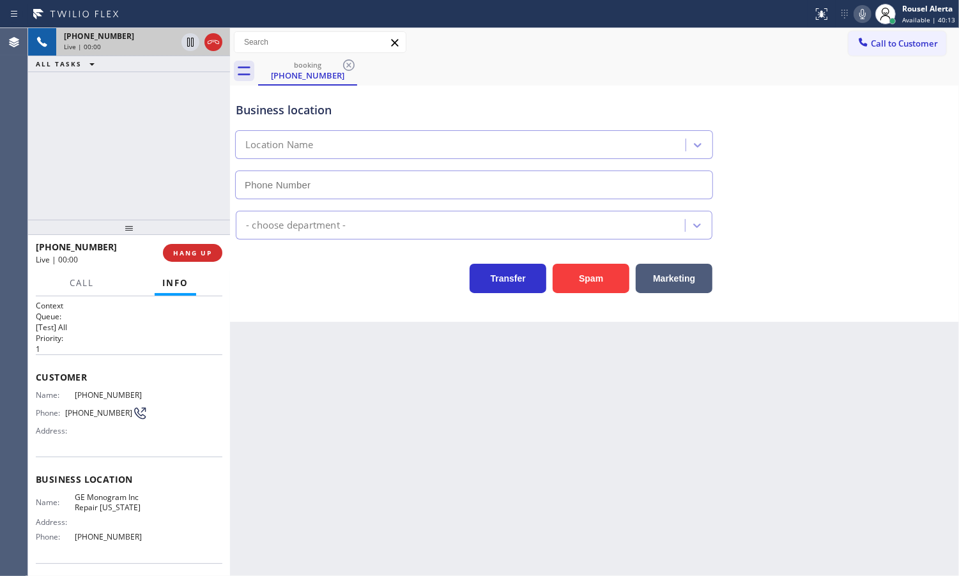
type input "[PHONE_NUMBER]"
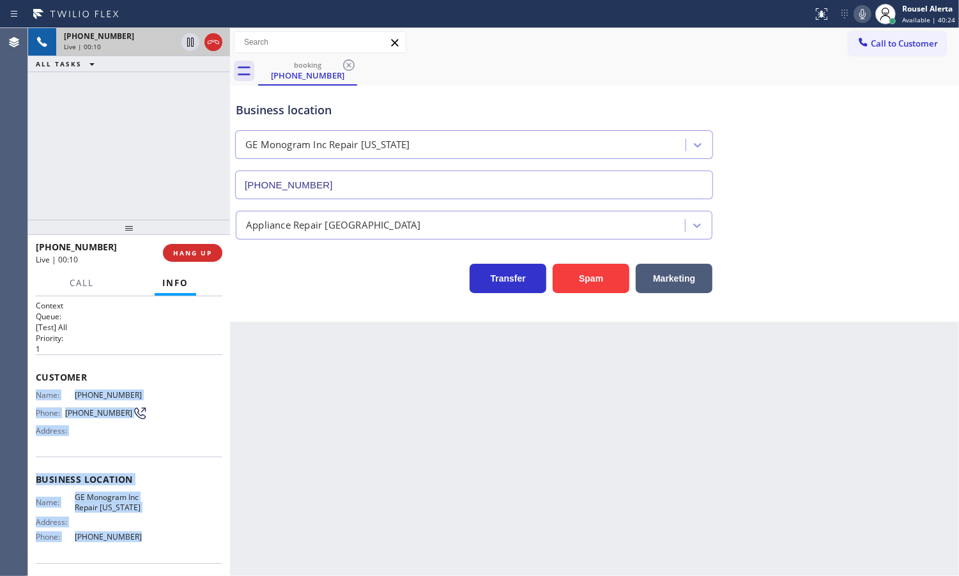
drag, startPoint x: 33, startPoint y: 392, endPoint x: 136, endPoint y: 538, distance: 178.9
click at [136, 538] on div "Context Queue: [Test] All Priority: 1 Customer Name: [PHONE_NUMBER] Phone: [PHO…" at bounding box center [129, 436] width 202 height 280
copy div "Name: [PHONE_NUMBER] Phone: [PHONE_NUMBER] Address: Business location Name: GE …"
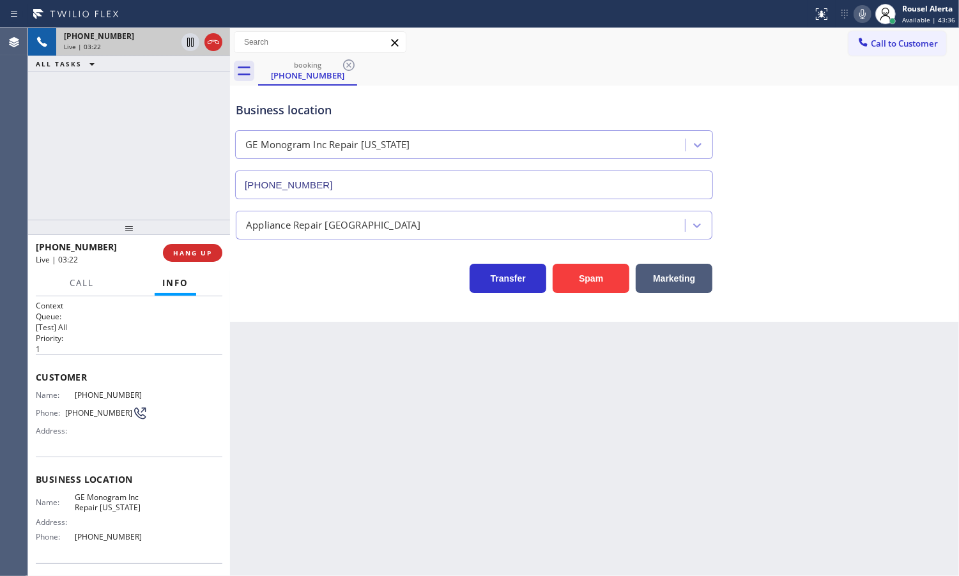
click at [122, 74] on div "[PHONE_NUMBER] Live | 03:22 ALL TASKS ALL TASKS ACTIVE TASKS TASKS IN WRAP UP" at bounding box center [129, 124] width 202 height 192
drag, startPoint x: 187, startPoint y: 48, endPoint x: 196, endPoint y: 43, distance: 10.6
click at [187, 48] on icon at bounding box center [190, 42] width 15 height 15
click at [861, 20] on icon at bounding box center [862, 13] width 15 height 15
click at [187, 42] on icon at bounding box center [190, 42] width 9 height 9
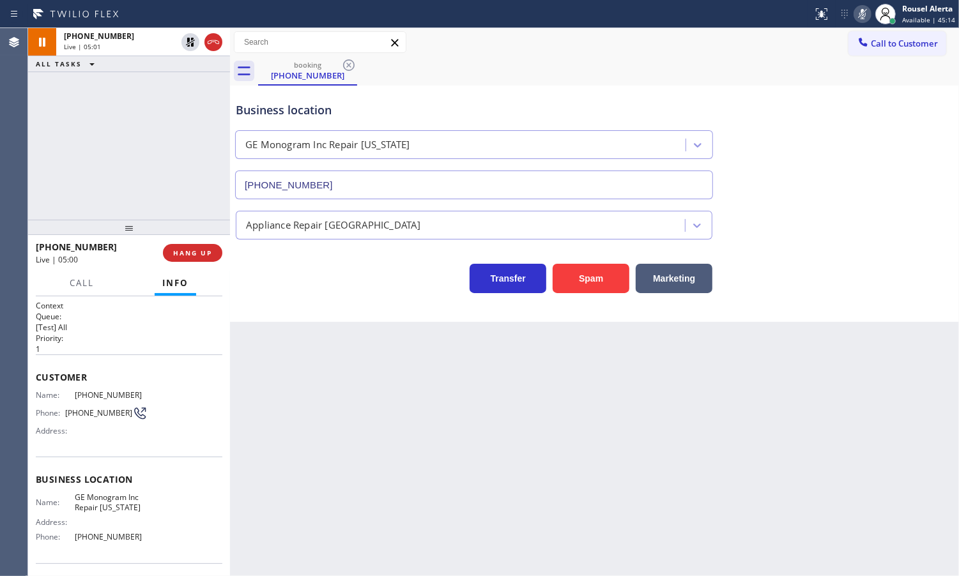
click at [860, 15] on icon at bounding box center [862, 13] width 15 height 15
click at [142, 161] on div "[PHONE_NUMBER] Live | 05:57 ALL TASKS ALL TASKS ACTIVE TASKS TASKS IN WRAP UP" at bounding box center [129, 124] width 202 height 192
click at [93, 279] on span "Call" at bounding box center [82, 283] width 24 height 12
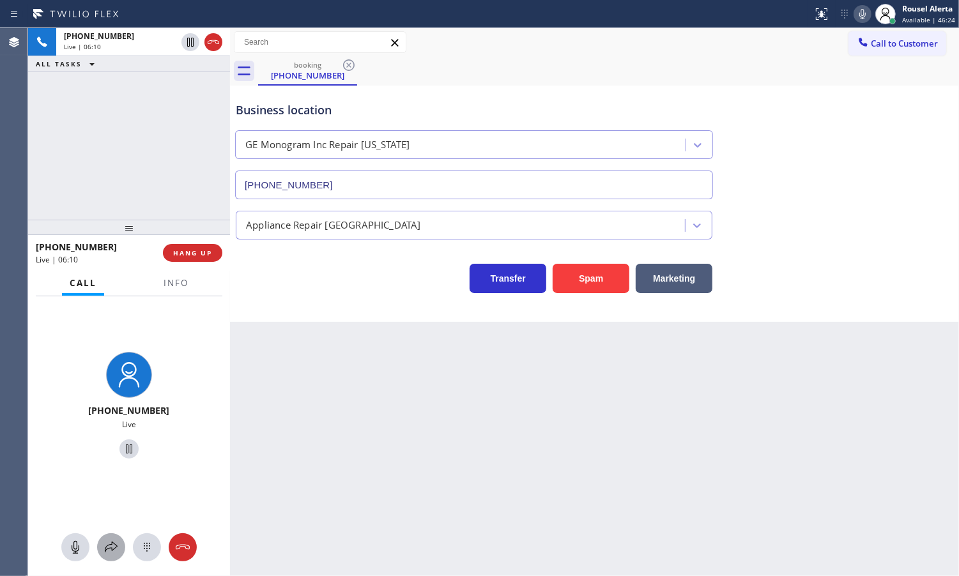
click at [104, 537] on button at bounding box center [111, 547] width 28 height 28
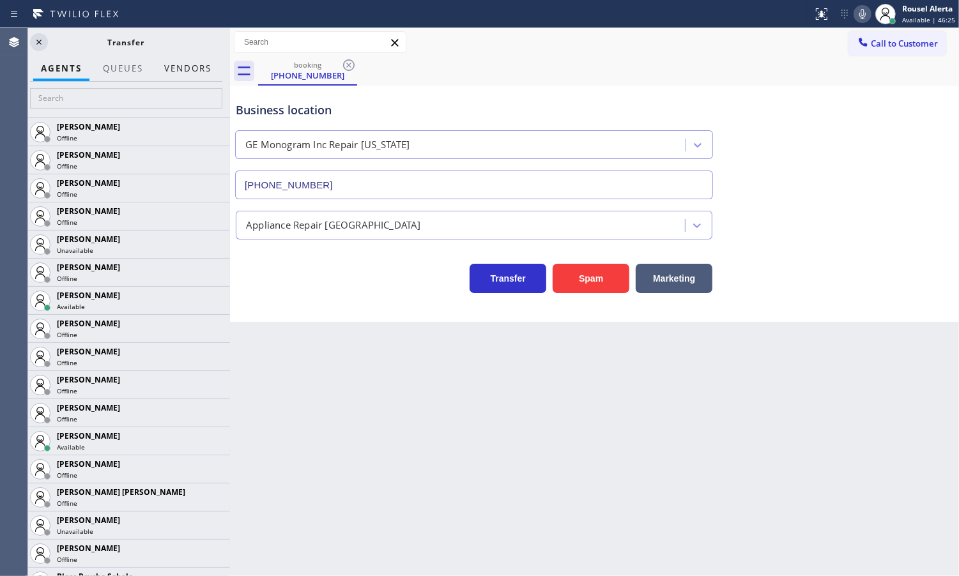
click at [167, 75] on button "Vendors" at bounding box center [188, 68] width 63 height 25
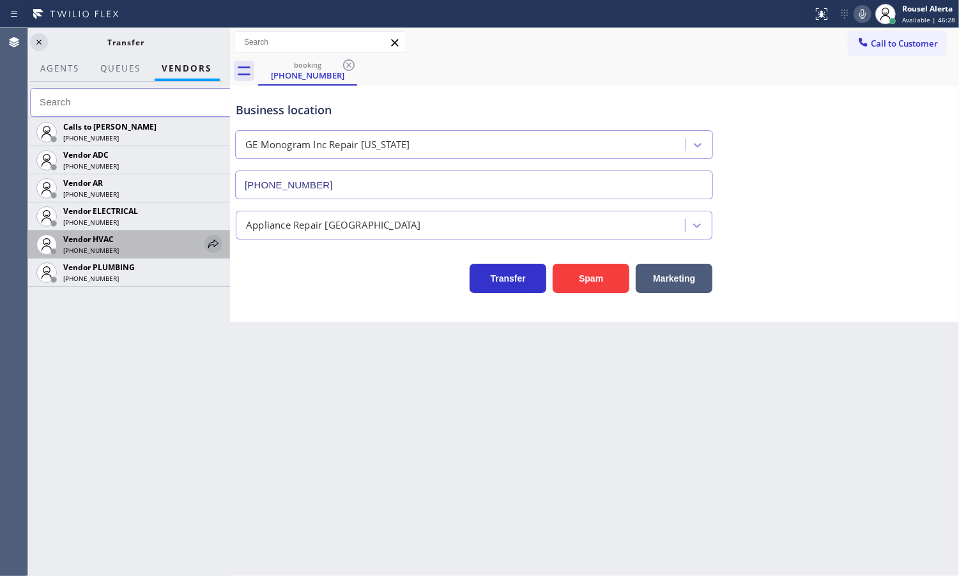
click at [215, 246] on icon at bounding box center [213, 243] width 15 height 15
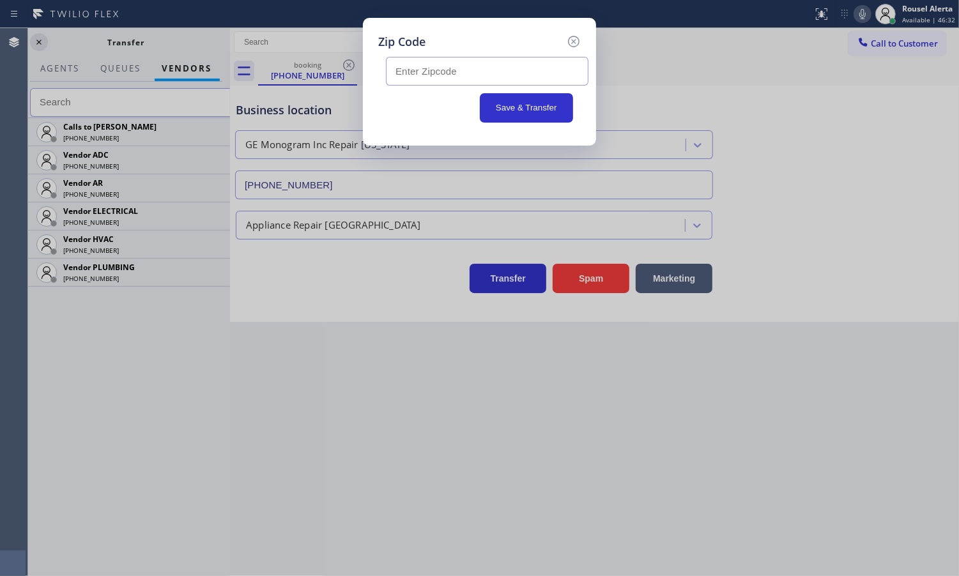
click at [441, 73] on input "text" at bounding box center [487, 71] width 203 height 29
paste input "07071"
drag, startPoint x: 493, startPoint y: 69, endPoint x: 390, endPoint y: 68, distance: 102.2
click at [390, 68] on input "07071" at bounding box center [487, 71] width 203 height 29
type input "07071"
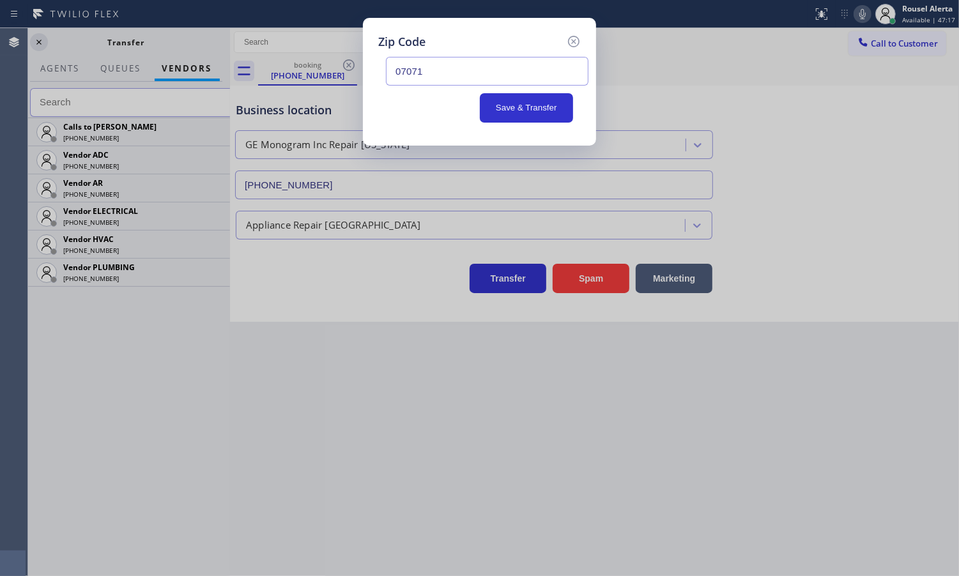
click at [547, 69] on input "07071" at bounding box center [487, 71] width 203 height 29
click at [515, 104] on button "Save & Transfer" at bounding box center [527, 107] width 94 height 29
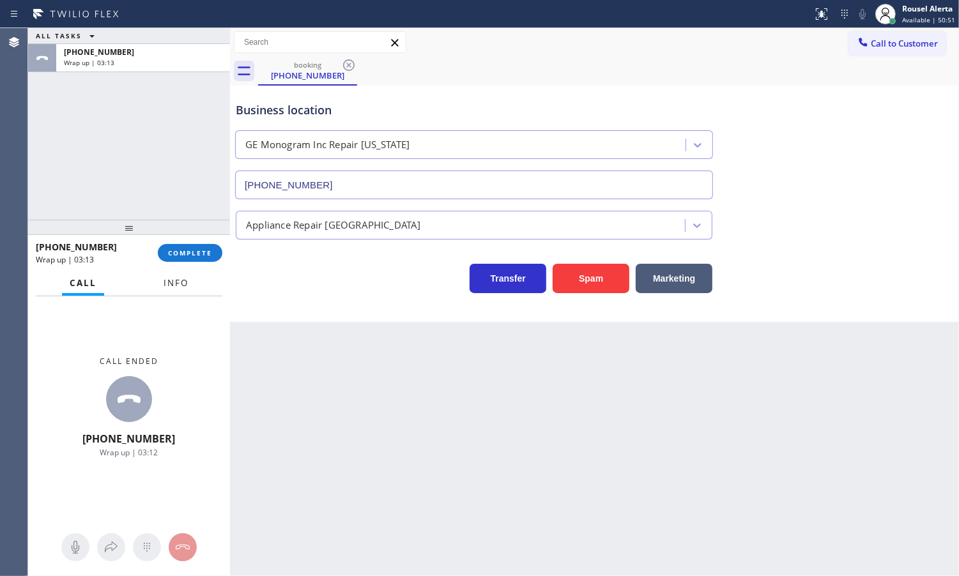
click at [184, 289] on button "Info" at bounding box center [176, 283] width 40 height 25
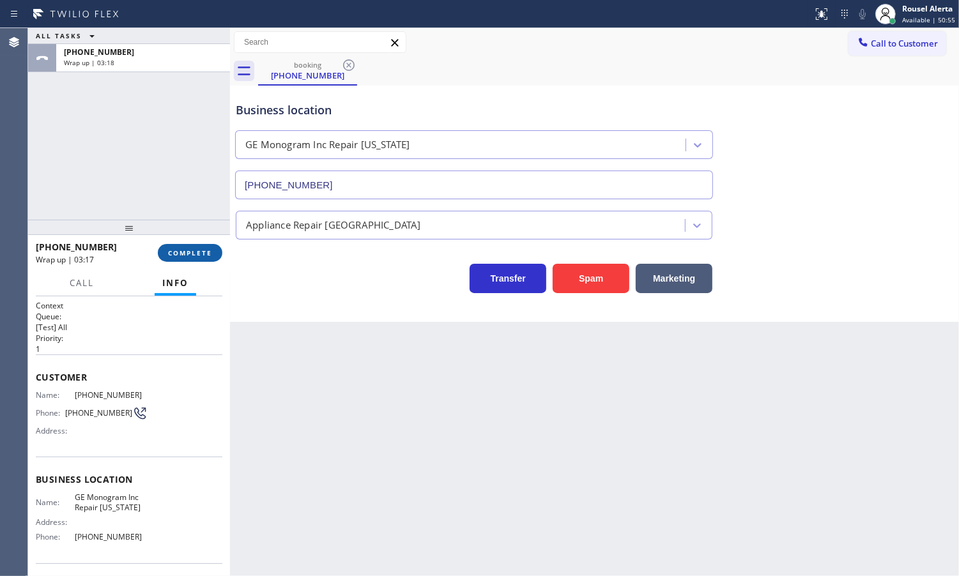
click at [196, 249] on span "COMPLETE" at bounding box center [190, 253] width 44 height 9
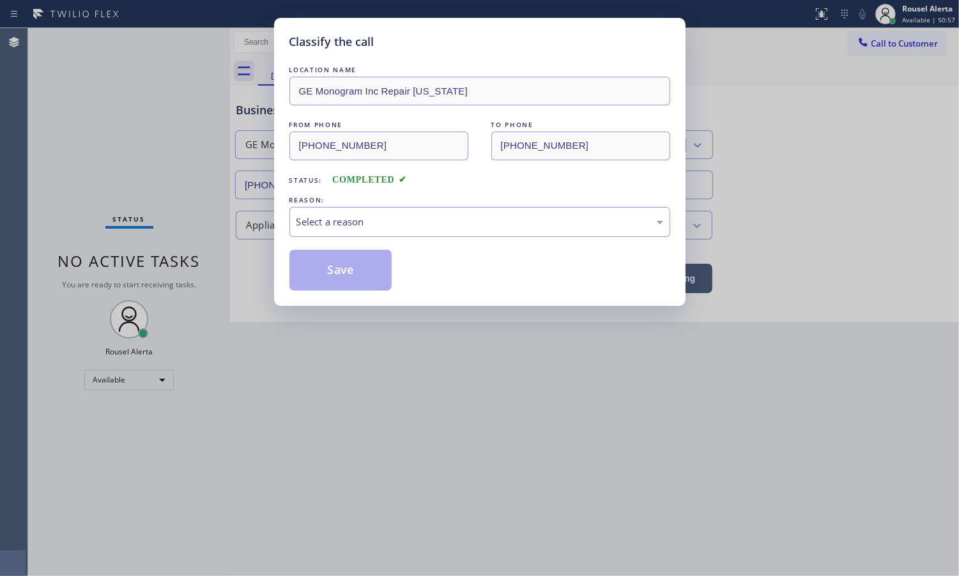
click at [330, 218] on div "Select a reason" at bounding box center [479, 222] width 367 height 15
click at [330, 265] on button "Save" at bounding box center [340, 270] width 103 height 41
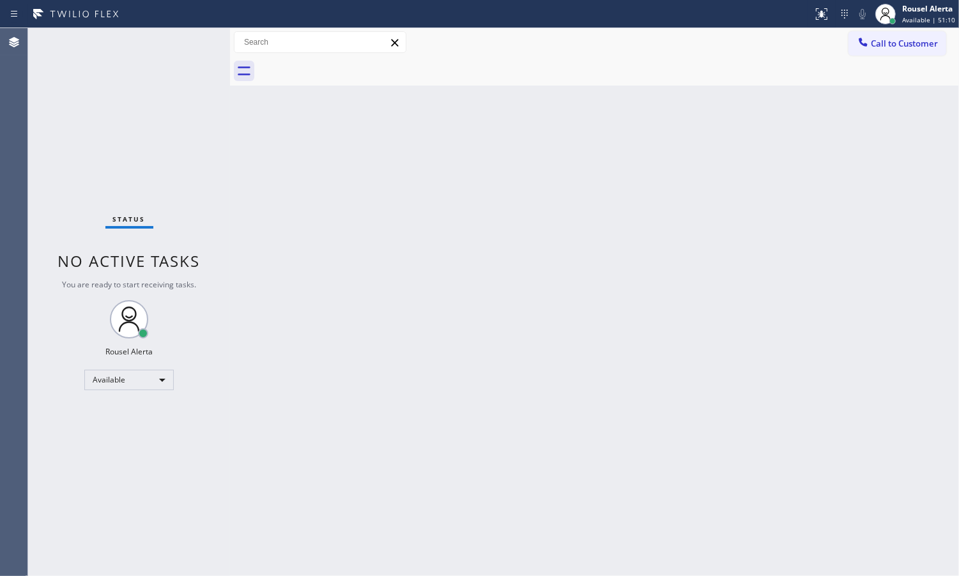
click at [656, 118] on div "Back to Dashboard Change Sender ID Customers Technicians Select a contact Outbo…" at bounding box center [594, 302] width 729 height 548
click at [925, 13] on div "Rousel Alerta" at bounding box center [928, 8] width 53 height 11
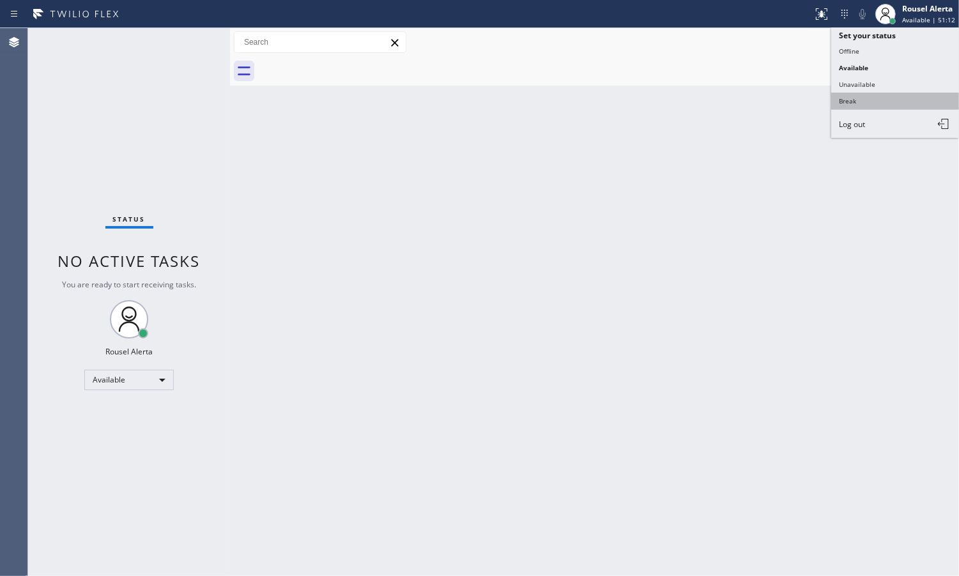
click at [892, 100] on button "Break" at bounding box center [895, 101] width 128 height 17
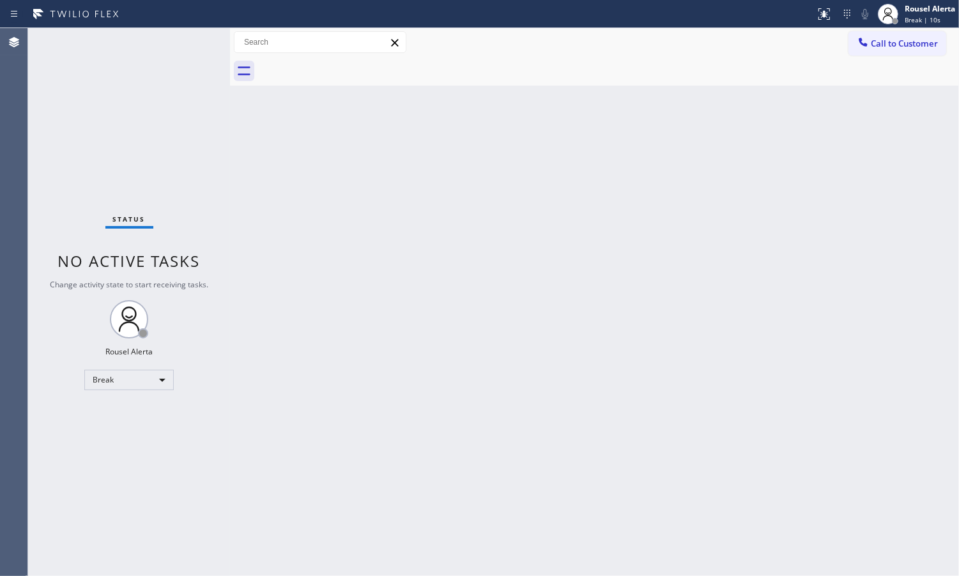
click at [308, 116] on div "Back to Dashboard Change Sender ID Customers Technicians Select a contact Outbo…" at bounding box center [594, 302] width 729 height 548
click at [130, 86] on div "Status No active tasks Change activity state to start receiving tasks. Rousel A…" at bounding box center [129, 302] width 202 height 548
